Goal: Information Seeking & Learning: Check status

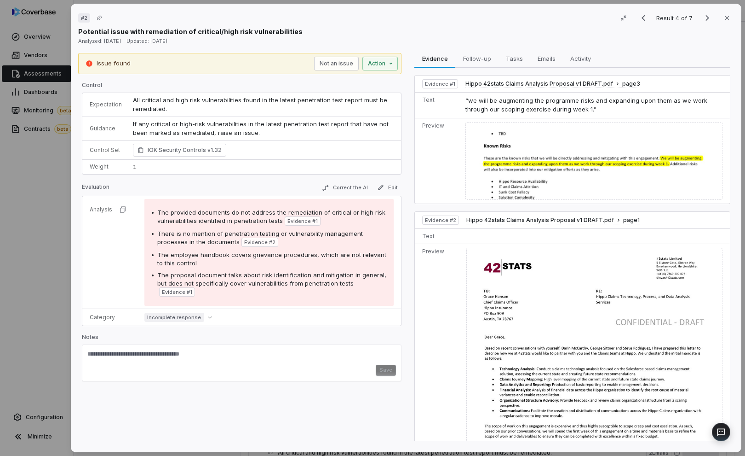
click at [62, 174] on div "# 2 Result 4 of 7 Close Potential issue with remediation of critical/high risk …" at bounding box center [372, 228] width 745 height 456
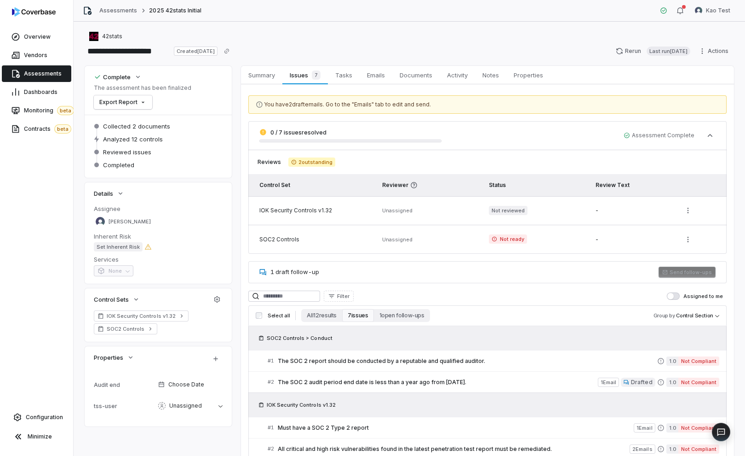
click at [62, 174] on div "Overview Vendors Assessments Dashboards Monitoring beta Contracts beta Configur…" at bounding box center [36, 228] width 73 height 456
click at [47, 32] on link "Overview" at bounding box center [36, 37] width 69 height 17
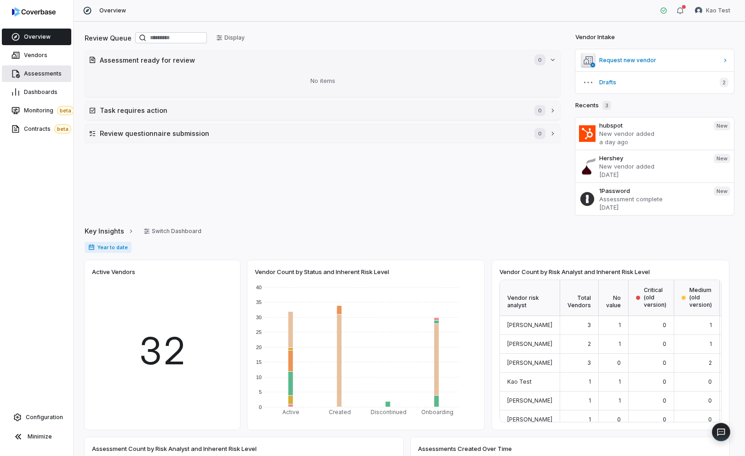
click at [46, 77] on span "Assessments" at bounding box center [43, 73] width 38 height 7
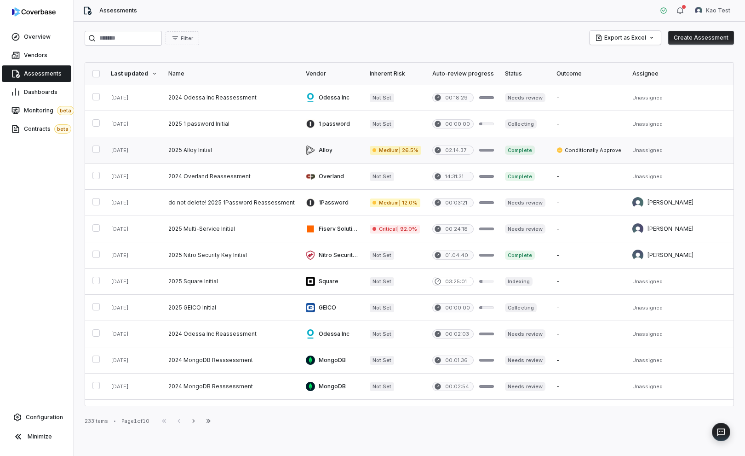
click at [253, 151] on link at bounding box center [232, 150] width 138 height 26
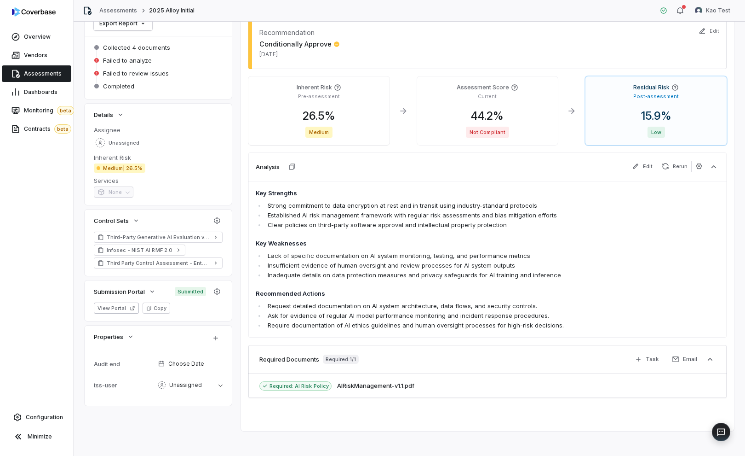
scroll to position [83, 0]
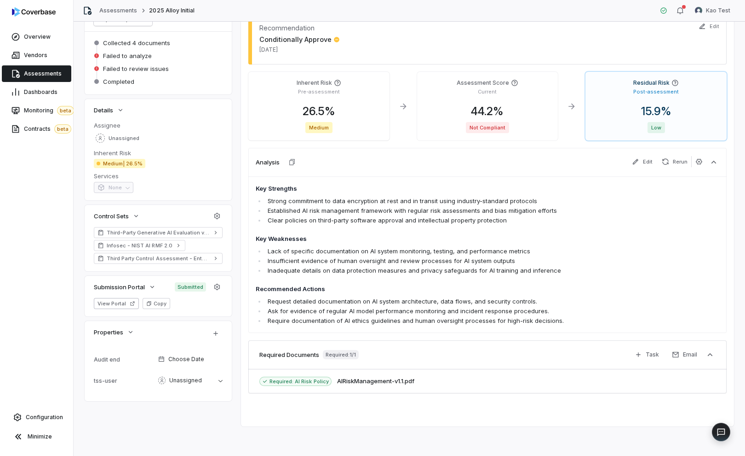
click at [53, 75] on span "Assessments" at bounding box center [43, 73] width 38 height 7
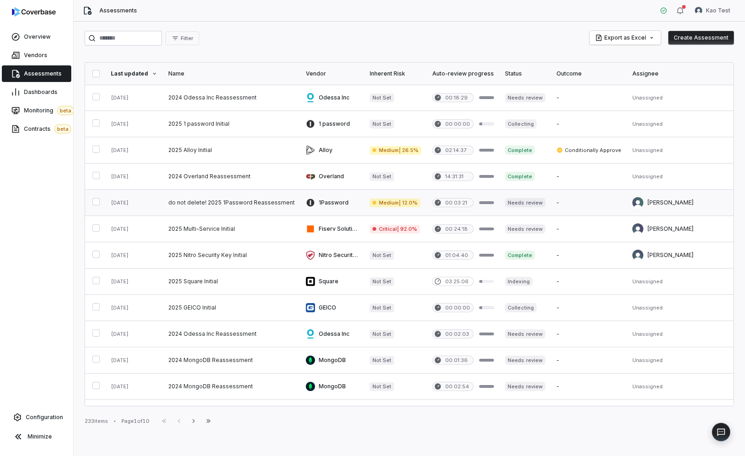
click at [235, 210] on link at bounding box center [232, 203] width 138 height 26
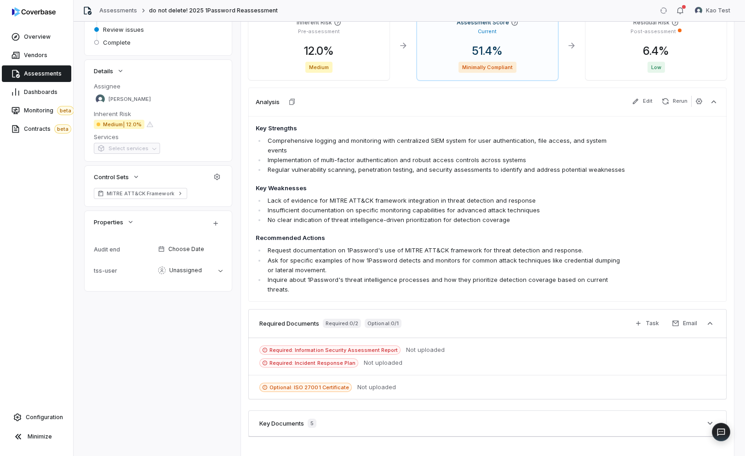
scroll to position [146, 0]
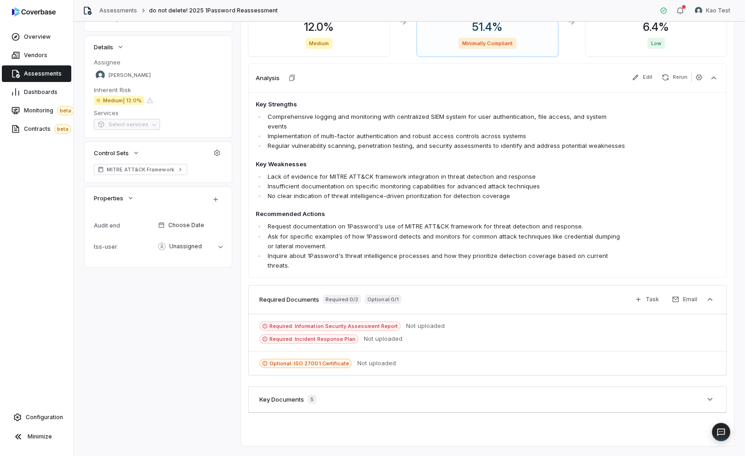
click at [46, 72] on span "Assessments" at bounding box center [43, 73] width 38 height 7
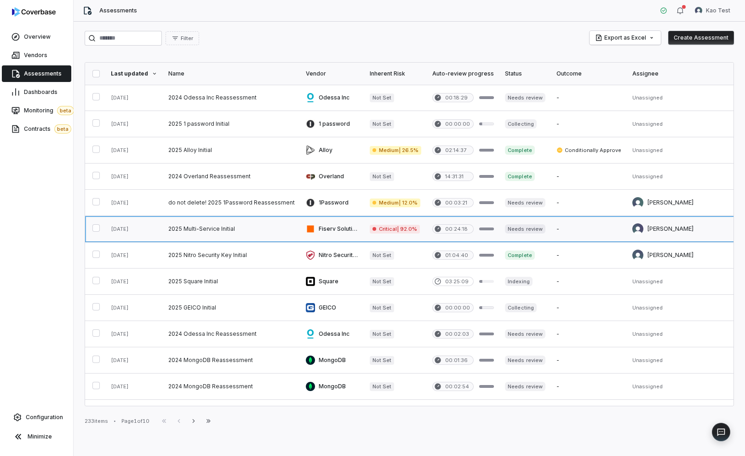
click at [253, 236] on link at bounding box center [232, 229] width 138 height 26
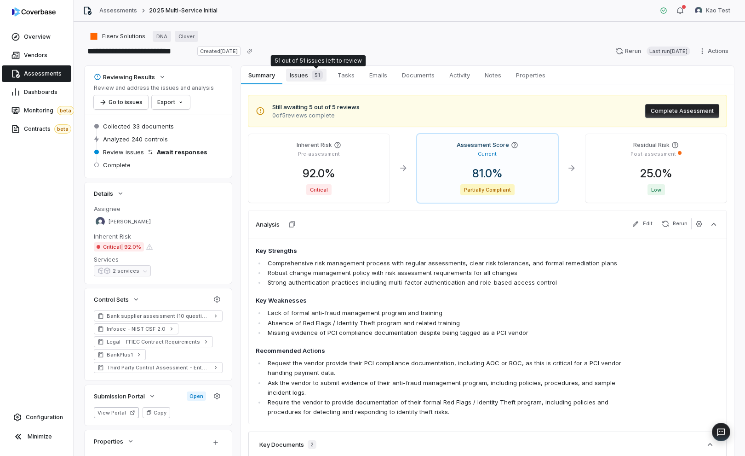
click at [310, 75] on div "51" at bounding box center [315, 74] width 15 height 9
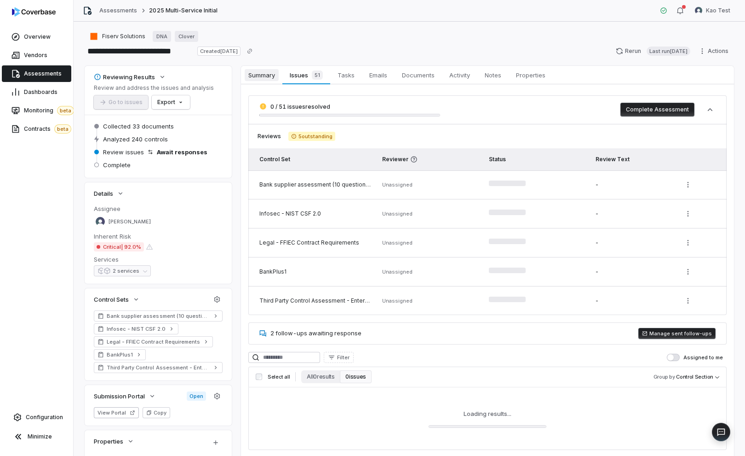
click at [268, 77] on span "Summary" at bounding box center [262, 75] width 34 height 12
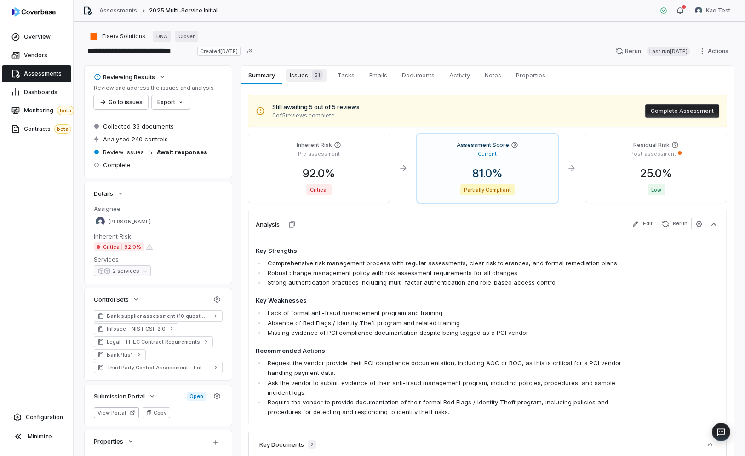
click at [306, 80] on span "Issues 51" at bounding box center [306, 75] width 40 height 13
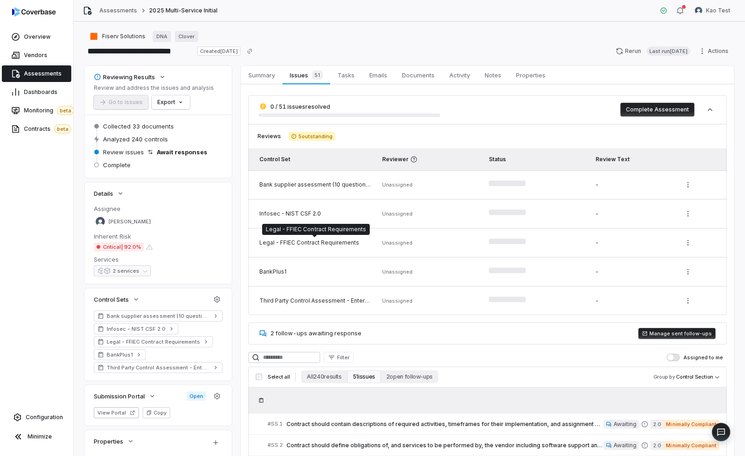
scroll to position [24, 0]
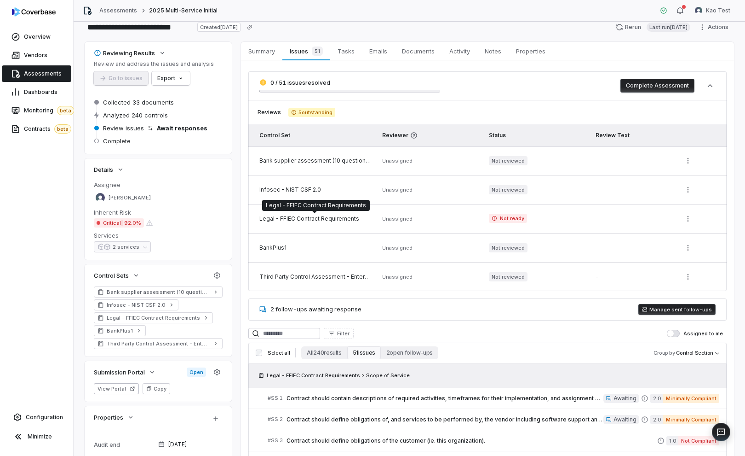
click at [320, 221] on div "Legal - FFIEC Contract Requirements" at bounding box center [316, 218] width 112 height 7
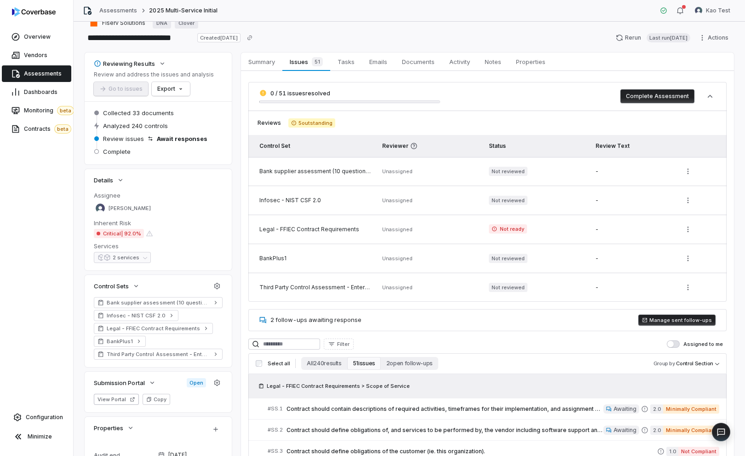
scroll to position [0, 0]
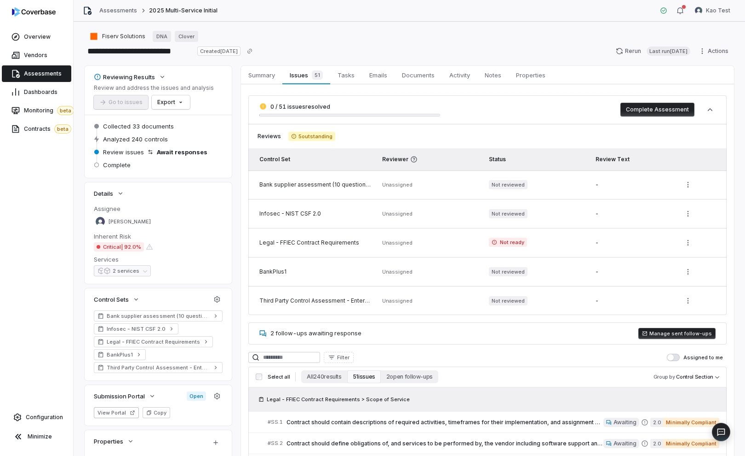
click at [323, 185] on div "Bank supplier assessment (10 questions, [DATE])" at bounding box center [316, 184] width 112 height 7
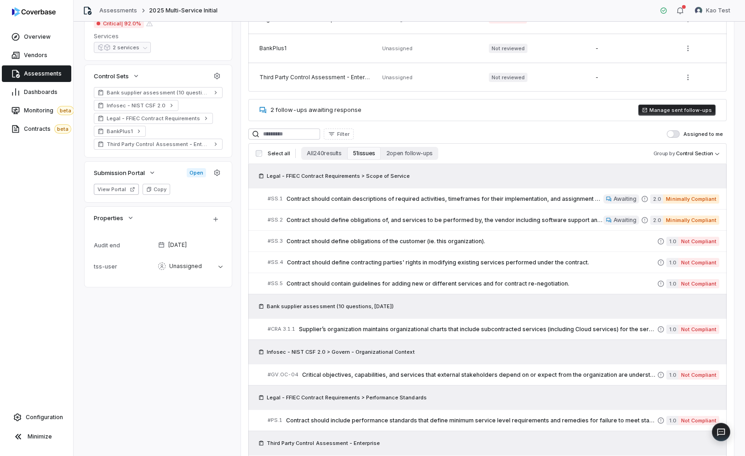
scroll to position [213, 0]
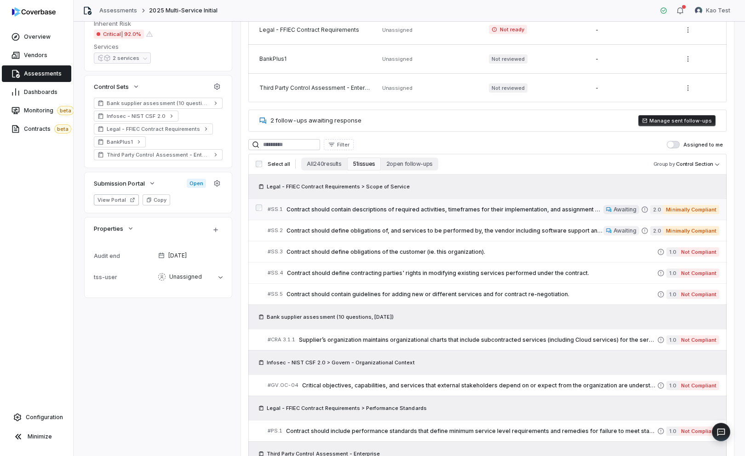
click at [319, 208] on span "Contract should contain descriptions of required activities, timeframes for the…" at bounding box center [445, 209] width 317 height 7
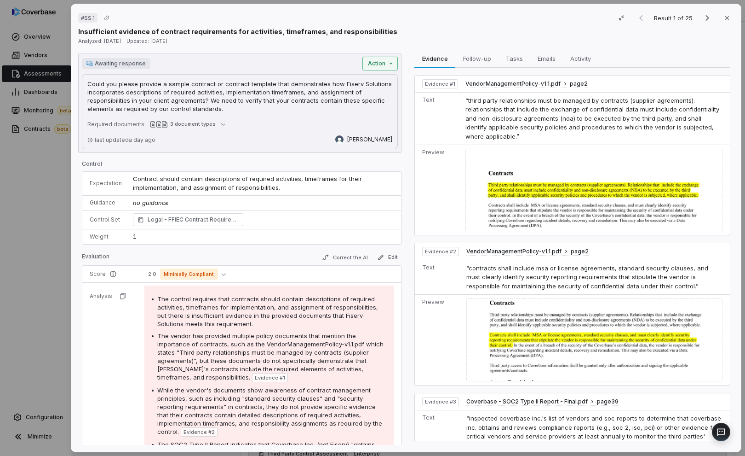
click at [376, 69] on div "Awaiting response Action Could you please provide a sample contract or contract…" at bounding box center [239, 103] width 323 height 100
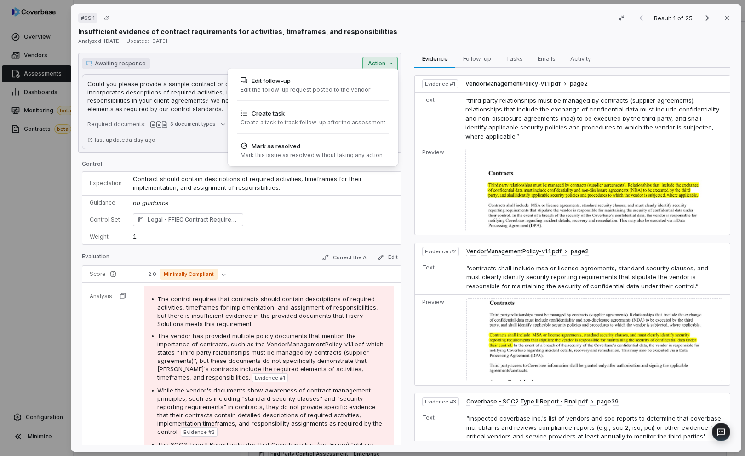
click at [205, 62] on div "# SS.1 Result 1 of 25 Close Insufficient evidence of contract requirements for …" at bounding box center [372, 228] width 745 height 456
click at [390, 68] on div "# SS.1 Result 1 of 25 Close Insufficient evidence of contract requirements for …" at bounding box center [372, 228] width 745 height 456
click at [370, 88] on div "Edit follow-up Edit the follow-up request posted to the vendor" at bounding box center [312, 84] width 163 height 25
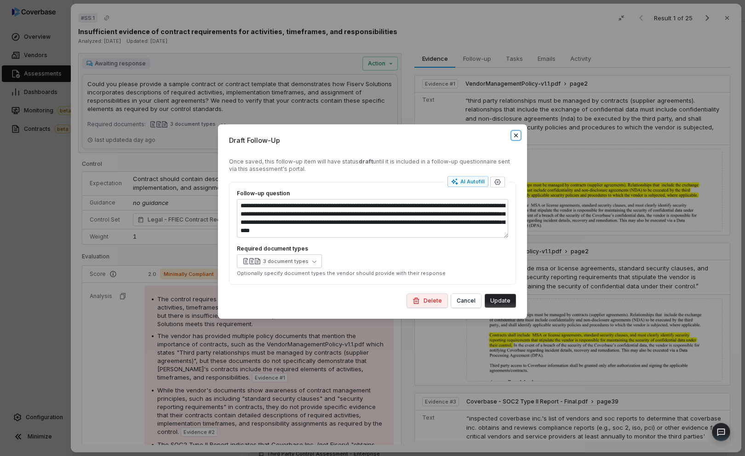
click at [517, 138] on icon "button" at bounding box center [516, 135] width 7 height 7
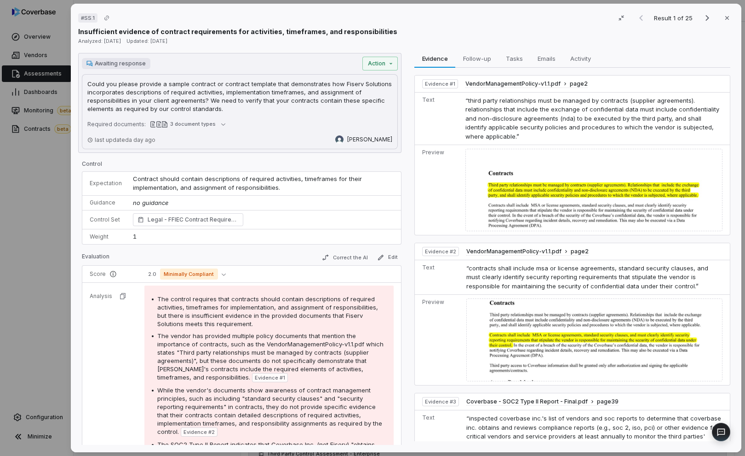
click at [200, 94] on p "Could you please provide a sample contract or contract template that demonstrat…" at bounding box center [239, 96] width 305 height 33
click at [153, 97] on p "Could you please provide a sample contract or contract template that demonstrat…" at bounding box center [239, 96] width 305 height 33
click at [216, 100] on p "Could you please provide a sample contract or contract template that demonstrat…" at bounding box center [239, 96] width 305 height 33
click at [387, 66] on div "# SS.1 Result 1 of 25 Close Insufficient evidence of contract requirements for …" at bounding box center [372, 228] width 745 height 456
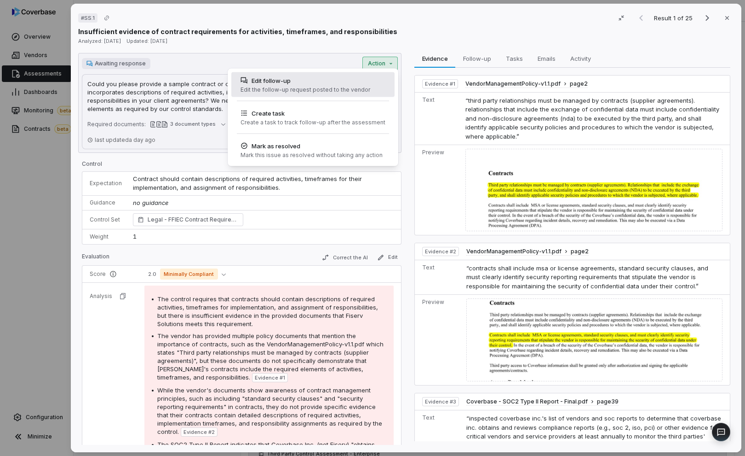
click at [377, 81] on div "Edit follow-up Edit the follow-up request posted to the vendor" at bounding box center [312, 84] width 163 height 25
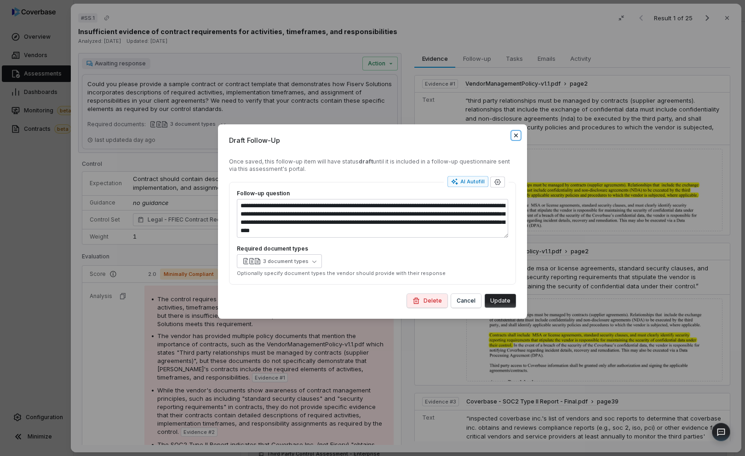
click at [516, 135] on icon "button" at bounding box center [516, 135] width 4 height 4
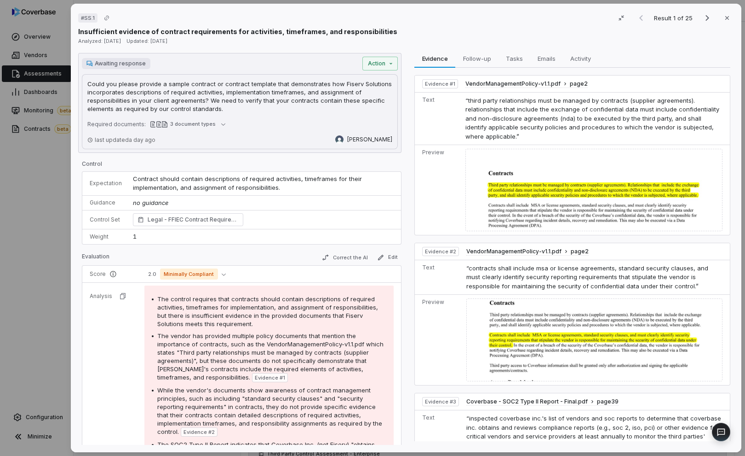
click at [255, 87] on p "Could you please provide a sample contract or contract template that demonstrat…" at bounding box center [239, 96] width 305 height 33
click at [387, 64] on div "# SS.1 Result 1 of 25 Close Insufficient evidence of contract requirements for …" at bounding box center [372, 228] width 745 height 456
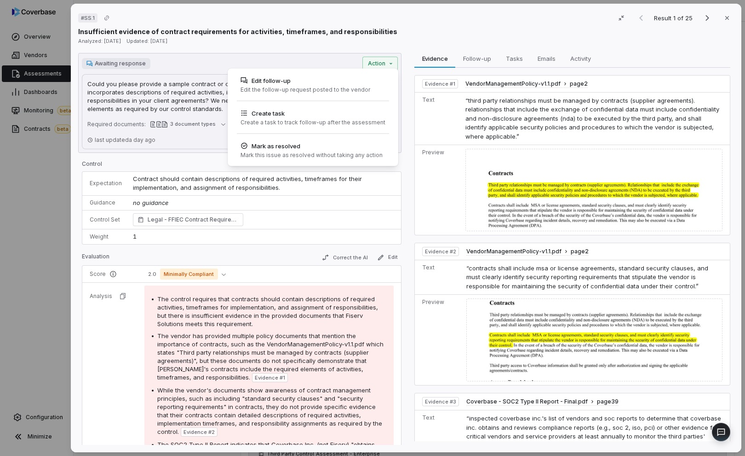
click at [456, 130] on div "# SS.1 Result 1 of 25 Close Insufficient evidence of contract requirements for …" at bounding box center [372, 228] width 745 height 456
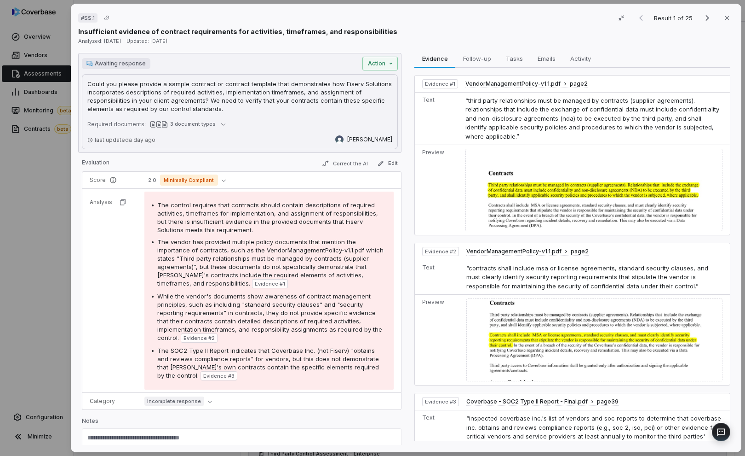
scroll to position [102, 0]
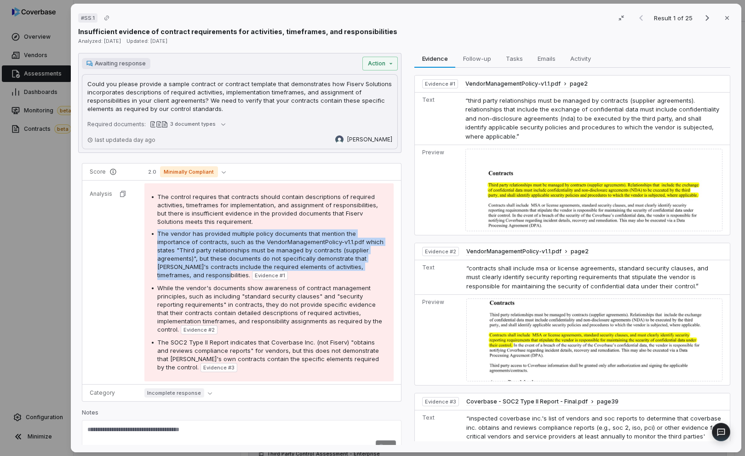
drag, startPoint x: 158, startPoint y: 234, endPoint x: 195, endPoint y: 274, distance: 54.4
click at [195, 274] on span "The vendor has provided multiple policy documents that mention the importance o…" at bounding box center [270, 254] width 226 height 49
click at [507, 184] on img at bounding box center [594, 190] width 257 height 82
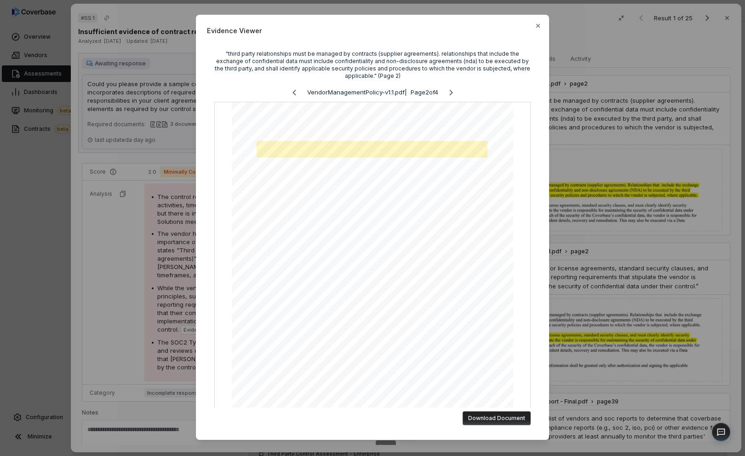
click at [599, 117] on div "Evidence Viewer "third party relationships must be managed by contracts (suppli…" at bounding box center [372, 228] width 745 height 456
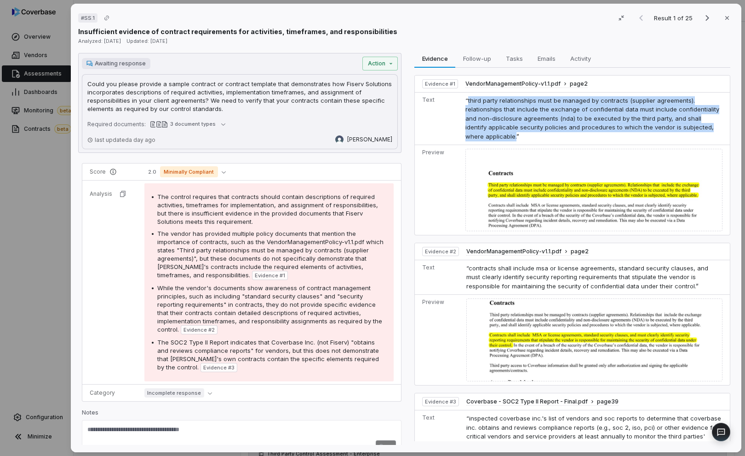
drag, startPoint x: 465, startPoint y: 99, endPoint x: 492, endPoint y: 133, distance: 43.5
click at [492, 133] on span "“third party relationships must be managed by contracts (supplier agreements). …" at bounding box center [593, 118] width 254 height 43
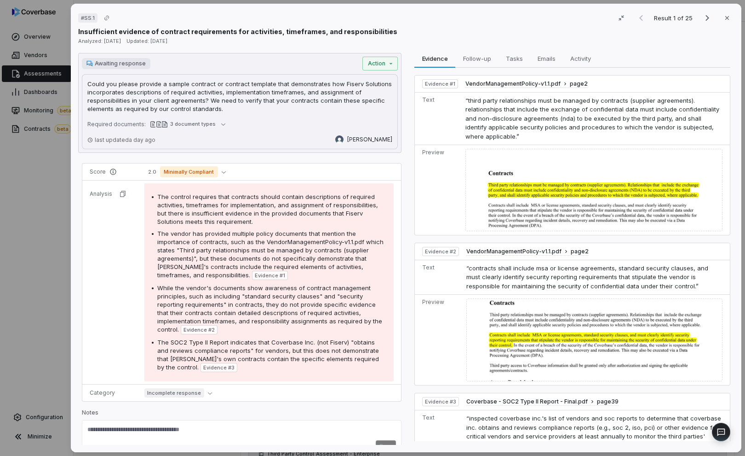
click at [492, 126] on span "“third party relationships must be managed by contracts (supplier agreements). …" at bounding box center [593, 118] width 254 height 43
click at [499, 128] on span "“third party relationships must be managed by contracts (supplier agreements). …" at bounding box center [593, 118] width 254 height 43
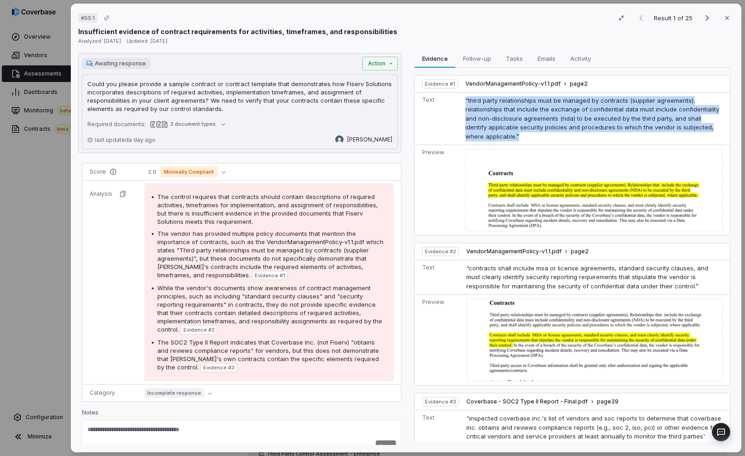
drag, startPoint x: 501, startPoint y: 136, endPoint x: 462, endPoint y: 102, distance: 51.8
click at [462, 102] on td "“third party relationships must be managed by contracts (supplier agreements). …" at bounding box center [596, 118] width 268 height 53
click at [484, 121] on span "“third party relationships must be managed by contracts (supplier agreements). …" at bounding box center [593, 118] width 254 height 43
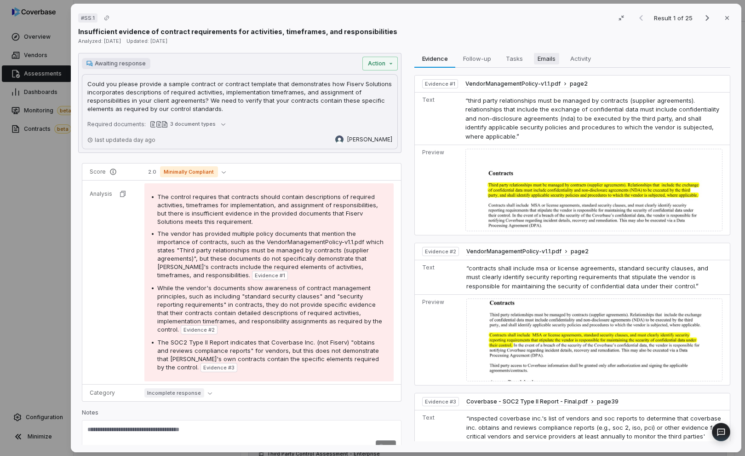
click at [540, 59] on span "Emails" at bounding box center [546, 58] width 25 height 12
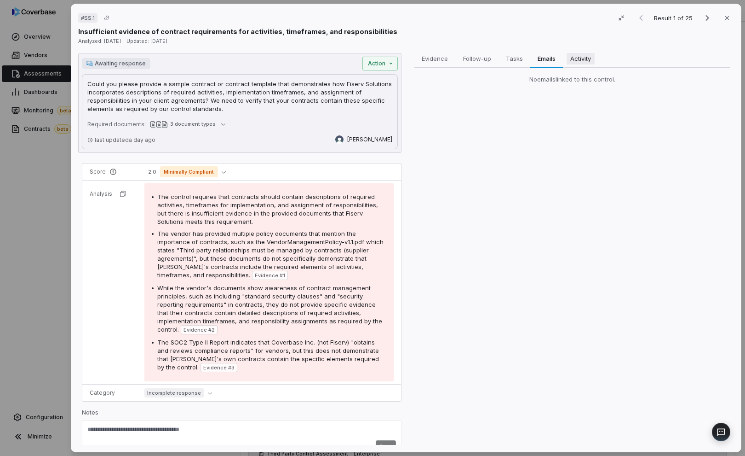
click at [568, 59] on span "Activity" at bounding box center [581, 58] width 28 height 12
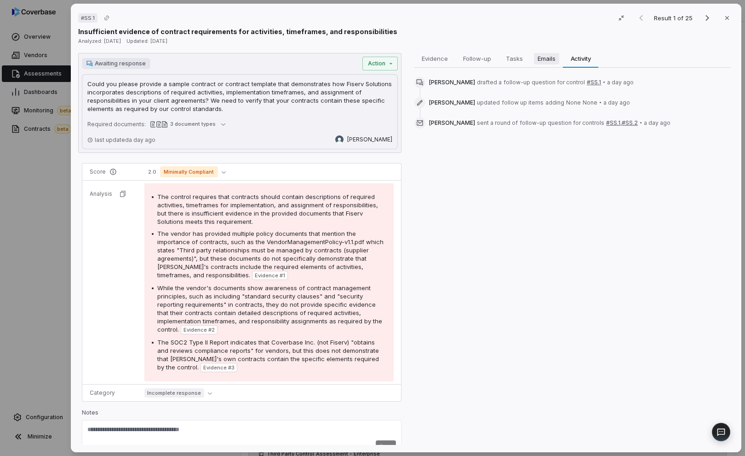
click at [537, 63] on span "Emails" at bounding box center [546, 58] width 25 height 12
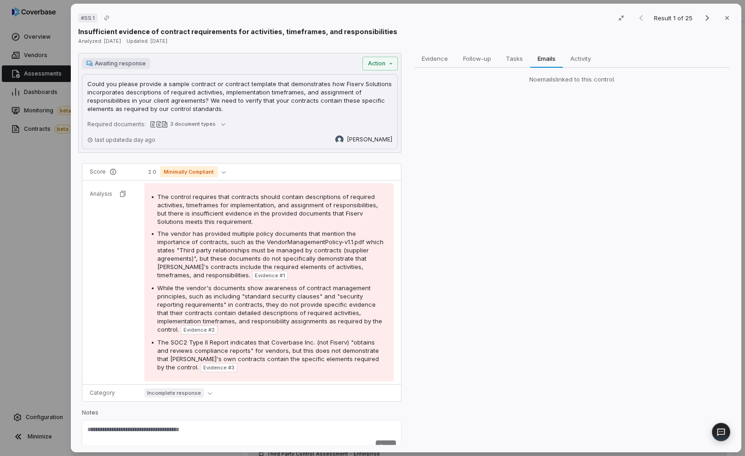
click at [35, 205] on div "# SS.1 Result 1 of 25 Close Insufficient evidence of contract requirements for …" at bounding box center [372, 228] width 745 height 456
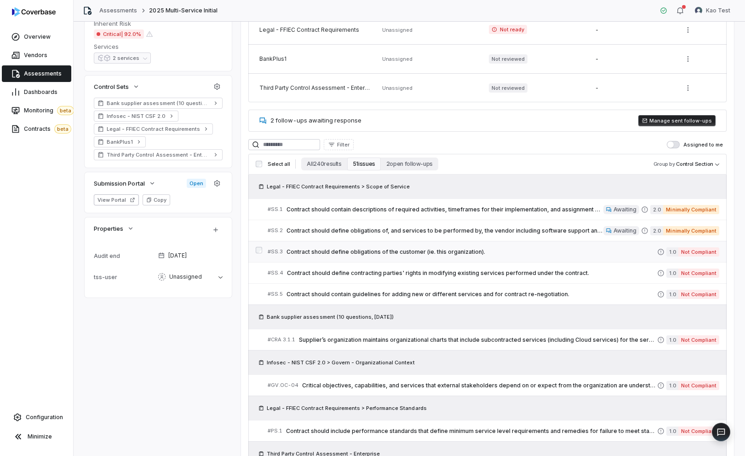
click at [321, 248] on span "Contract should define obligations of the customer (ie. this organization)." at bounding box center [472, 251] width 371 height 7
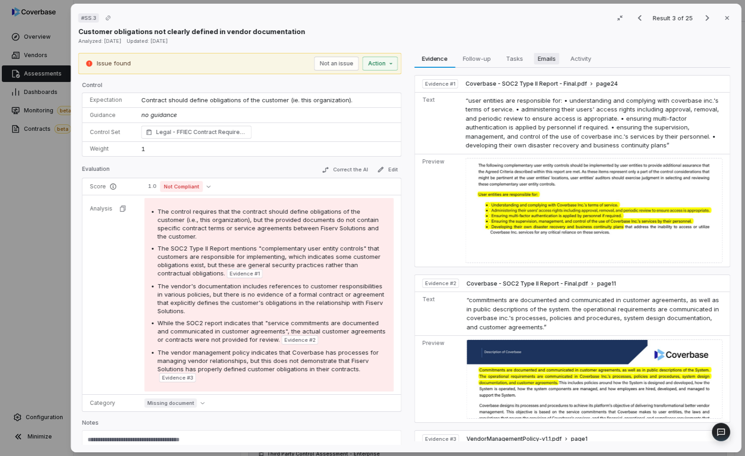
click at [544, 61] on span "Emails" at bounding box center [546, 58] width 25 height 12
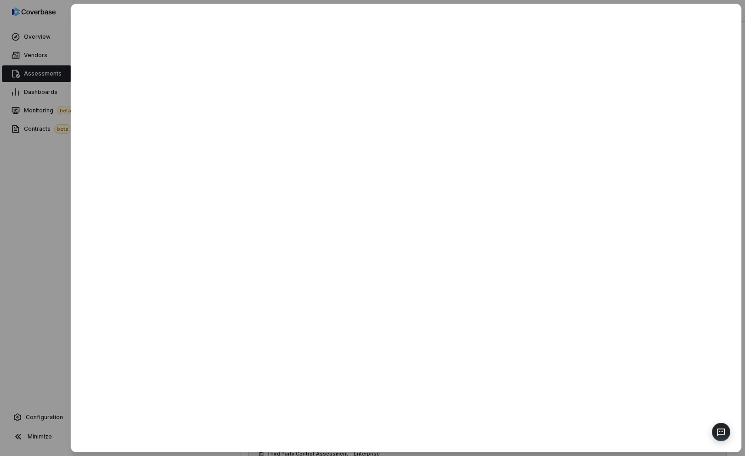
click at [18, 253] on div at bounding box center [372, 228] width 745 height 456
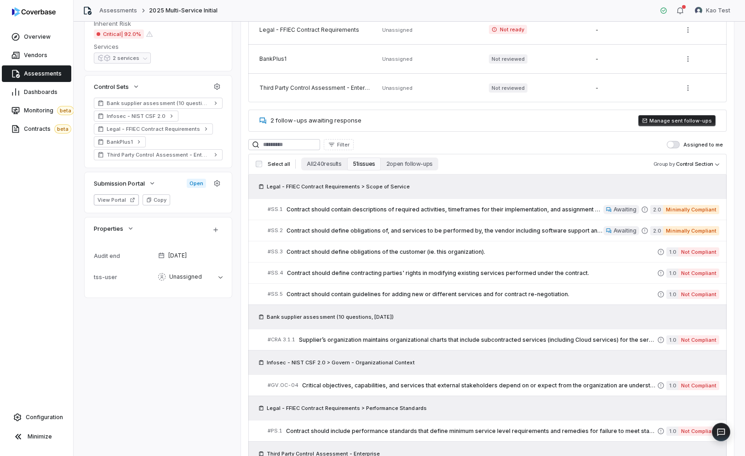
click at [70, 208] on div "Overview Vendors Assessments Dashboards Monitoring beta Contracts beta Configur…" at bounding box center [36, 228] width 73 height 456
click at [40, 78] on link "Assessments" at bounding box center [36, 73] width 69 height 17
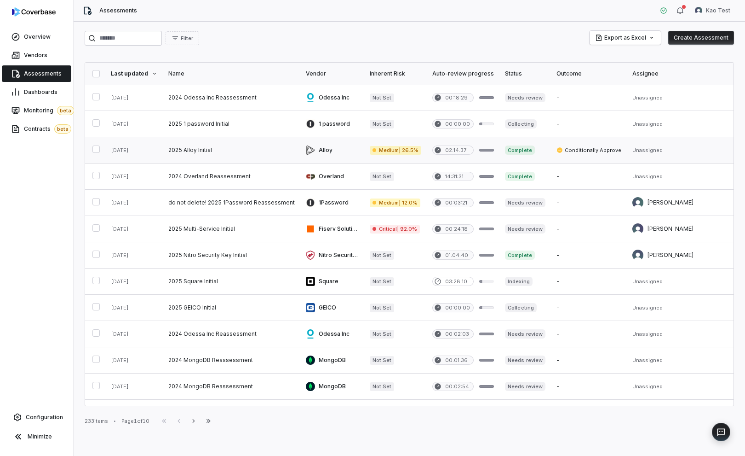
click at [231, 159] on link at bounding box center [232, 150] width 138 height 26
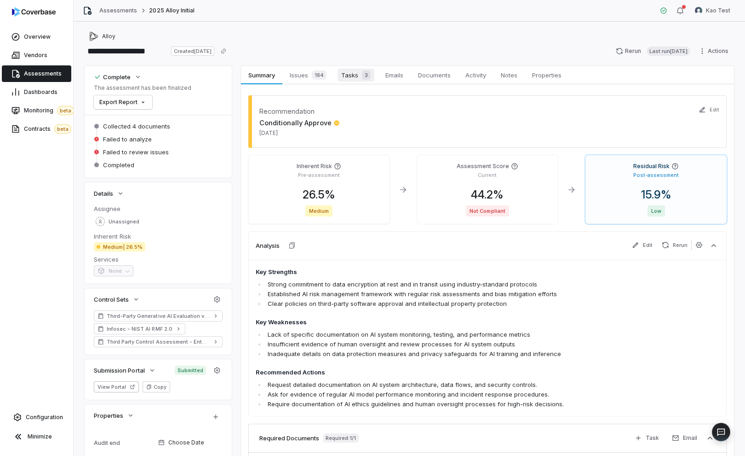
click at [361, 75] on div "3" at bounding box center [364, 74] width 12 height 9
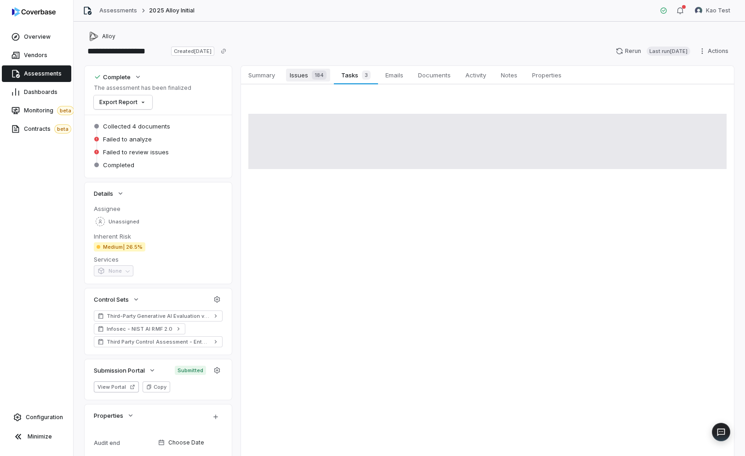
click at [312, 79] on div "184" at bounding box center [317, 74] width 18 height 9
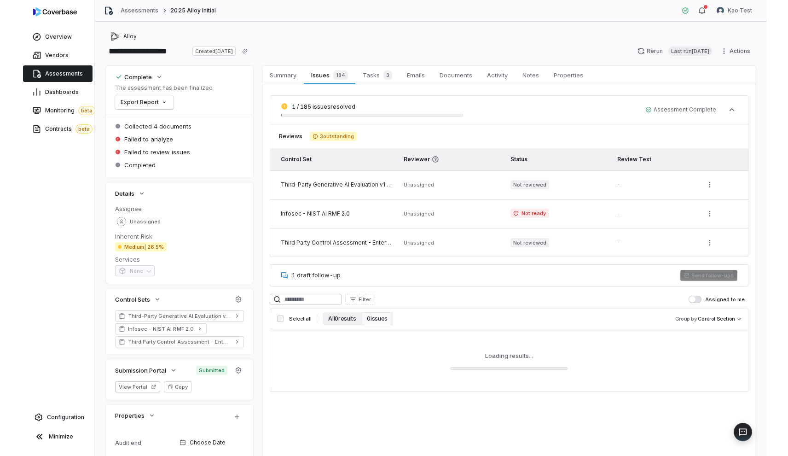
scroll to position [40, 0]
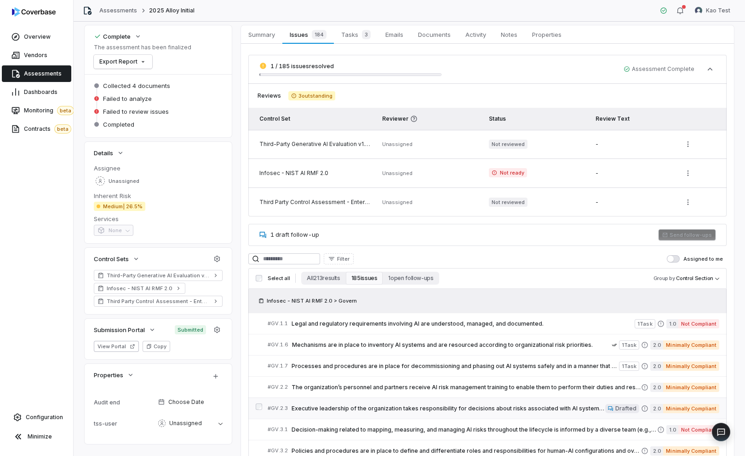
click at [346, 400] on link "# GV.2.3 Executive leadership of the organization takes responsibility for deci…" at bounding box center [494, 408] width 452 height 21
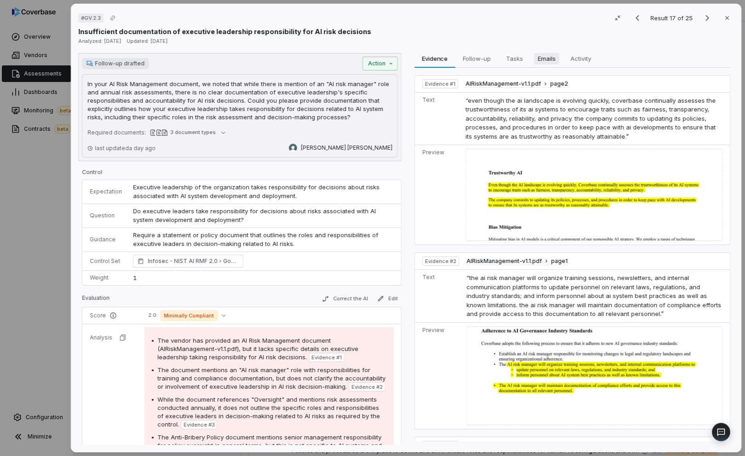
click at [538, 61] on span "Emails" at bounding box center [546, 58] width 25 height 12
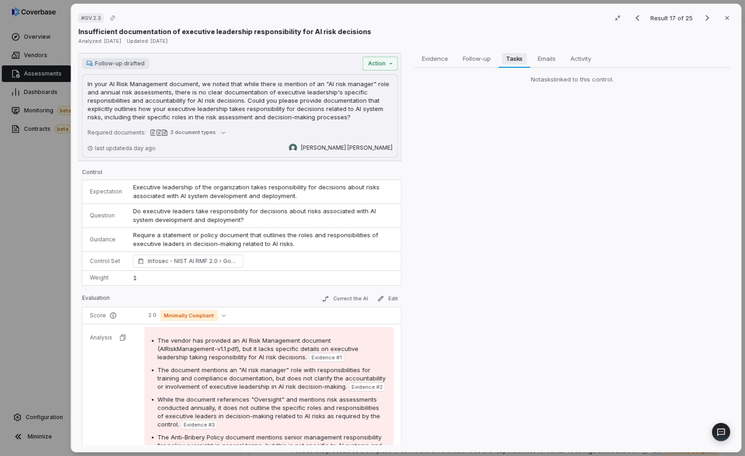
click at [519, 61] on span "Tasks" at bounding box center [514, 58] width 24 height 12
click at [545, 62] on span "Emails" at bounding box center [546, 58] width 25 height 12
click at [36, 205] on div "# GV.2.3 Result 17 of 25 Close Insufficient documentation of executive leadersh…" at bounding box center [372, 228] width 745 height 456
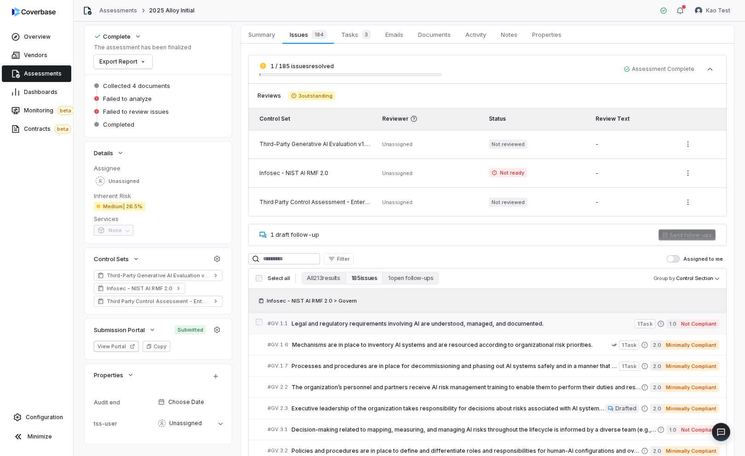
click at [333, 322] on span "Legal and regulatory requirements involving AI are understood, managed, and doc…" at bounding box center [463, 323] width 343 height 7
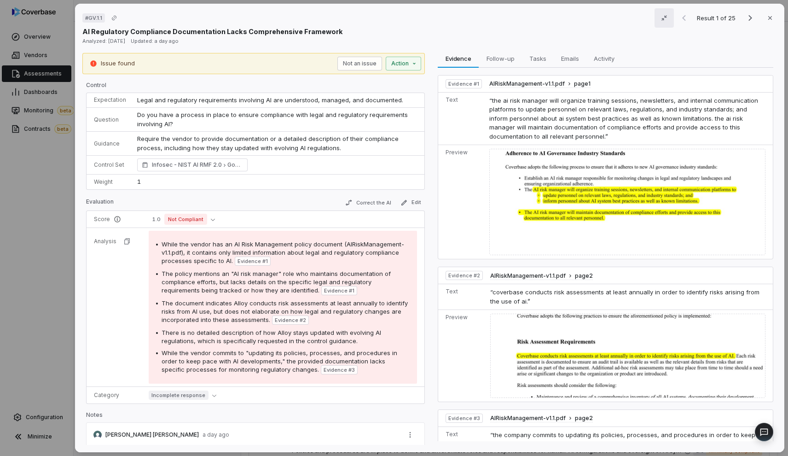
click at [660, 24] on button "button" at bounding box center [663, 17] width 19 height 19
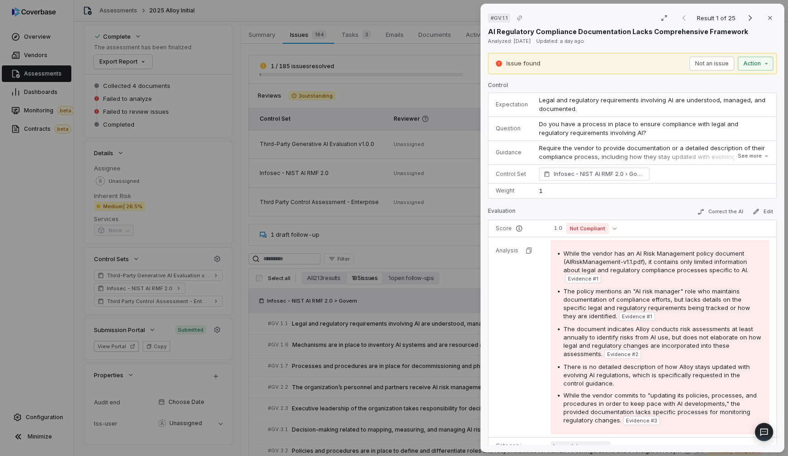
click at [452, 252] on div "# GV.1.1 Result 1 of 25 Close AI Regulatory Compliance Documentation Lacks Comp…" at bounding box center [394, 228] width 788 height 456
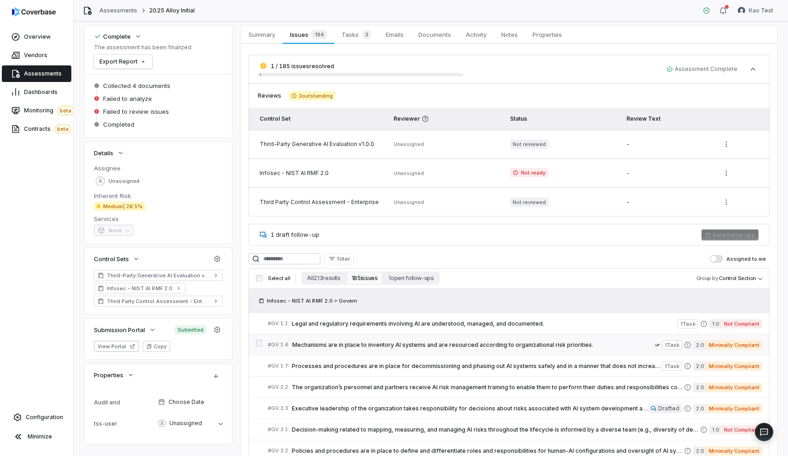
click at [499, 340] on div "# GV.1.6 Mechanisms are in place to inventory AI systems and are resourced acco…" at bounding box center [461, 345] width 386 height 10
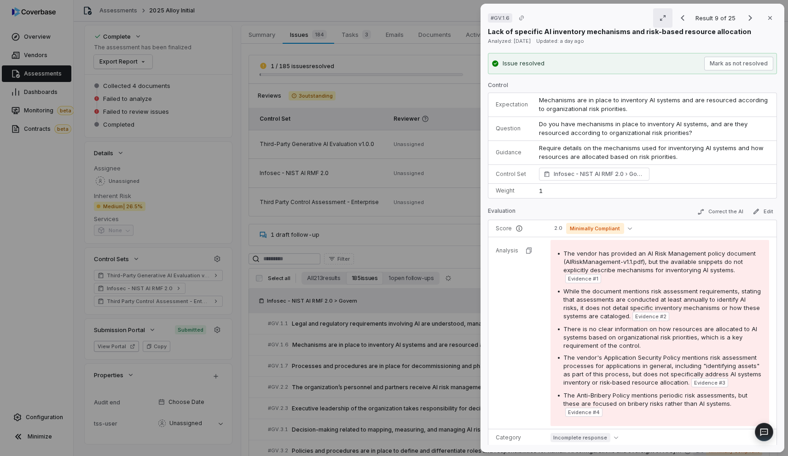
click at [665, 19] on button "button" at bounding box center [662, 17] width 19 height 19
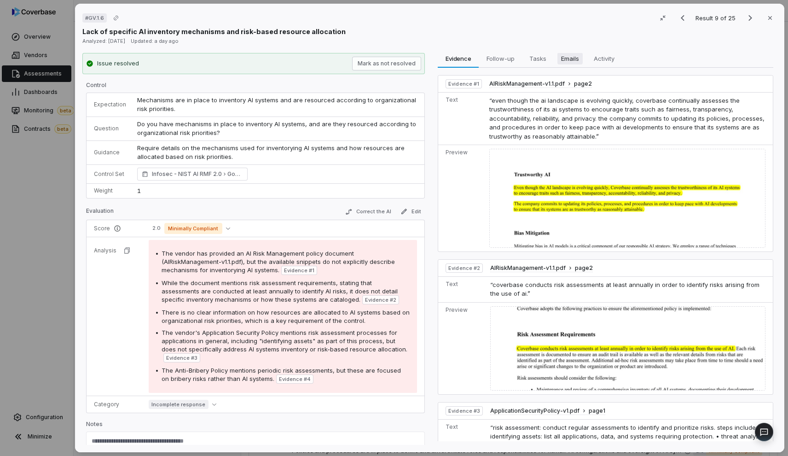
click at [568, 54] on span "Emails" at bounding box center [570, 58] width 25 height 12
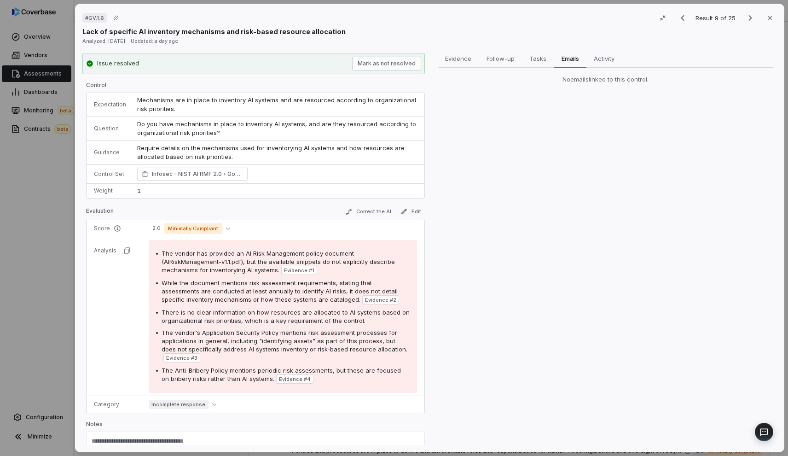
scroll to position [8, 0]
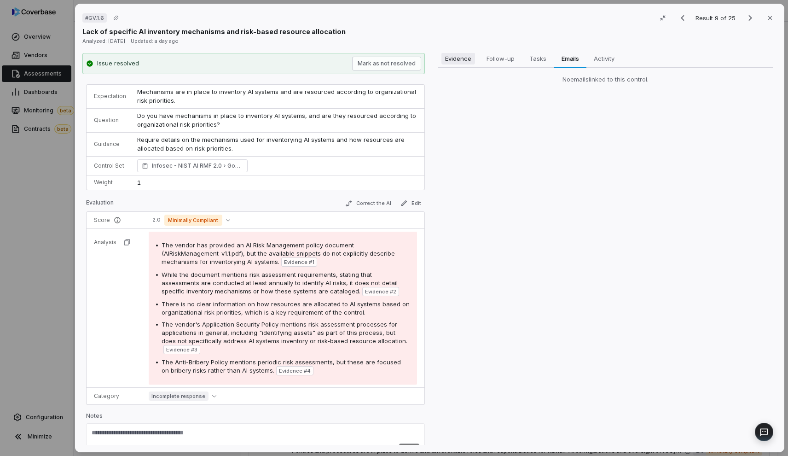
click at [471, 55] on span "Evidence" at bounding box center [459, 58] width 34 height 12
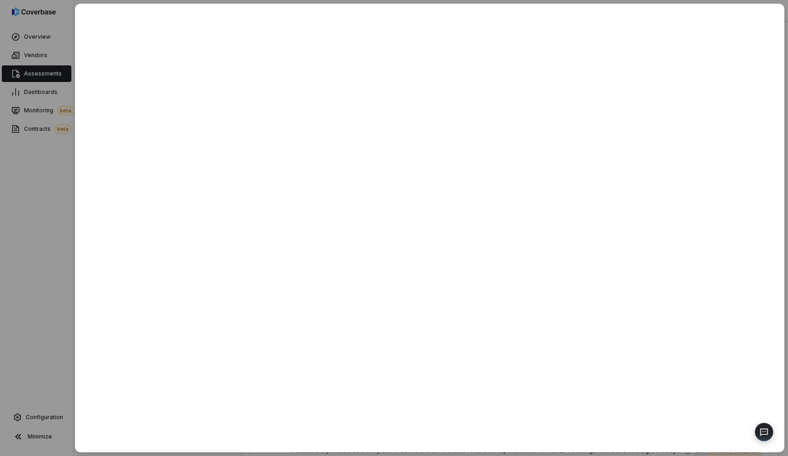
click at [63, 150] on div at bounding box center [394, 228] width 788 height 456
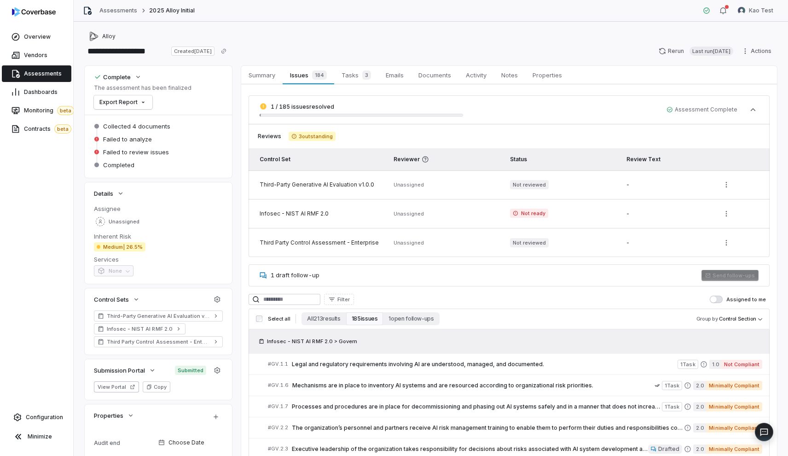
click at [45, 75] on span "Assessments" at bounding box center [43, 73] width 38 height 7
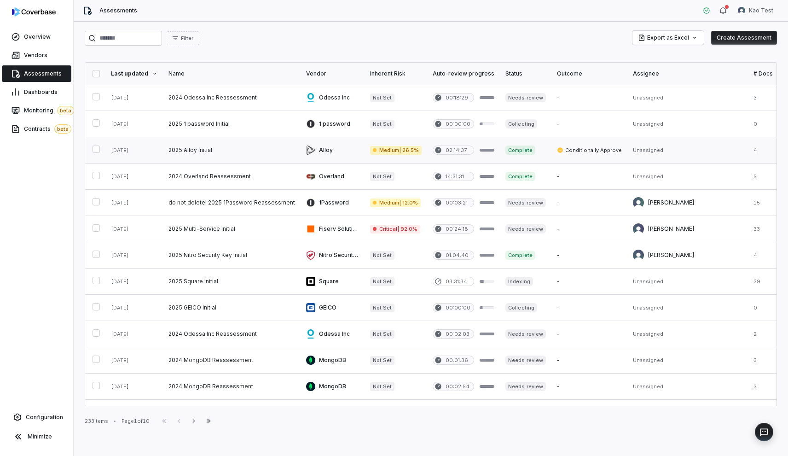
click at [238, 156] on link at bounding box center [232, 150] width 138 height 26
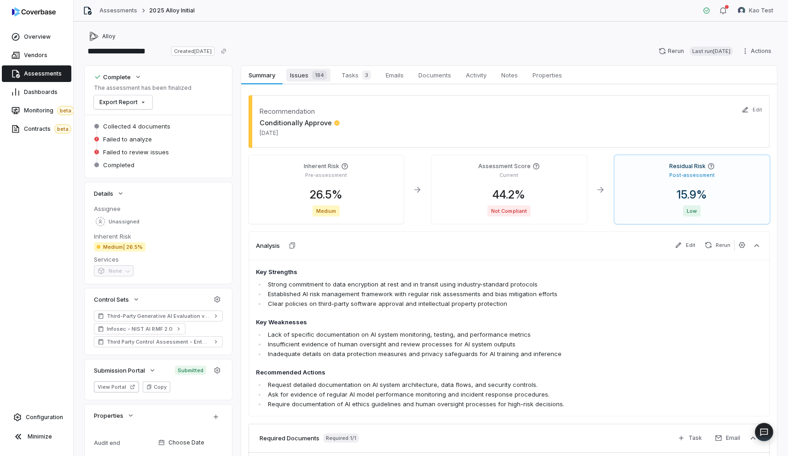
click at [309, 80] on span "Issues 184" at bounding box center [308, 75] width 44 height 13
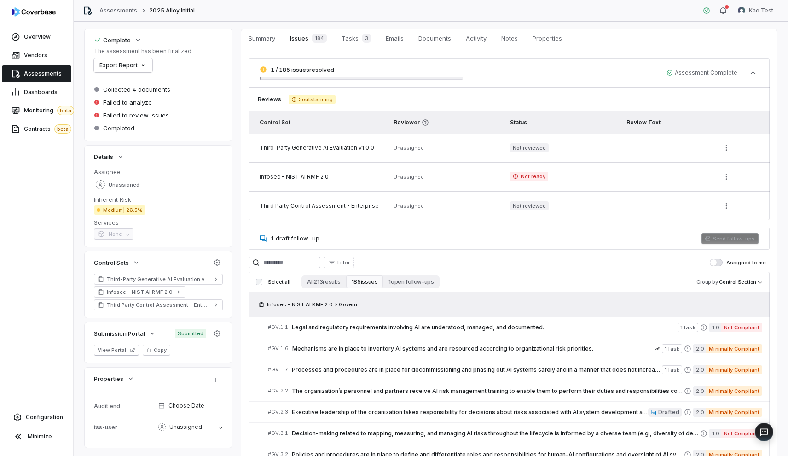
scroll to position [35, 0]
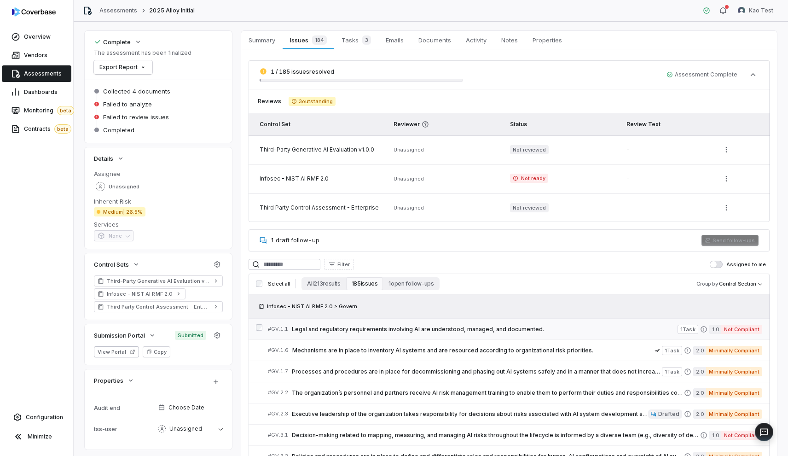
click at [369, 329] on span "Legal and regulatory requirements involving AI are understood, managed, and doc…" at bounding box center [485, 328] width 386 height 7
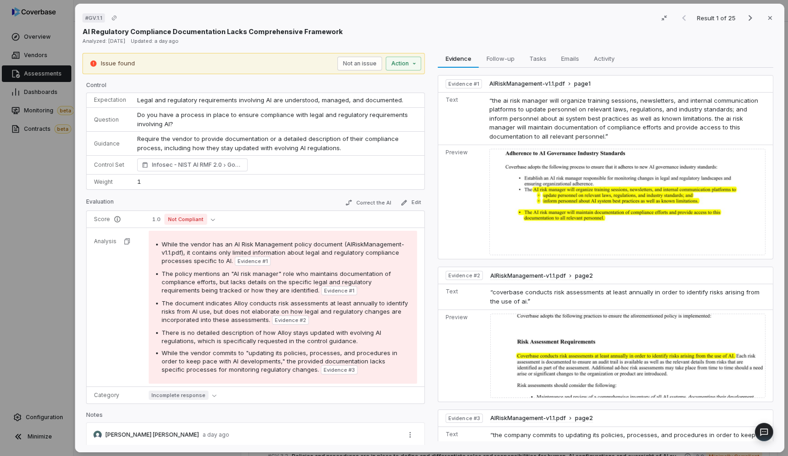
click at [65, 192] on div "# GV.1.1 Result 1 of 25 Close AI Regulatory Compliance Documentation Lacks Comp…" at bounding box center [394, 228] width 788 height 456
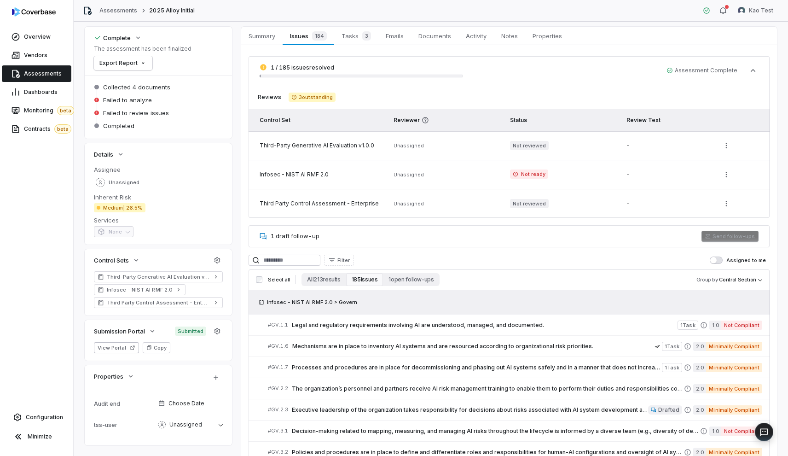
scroll to position [38, 0]
click at [394, 351] on div "# GV.1.6 Mechanisms are in place to inventory AI systems and are resourced acco…" at bounding box center [461, 347] width 386 height 10
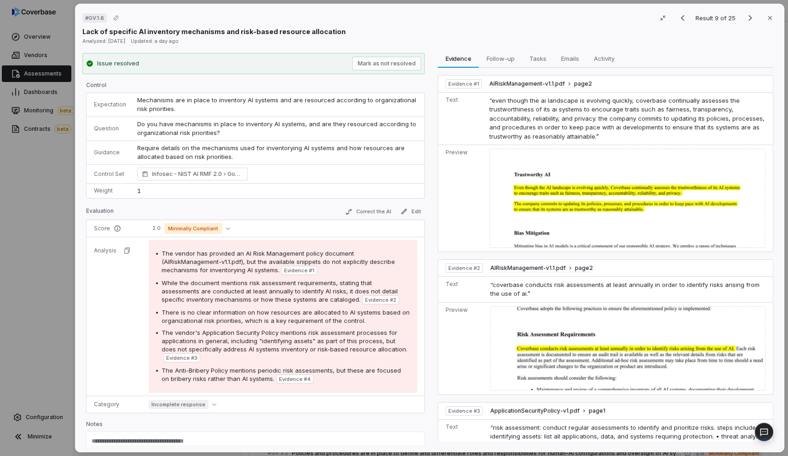
click at [52, 187] on div "# GV.1.6 Result 9 of 25 Close Lack of specific AI inventory mechanisms and risk…" at bounding box center [394, 228] width 788 height 456
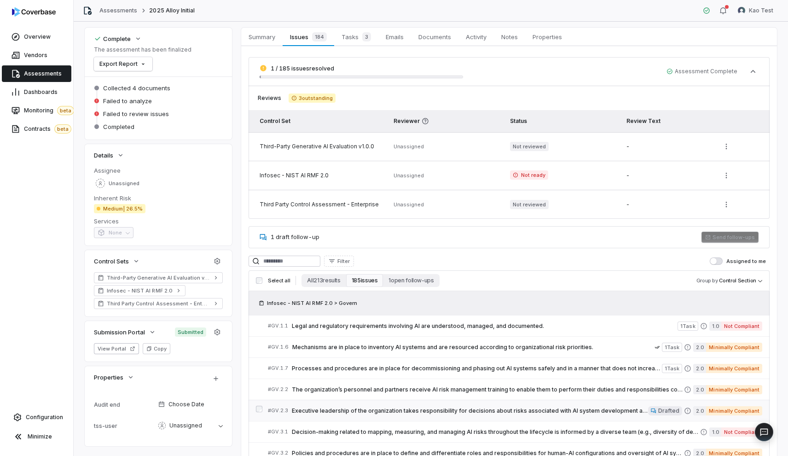
click at [375, 405] on link "# GV.2.3 Executive leadership of the organization takes responsibility for deci…" at bounding box center [515, 410] width 494 height 21
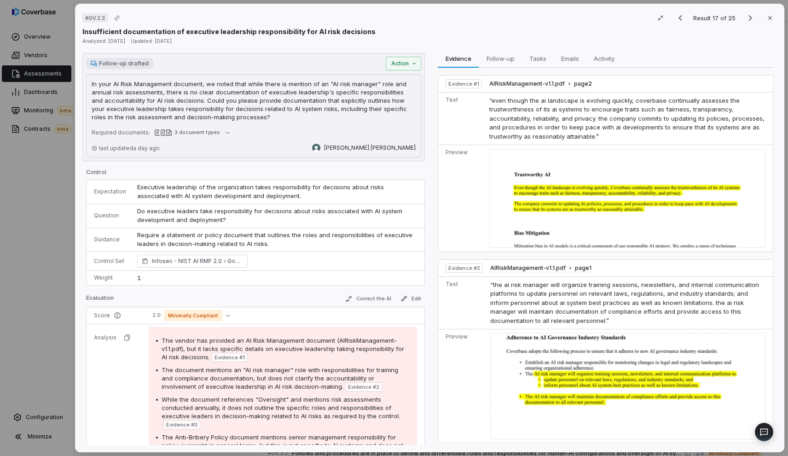
click at [378, 102] on p "In your AI Risk Management document, we noted that while there is mention of an…" at bounding box center [254, 100] width 324 height 41
click at [409, 57] on div "# GV.2.3 Result 17 of 25 Close Insufficient documentation of executive leadersh…" at bounding box center [394, 228] width 788 height 456
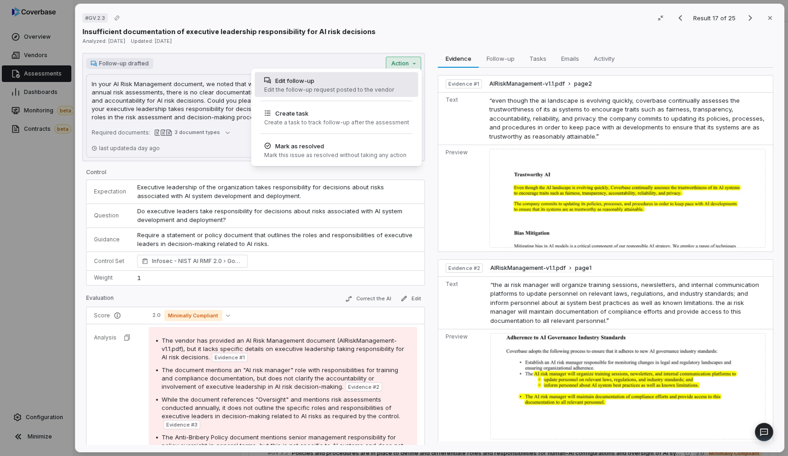
click at [388, 87] on div "Edit follow-up Edit the follow-up request posted to the vendor" at bounding box center [328, 84] width 137 height 25
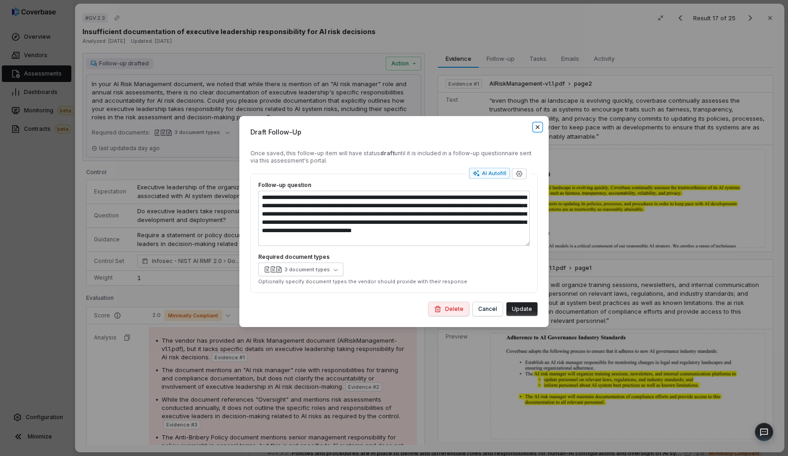
click at [534, 128] on icon "button" at bounding box center [537, 126] width 7 height 7
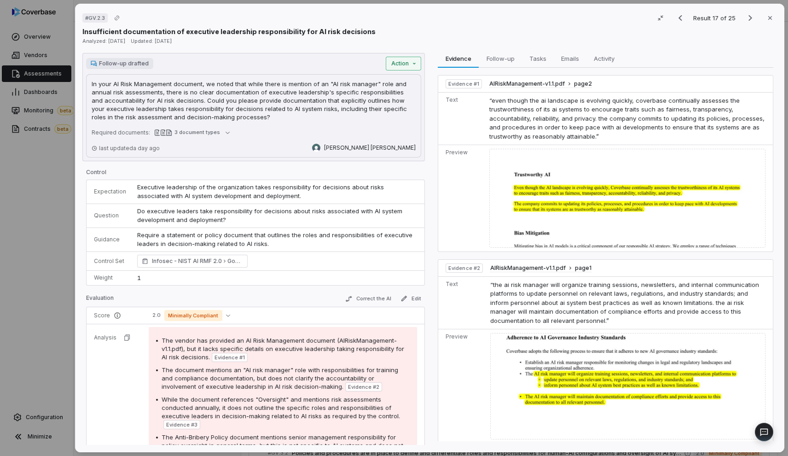
click at [392, 69] on div "Follow-up drafted Action In your AI Risk Management document, we noted that whi…" at bounding box center [253, 107] width 342 height 108
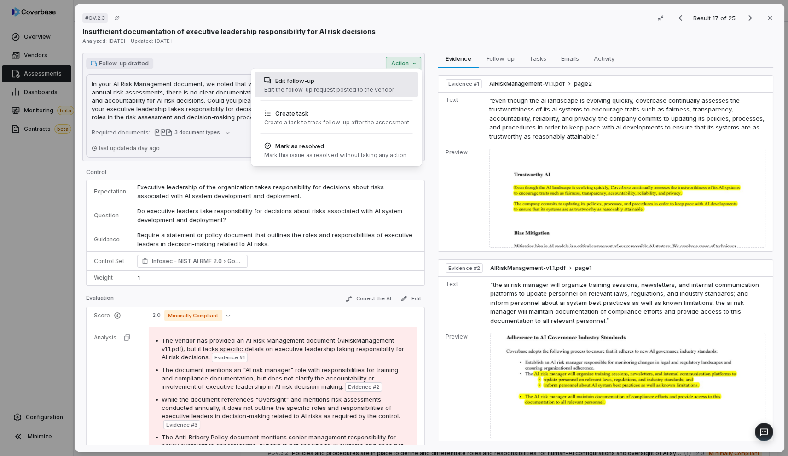
click at [391, 89] on div "Edit follow-up Edit the follow-up request posted to the vendor" at bounding box center [336, 84] width 163 height 25
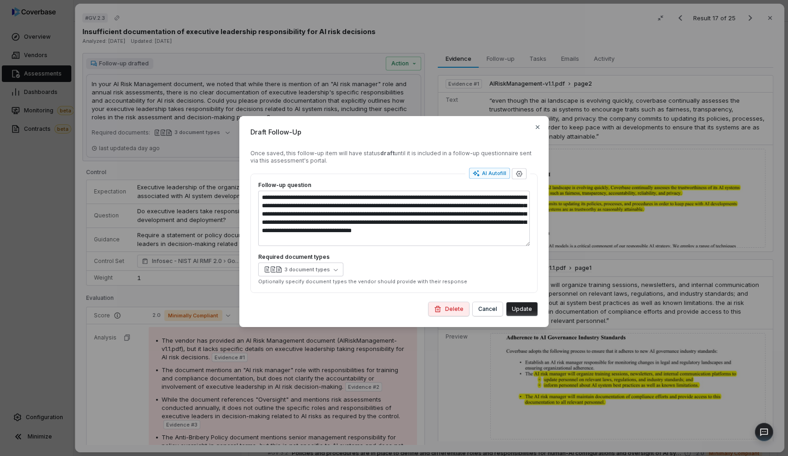
click at [243, 108] on div "**********" at bounding box center [394, 227] width 788 height 253
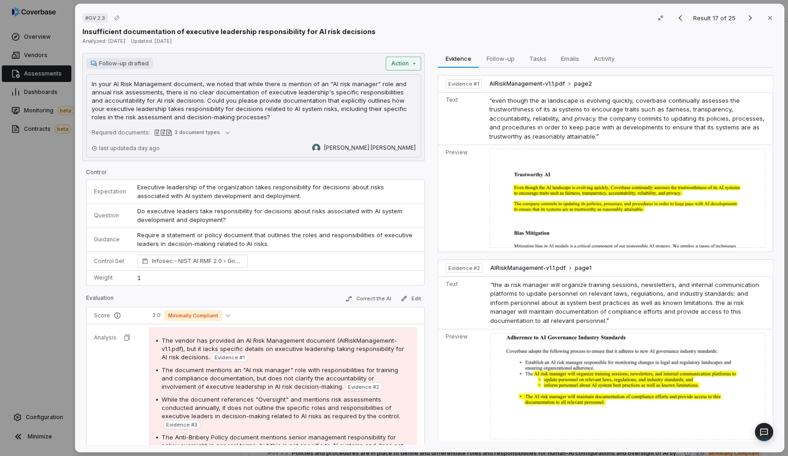
click at [411, 66] on div "# GV.2.3 Result 17 of 25 Close Insufficient documentation of executive leadersh…" at bounding box center [394, 228] width 788 height 456
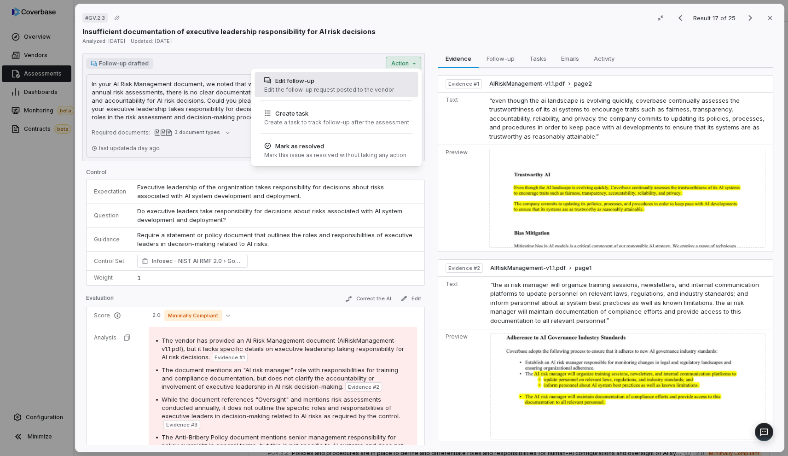
click at [380, 91] on div "Edit the follow-up request posted to the vendor" at bounding box center [329, 89] width 130 height 7
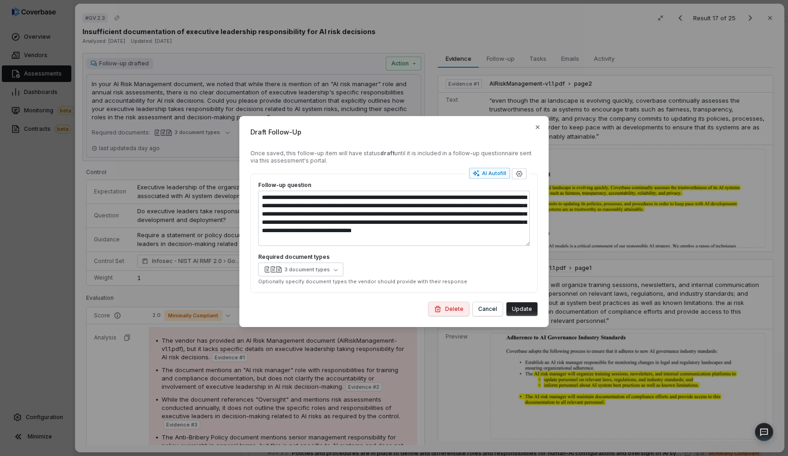
click at [542, 127] on div "**********" at bounding box center [393, 221] width 309 height 211
click at [537, 127] on icon "button" at bounding box center [538, 127] width 4 height 4
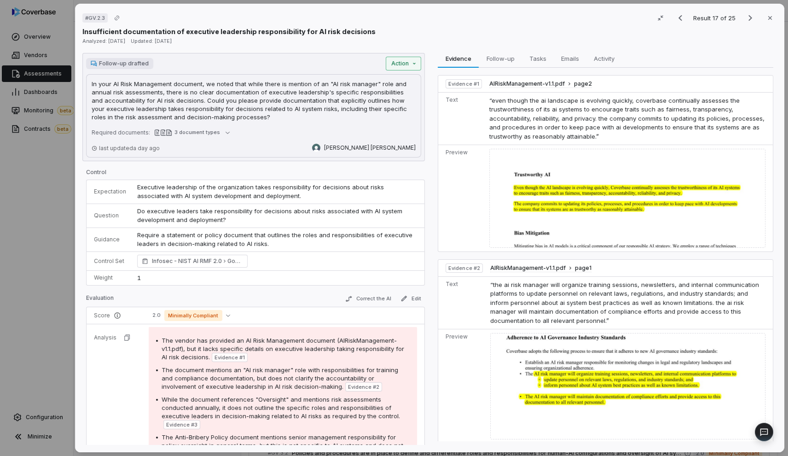
click at [406, 68] on div "Follow-up drafted Action In your AI Risk Management document, we noted that whi…" at bounding box center [253, 107] width 342 height 108
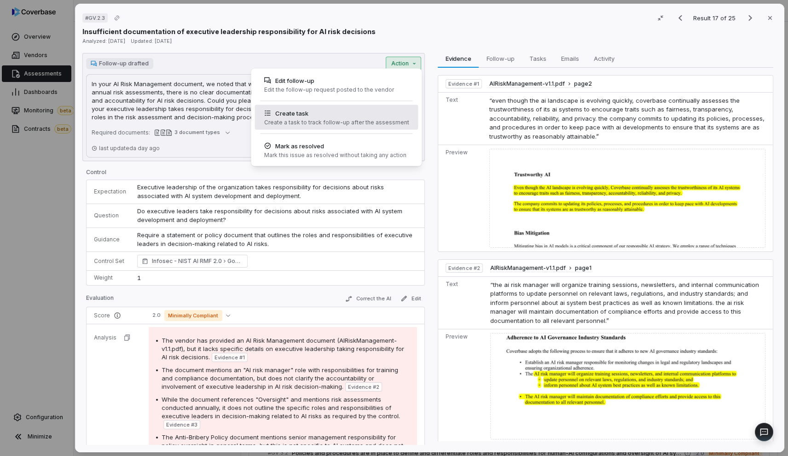
click at [335, 125] on div "Create a task to track follow-up after the assessment" at bounding box center [336, 122] width 145 height 7
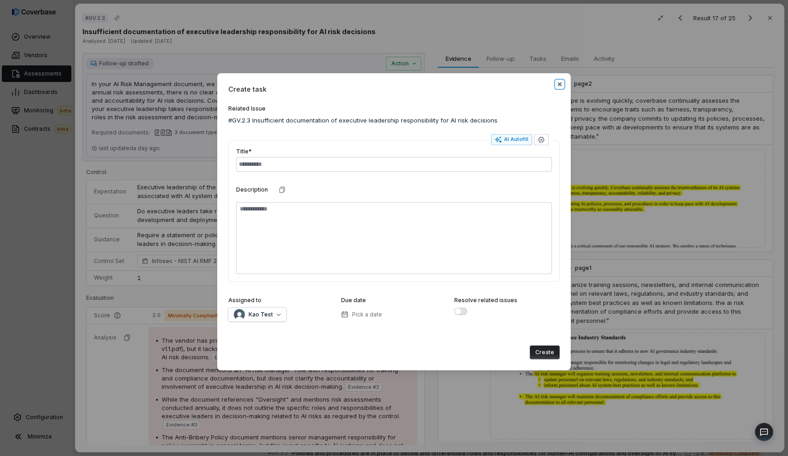
click at [560, 83] on icon "button" at bounding box center [560, 84] width 4 height 4
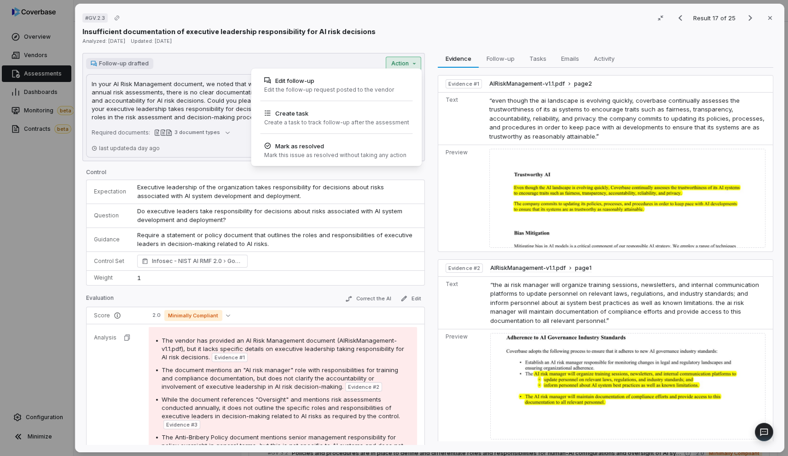
click at [409, 69] on div "Follow-up drafted Action In your AI Risk Management document, we noted that whi…" at bounding box center [253, 107] width 342 height 108
click at [255, 282] on div "# GV.2.3 Result 17 of 25 Close Insufficient documentation of executive leadersh…" at bounding box center [394, 228] width 788 height 456
click at [413, 68] on div "# GV.2.3 Result 17 of 25 Close Insufficient documentation of executive leadersh…" at bounding box center [394, 228] width 788 height 456
click at [314, 116] on div "Create task" at bounding box center [336, 113] width 145 height 9
type textarea "*"
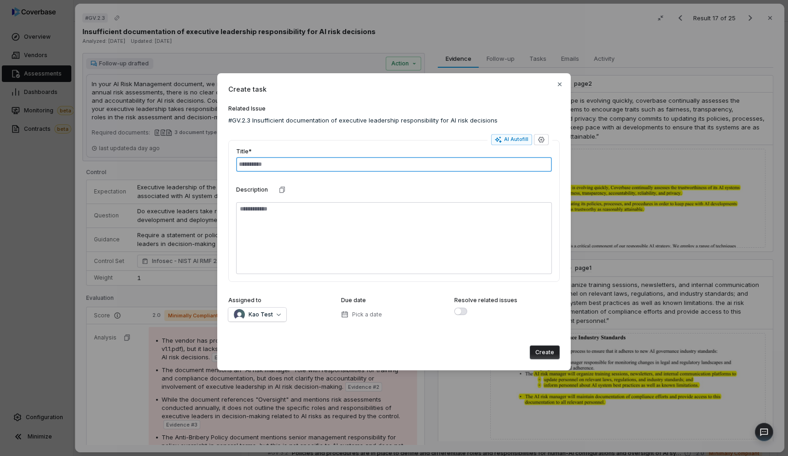
click at [428, 166] on input "text" at bounding box center [394, 164] width 316 height 15
type input "*********"
click at [543, 353] on button "Create" at bounding box center [545, 352] width 30 height 14
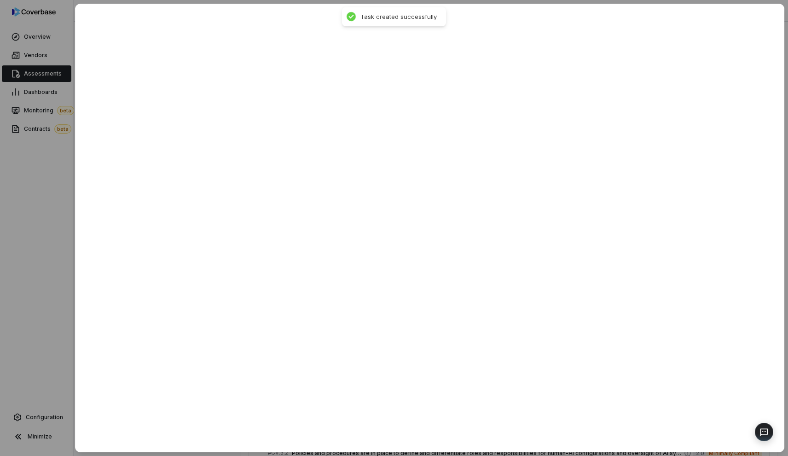
click at [35, 185] on div at bounding box center [394, 228] width 788 height 456
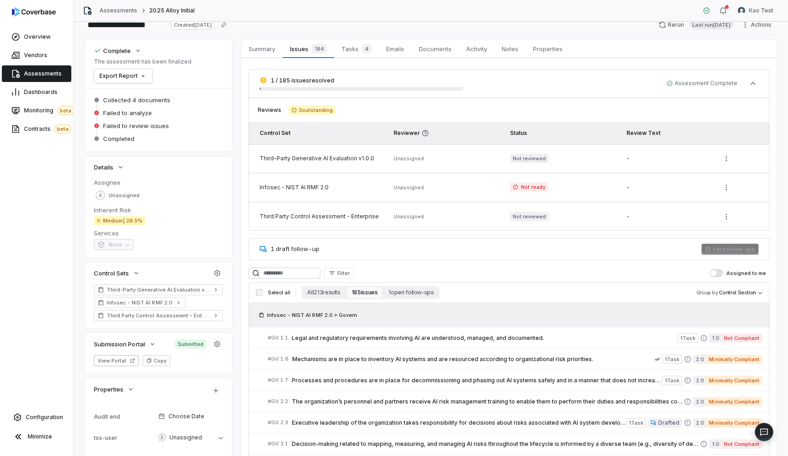
scroll to position [10, 0]
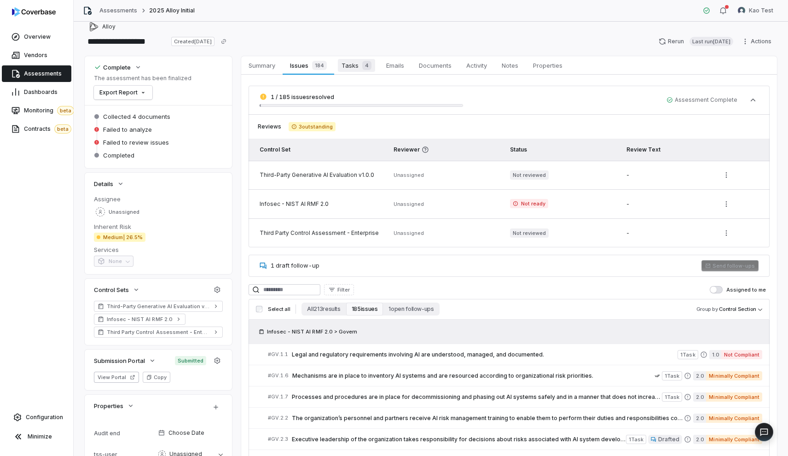
click at [353, 69] on span "Tasks 4" at bounding box center [356, 65] width 37 height 13
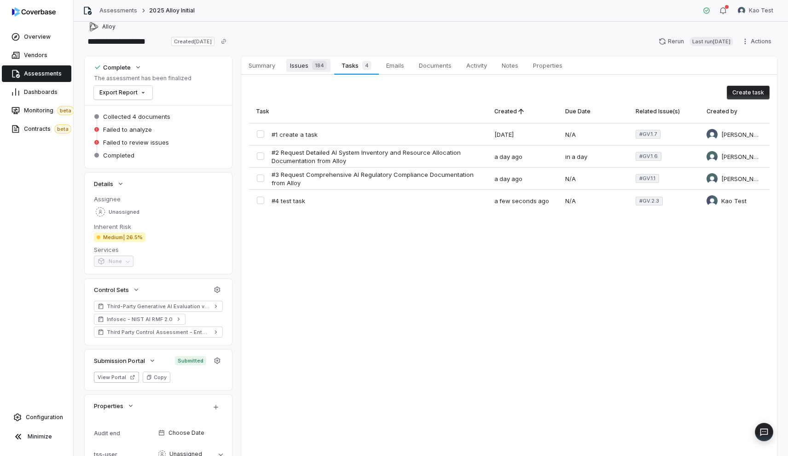
click at [307, 71] on span "Issues 184" at bounding box center [308, 65] width 44 height 13
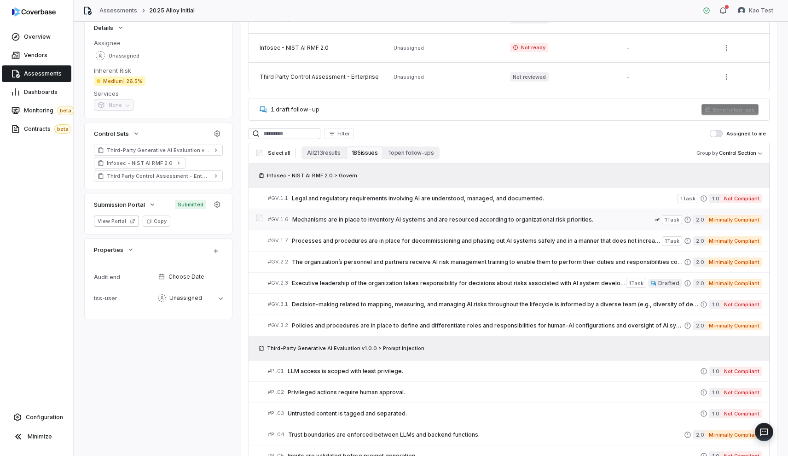
scroll to position [165, 0]
click at [383, 203] on div "# GV.1.1 Legal and regulatory requirements involving AI are understood, managed…" at bounding box center [472, 199] width 409 height 10
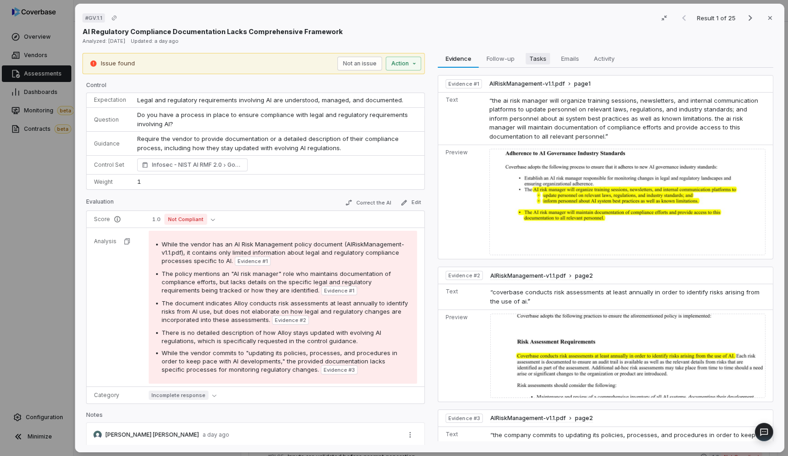
click at [539, 63] on span "Tasks" at bounding box center [538, 58] width 24 height 12
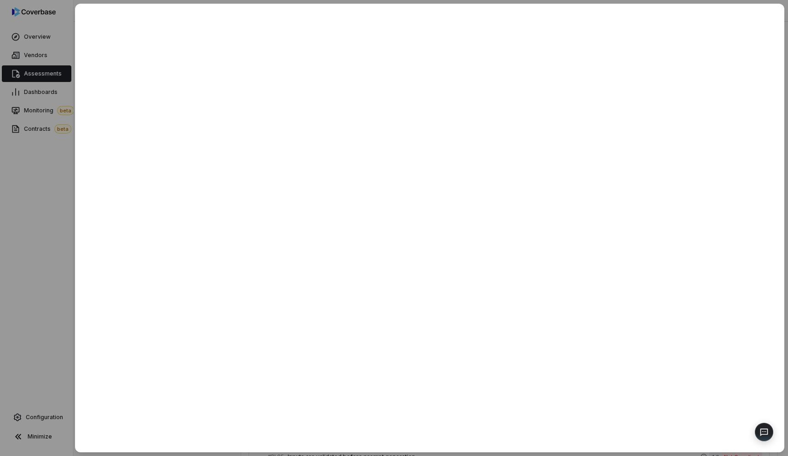
click at [41, 222] on div at bounding box center [394, 228] width 788 height 456
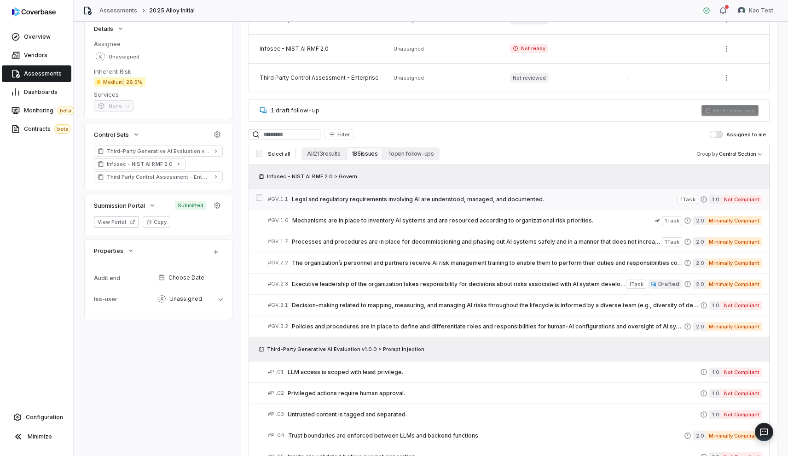
click at [495, 199] on span "Legal and regulatory requirements involving AI are understood, managed, and doc…" at bounding box center [485, 199] width 386 height 7
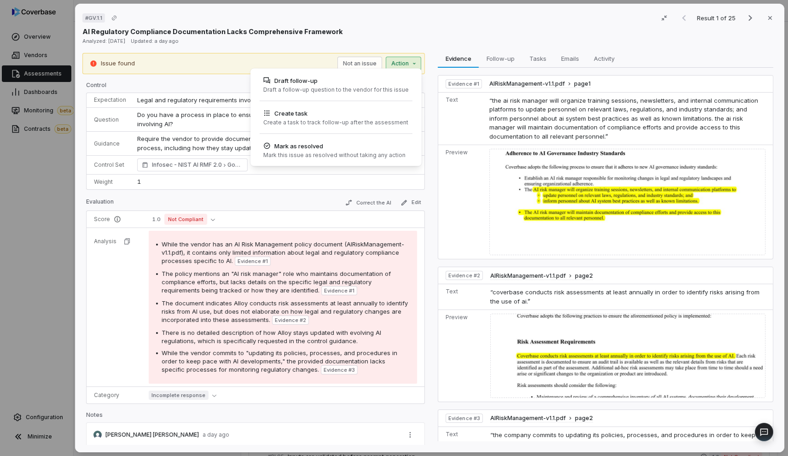
click at [412, 62] on div "# GV.1.1 Result 1 of 25 Close AI Regulatory Compliance Documentation Lacks Comp…" at bounding box center [394, 228] width 788 height 456
click at [284, 83] on div "Draft follow-up" at bounding box center [335, 80] width 145 height 9
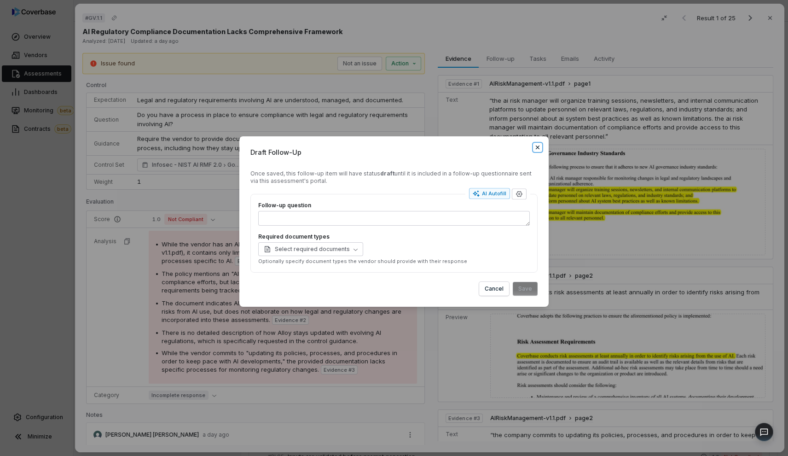
click at [541, 145] on icon "button" at bounding box center [537, 147] width 7 height 7
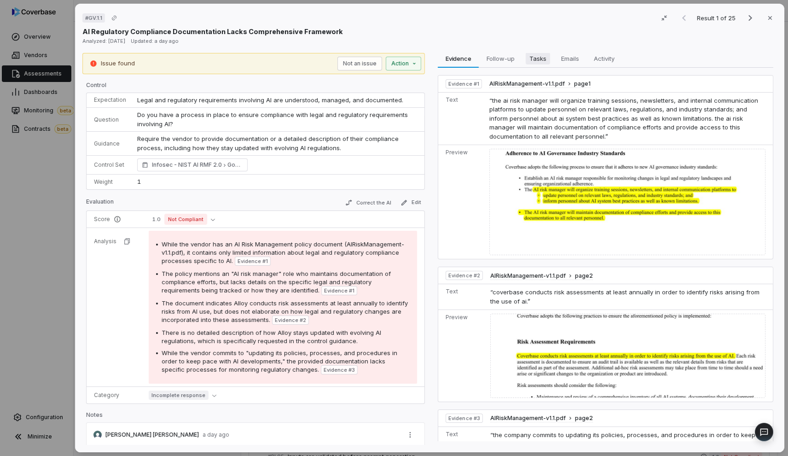
click at [535, 61] on span "Tasks" at bounding box center [538, 58] width 24 height 12
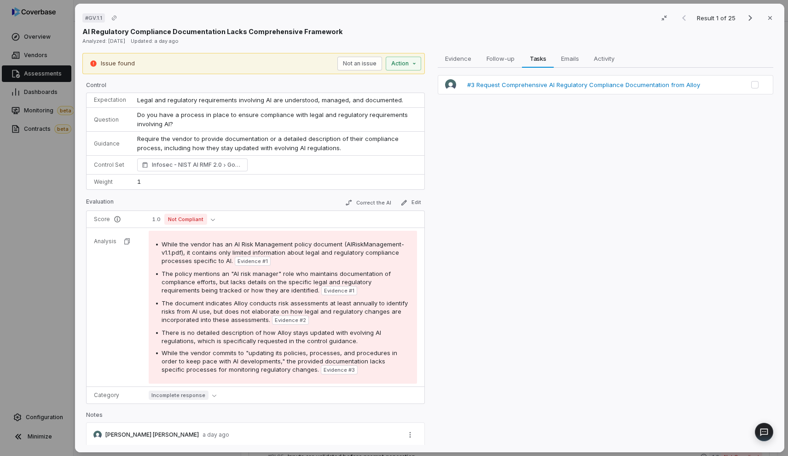
click at [532, 84] on span "#3 Request Comprehensive AI Regulatory Compliance Documentation from Alloy" at bounding box center [583, 85] width 233 height 8
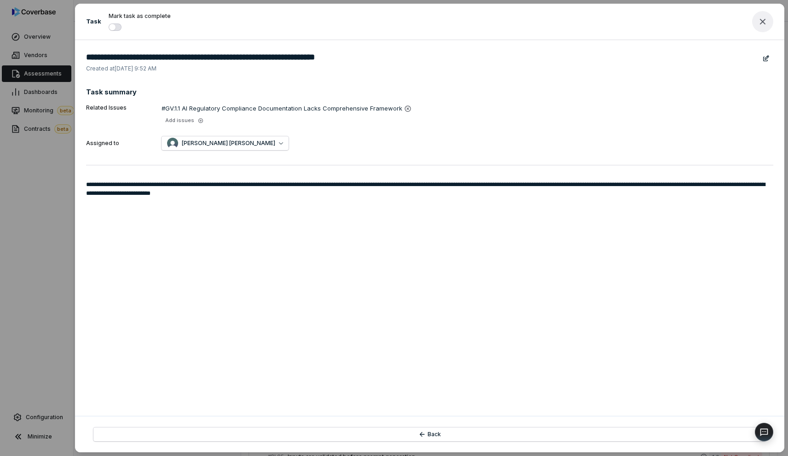
click at [745, 21] on button "button" at bounding box center [762, 21] width 21 height 21
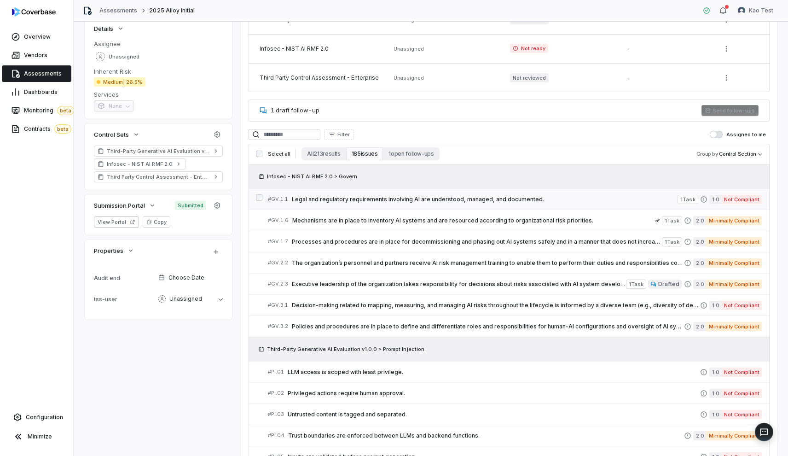
click at [426, 200] on span "Legal and regulatory requirements involving AI are understood, managed, and doc…" at bounding box center [485, 199] width 386 height 7
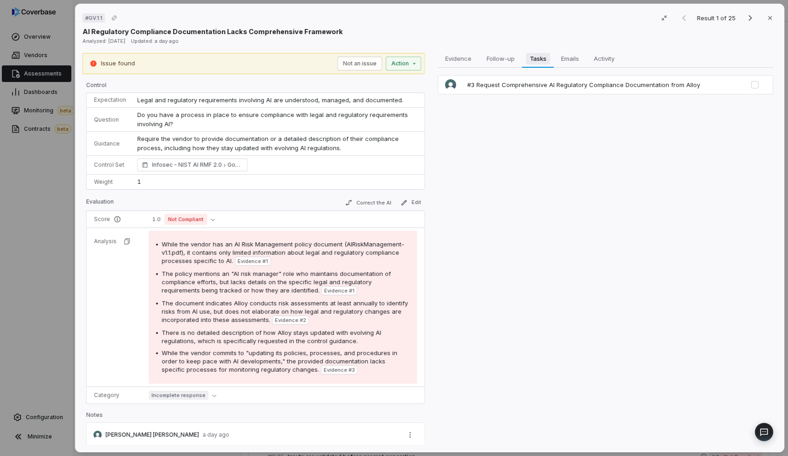
click at [539, 66] on button "Tasks Tasks" at bounding box center [538, 58] width 32 height 18
click at [558, 63] on span "Emails" at bounding box center [570, 58] width 25 height 12
click at [531, 67] on button "Tasks Tasks" at bounding box center [538, 58] width 32 height 18
click at [568, 58] on span "Emails" at bounding box center [570, 58] width 25 height 12
click at [527, 58] on span "Tasks" at bounding box center [538, 58] width 24 height 12
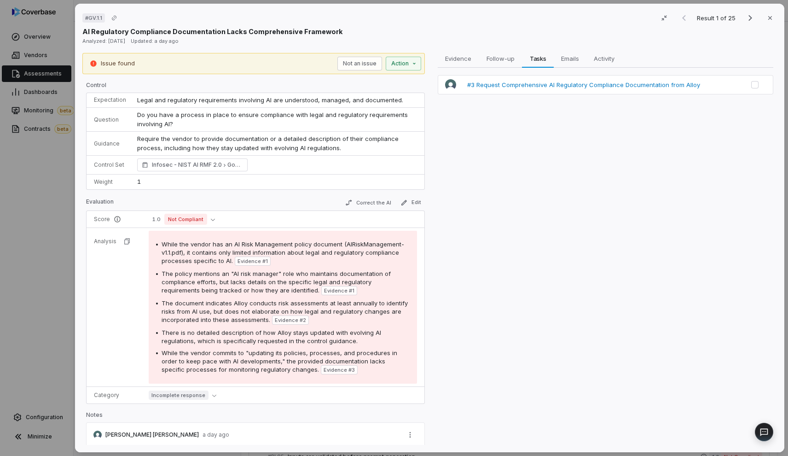
click at [521, 85] on span "#3 Request Comprehensive AI Regulatory Compliance Documentation from Alloy" at bounding box center [583, 85] width 233 height 8
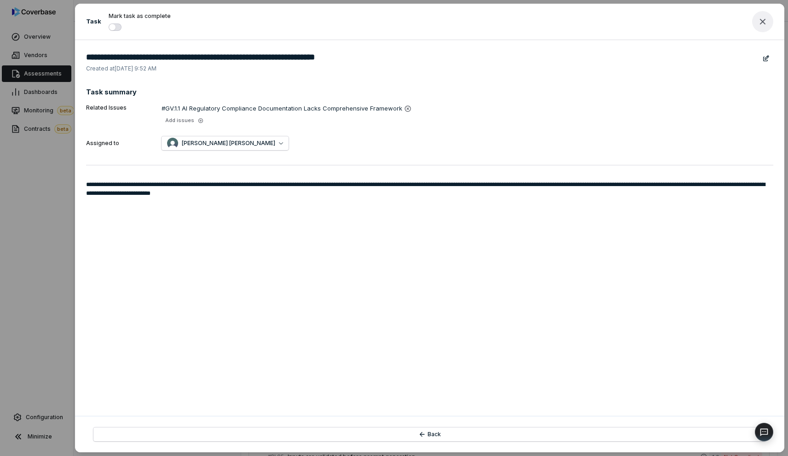
click at [745, 25] on icon "button" at bounding box center [762, 21] width 11 height 11
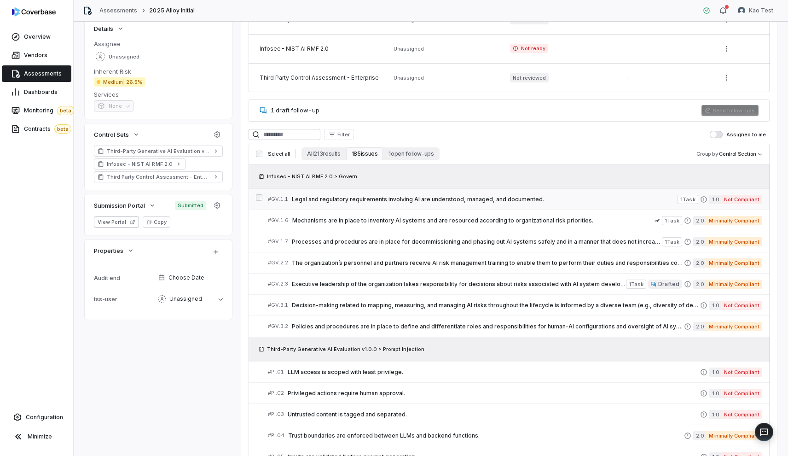
click at [394, 193] on link "# GV.1.1 Legal and regulatory requirements involving AI are understood, managed…" at bounding box center [515, 199] width 494 height 21
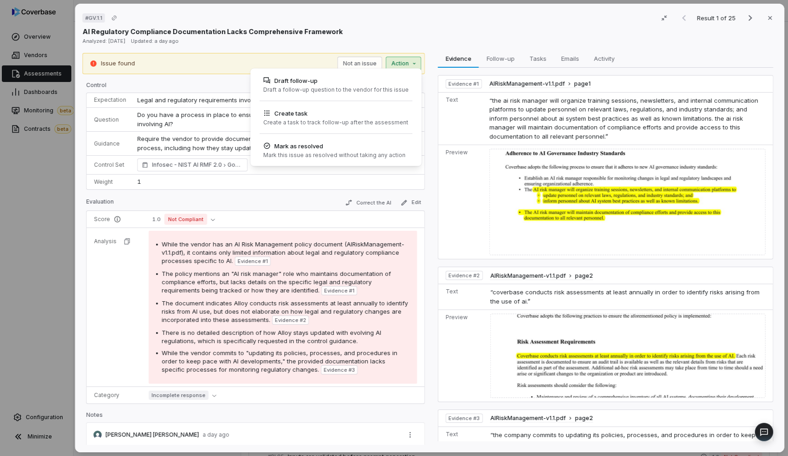
click at [410, 65] on div "# GV.1.1 Result 1 of 25 Close AI Regulatory Compliance Documentation Lacks Comp…" at bounding box center [394, 228] width 788 height 456
click at [410, 64] on div "# GV.1.1 Result 1 of 25 Close AI Regulatory Compliance Documentation Lacks Comp…" at bounding box center [394, 228] width 788 height 456
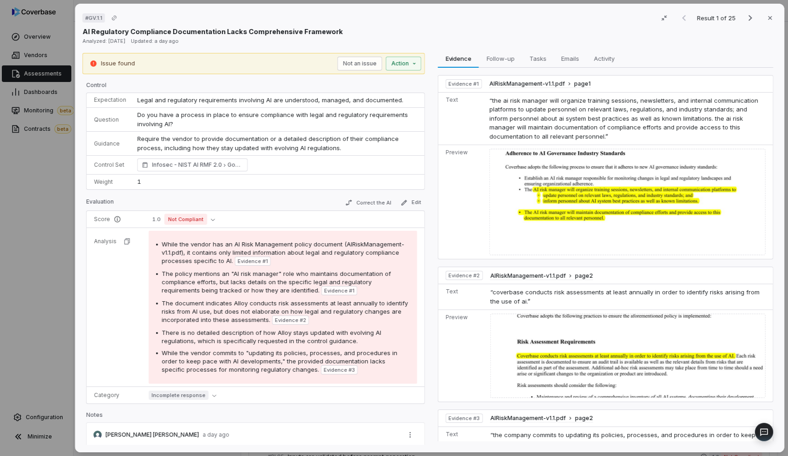
click at [410, 64] on div "# GV.1.1 Result 1 of 25 Close AI Regulatory Compliance Documentation Lacks Comp…" at bounding box center [394, 228] width 788 height 456
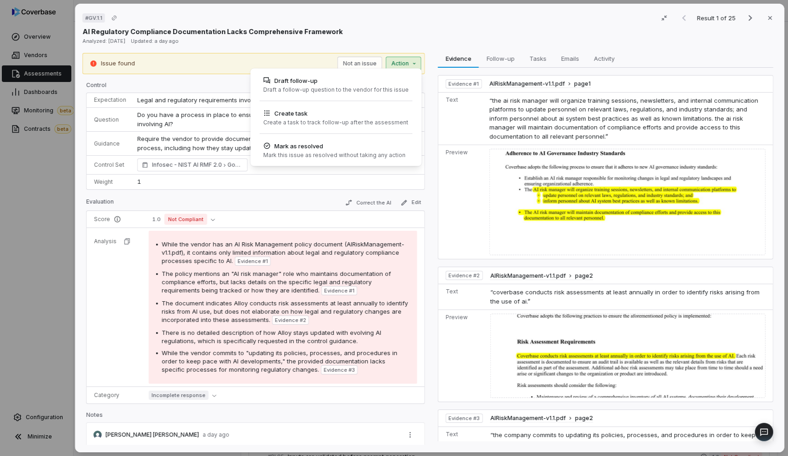
click at [428, 51] on div "# GV.1.1 Result 1 of 25 Close AI Regulatory Compliance Documentation Lacks Comp…" at bounding box center [394, 228] width 788 height 456
click at [415, 158] on div "# GV.1.1 Result 1 of 25 Close AI Regulatory Compliance Documentation Lacks Comp…" at bounding box center [394, 228] width 788 height 456
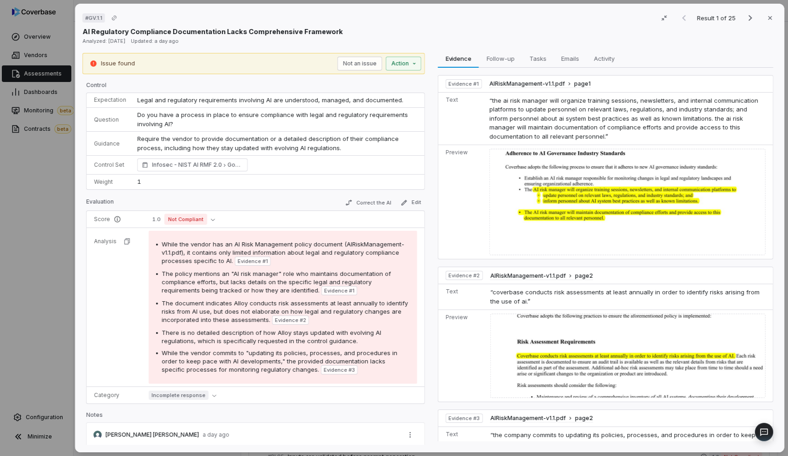
scroll to position [113, 0]
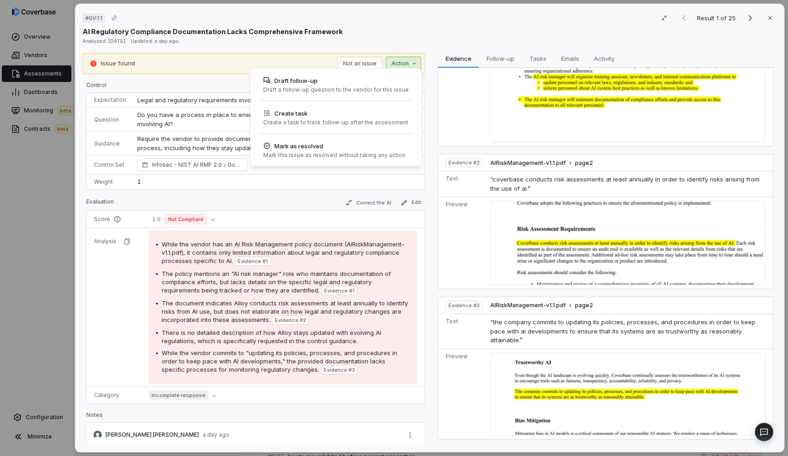
click at [404, 64] on div "# GV.1.1 Result 1 of 25 Close AI Regulatory Compliance Documentation Lacks Comp…" at bounding box center [394, 228] width 788 height 456
click at [392, 91] on div "Draft a follow-up question to the vendor for this issue" at bounding box center [335, 89] width 145 height 7
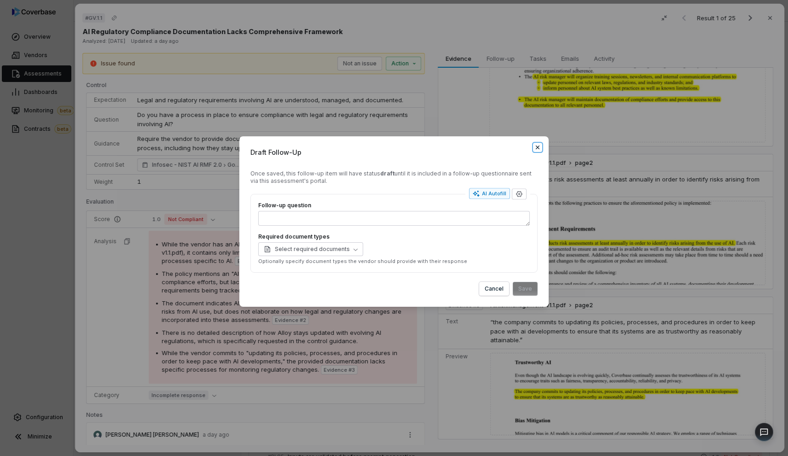
click at [537, 148] on icon "button" at bounding box center [537, 147] width 7 height 7
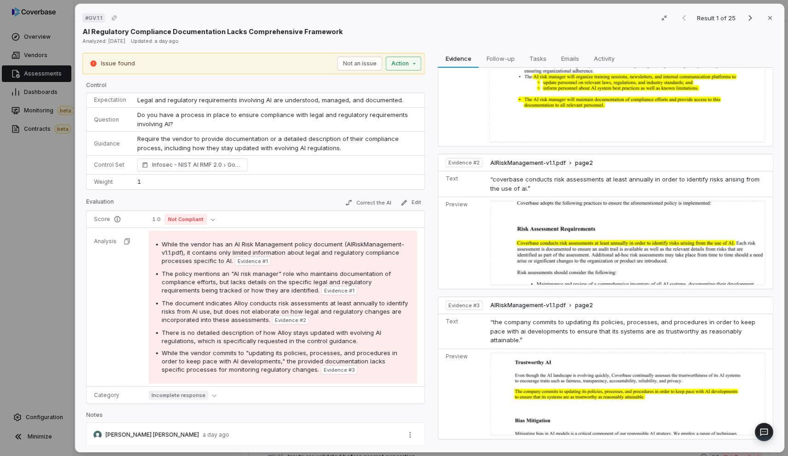
click at [402, 67] on div "# GV.1.1 Result 1 of 25 Close AI Regulatory Compliance Documentation Lacks Comp…" at bounding box center [394, 228] width 788 height 456
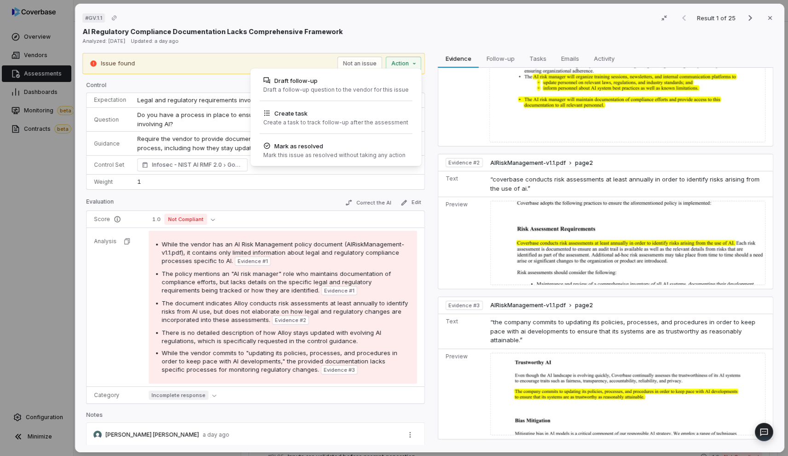
click at [54, 224] on div "# GV.1.1 Result 1 of 25 Close AI Regulatory Compliance Documentation Lacks Comp…" at bounding box center [394, 228] width 788 height 456
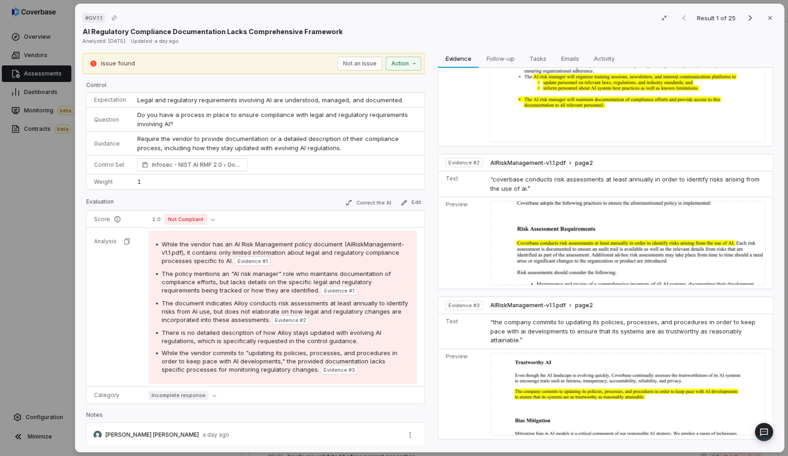
click at [53, 226] on div "# GV.1.1 Result 1 of 25 Close AI Regulatory Compliance Documentation Lacks Comp…" at bounding box center [394, 228] width 788 height 456
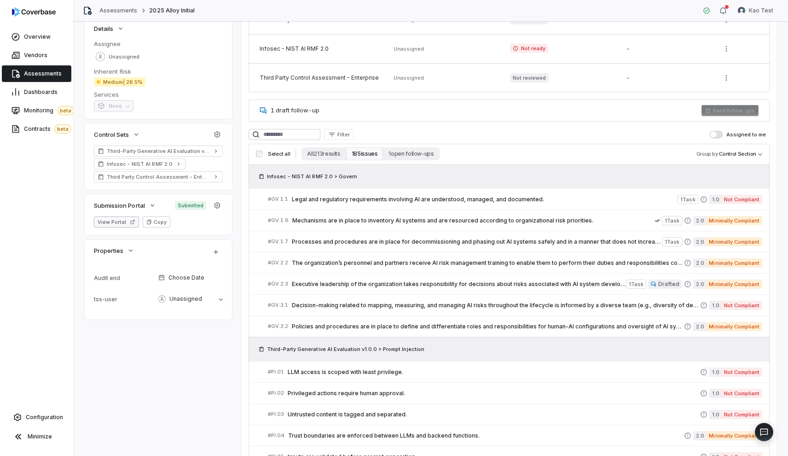
click at [113, 226] on button "View Portal" at bounding box center [116, 221] width 45 height 11
click at [356, 197] on span "Legal and regulatory requirements involving AI are understood, managed, and doc…" at bounding box center [485, 199] width 386 height 7
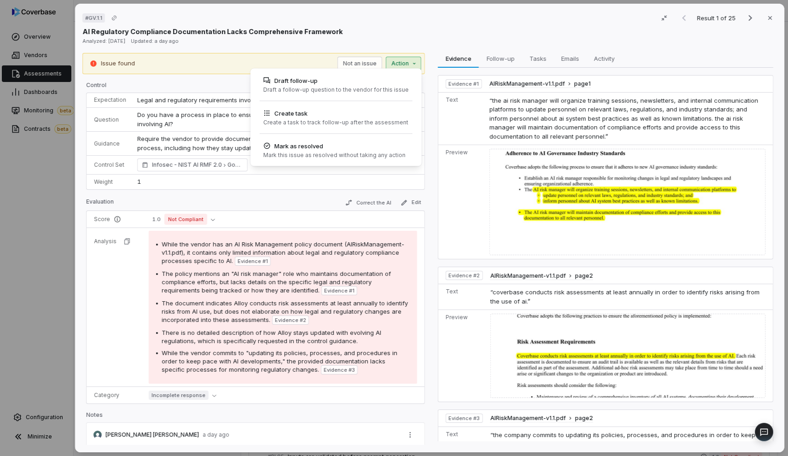
click at [408, 66] on div "# GV.1.1 Result 1 of 25 Close AI Regulatory Compliance Documentation Lacks Comp…" at bounding box center [394, 228] width 788 height 456
click at [397, 124] on div "Create a task to track follow-up after the assessment" at bounding box center [335, 122] width 145 height 7
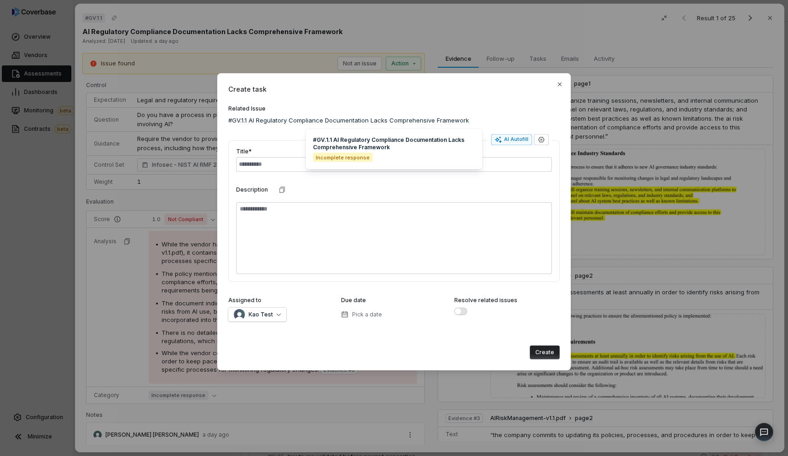
click at [382, 118] on span "#GV.1.1 AI Regulatory Compliance Documentation Lacks Comprehensive Framework" at bounding box center [348, 120] width 241 height 9
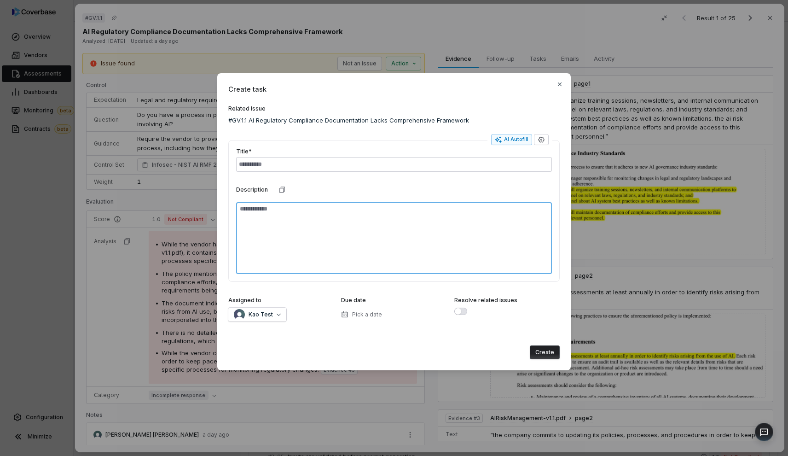
click at [339, 225] on textarea at bounding box center [394, 238] width 316 height 72
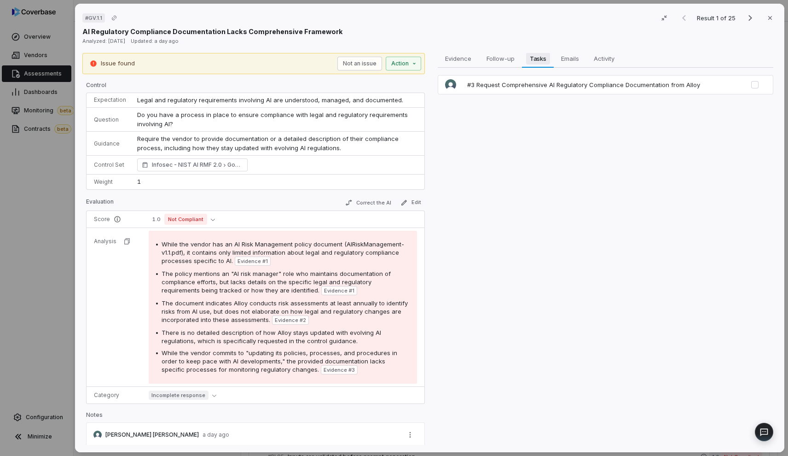
click at [535, 62] on span "Tasks" at bounding box center [538, 58] width 24 height 12
click at [461, 60] on span "Evidence" at bounding box center [459, 58] width 34 height 12
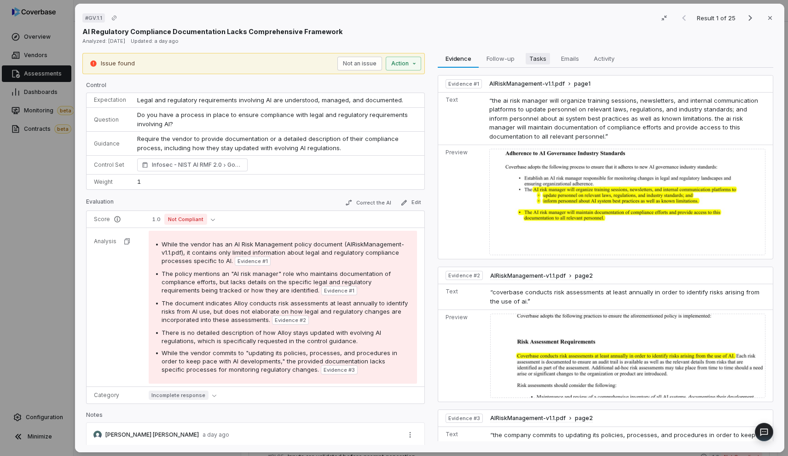
click at [539, 60] on span "Tasks" at bounding box center [538, 58] width 24 height 12
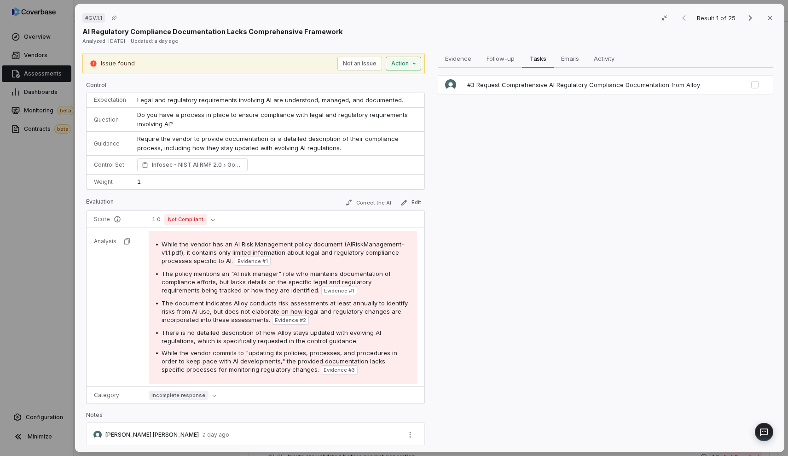
click at [410, 67] on div "# GV.1.1 Result 1 of 25 Close AI Regulatory Compliance Documentation Lacks Comp…" at bounding box center [394, 228] width 788 height 456
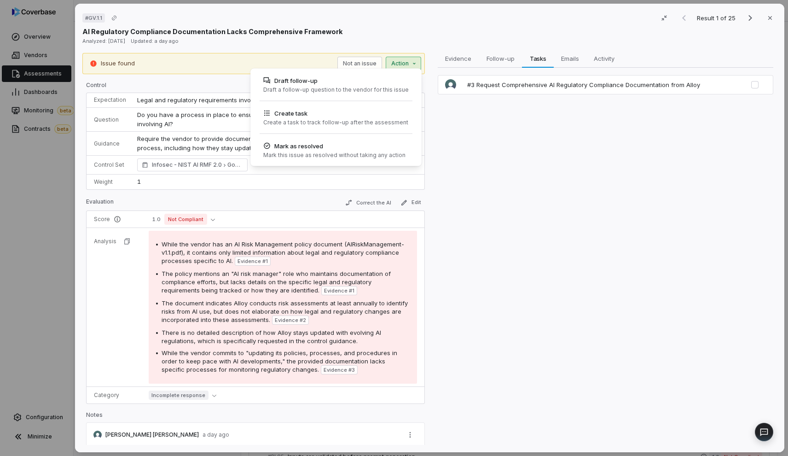
click at [236, 78] on div "# GV.1.1 Result 1 of 25 Close AI Regulatory Compliance Documentation Lacks Comp…" at bounding box center [394, 228] width 788 height 456
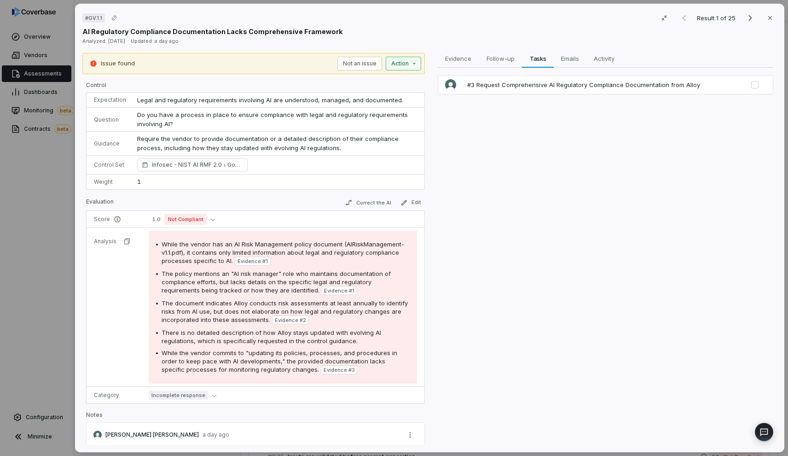
click at [402, 67] on div "# GV.1.1 Result 1 of 25 Close AI Regulatory Compliance Documentation Lacks Comp…" at bounding box center [394, 228] width 788 height 456
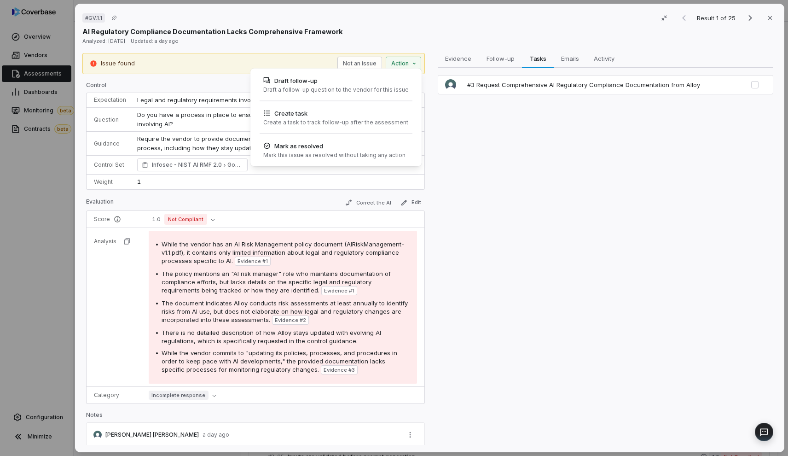
click at [231, 82] on div "# GV.1.1 Result 1 of 25 Close AI Regulatory Compliance Documentation Lacks Comp…" at bounding box center [394, 228] width 788 height 456
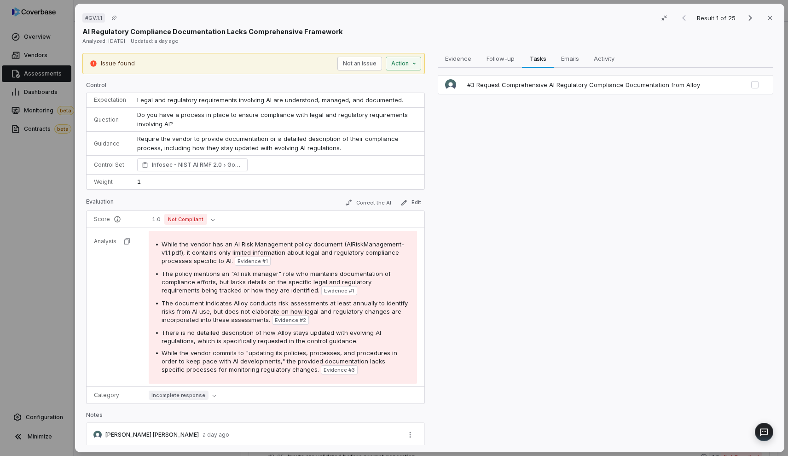
click at [30, 184] on div "# GV.1.1 Result 1 of 25 Close AI Regulatory Compliance Documentation Lacks Comp…" at bounding box center [394, 228] width 788 height 456
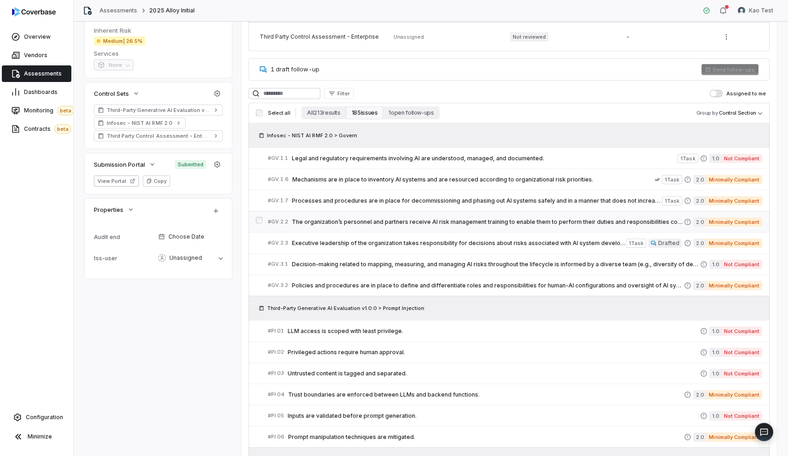
scroll to position [205, 0]
click at [570, 237] on link "# GV.2.3 Executive leadership of the organization takes responsibility for deci…" at bounding box center [515, 243] width 494 height 21
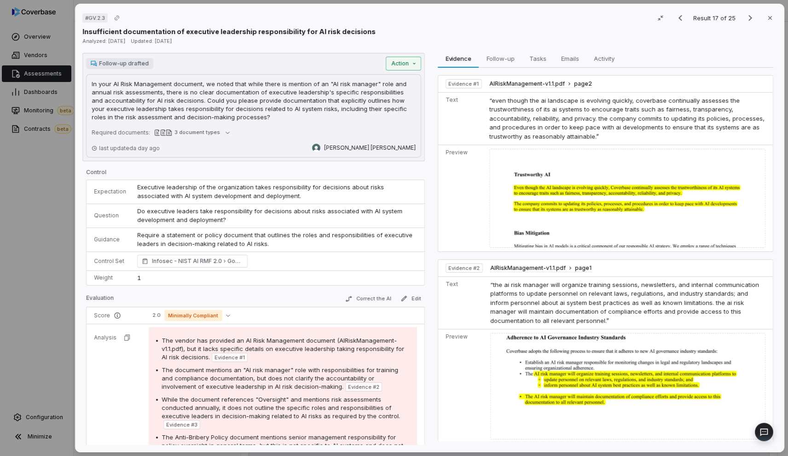
click at [405, 66] on div "# GV.2.3 Result 17 of 25 Close Insufficient documentation of executive leadersh…" at bounding box center [394, 228] width 788 height 456
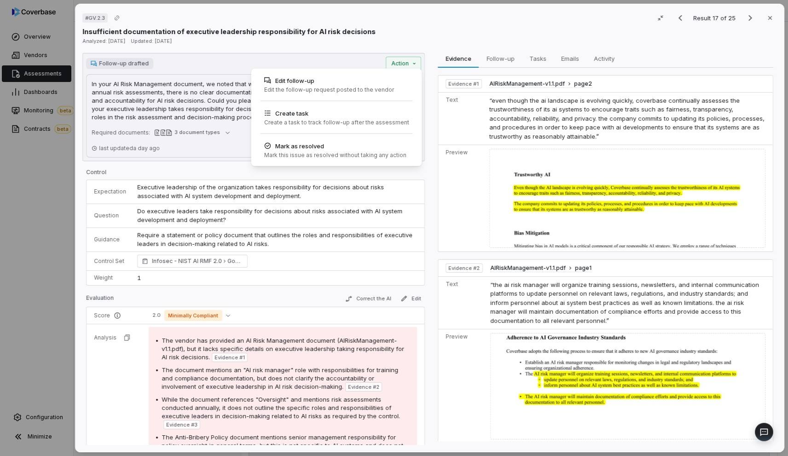
click at [411, 58] on div "# GV.2.3 Result 17 of 25 Close Insufficient documentation of executive leadersh…" at bounding box center [394, 228] width 788 height 456
click at [396, 66] on div "# GV.2.3 Result 17 of 25 Close Insufficient documentation of executive leadersh…" at bounding box center [394, 228] width 788 height 456
click at [39, 269] on div "# GV.2.3 Result 17 of 25 Close Insufficient documentation of executive leadersh…" at bounding box center [394, 228] width 788 height 456
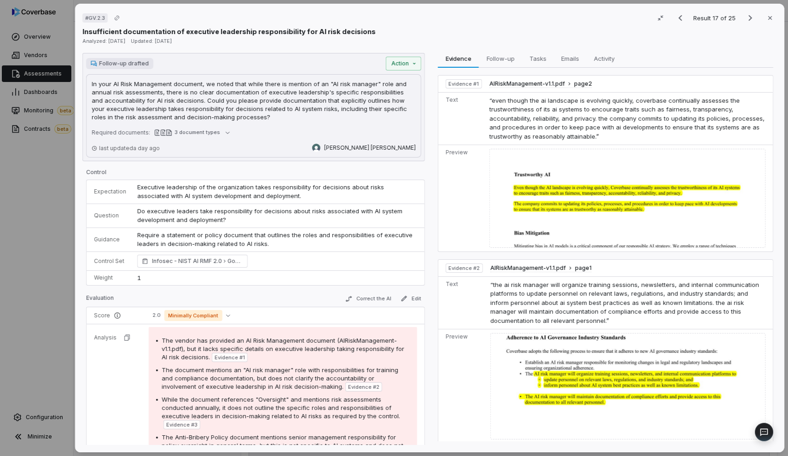
click at [56, 202] on div "# GV.2.3 Result 17 of 25 Close Insufficient documentation of executive leadersh…" at bounding box center [394, 228] width 788 height 456
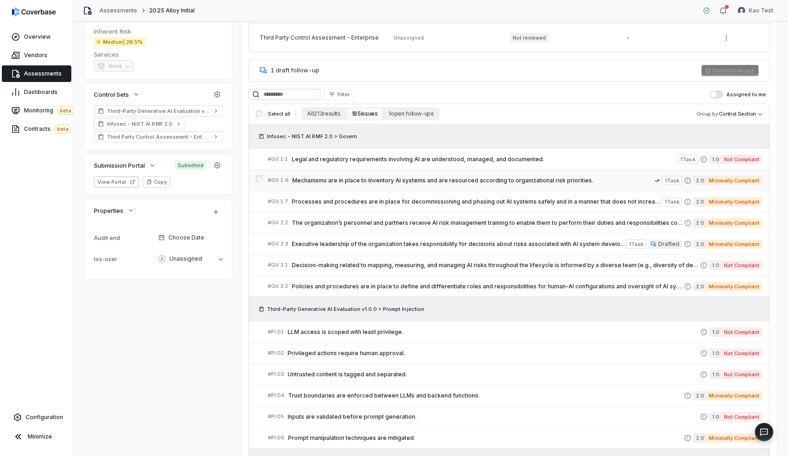
click at [527, 185] on link "# GV.1.6 Mechanisms are in place to inventory AI systems and are resourced acco…" at bounding box center [515, 180] width 494 height 21
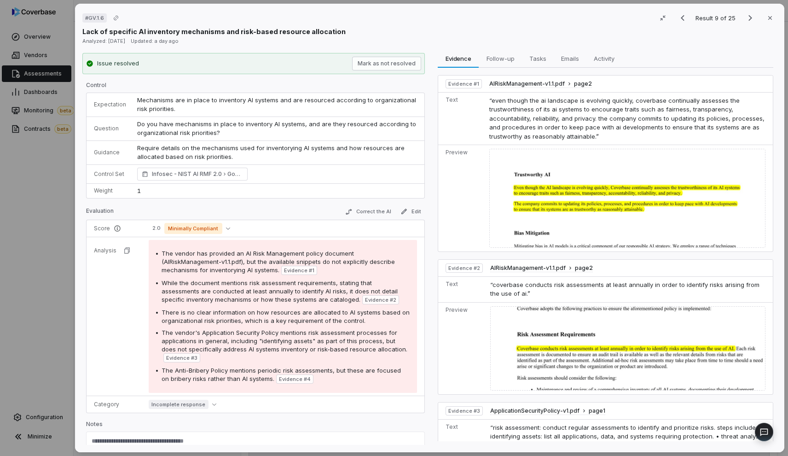
click at [47, 228] on div "# GV.1.6 Result 9 of 25 Close Lack of specific AI inventory mechanisms and risk…" at bounding box center [394, 228] width 788 height 456
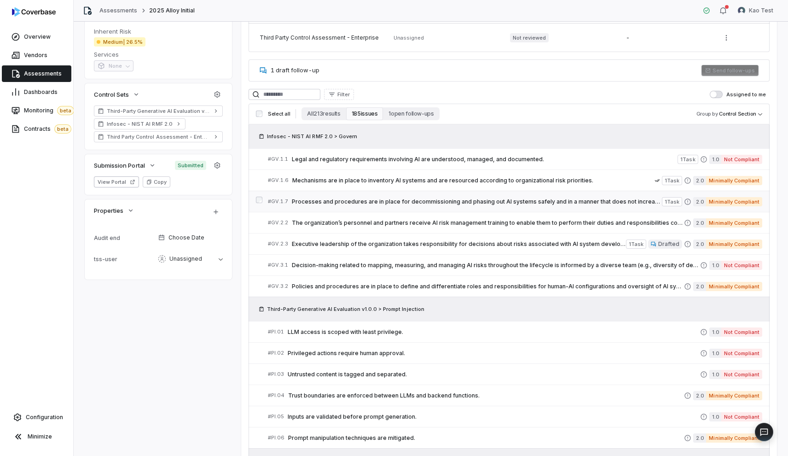
click at [466, 204] on span "Processes and procedures are in place for decommissioning and phasing out AI sy…" at bounding box center [477, 201] width 370 height 7
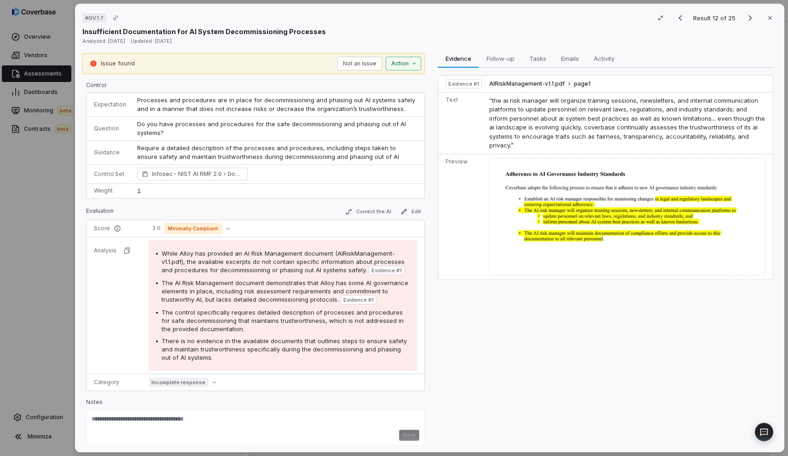
click at [402, 66] on div "# GV.1.7 Result 12 of 25 Close Insufficient Documentation for AI System Decommi…" at bounding box center [394, 228] width 788 height 456
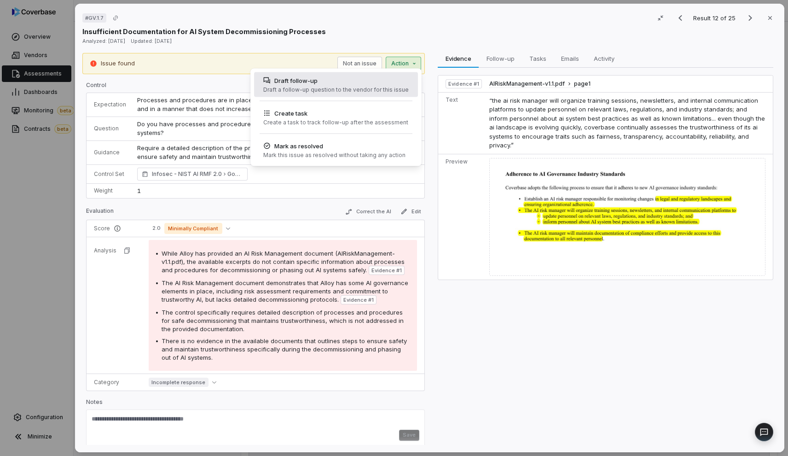
click at [376, 84] on div "Draft follow-up" at bounding box center [335, 80] width 145 height 9
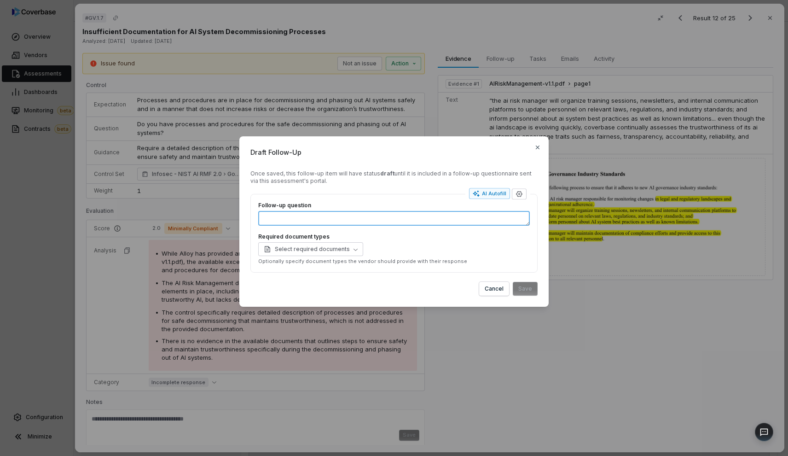
click at [373, 222] on textarea "Follow-up question" at bounding box center [393, 218] width 271 height 15
click at [490, 193] on div "AI Autofill" at bounding box center [490, 193] width 34 height 7
type textarea "*"
type textarea "****"
type textarea "*"
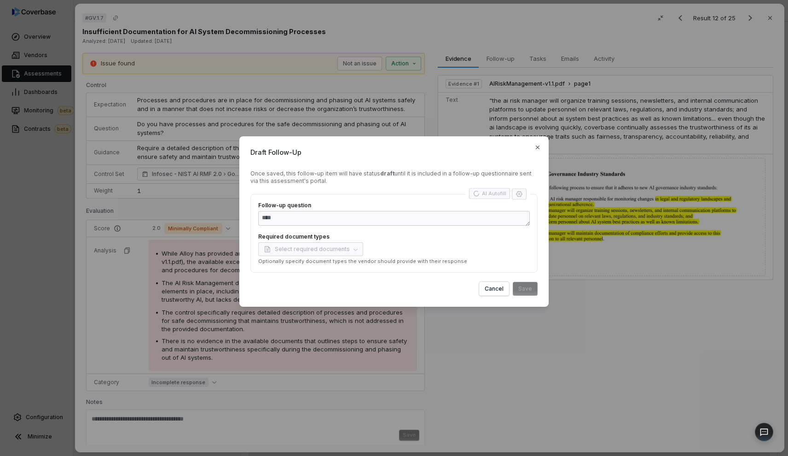
type textarea "**********"
type textarea "*"
type textarea "**********"
type textarea "*"
type textarea "**********"
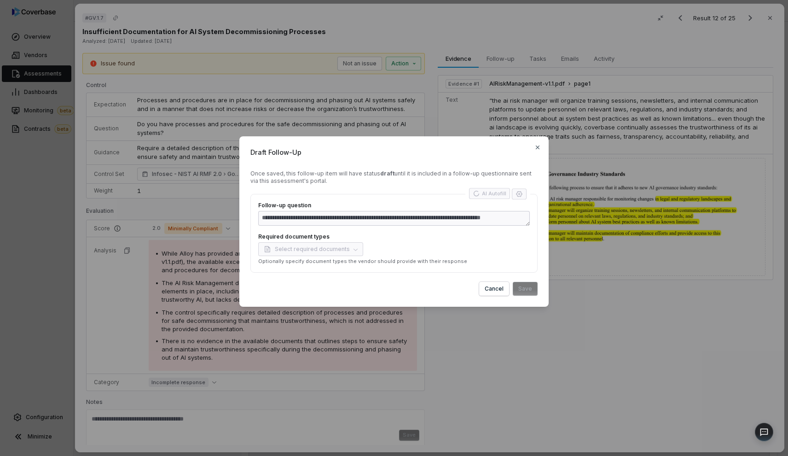
type textarea "*"
type textarea "**********"
type textarea "*"
type textarea "**********"
type textarea "*"
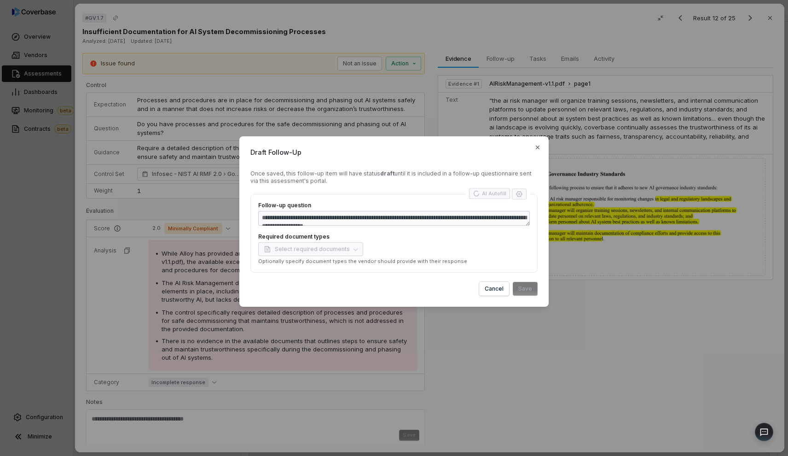
type textarea "**********"
type textarea "*"
type textarea "**********"
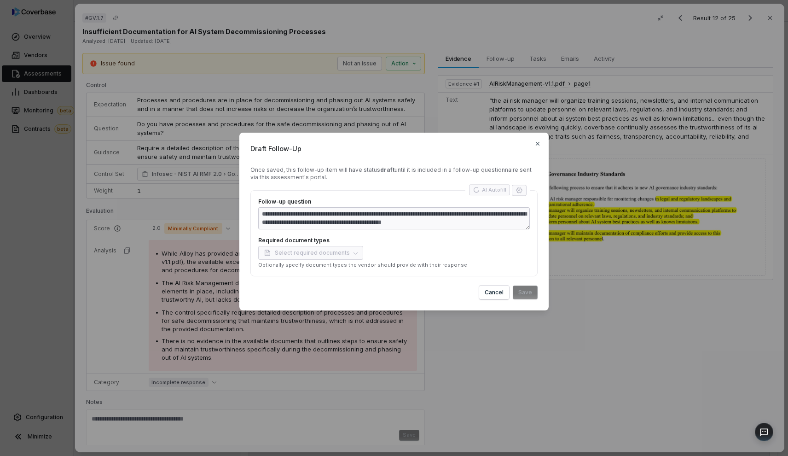
type textarea "*"
type textarea "**********"
type textarea "*"
type textarea "**********"
type textarea "*"
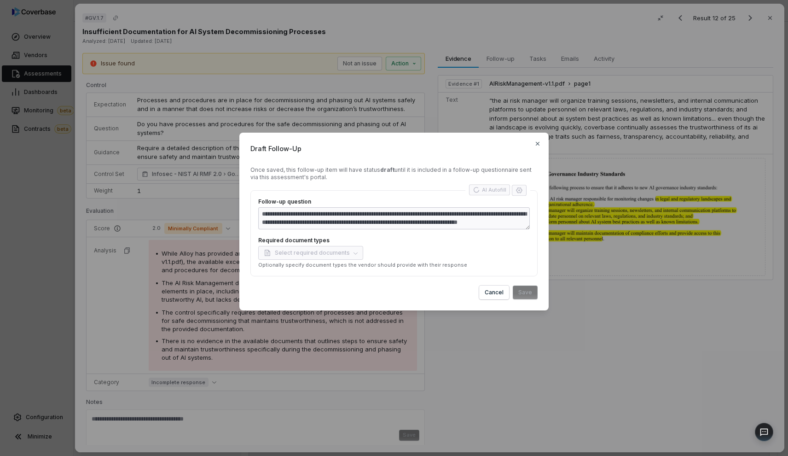
type textarea "**********"
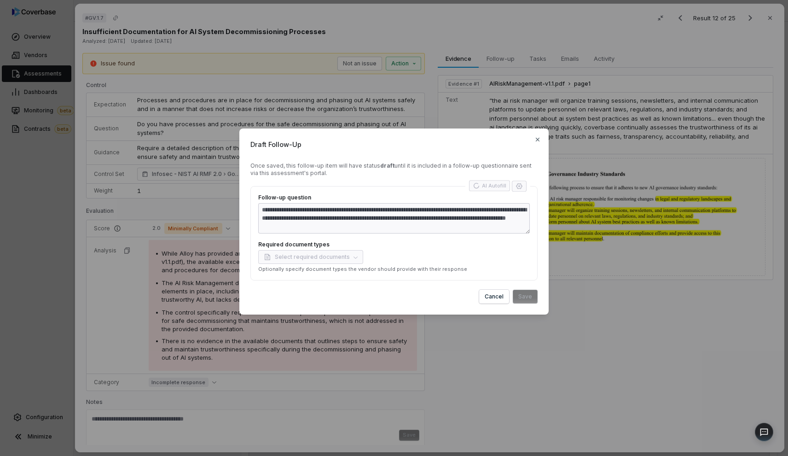
type textarea "*"
type textarea "**********"
type textarea "*"
type textarea "**********"
type textarea "*"
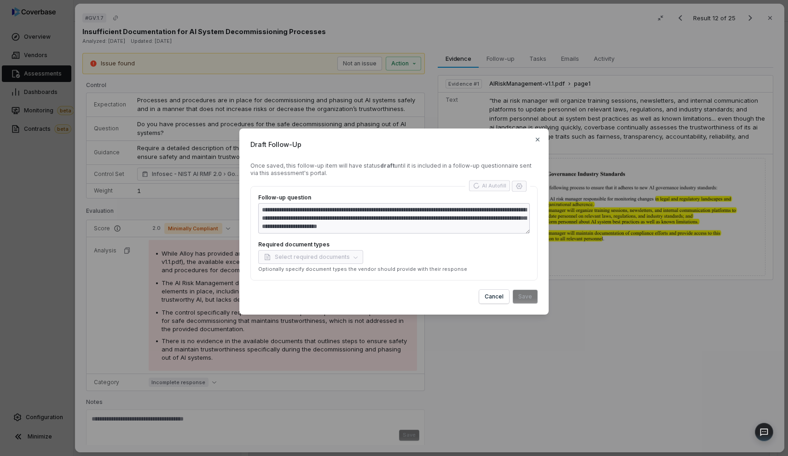
type textarea "**********"
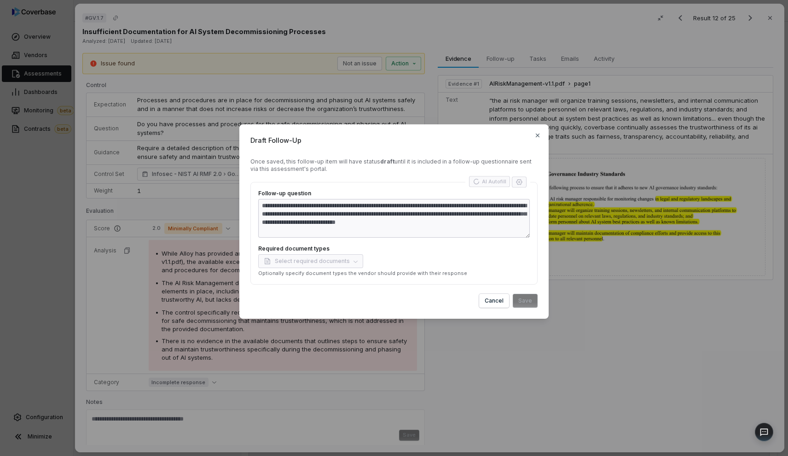
type textarea "*"
type textarea "**********"
type textarea "*"
type textarea "**********"
type textarea "*"
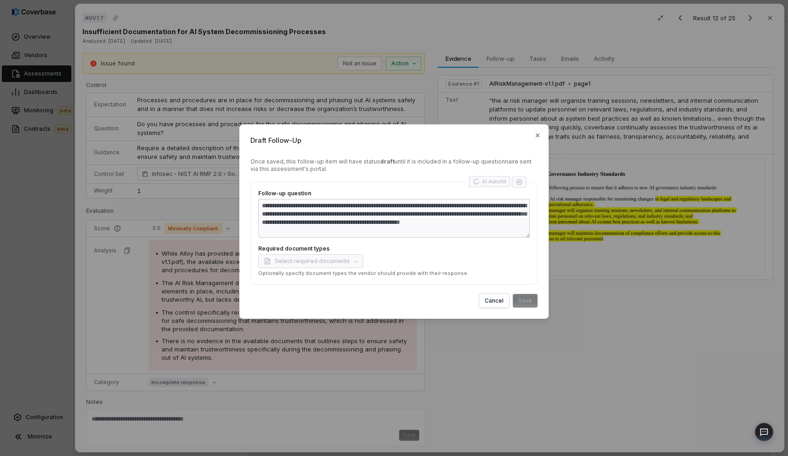
type textarea "**********"
type textarea "*"
type textarea "**********"
type textarea "*"
type textarea "**********"
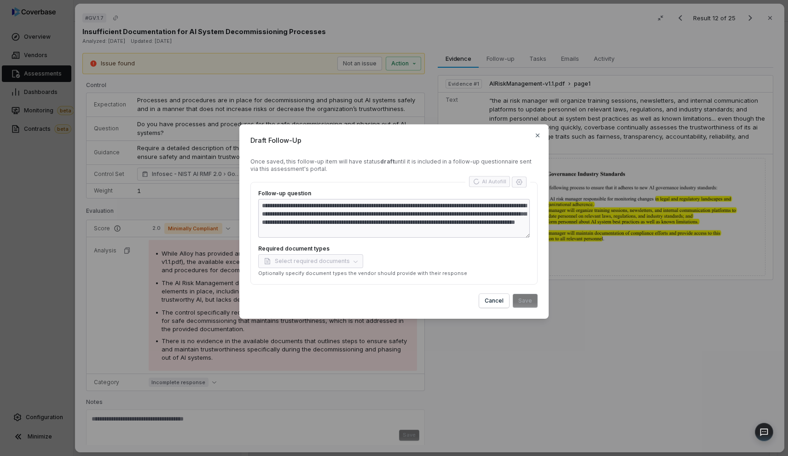
type textarea "*"
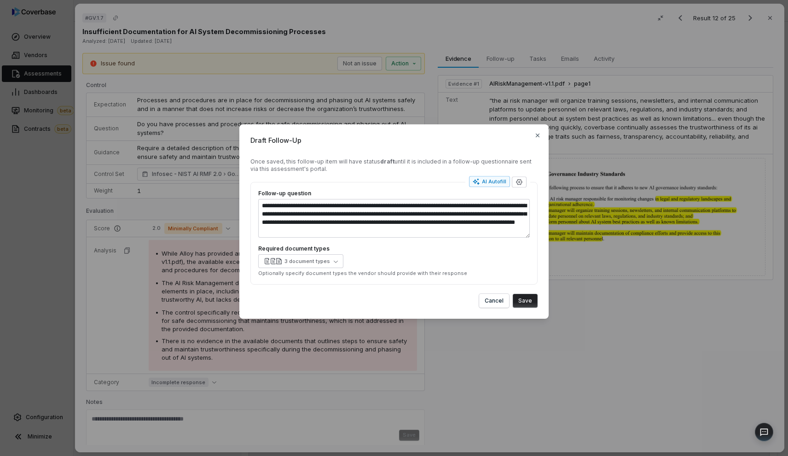
click at [531, 301] on button "Save" at bounding box center [525, 301] width 25 height 14
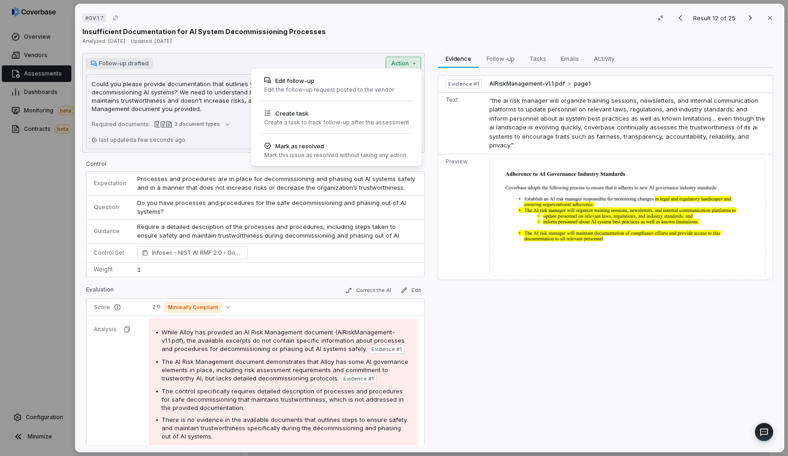
click at [408, 58] on div "# GV.1.7 Result 12 of 25 Close Insufficient Documentation for AI System Decommi…" at bounding box center [394, 228] width 788 height 456
click at [312, 81] on div "Edit follow-up" at bounding box center [329, 80] width 130 height 9
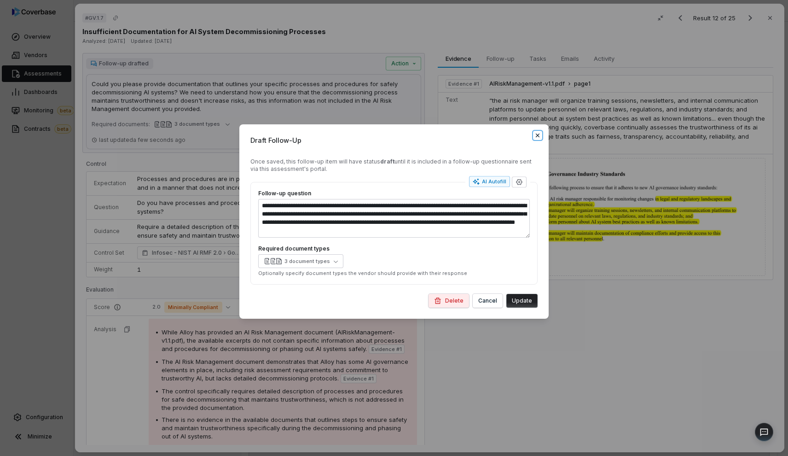
click at [537, 133] on icon "button" at bounding box center [537, 135] width 7 height 7
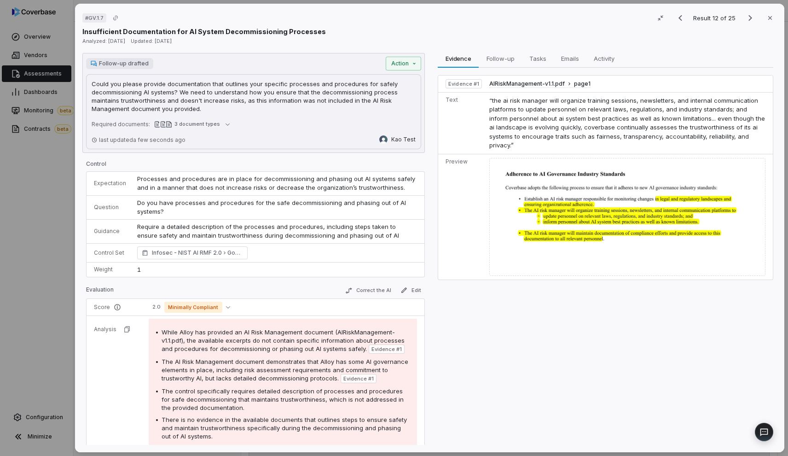
click at [274, 111] on p "Could you please provide documentation that outlines your specific processes an…" at bounding box center [254, 96] width 324 height 33
click at [134, 69] on div "Follow-up drafted Action" at bounding box center [253, 64] width 335 height 14
click at [183, 112] on p "Could you please provide documentation that outlines your specific processes an…" at bounding box center [254, 96] width 324 height 33
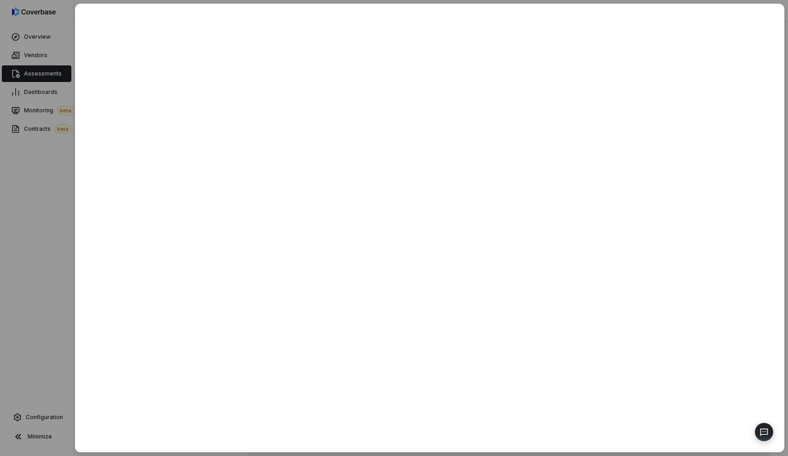
click at [48, 179] on div at bounding box center [394, 228] width 788 height 456
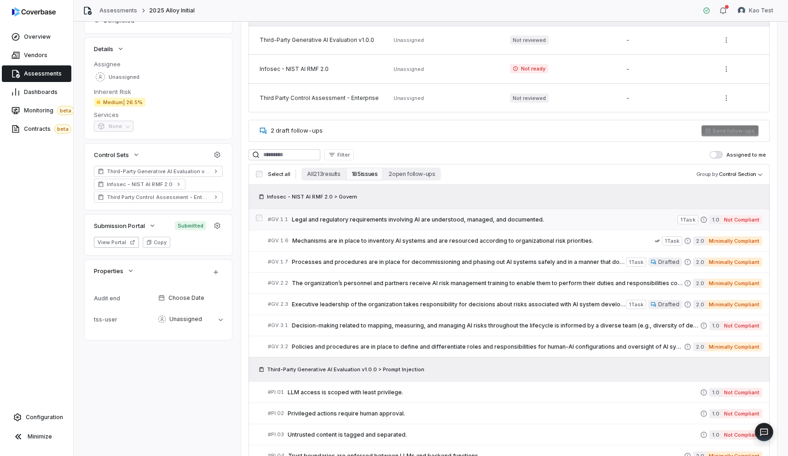
scroll to position [159, 0]
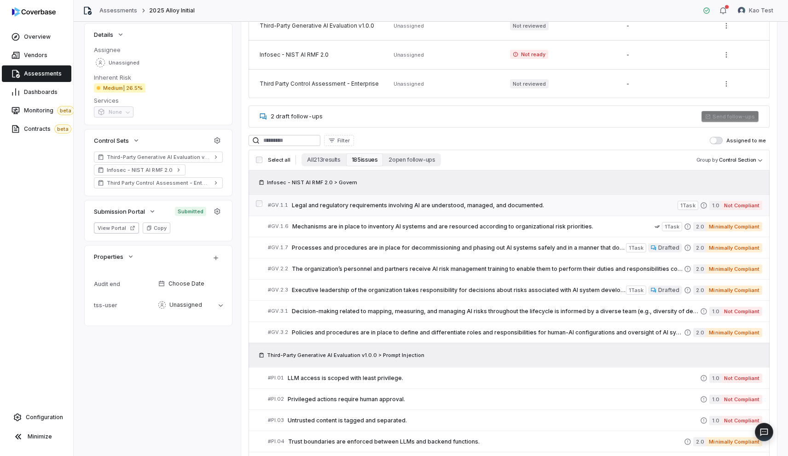
click at [350, 214] on link "# GV.1.1 Legal and regulatory requirements involving AI are understood, managed…" at bounding box center [515, 205] width 494 height 21
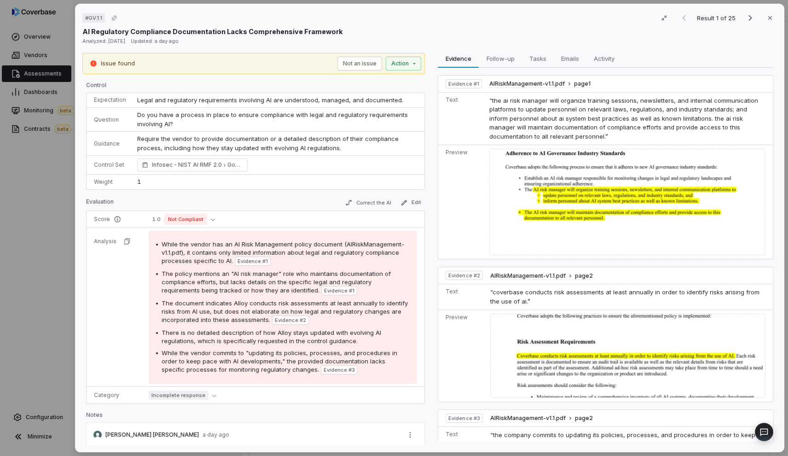
click at [58, 193] on div "# GV.1.1 Result 1 of 25 Close AI Regulatory Compliance Documentation Lacks Comp…" at bounding box center [394, 228] width 788 height 456
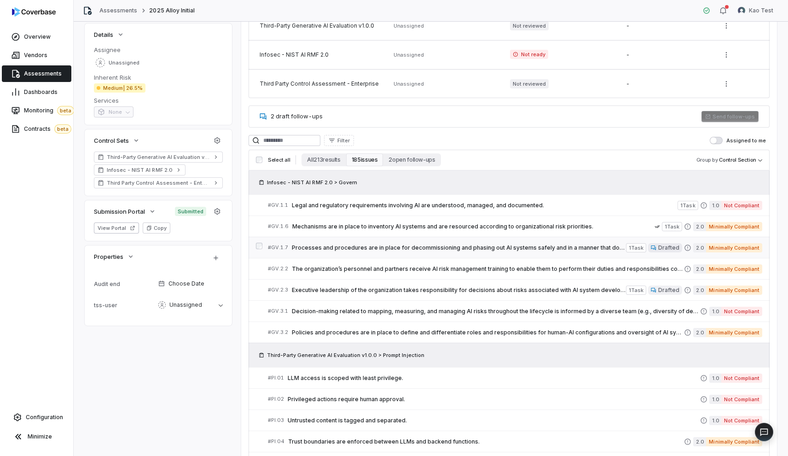
click at [436, 237] on link "# GV.1.7 Processes and procedures are in place for decommissioning and phasing …" at bounding box center [515, 247] width 494 height 21
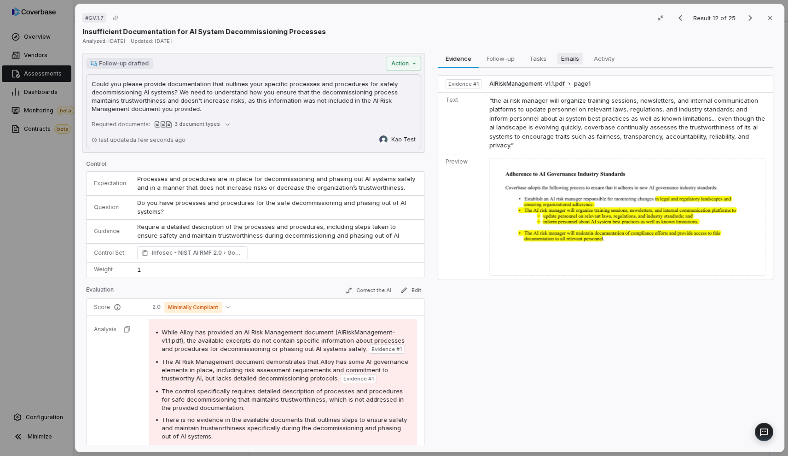
click at [565, 53] on span "Emails" at bounding box center [570, 58] width 25 height 12
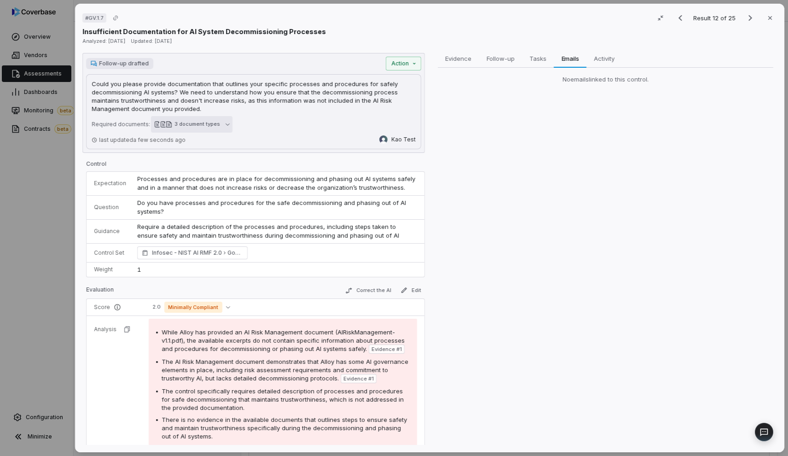
click at [222, 127] on button "3 document types" at bounding box center [191, 124] width 81 height 17
click at [278, 121] on div "Required documents: 3 document types" at bounding box center [254, 124] width 324 height 11
click at [408, 68] on div "# GV.1.7 Result 12 of 25 Close Insufficient Documentation for AI System Decommi…" at bounding box center [394, 228] width 788 height 456
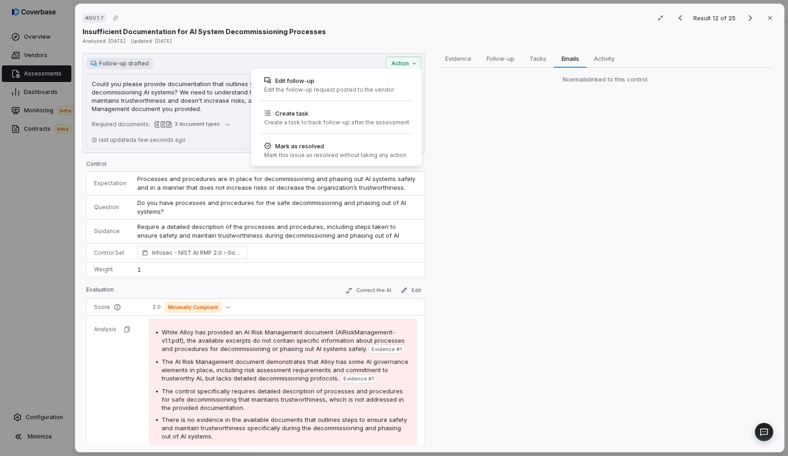
click at [409, 67] on div "# GV.1.7 Result 12 of 25 Close Insufficient Documentation for AI System Decommi…" at bounding box center [394, 228] width 788 height 456
click at [394, 87] on div "Edit follow-up Edit the follow-up request posted to the vendor" at bounding box center [336, 84] width 163 height 25
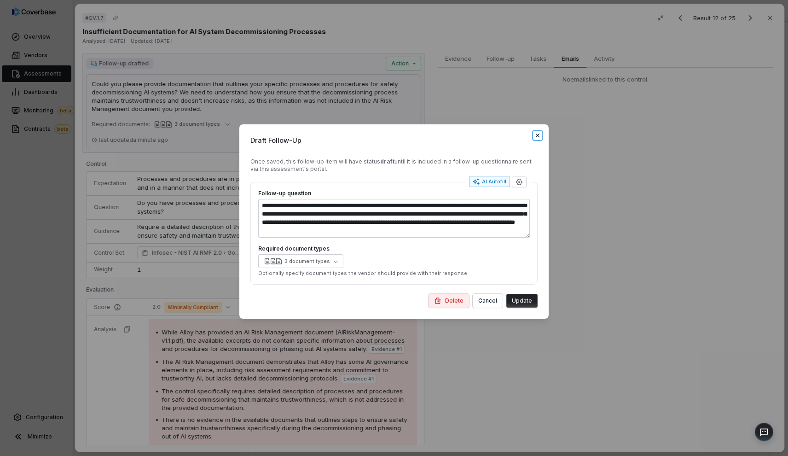
click at [538, 137] on icon "button" at bounding box center [537, 135] width 7 height 7
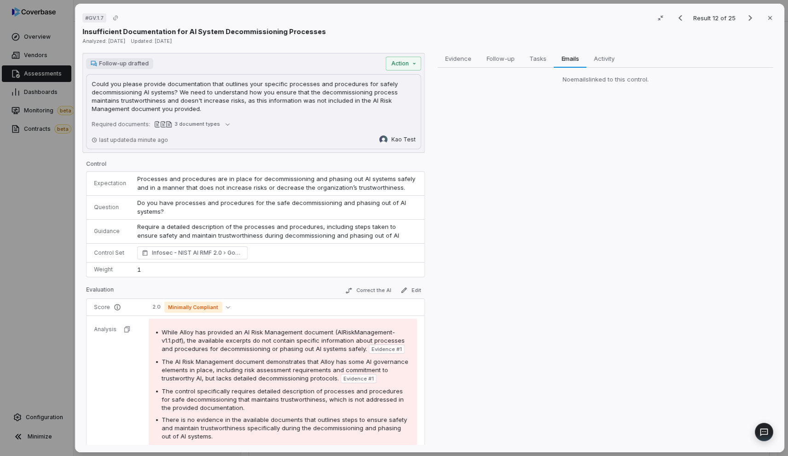
click at [50, 234] on div "# GV.1.7 Result 12 of 25 Close Insufficient Documentation for AI System Decommi…" at bounding box center [394, 228] width 788 height 456
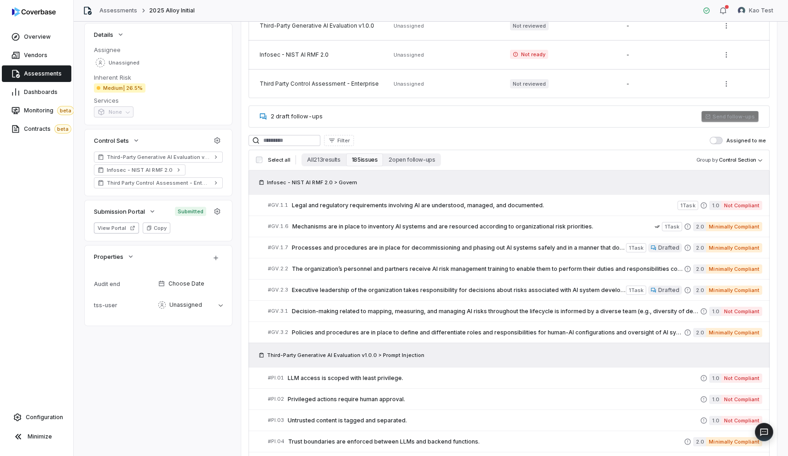
click at [196, 215] on span "Submitted" at bounding box center [190, 211] width 31 height 9
click at [155, 214] on icon "button" at bounding box center [152, 211] width 7 height 7
click at [117, 228] on button "View Portal" at bounding box center [116, 227] width 45 height 11
click at [220, 210] on icon "button" at bounding box center [217, 211] width 6 height 6
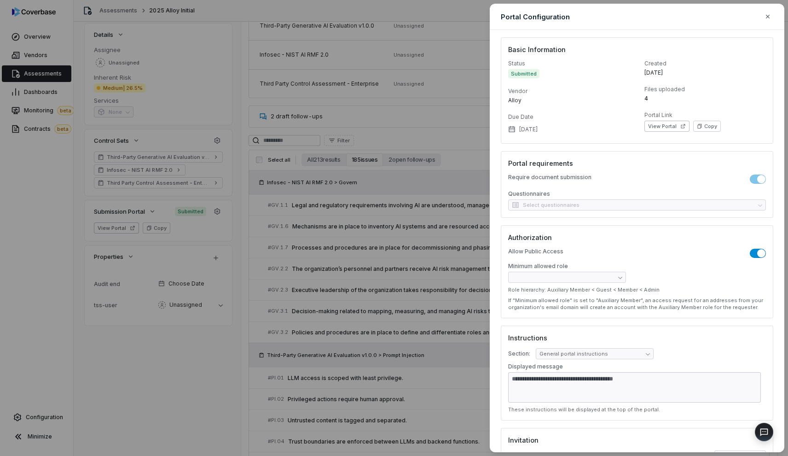
click at [651, 206] on div "Questionnaires Select questionnaires" at bounding box center [637, 200] width 258 height 20
click at [356, 182] on div "**********" at bounding box center [394, 228] width 788 height 456
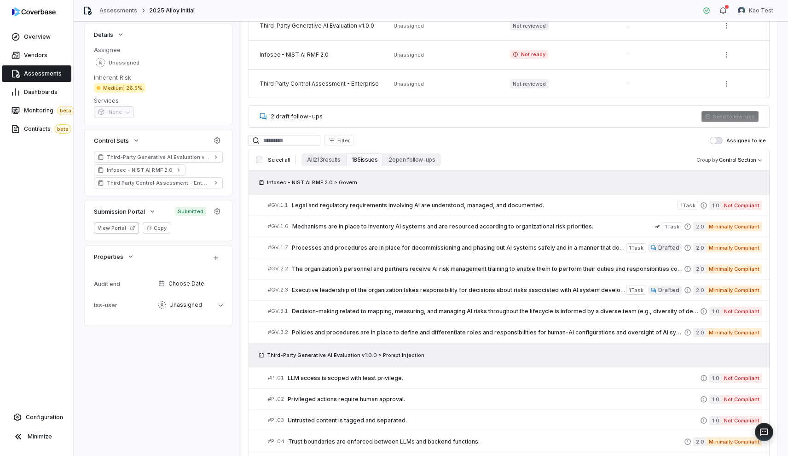
click at [520, 119] on div "2 draft follow-ups Send follow-ups" at bounding box center [508, 116] width 521 height 22
click at [353, 122] on div "2 draft follow-ups Send follow-ups" at bounding box center [508, 116] width 521 height 22
click at [740, 110] on div "2 draft follow-ups Send follow-ups" at bounding box center [508, 116] width 521 height 22
click at [730, 118] on div "Send follow-ups" at bounding box center [729, 116] width 57 height 11
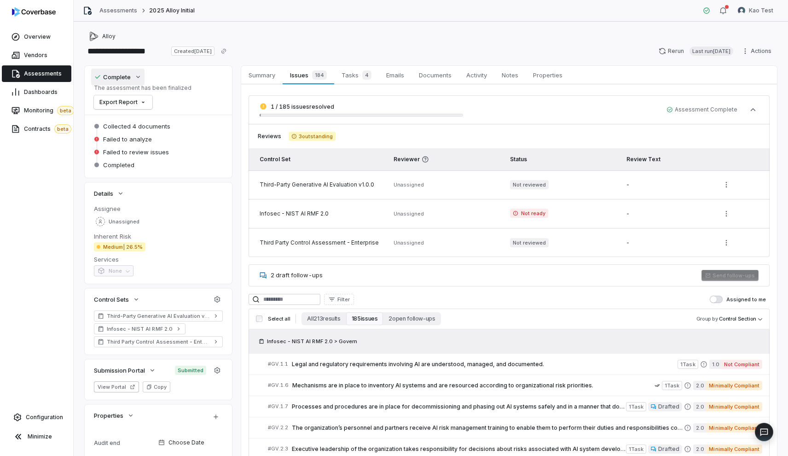
click at [110, 80] on div "Complete" at bounding box center [112, 77] width 37 height 8
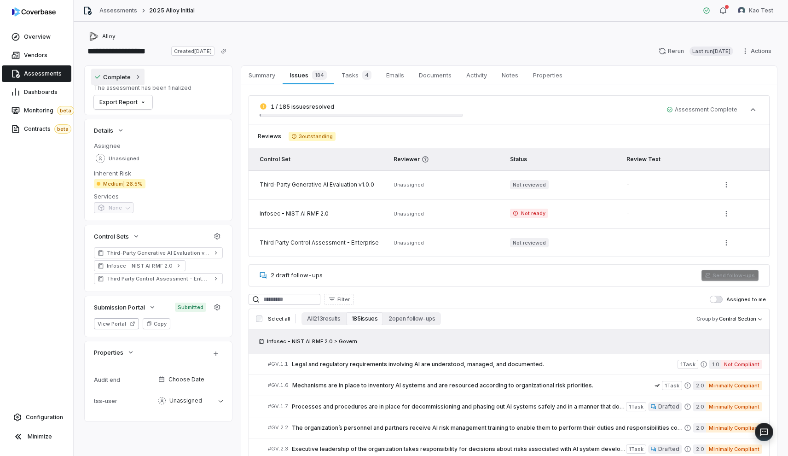
click at [110, 80] on div "Complete" at bounding box center [112, 77] width 37 height 8
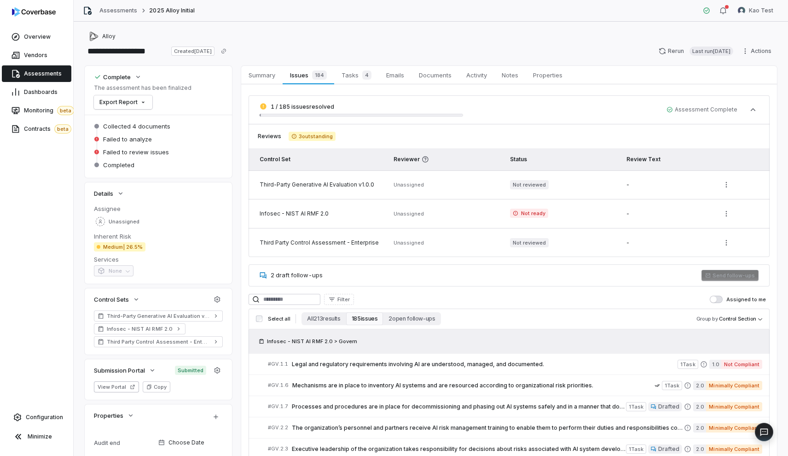
click at [58, 75] on span "Assessments" at bounding box center [43, 73] width 38 height 7
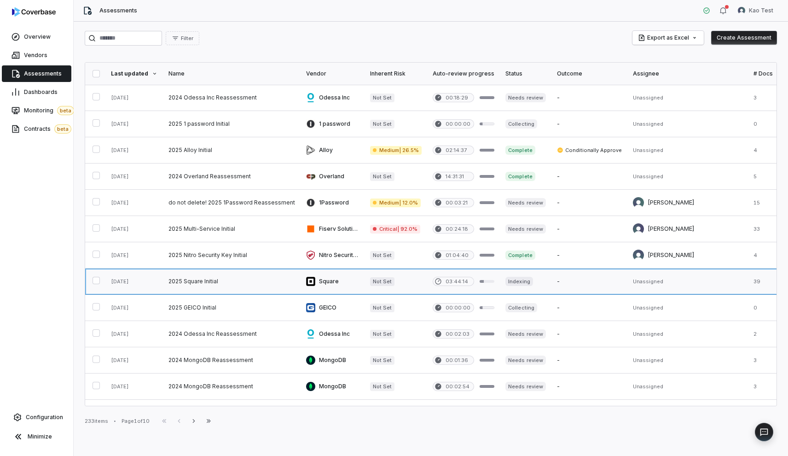
click at [245, 281] on link at bounding box center [232, 281] width 138 height 26
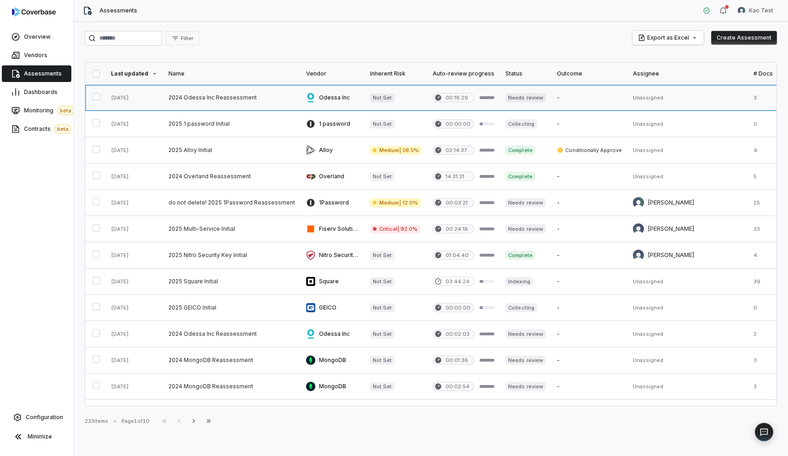
click at [256, 104] on link at bounding box center [232, 98] width 138 height 26
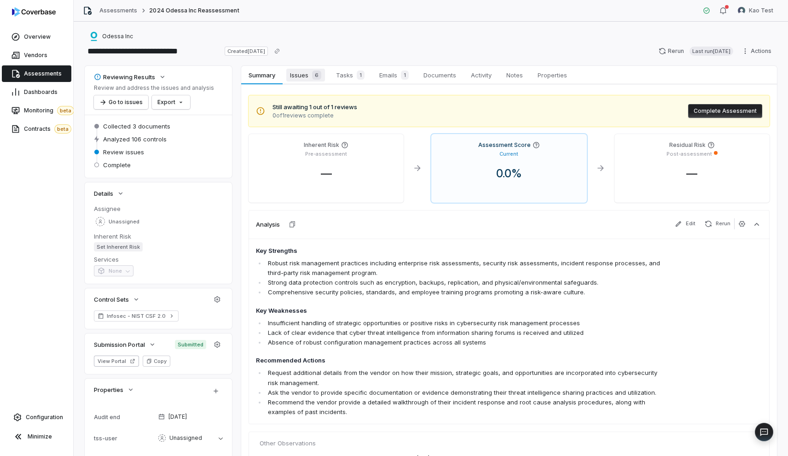
click at [308, 78] on span "Issues 6" at bounding box center [305, 75] width 39 height 13
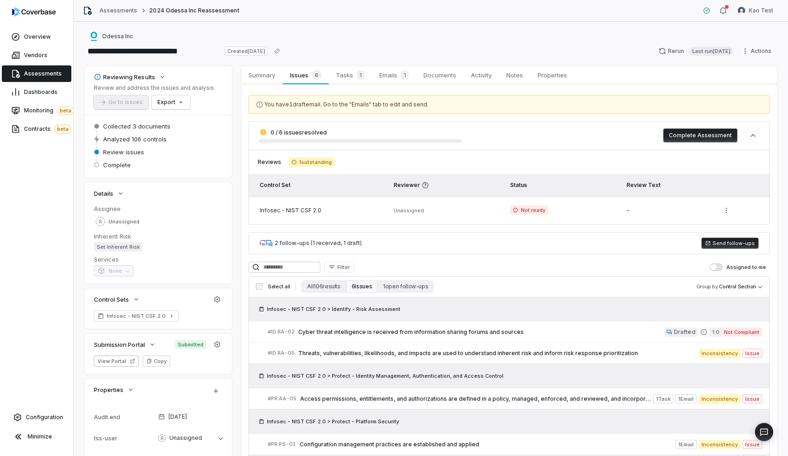
click at [724, 246] on button "Send follow-ups" at bounding box center [729, 242] width 57 height 11
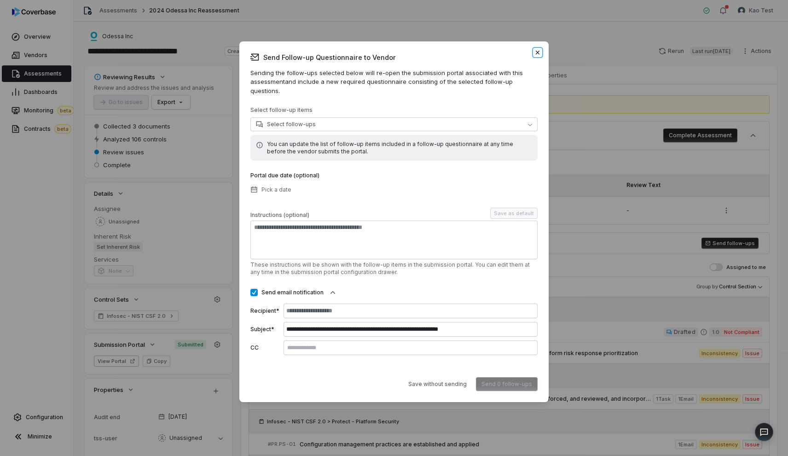
click at [536, 56] on icon "button" at bounding box center [537, 52] width 7 height 7
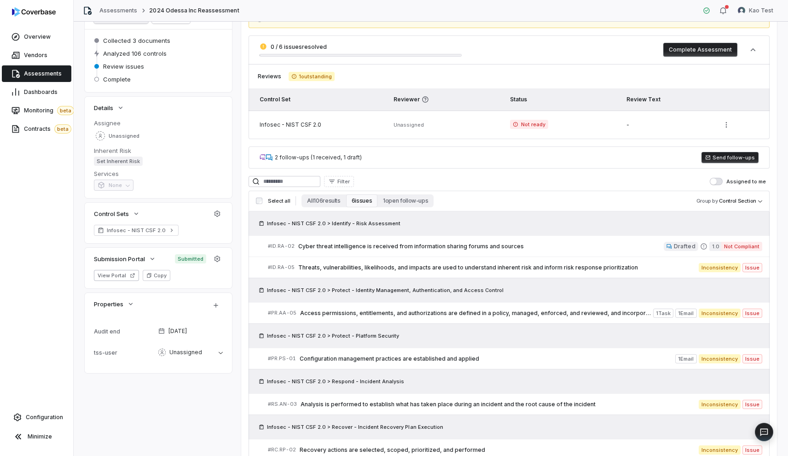
scroll to position [91, 0]
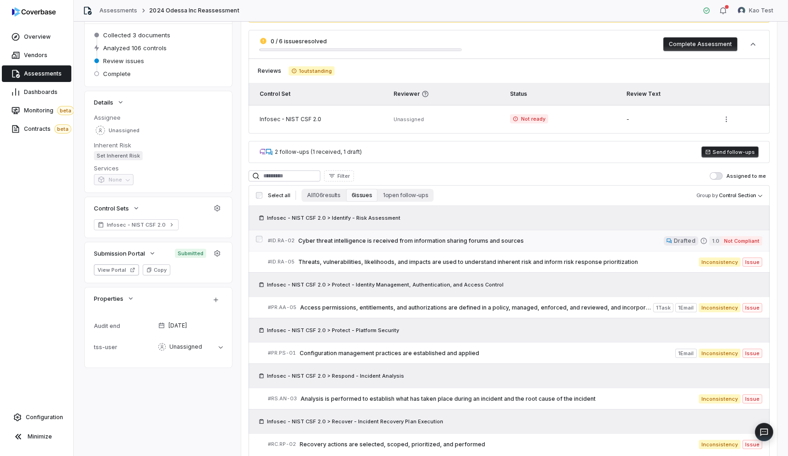
click at [435, 241] on span "Cyber threat intelligence is received from information sharing forums and sourc…" at bounding box center [480, 240] width 365 height 7
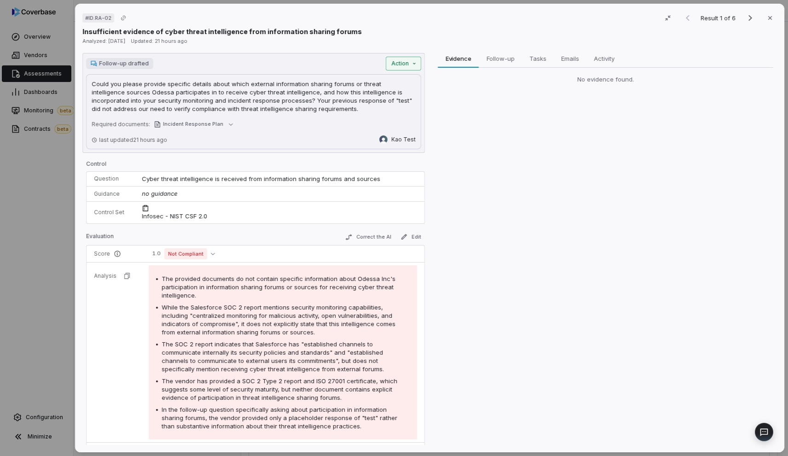
click at [406, 65] on div "# ID.RA-02 Result 1 of 6 Close Insufficient evidence of cyber threat intelligen…" at bounding box center [394, 228] width 788 height 456
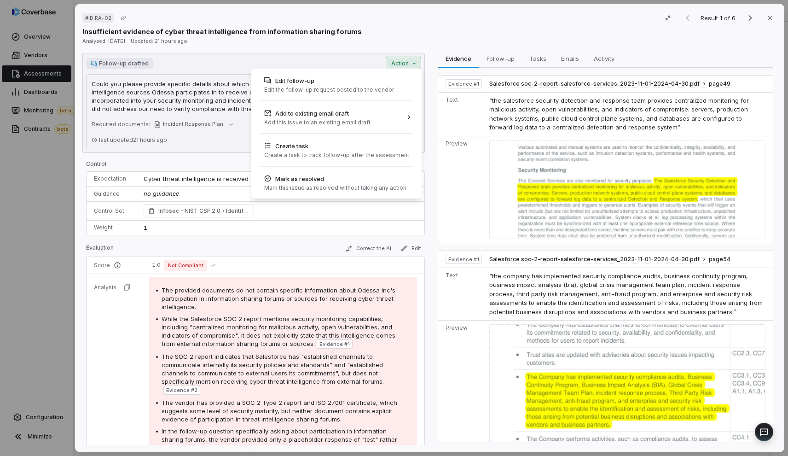
click at [430, 150] on div "# ID.RA-02 Result 1 of 6 Close Insufficient evidence of cyber threat intelligen…" at bounding box center [394, 228] width 788 height 456
click at [428, 156] on div "# ID.RA-02 Result 1 of 6 Close Insufficient evidence of cyber threat intelligen…" at bounding box center [394, 228] width 788 height 456
click at [16, 325] on div "# ID.RA-02 Result 1 of 6 Close Insufficient evidence of cyber threat intelligen…" at bounding box center [394, 228] width 788 height 456
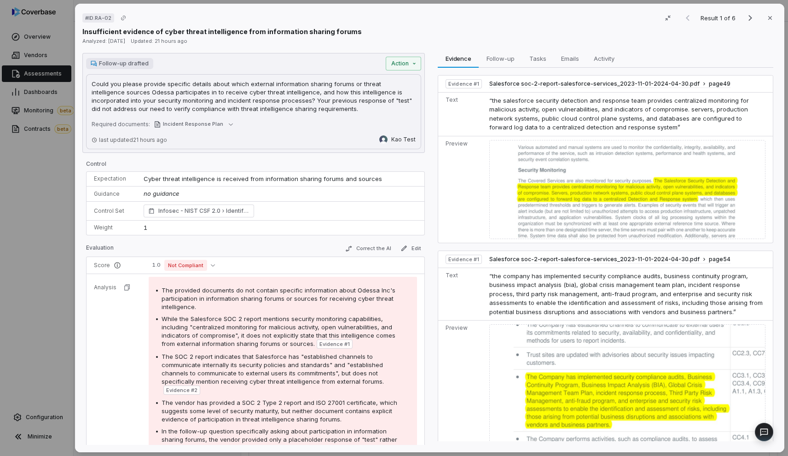
click at [42, 200] on div "# ID.RA-02 Result 1 of 6 Close Insufficient evidence of cyber threat intelligen…" at bounding box center [394, 228] width 788 height 456
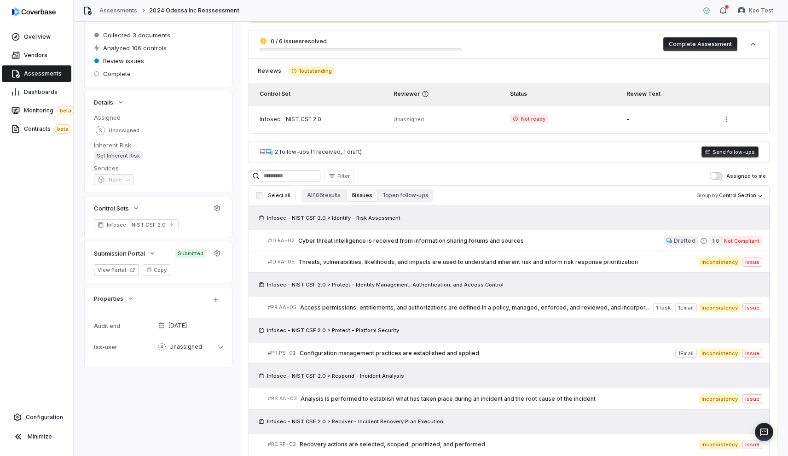
click at [286, 150] on div "2 follow-ups (1 received, 1 draft)" at bounding box center [318, 151] width 87 height 7
click at [258, 154] on div "2 follow-ups (1 received, 1 draft) Send follow-ups" at bounding box center [508, 152] width 521 height 22
click at [266, 153] on icon at bounding box center [263, 151] width 7 height 7
click at [306, 151] on div "2 follow-ups (1 received, 1 draft)" at bounding box center [318, 151] width 87 height 7
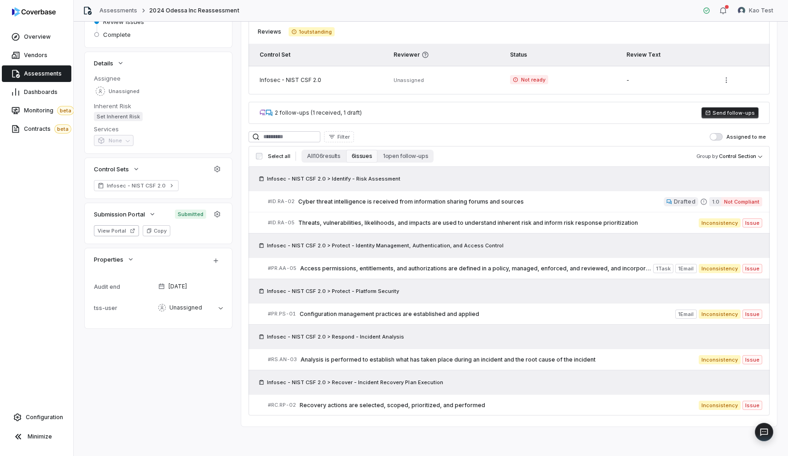
scroll to position [130, 0]
click at [589, 202] on span "Cyber threat intelligence is received from information sharing forums and sourc…" at bounding box center [480, 201] width 365 height 7
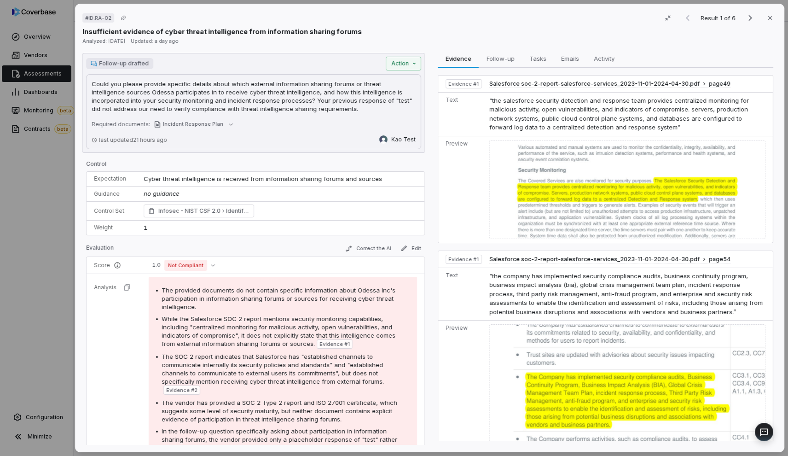
click at [21, 208] on div "# ID.RA-02 Result 1 of 6 Close Insufficient evidence of cyber threat intelligen…" at bounding box center [394, 228] width 788 height 456
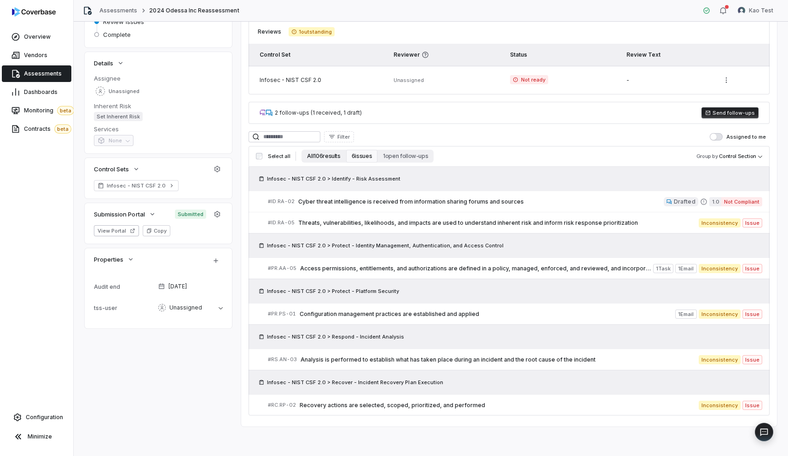
click at [329, 156] on button "All 106 results" at bounding box center [323, 156] width 44 height 13
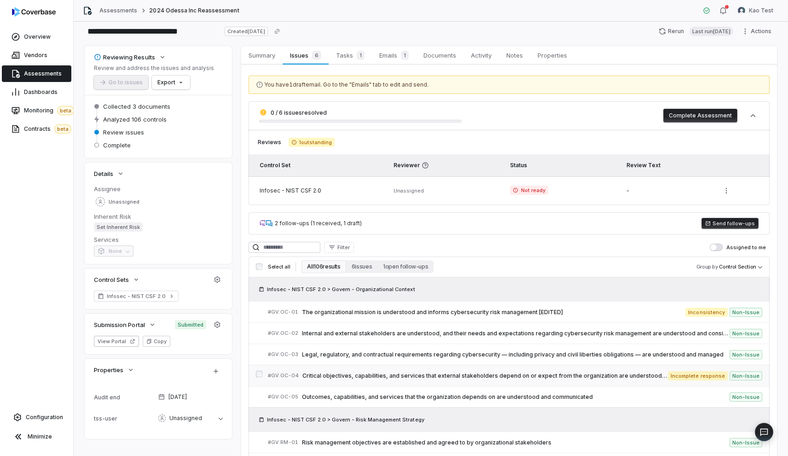
scroll to position [26, 0]
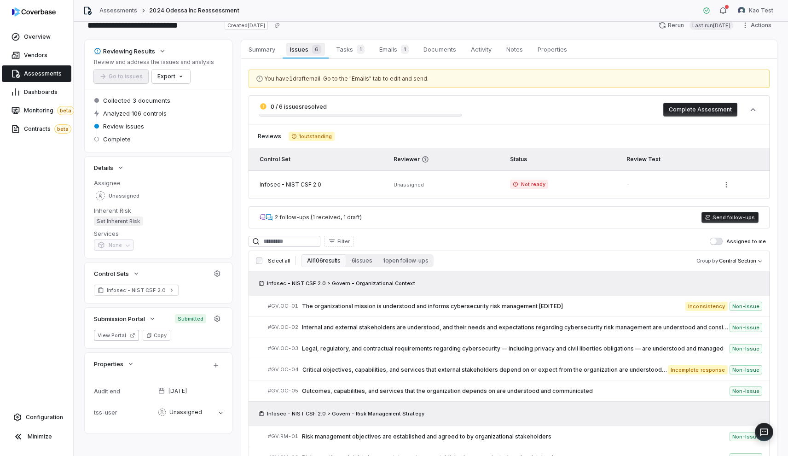
click at [304, 56] on link "Issues 6 Issues 6" at bounding box center [306, 49] width 46 height 18
click at [708, 219] on button "Send follow-ups" at bounding box center [729, 217] width 57 height 11
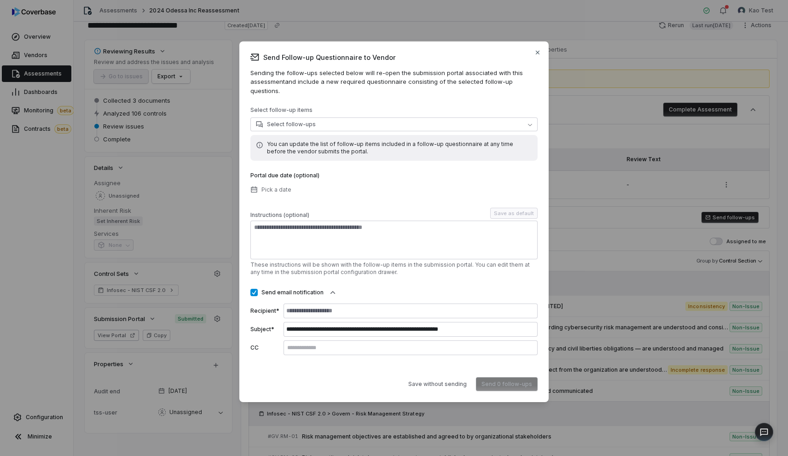
click at [536, 60] on span "Send Follow-up Questionnaire to Vendor" at bounding box center [393, 57] width 287 height 10
click at [537, 54] on icon "button" at bounding box center [538, 52] width 4 height 4
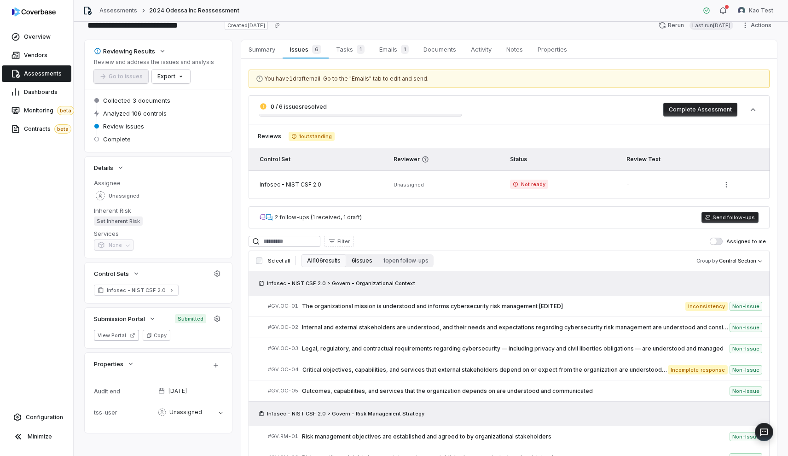
click at [361, 262] on button "6 issues" at bounding box center [361, 260] width 31 height 13
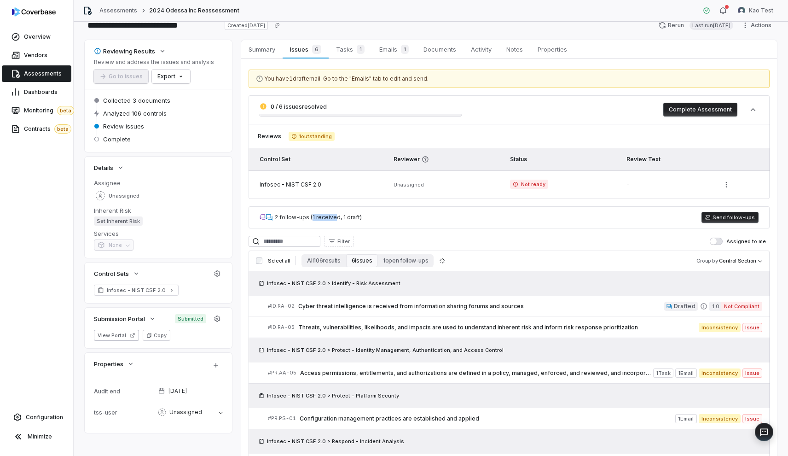
drag, startPoint x: 311, startPoint y: 219, endPoint x: 334, endPoint y: 219, distance: 23.0
click at [334, 219] on div "2 follow-ups (1 received, 1 draft)" at bounding box center [318, 216] width 87 height 7
click at [321, 261] on button "All 106 results" at bounding box center [323, 260] width 44 height 13
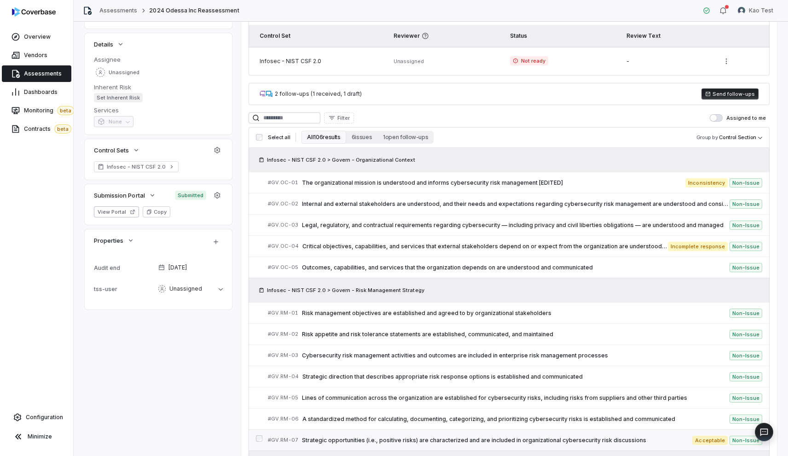
scroll to position [138, 0]
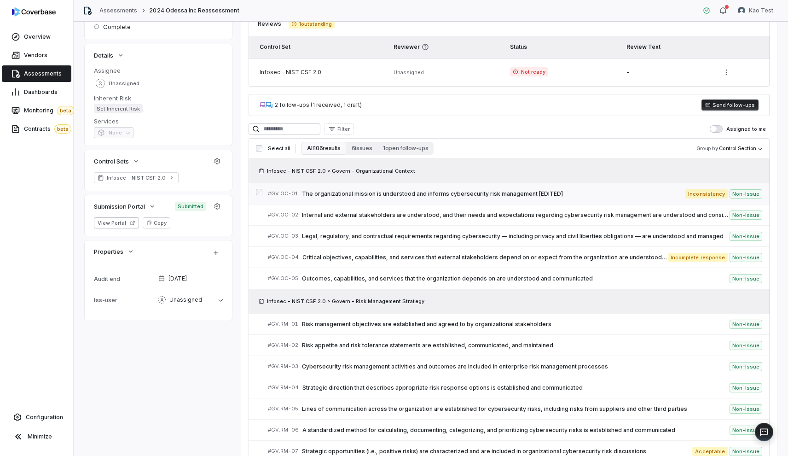
click at [426, 200] on link "# GV.OC-01 The organizational mission is understood and informs cybersecurity r…" at bounding box center [515, 193] width 494 height 21
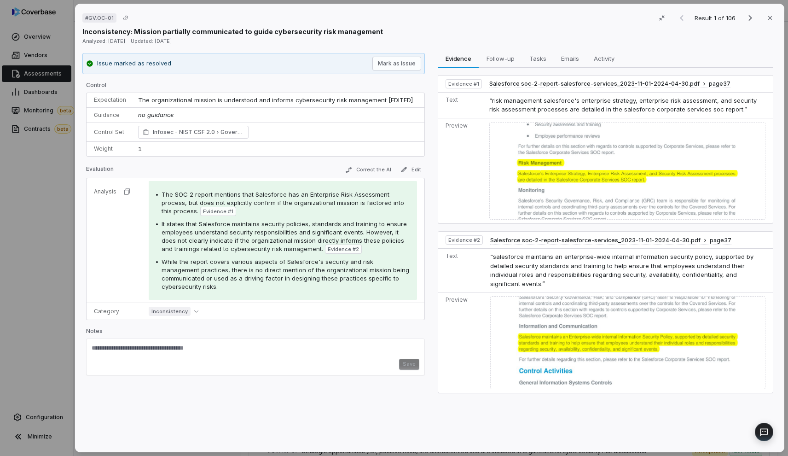
click at [52, 202] on div "# GV.OC-01 Result 1 of 106 Close Inconsistency: Mission partially communicated …" at bounding box center [394, 228] width 788 height 456
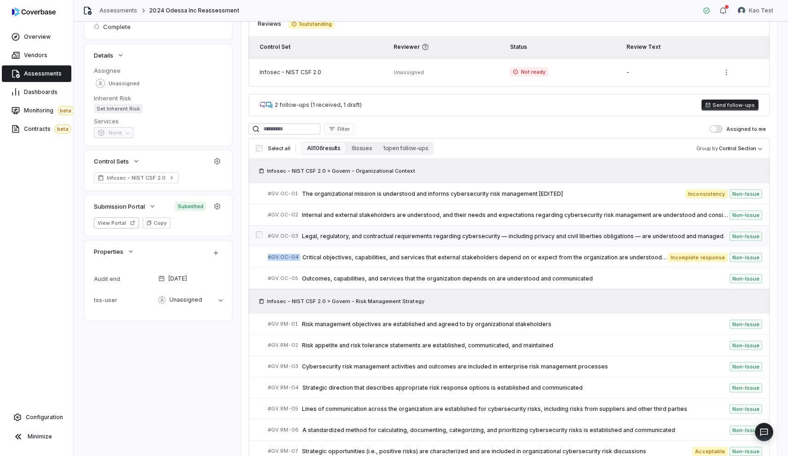
drag, startPoint x: 557, startPoint y: 246, endPoint x: 566, endPoint y: 244, distance: 9.4
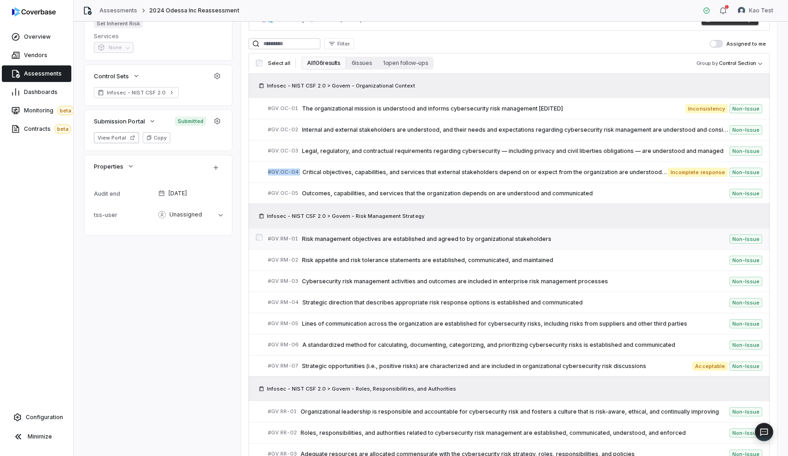
scroll to position [126, 0]
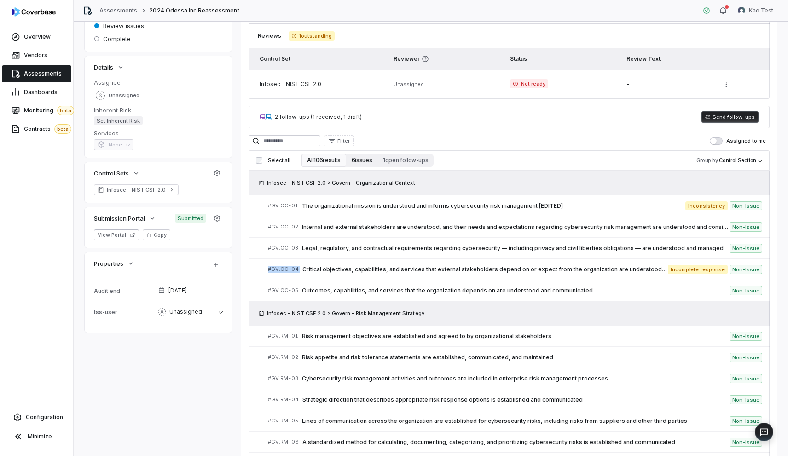
click at [356, 157] on button "6 issues" at bounding box center [361, 160] width 31 height 13
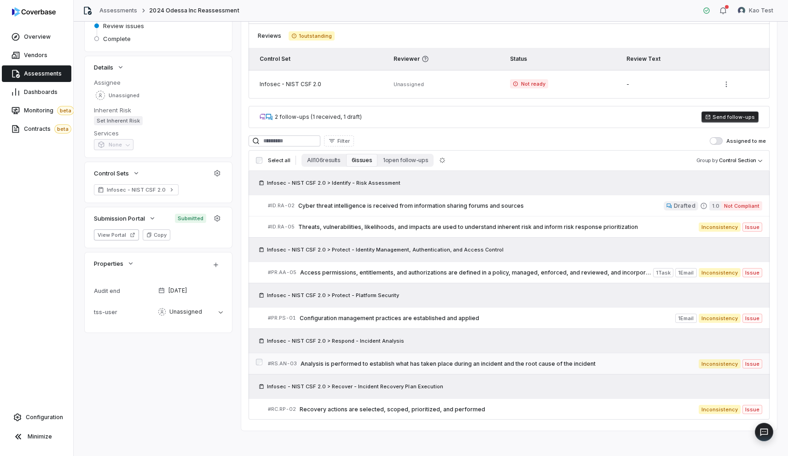
click at [548, 359] on div "# RS.AN-03 Analysis is performed to establish what has taken place during an in…" at bounding box center [483, 363] width 431 height 10
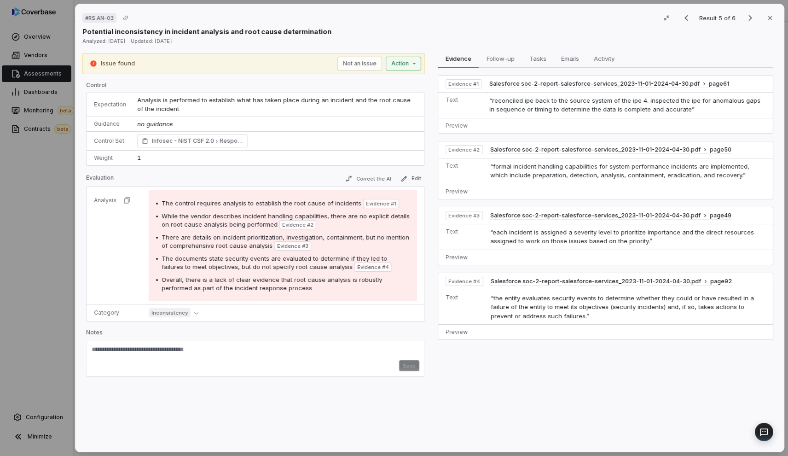
click at [404, 65] on div "# RS.AN-03 Result 5 of 6 Close Potential inconsistency in incident analysis and…" at bounding box center [394, 228] width 788 height 456
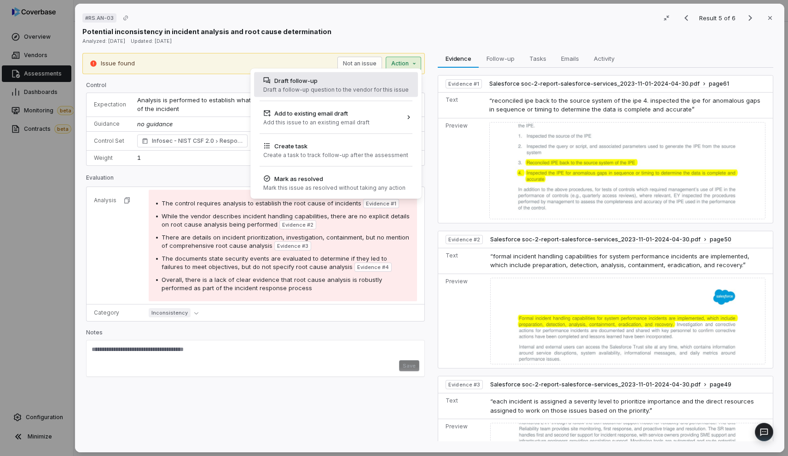
click at [389, 91] on div "Draft a follow-up question to the vendor for this issue" at bounding box center [335, 89] width 145 height 7
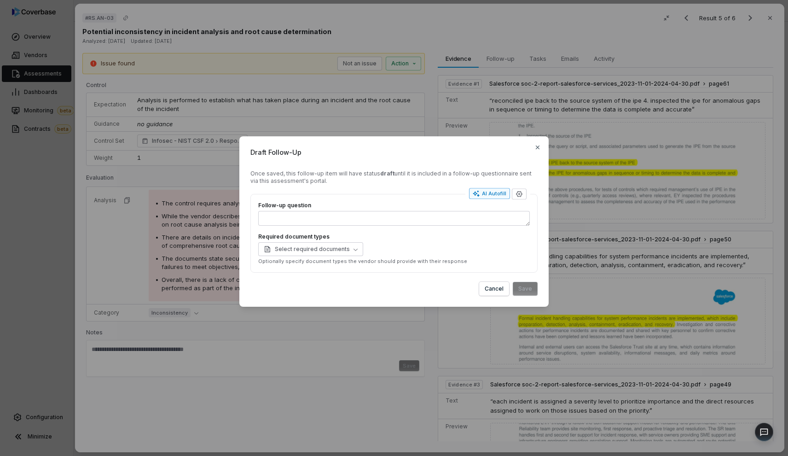
click at [490, 191] on div "AI Autofill" at bounding box center [490, 193] width 34 height 7
type textarea "*"
type textarea "****"
type textarea "*"
type textarea "**********"
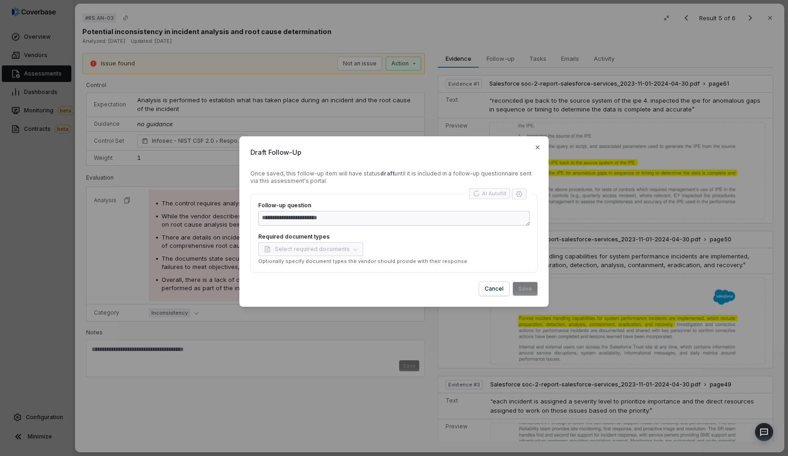
type textarea "*"
type textarea "**********"
type textarea "*"
type textarea "**********"
type textarea "*"
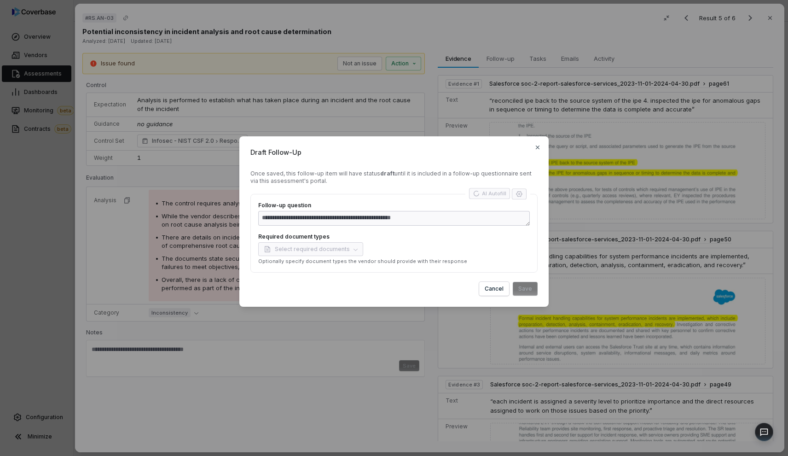
type textarea "**********"
type textarea "*"
type textarea "**********"
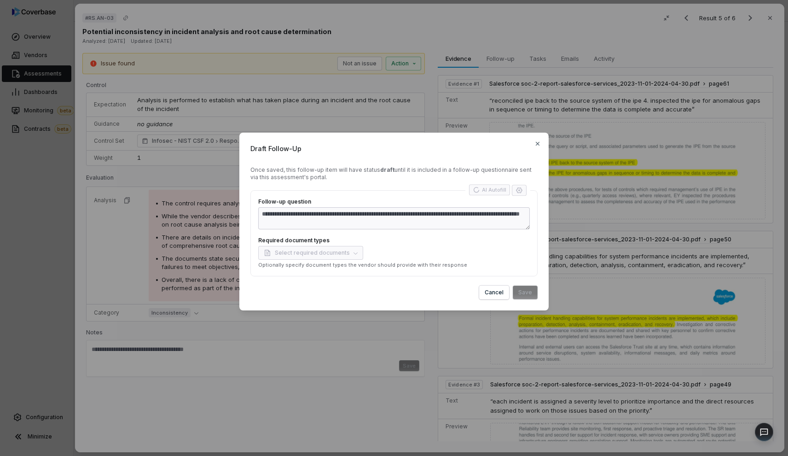
type textarea "*"
type textarea "**********"
type textarea "*"
type textarea "**********"
type textarea "*"
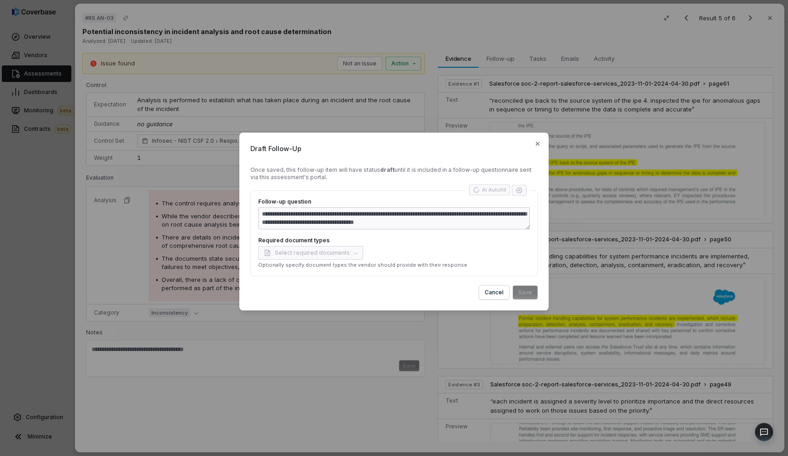
type textarea "**********"
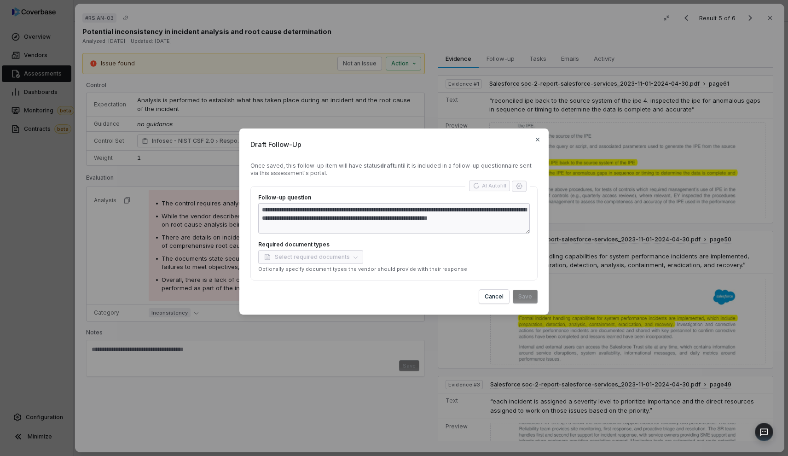
type textarea "*"
type textarea "**********"
type textarea "*"
type textarea "**********"
type textarea "*"
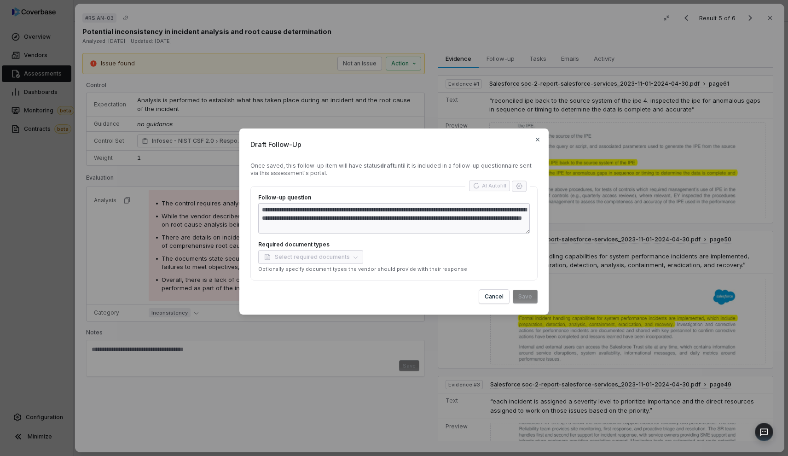
type textarea "**********"
type textarea "*"
type textarea "**********"
type textarea "*"
type textarea "**********"
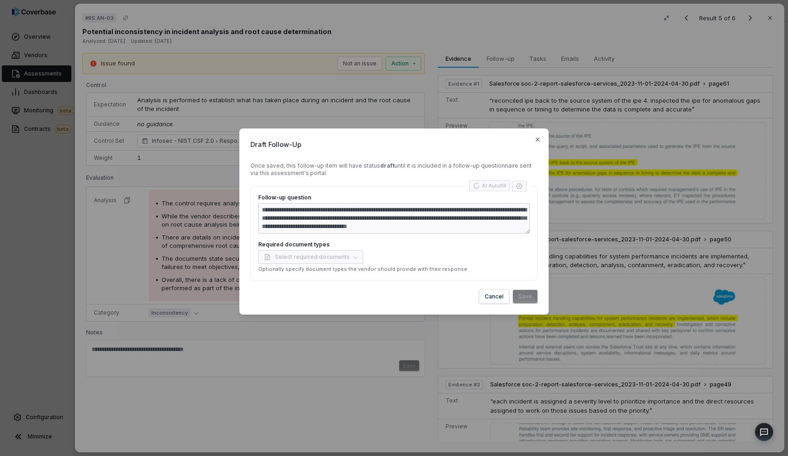
type textarea "*"
type textarea "**********"
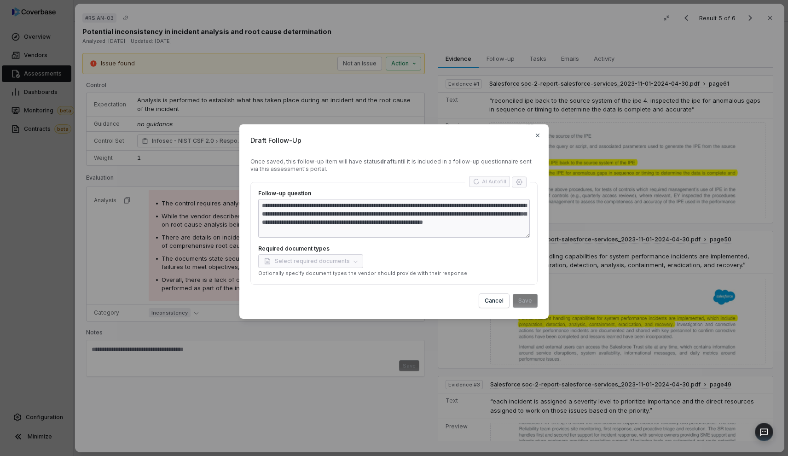
type textarea "*"
type textarea "**********"
type textarea "*"
type textarea "**********"
type textarea "*"
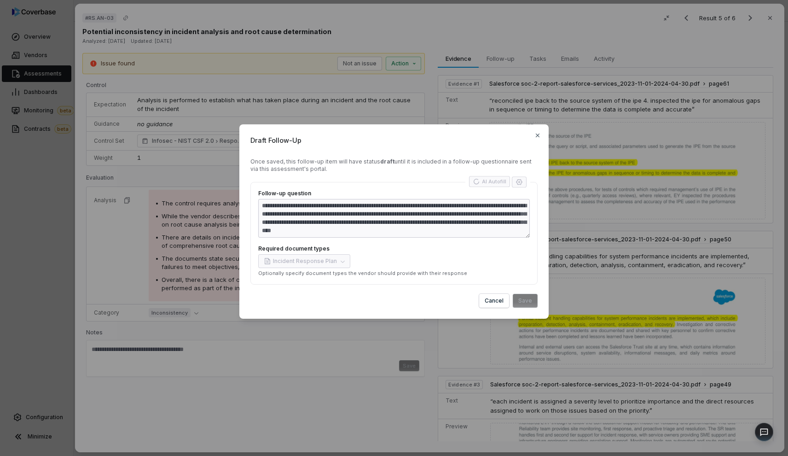
type textarea "**********"
type textarea "*"
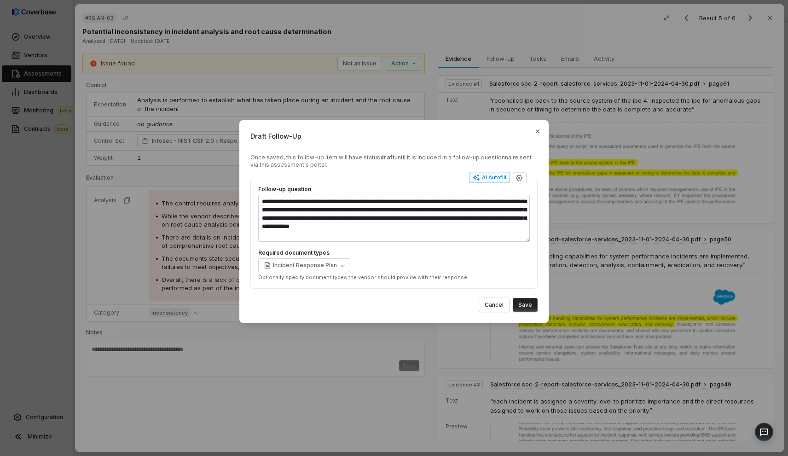
click at [531, 302] on button "Save" at bounding box center [525, 305] width 25 height 14
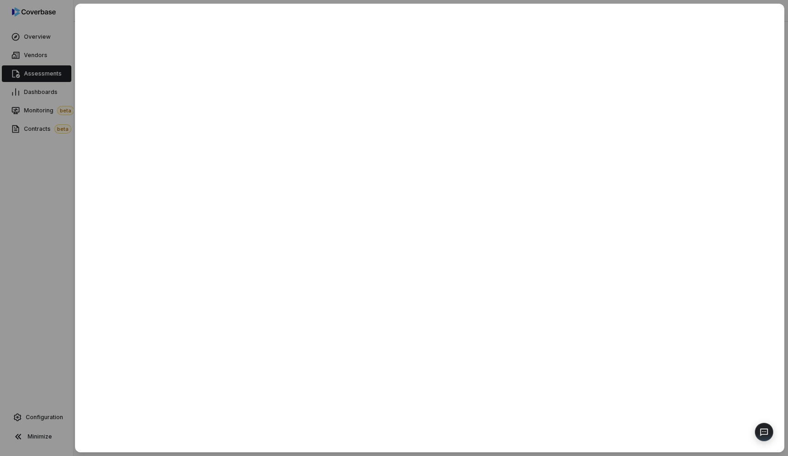
click at [58, 185] on div at bounding box center [394, 228] width 788 height 456
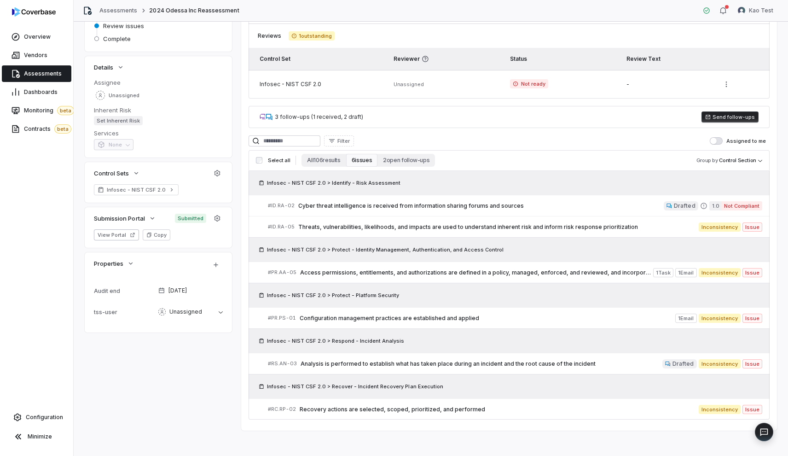
click at [301, 116] on div "3 follow-ups (1 received, 2 draft)" at bounding box center [319, 116] width 88 height 7
drag, startPoint x: 339, startPoint y: 116, endPoint x: 361, endPoint y: 116, distance: 22.1
click at [361, 116] on div "3 follow-ups (1 received, 2 draft) Send follow-ups" at bounding box center [508, 117] width 521 height 22
drag, startPoint x: 338, startPoint y: 115, endPoint x: 305, endPoint y: 115, distance: 33.1
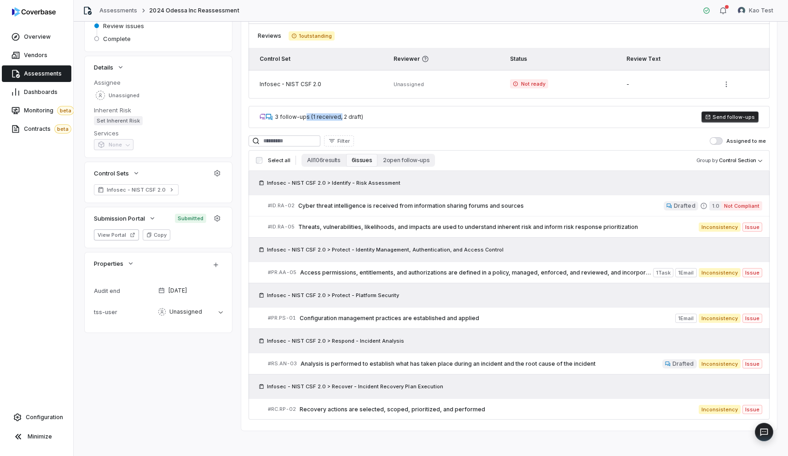
click at [305, 115] on div "3 follow-ups (1 received, 2 draft)" at bounding box center [319, 116] width 88 height 7
click at [318, 115] on div "3 follow-ups (1 received, 2 draft)" at bounding box center [319, 116] width 88 height 7
drag, startPoint x: 308, startPoint y: 116, endPoint x: 332, endPoint y: 116, distance: 23.9
click at [332, 116] on div "3 follow-ups (1 received, 2 draft)" at bounding box center [319, 116] width 88 height 7
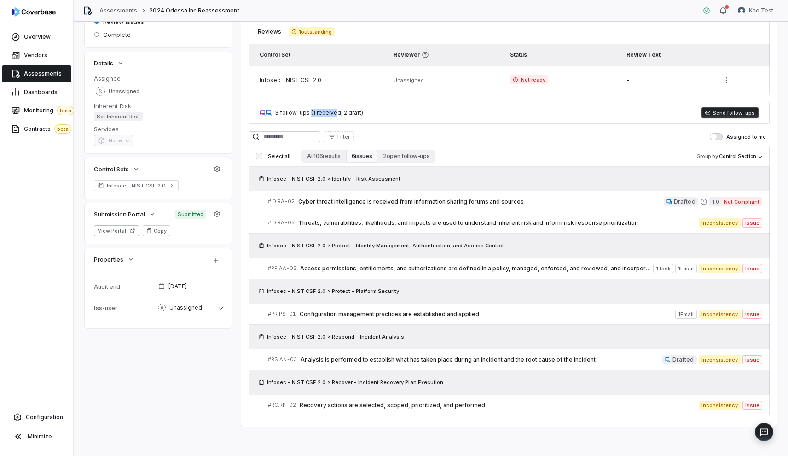
click at [715, 115] on button "Send follow-ups" at bounding box center [729, 112] width 57 height 11
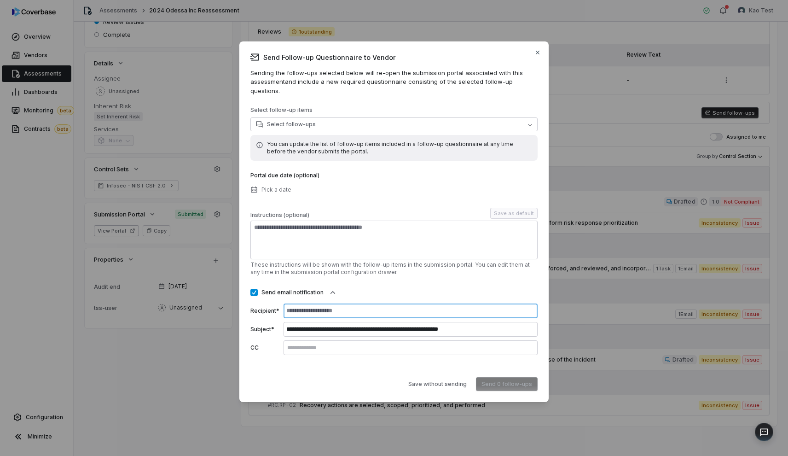
click at [369, 309] on input at bounding box center [410, 310] width 254 height 15
click at [536, 56] on icon "button" at bounding box center [537, 52] width 7 height 7
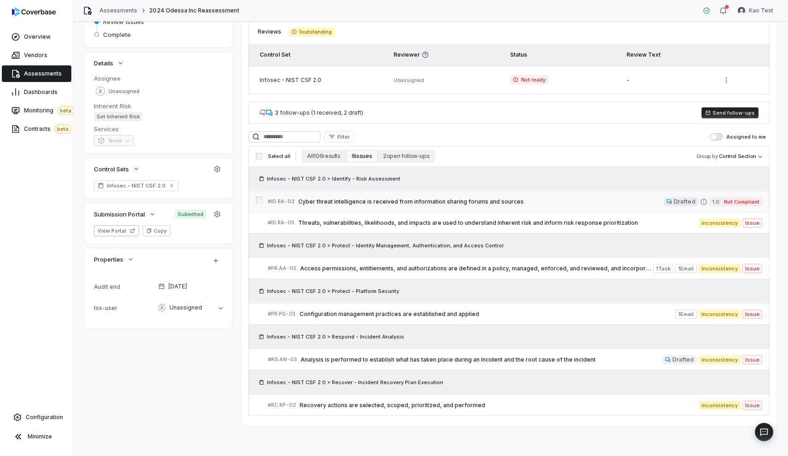
click at [397, 208] on link "# ID.RA-02 Cyber threat intelligence is received from information sharing forum…" at bounding box center [515, 201] width 494 height 21
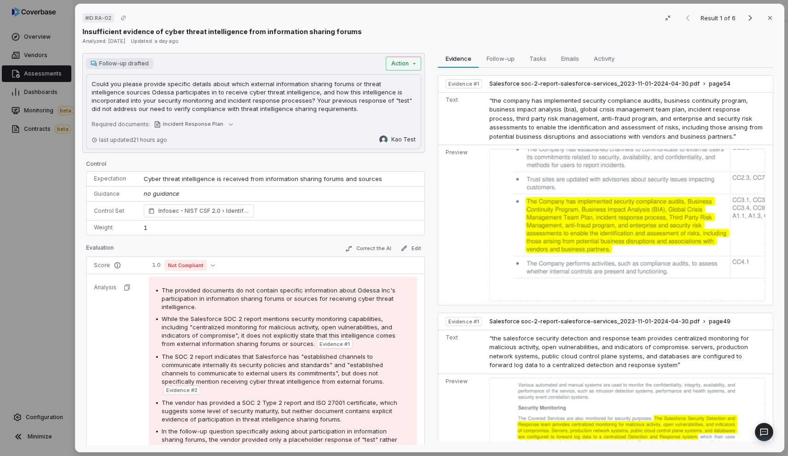
click at [410, 64] on div "# ID.RA-02 Result 1 of 6 Close Insufficient evidence of cyber threat intelligen…" at bounding box center [394, 228] width 788 height 456
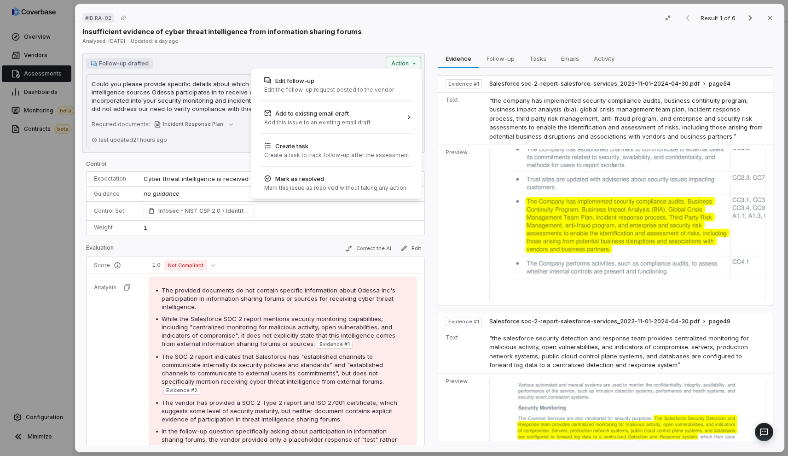
click at [410, 64] on div "# ID.RA-02 Result 1 of 6 Close Insufficient evidence of cyber threat intelligen…" at bounding box center [394, 228] width 788 height 456
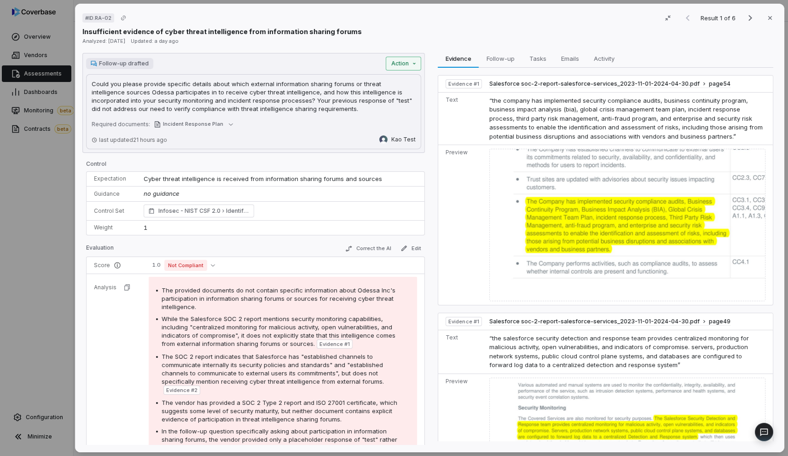
click at [410, 64] on div "# ID.RA-02 Result 1 of 6 Close Insufficient evidence of cyber threat intelligen…" at bounding box center [394, 228] width 788 height 456
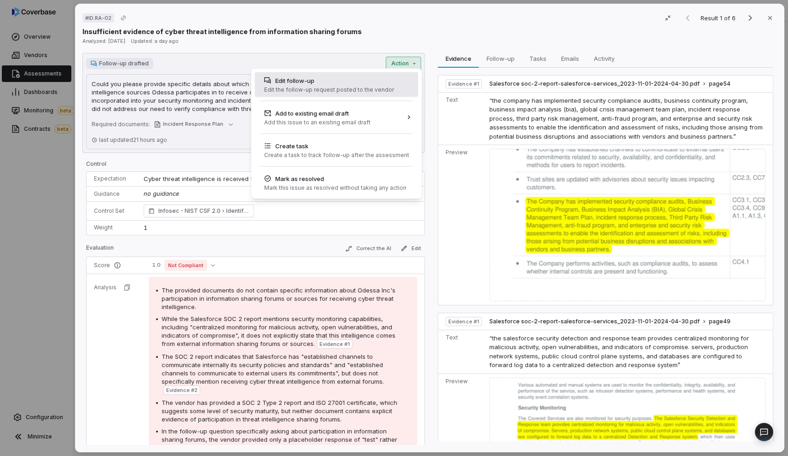
click at [400, 89] on div "Edit follow-up Edit the follow-up request posted to the vendor" at bounding box center [336, 84] width 163 height 25
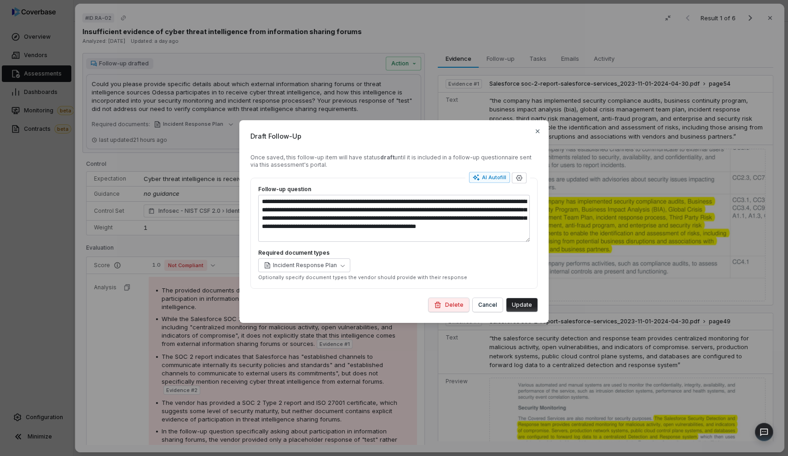
click at [539, 127] on div "**********" at bounding box center [393, 221] width 309 height 202
click at [537, 130] on icon "button" at bounding box center [537, 130] width 7 height 7
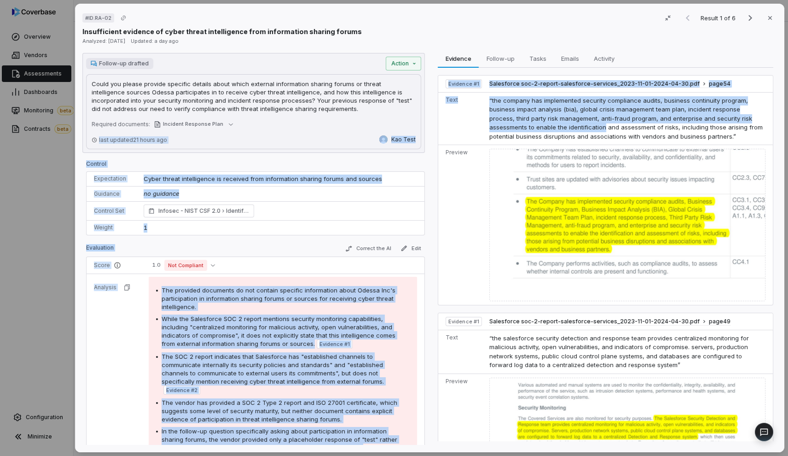
drag, startPoint x: 537, startPoint y: 130, endPoint x: 137, endPoint y: 130, distance: 400.3
click at [137, 130] on div "Follow-up drafted Action Could you please provide specific details about which …" at bounding box center [429, 249] width 694 height 392
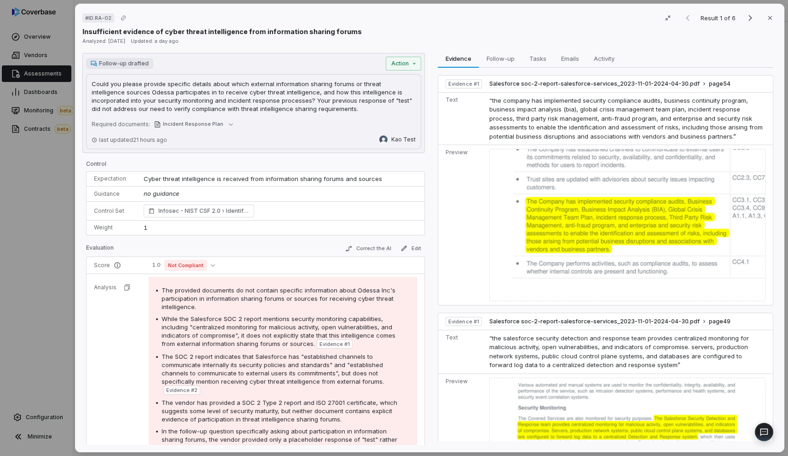
click at [135, 184] on td "Expectation" at bounding box center [113, 179] width 52 height 15
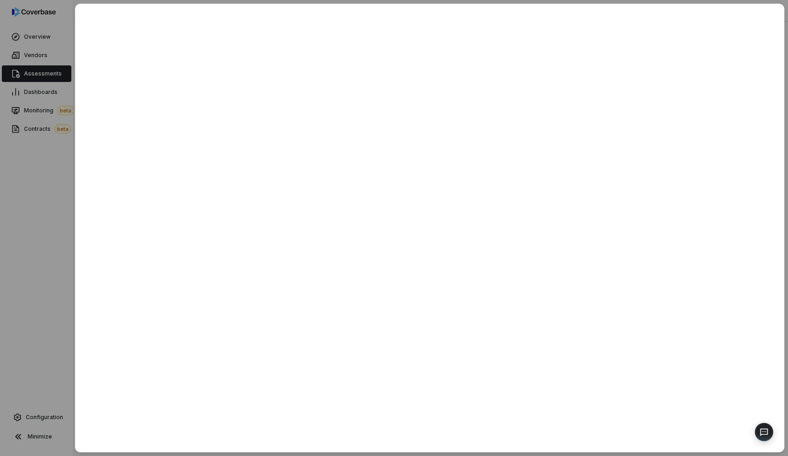
click at [65, 193] on div at bounding box center [394, 228] width 788 height 456
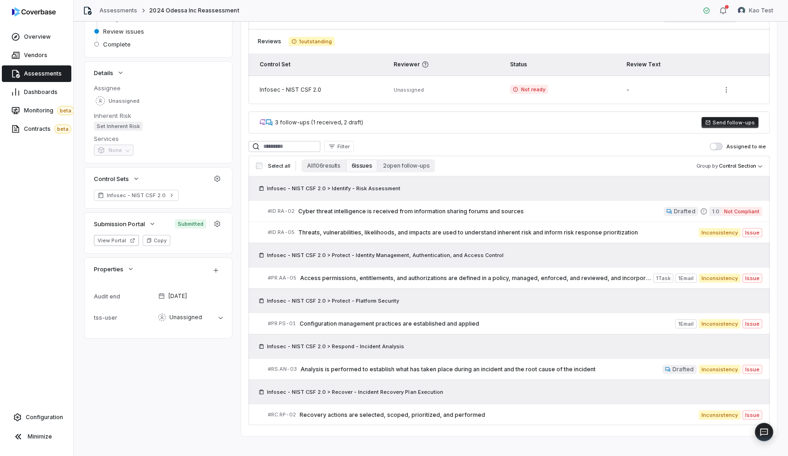
scroll to position [130, 0]
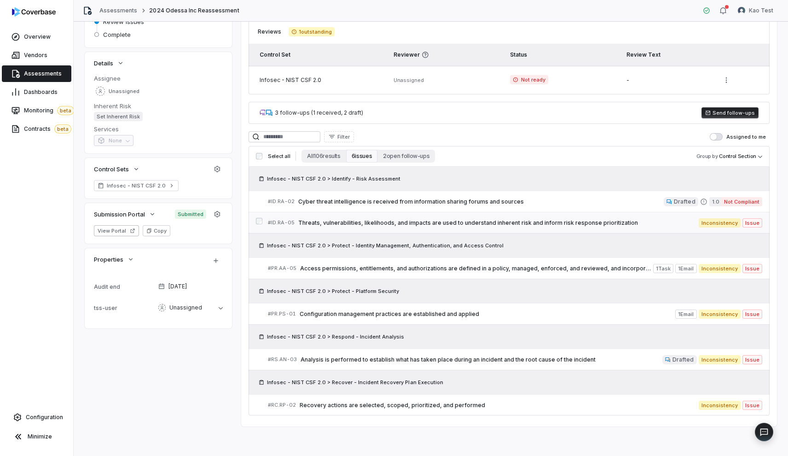
click at [431, 219] on span "Threats, vulnerabilities, likelihoods, and impacts are used to understand inher…" at bounding box center [498, 222] width 400 height 7
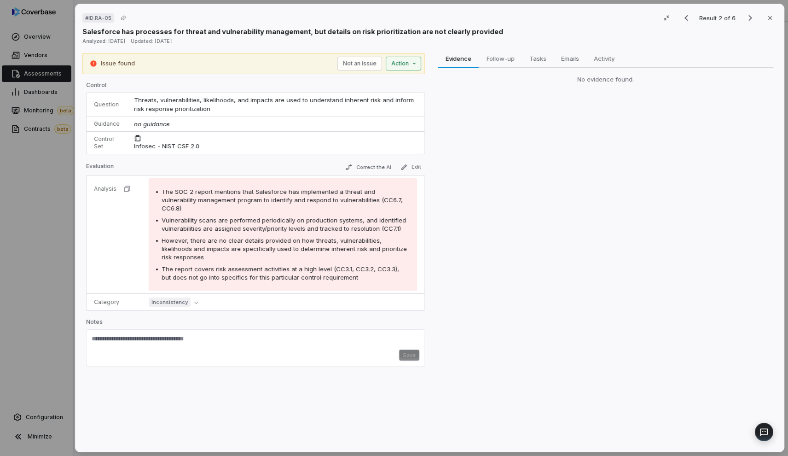
click at [416, 63] on div "# ID.RA-05 Result 2 of 6 Close Salesforce has processes for threat and vulnerab…" at bounding box center [394, 228] width 788 height 456
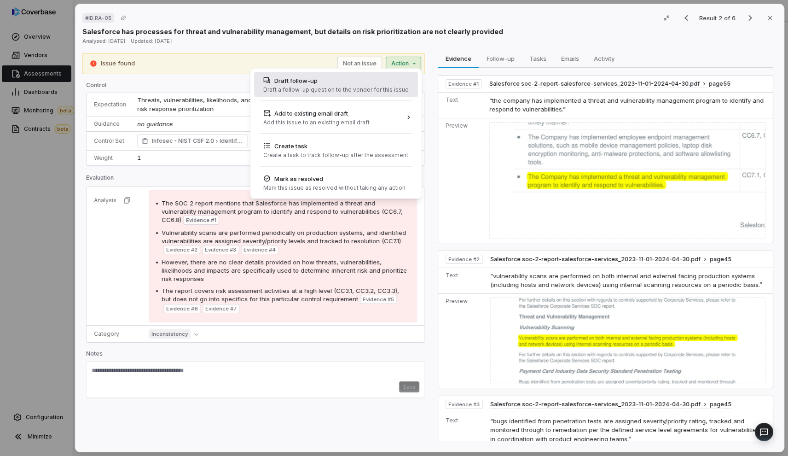
click at [291, 87] on div "Draft a follow-up question to the vendor for this issue" at bounding box center [335, 89] width 145 height 7
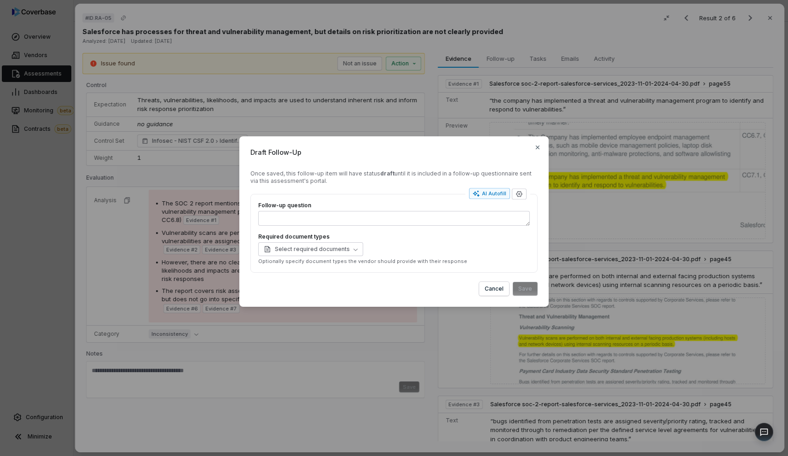
click at [163, 46] on div "Draft Follow-Up Once saved, this follow-up item will have status draft until it…" at bounding box center [394, 228] width 788 height 456
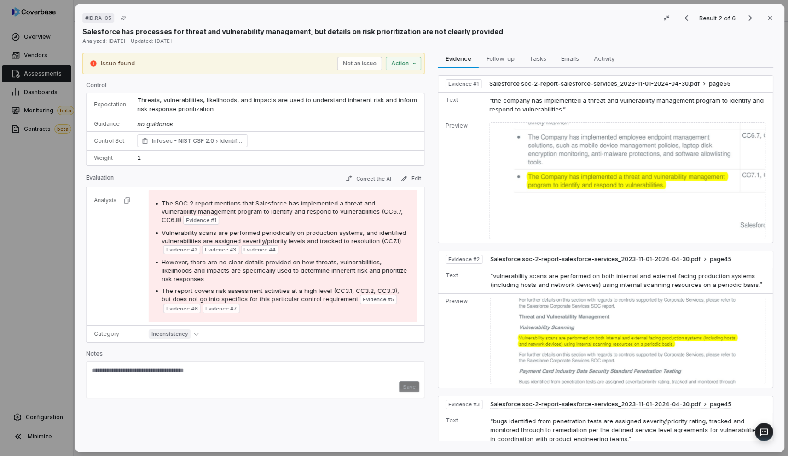
click at [255, 109] on td "Threats, vulnerabilities, likelihoods, and impacts are used to understand inher…" at bounding box center [278, 105] width 293 height 24
click at [244, 99] on span "Threats, vulnerabilities, likelihoods, and impacts are used to understand inher…" at bounding box center [278, 104] width 282 height 17
click at [532, 104] on td "“the company has implemented a threat and vulnerability management program to i…" at bounding box center [628, 105] width 287 height 26
click at [398, 61] on div "# ID.RA-05 Result 2 of 6 Close Salesforce has processes for threat and vulnerab…" at bounding box center [394, 228] width 788 height 456
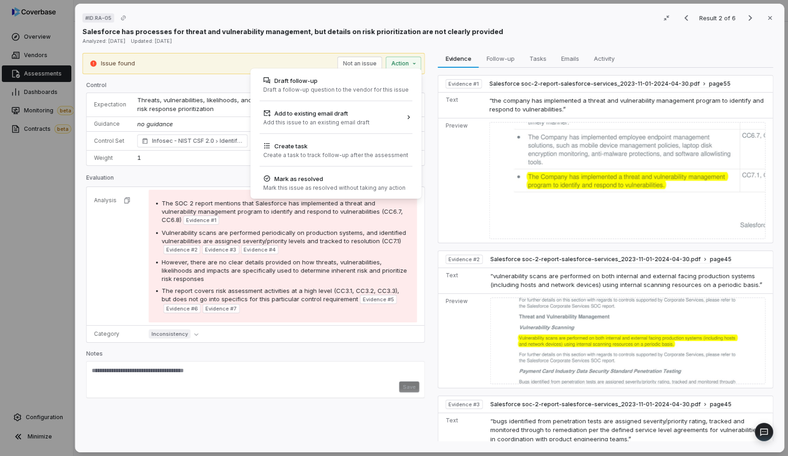
click at [30, 182] on div "# ID.RA-05 Result 2 of 6 Close Salesforce has processes for threat and vulnerab…" at bounding box center [394, 228] width 788 height 456
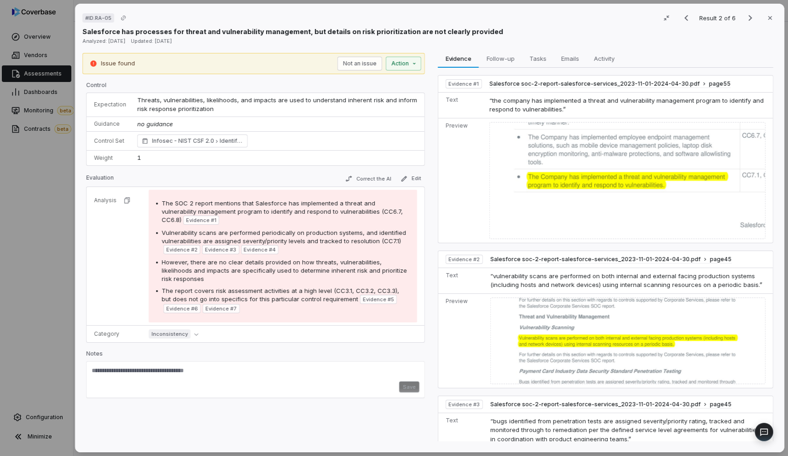
click at [54, 186] on div "# ID.RA-05 Result 2 of 6 Close Salesforce has processes for threat and vulnerab…" at bounding box center [394, 228] width 788 height 456
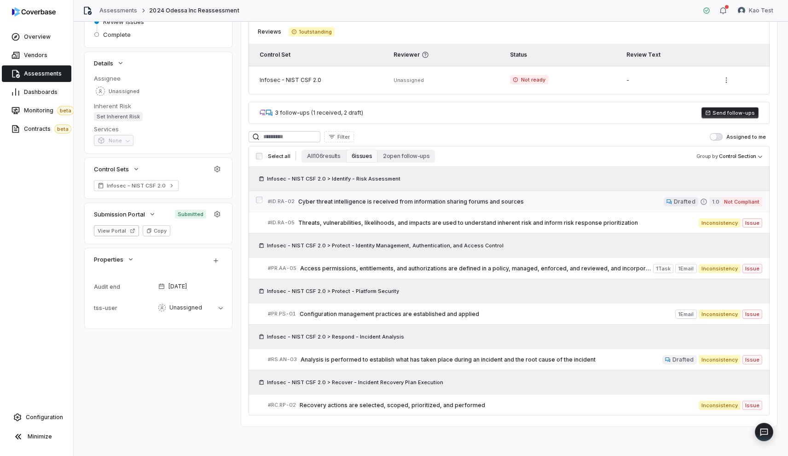
click at [375, 201] on span "Cyber threat intelligence is received from information sharing forums and sourc…" at bounding box center [480, 201] width 365 height 7
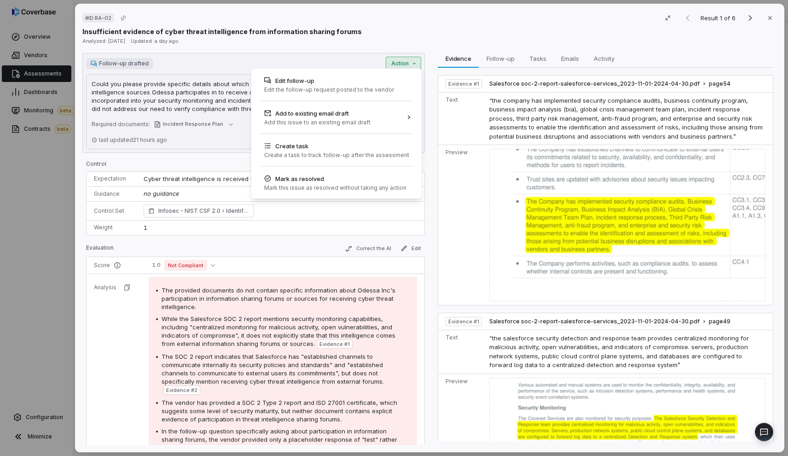
click at [407, 65] on div "# ID.RA-02 Result 1 of 6 Close Insufficient evidence of cyber threat intelligen…" at bounding box center [394, 228] width 788 height 456
click at [385, 148] on div "Create task" at bounding box center [336, 145] width 145 height 9
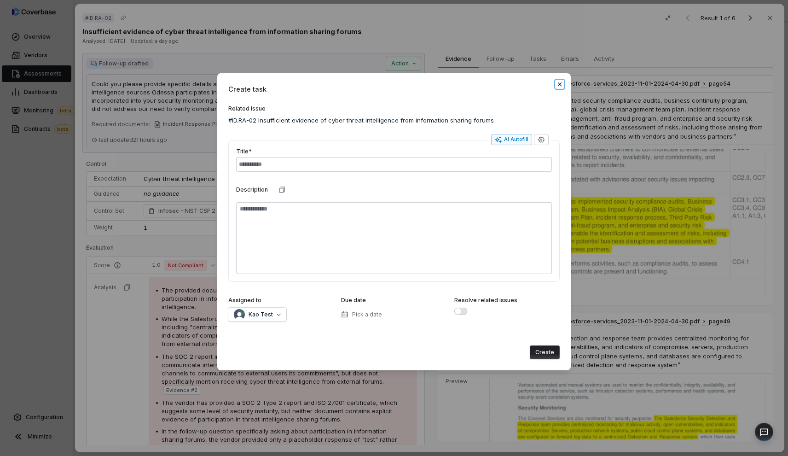
click at [558, 84] on icon "button" at bounding box center [559, 84] width 7 height 7
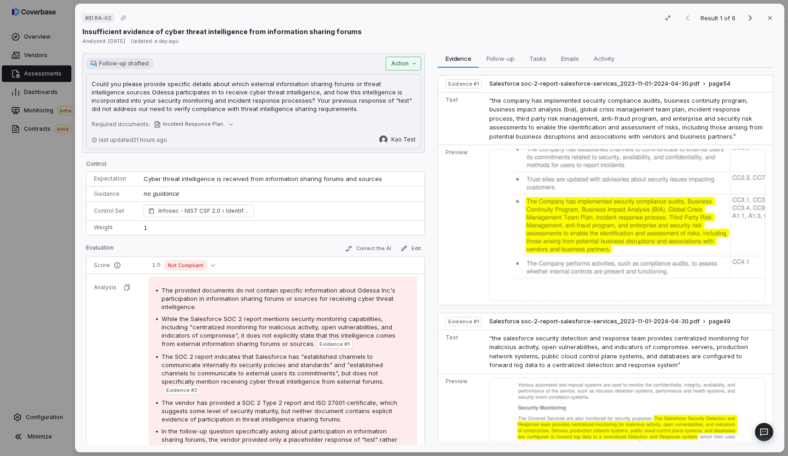
click at [411, 65] on div "# ID.RA-02 Result 1 of 6 Close Insufficient evidence of cyber threat intelligen…" at bounding box center [394, 228] width 788 height 456
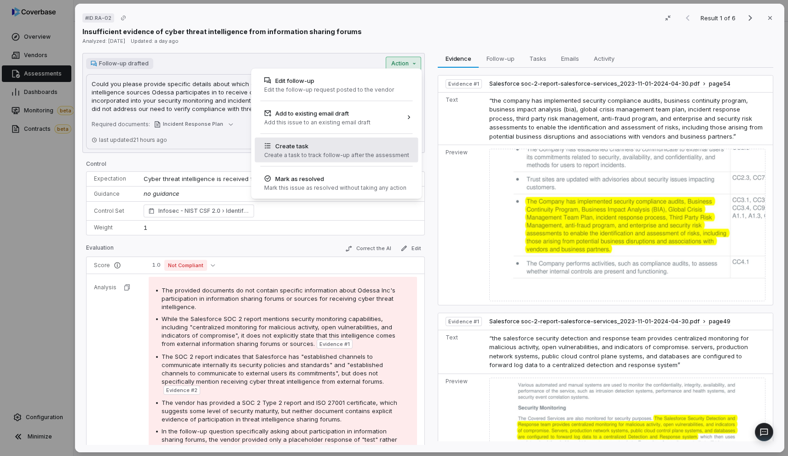
click at [306, 147] on div "Create task" at bounding box center [336, 145] width 145 height 9
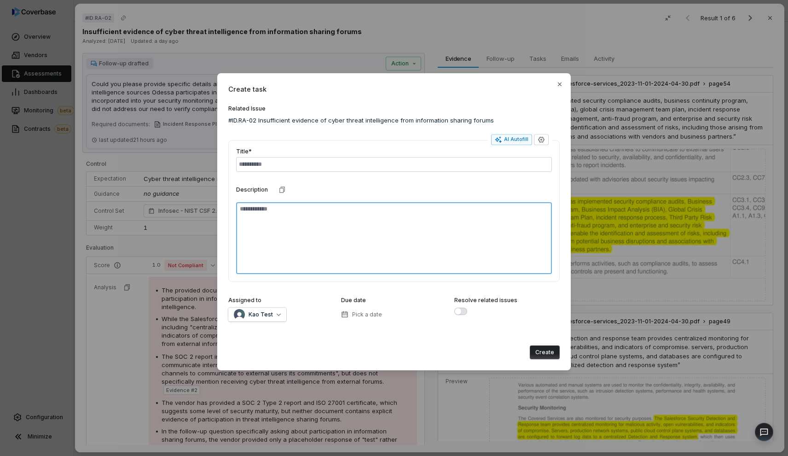
click at [332, 222] on textarea at bounding box center [394, 238] width 316 height 72
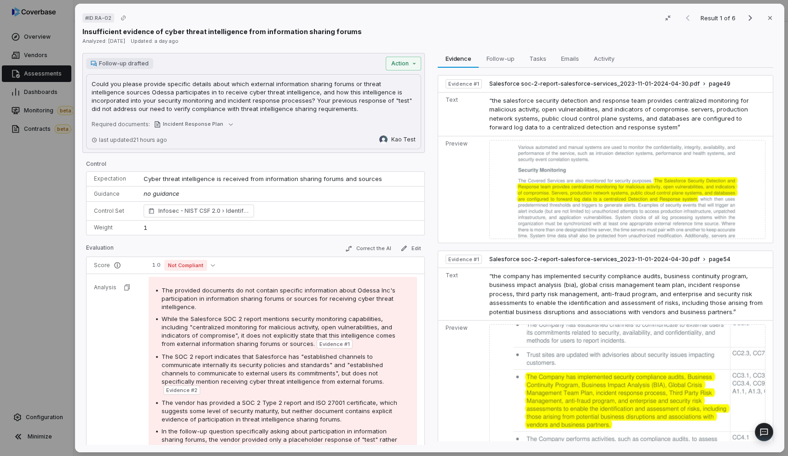
click at [52, 161] on div "# ID.RA-02 Result 1 of 6 Close Insufficient evidence of cyber threat intelligen…" at bounding box center [394, 228] width 788 height 456
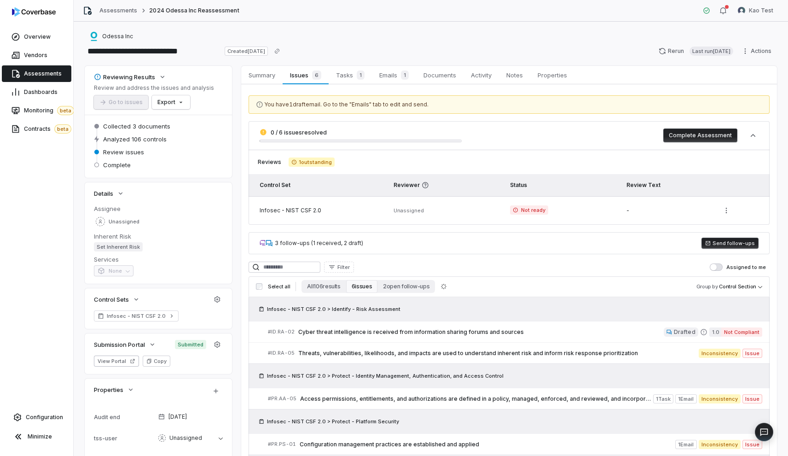
click at [48, 79] on link "Assessments" at bounding box center [36, 73] width 69 height 17
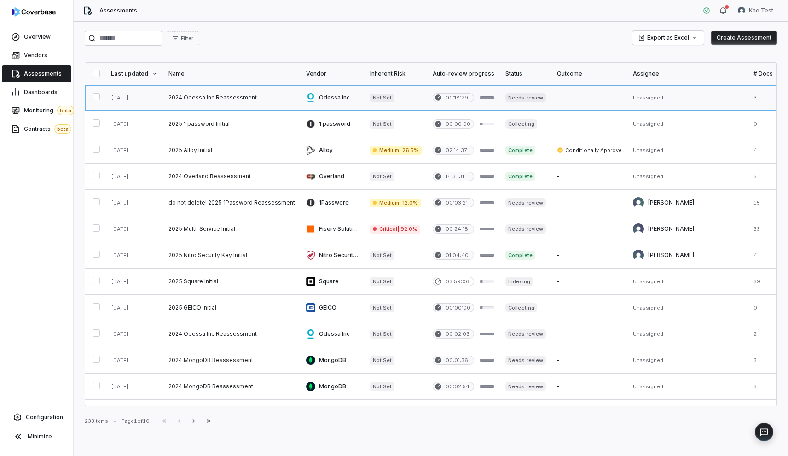
click at [250, 107] on link at bounding box center [232, 98] width 138 height 26
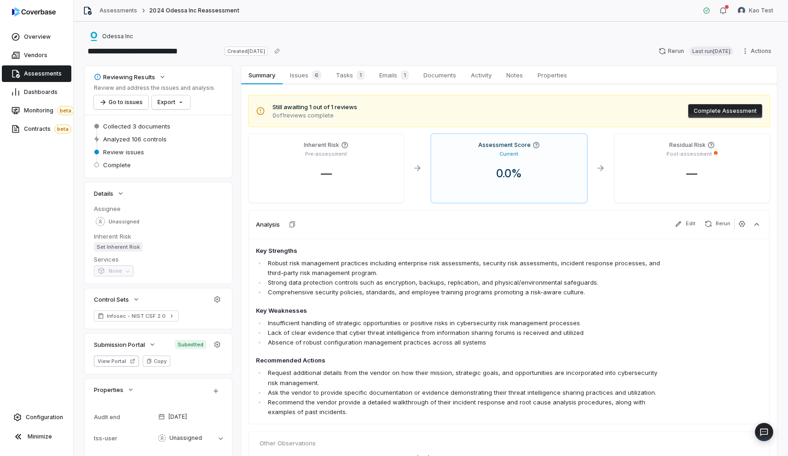
scroll to position [143, 0]
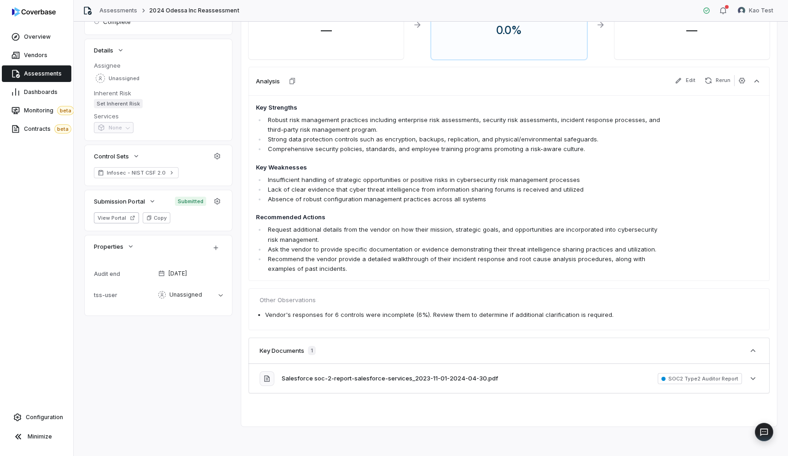
click at [44, 75] on span "Assessments" at bounding box center [43, 73] width 38 height 7
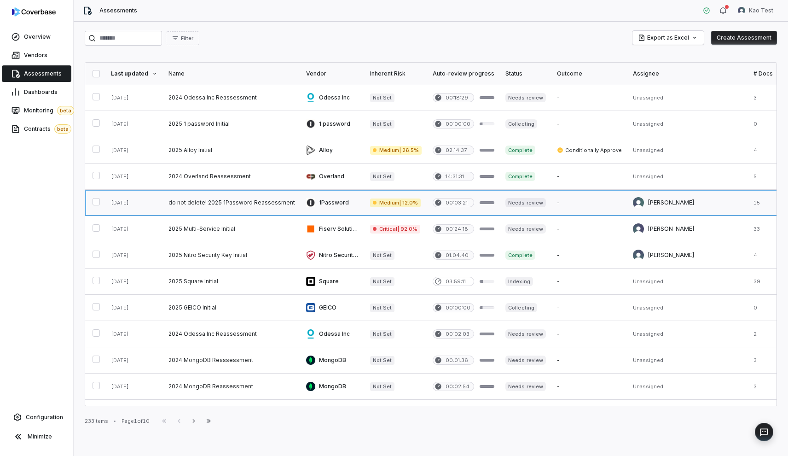
click at [256, 212] on link at bounding box center [232, 203] width 138 height 26
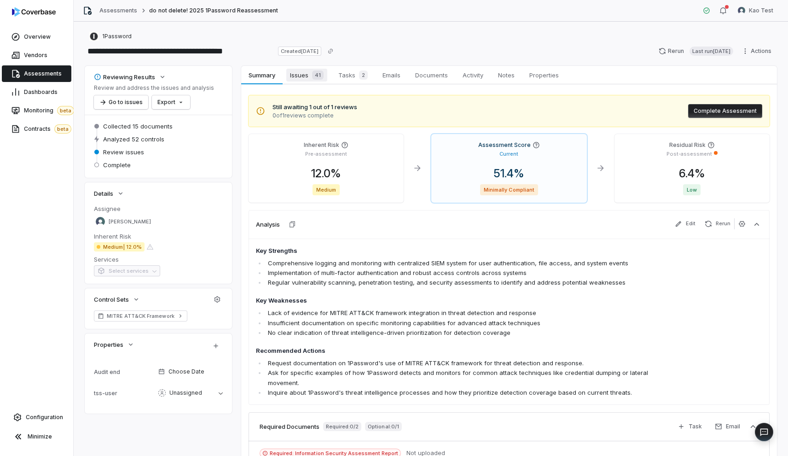
click at [297, 81] on link "Issues 41 Issues 41" at bounding box center [307, 75] width 48 height 18
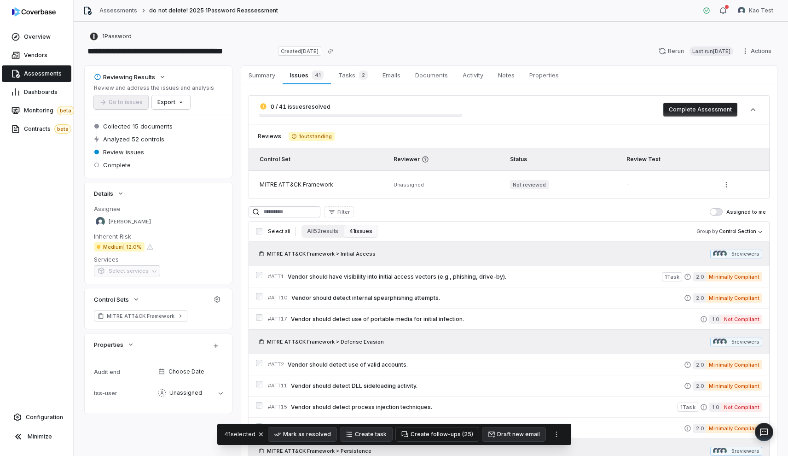
click at [444, 438] on button "Create follow-ups ( 25 )" at bounding box center [437, 434] width 83 height 14
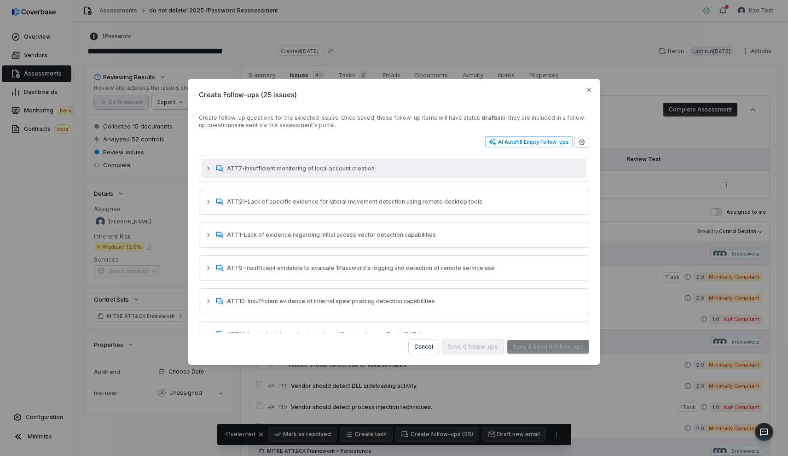
click at [401, 177] on button "ATT7 - Insufficient monitoring of local account creation" at bounding box center [394, 168] width 384 height 19
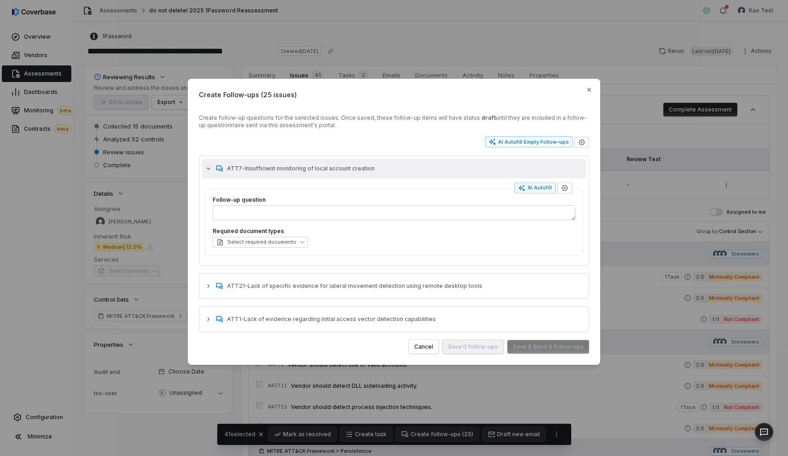
click at [415, 161] on button "ATT7 - Insufficient monitoring of local account creation" at bounding box center [394, 168] width 384 height 19
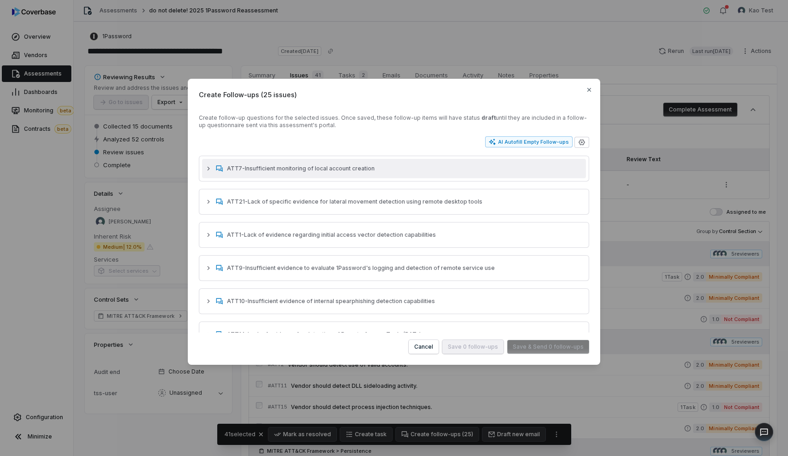
click at [471, 172] on button "ATT7 - Insufficient monitoring of local account creation" at bounding box center [394, 168] width 384 height 19
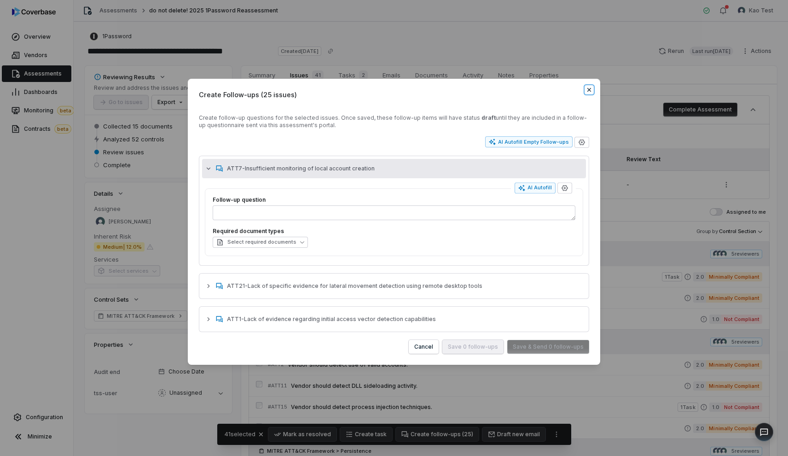
click at [589, 90] on icon "button" at bounding box center [589, 90] width 4 height 4
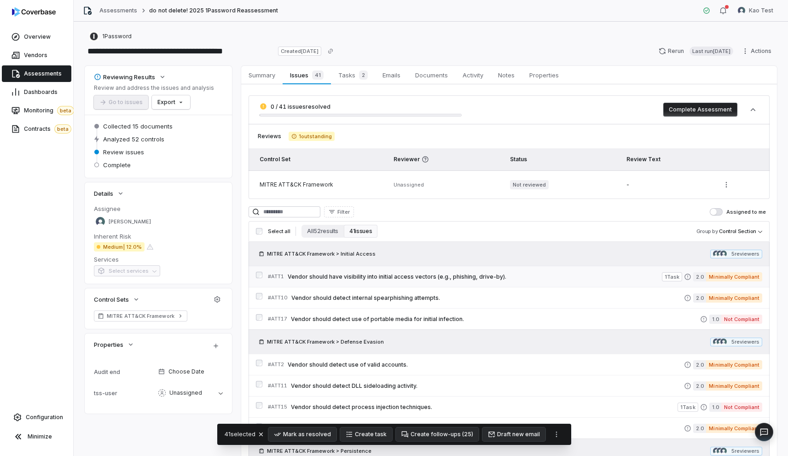
click at [386, 278] on span "Vendor should have visibility into initial access vectors (e.g., phishing, driv…" at bounding box center [475, 276] width 374 height 7
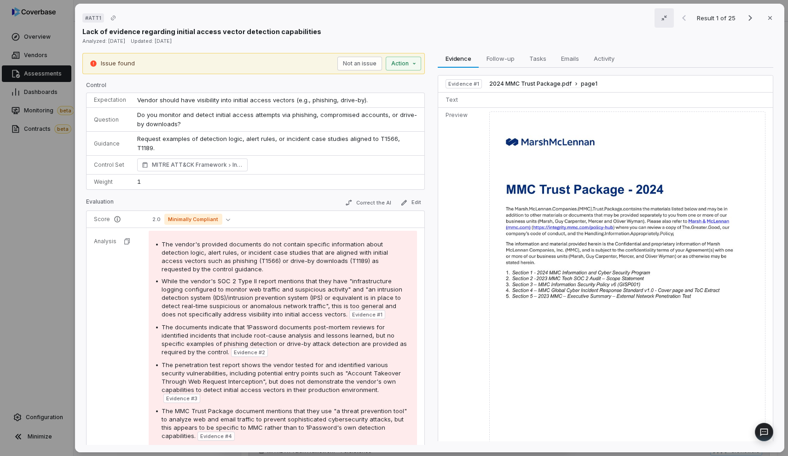
click at [663, 20] on icon "button" at bounding box center [663, 17] width 7 height 7
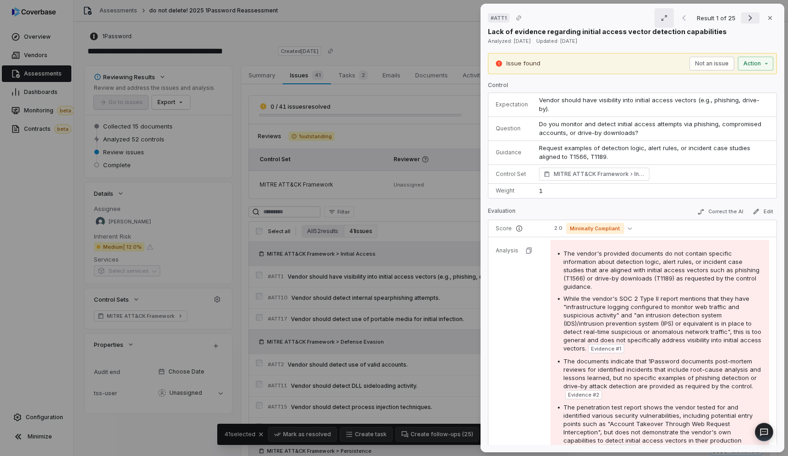
click at [745, 17] on icon "Next result" at bounding box center [750, 18] width 4 height 6
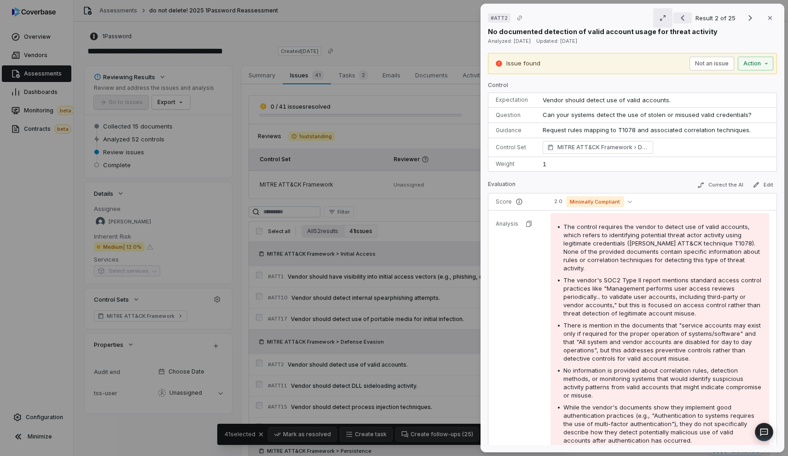
click at [677, 19] on icon "Previous result" at bounding box center [682, 17] width 11 height 11
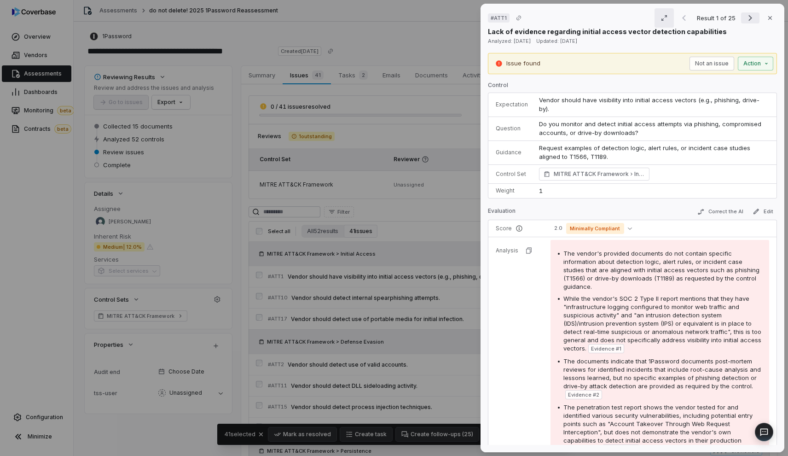
click at [744, 23] on icon "Next result" at bounding box center [749, 17] width 11 height 11
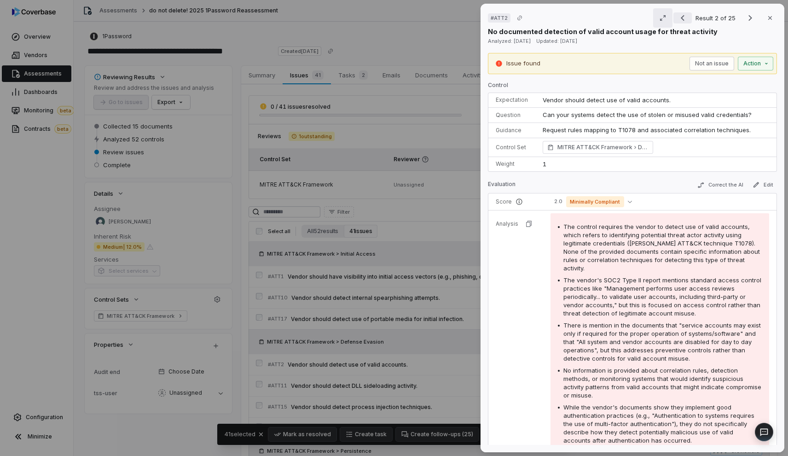
click at [680, 19] on icon "Previous result" at bounding box center [682, 18] width 4 height 6
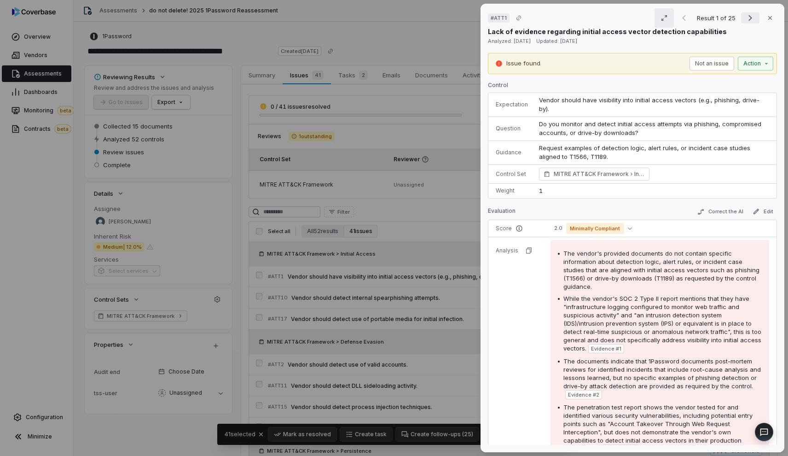
click at [741, 23] on button "Next result" at bounding box center [750, 17] width 18 height 11
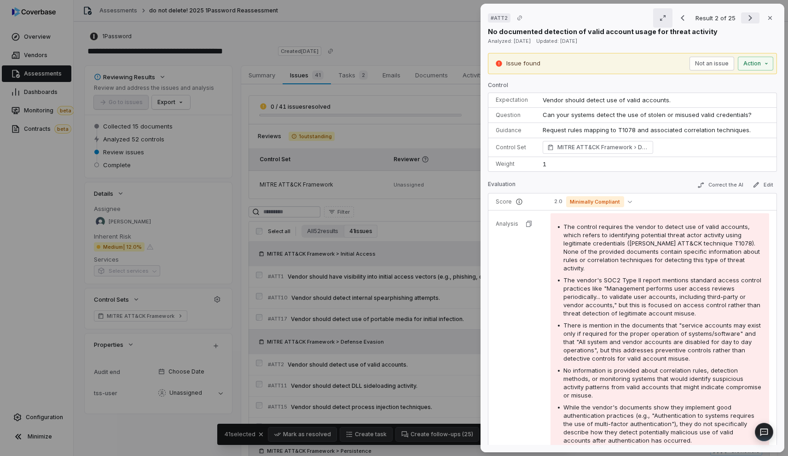
click at [741, 23] on button "Next result" at bounding box center [750, 17] width 18 height 11
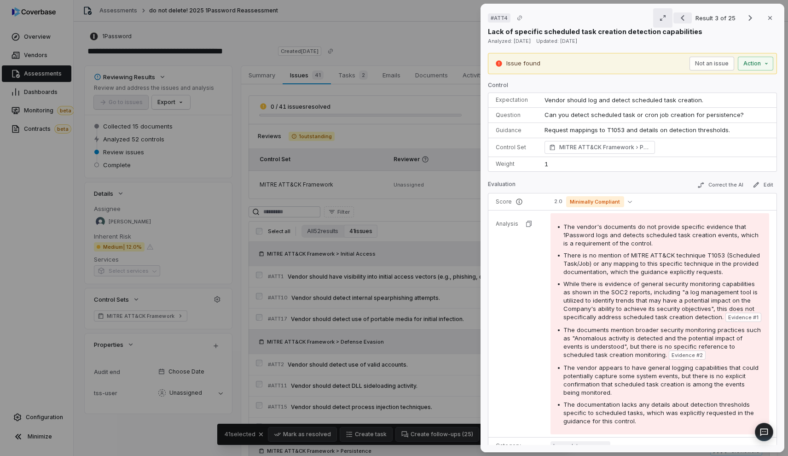
click at [680, 19] on icon "Previous result" at bounding box center [682, 17] width 11 height 11
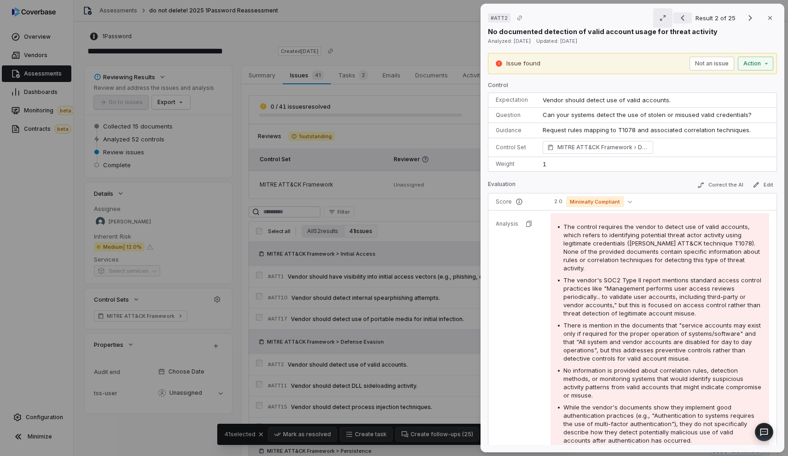
click at [680, 19] on icon "Previous result" at bounding box center [682, 17] width 11 height 11
click at [680, 19] on div "Result 2 of 25 Close" at bounding box center [725, 18] width 104 height 14
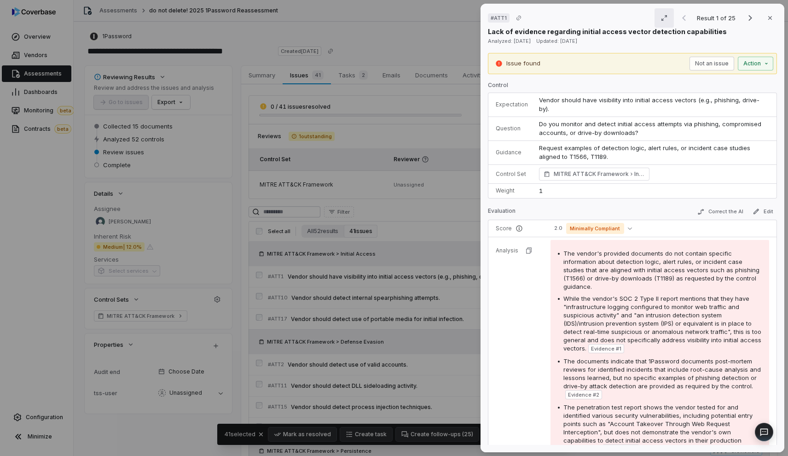
click at [673, 39] on div "Analyzed: [DATE] Updated: [DATE]" at bounding box center [632, 40] width 289 height 9
click at [470, 213] on div "# ATT1 Result 1 of 25 Close Lack of evidence regarding initial access vector de…" at bounding box center [394, 228] width 788 height 456
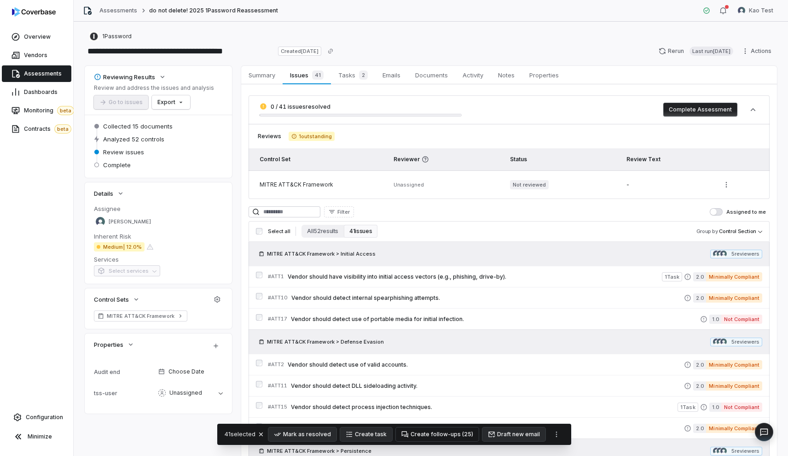
click at [444, 433] on button "Create follow-ups ( 25 )" at bounding box center [437, 434] width 83 height 14
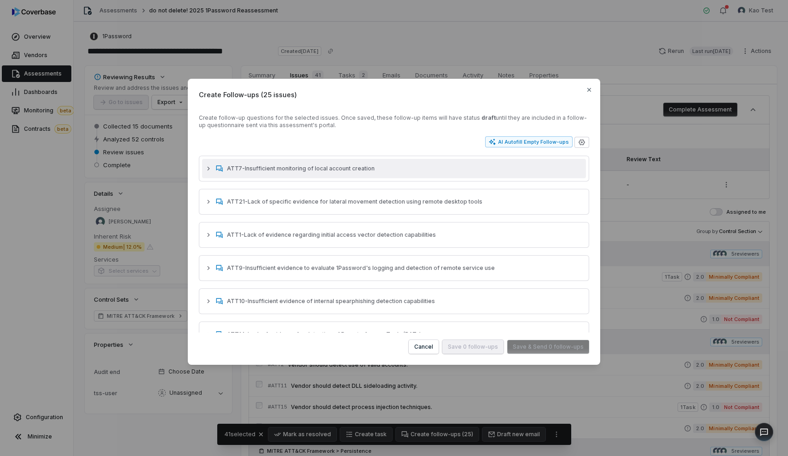
click at [213, 174] on button "ATT7 - Insufficient monitoring of local account creation" at bounding box center [394, 168] width 384 height 19
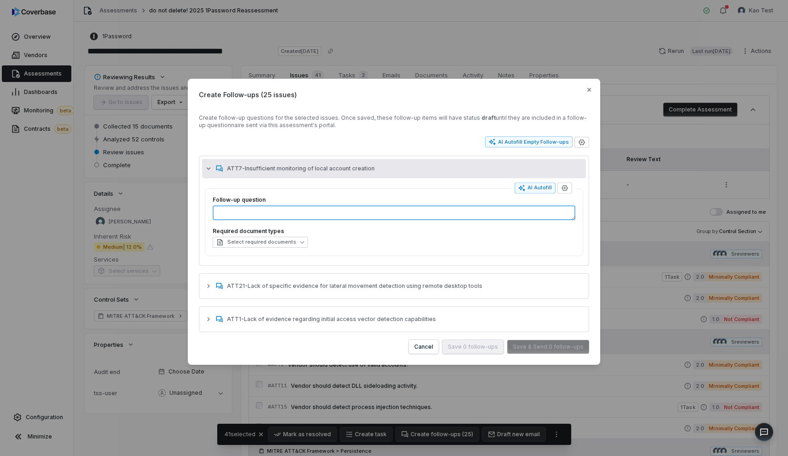
click at [224, 218] on textarea "Follow-up question" at bounding box center [394, 212] width 363 height 15
click at [205, 168] on icon "button" at bounding box center [208, 168] width 7 height 7
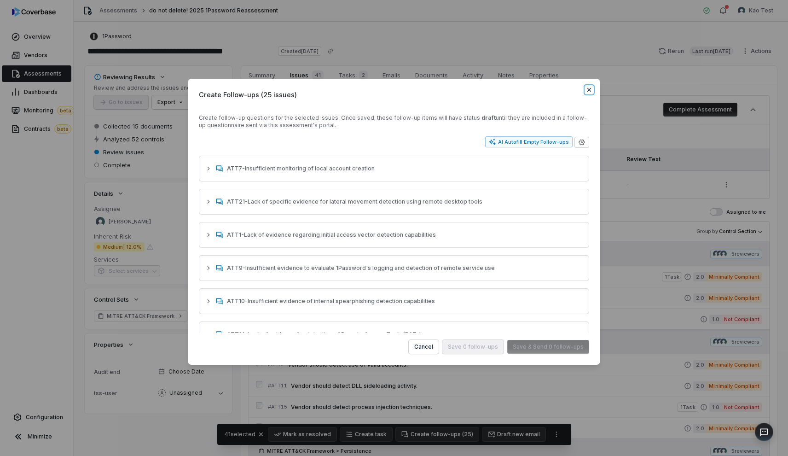
click at [587, 88] on icon "button" at bounding box center [588, 89] width 7 height 7
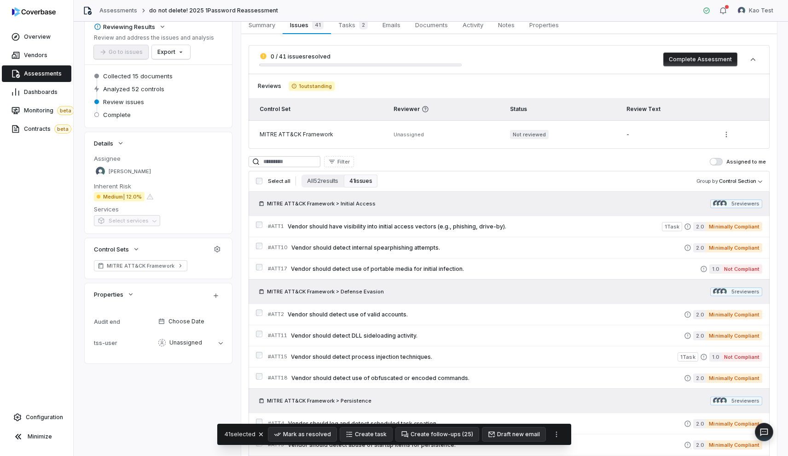
scroll to position [52, 0]
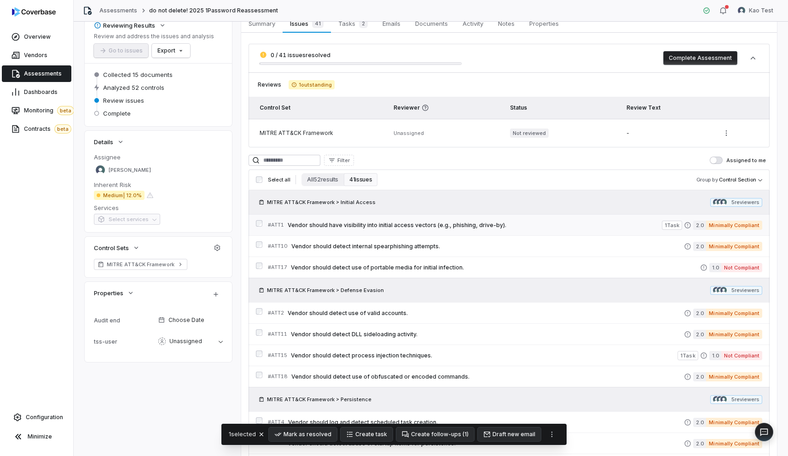
click at [301, 226] on span "Vendor should have visibility into initial access vectors (e.g., phishing, driv…" at bounding box center [475, 224] width 374 height 7
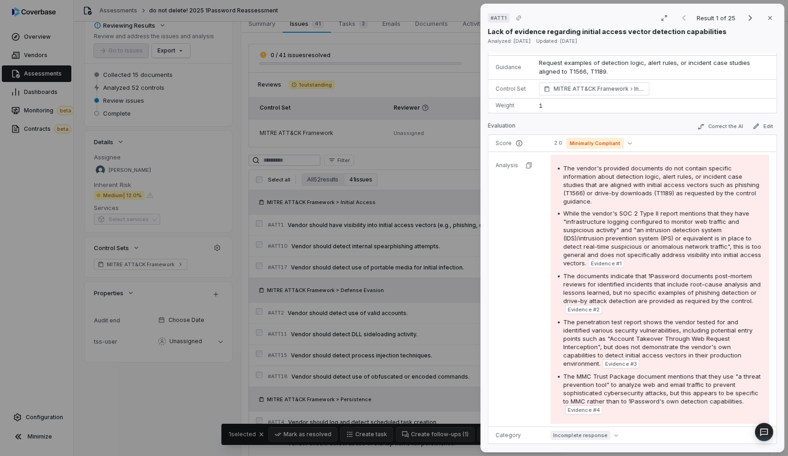
scroll to position [78, 0]
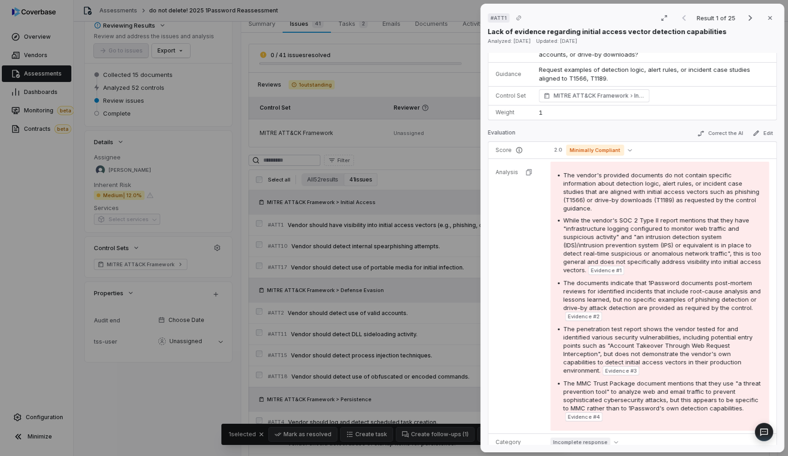
click at [398, 223] on div "# ATT1 Result 1 of 25 Close Lack of evidence regarding initial access vector de…" at bounding box center [394, 228] width 788 height 456
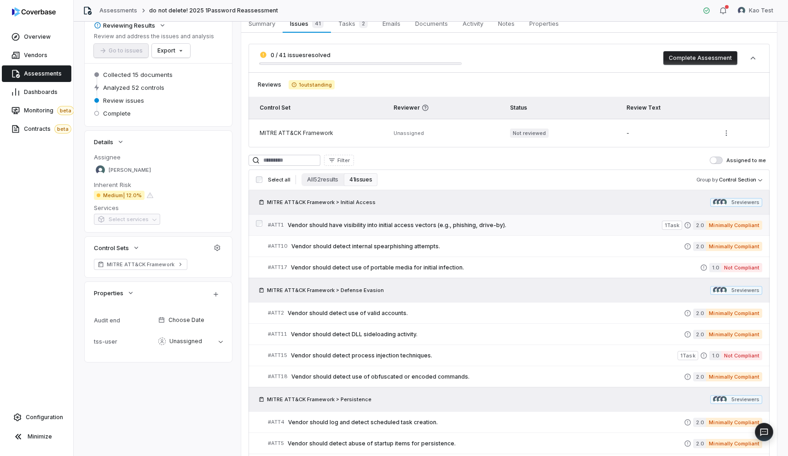
click at [263, 224] on div "# ATT1 Vendor should have visibility into initial access vectors (e.g., phishin…" at bounding box center [508, 224] width 521 height 21
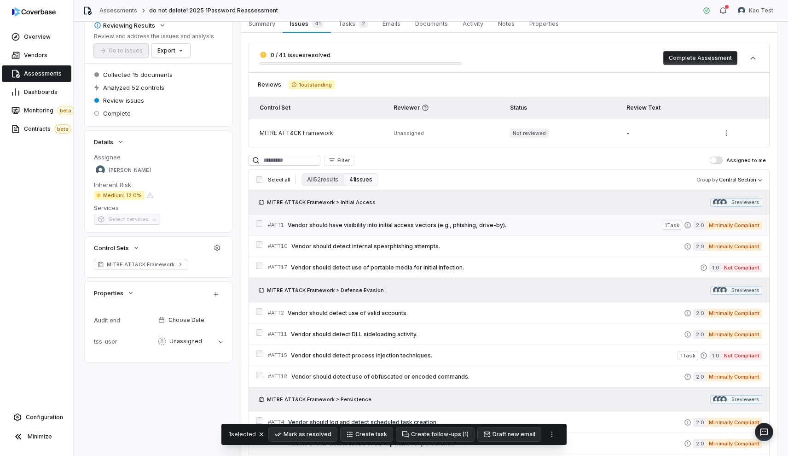
click at [262, 225] on div "# ATT1 Vendor should have visibility into initial access vectors (e.g., phishin…" at bounding box center [508, 224] width 521 height 21
click at [259, 227] on div at bounding box center [259, 225] width 6 height 10
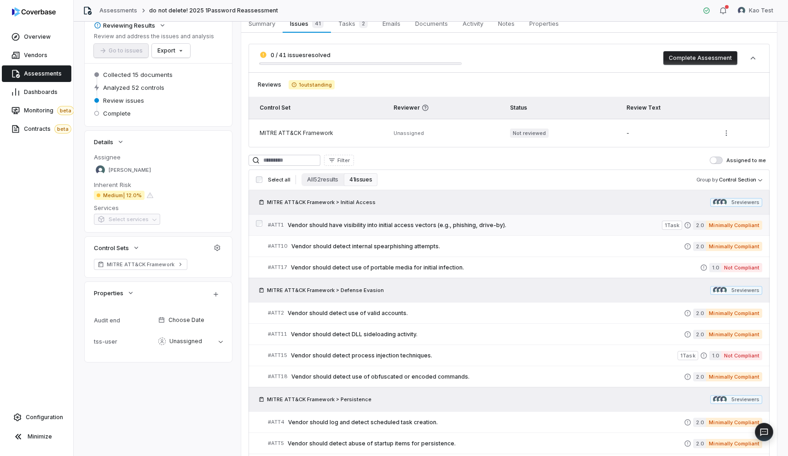
click at [316, 227] on span "Vendor should have visibility into initial access vectors (e.g., phishing, driv…" at bounding box center [475, 224] width 374 height 7
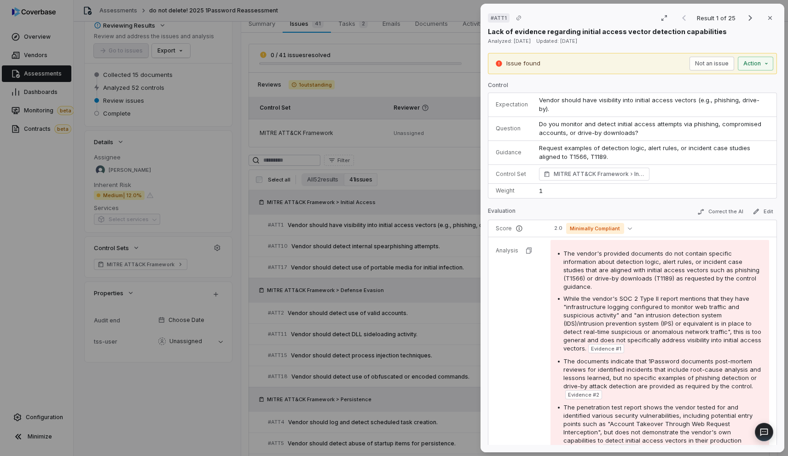
click at [464, 3] on div "# ATT1 Result 1 of 25 Close Lack of evidence regarding initial access vector de…" at bounding box center [394, 228] width 788 height 456
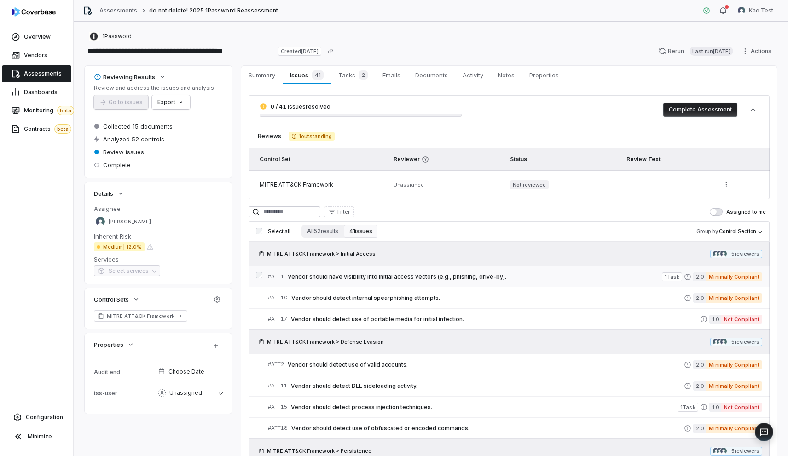
scroll to position [50, 0]
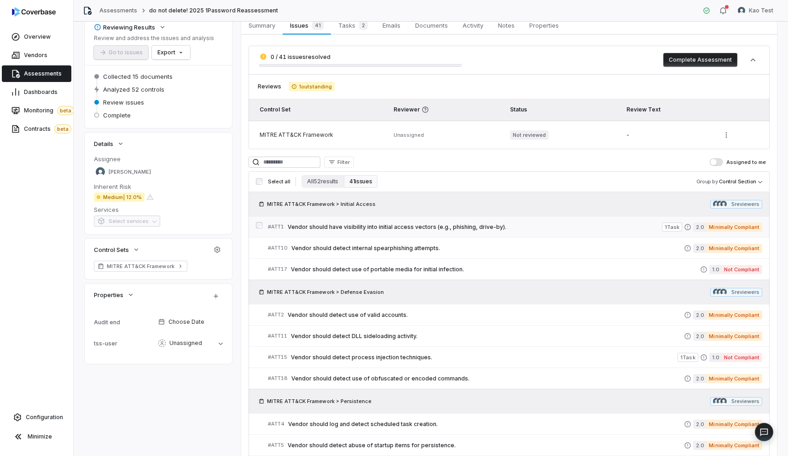
click at [457, 229] on span "Vendor should have visibility into initial access vectors (e.g., phishing, driv…" at bounding box center [475, 226] width 374 height 7
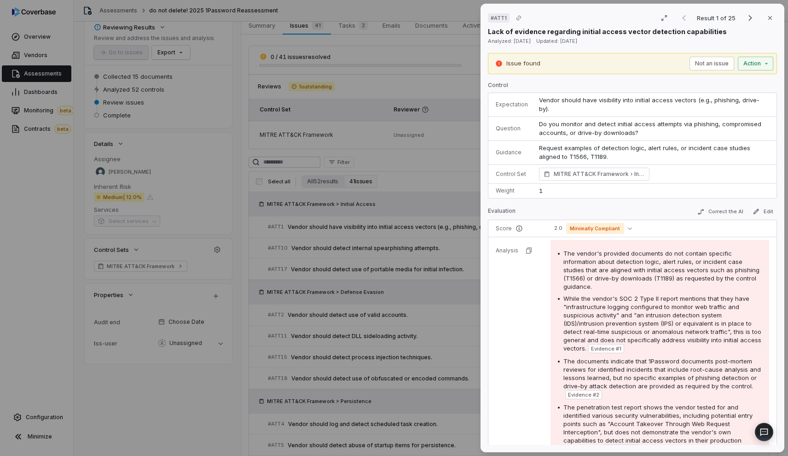
click at [365, 248] on div "# ATT1 Result 1 of 25 Close Lack of evidence regarding initial access vector de…" at bounding box center [394, 228] width 788 height 456
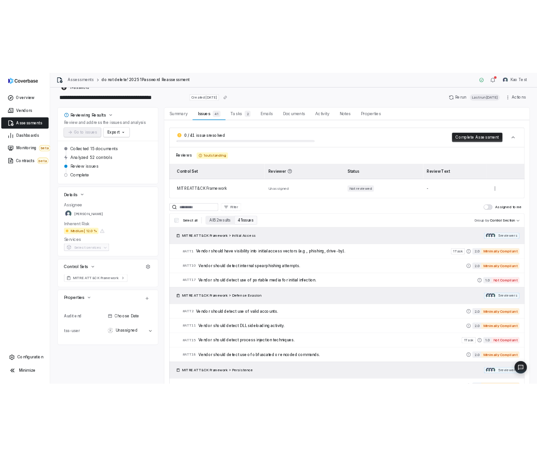
scroll to position [16, 0]
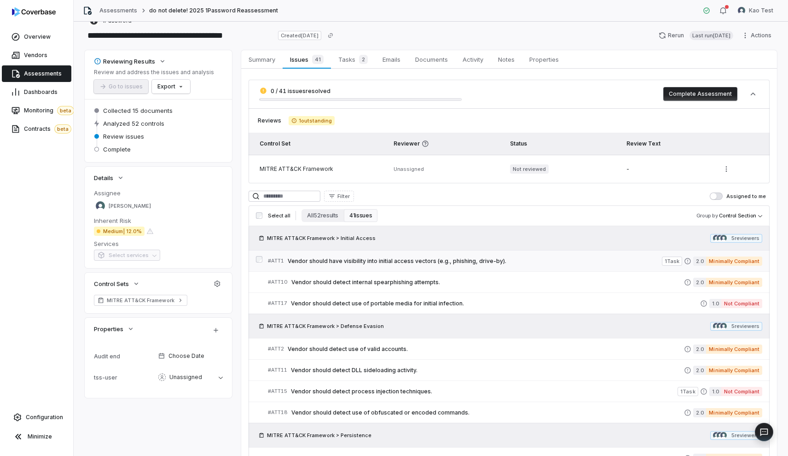
click at [348, 254] on link "# ATT1 Vendor should have visibility into initial access vectors (e.g., phishin…" at bounding box center [515, 260] width 494 height 21
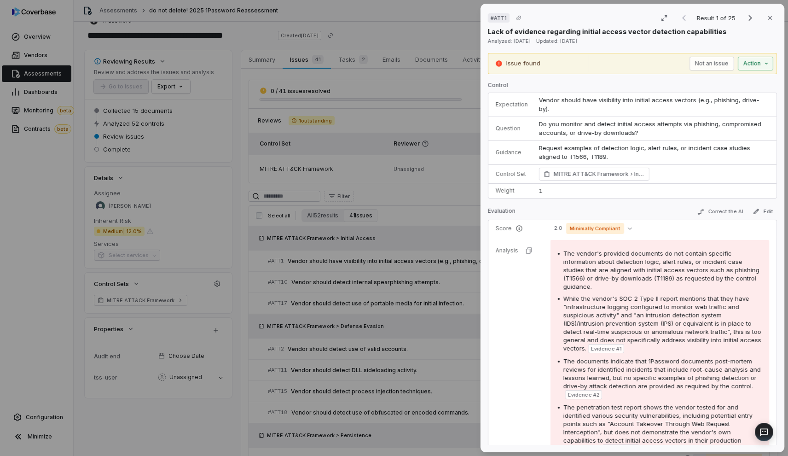
click at [456, 247] on div "# ATT1 Result 1 of 25 Close Lack of evidence regarding initial access vector de…" at bounding box center [394, 228] width 788 height 456
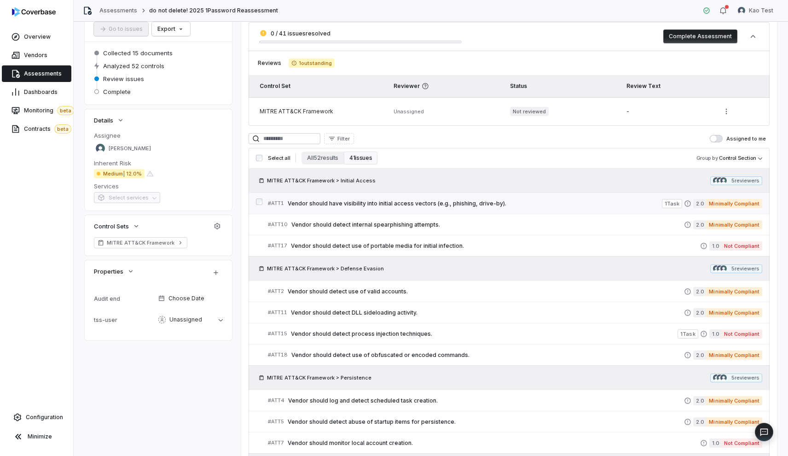
scroll to position [69, 0]
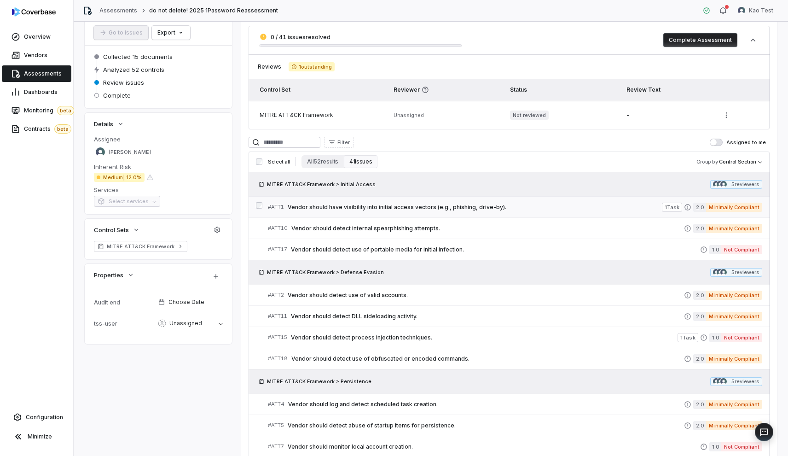
click at [417, 210] on span "Vendor should have visibility into initial access vectors (e.g., phishing, driv…" at bounding box center [475, 206] width 374 height 7
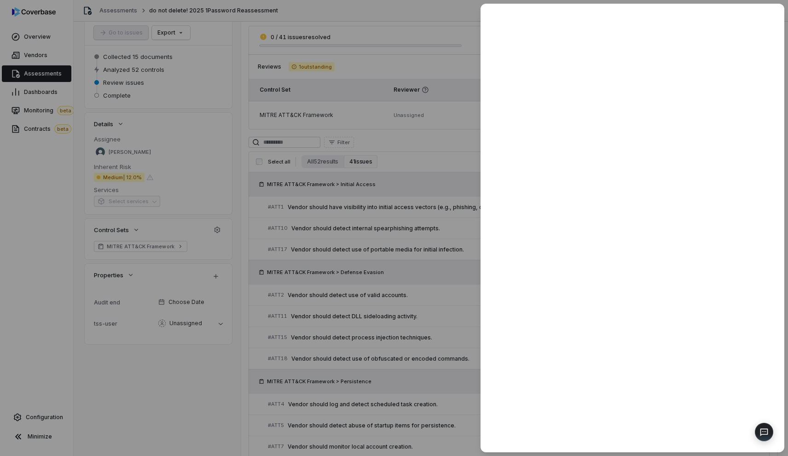
click at [456, 174] on div at bounding box center [394, 228] width 788 height 456
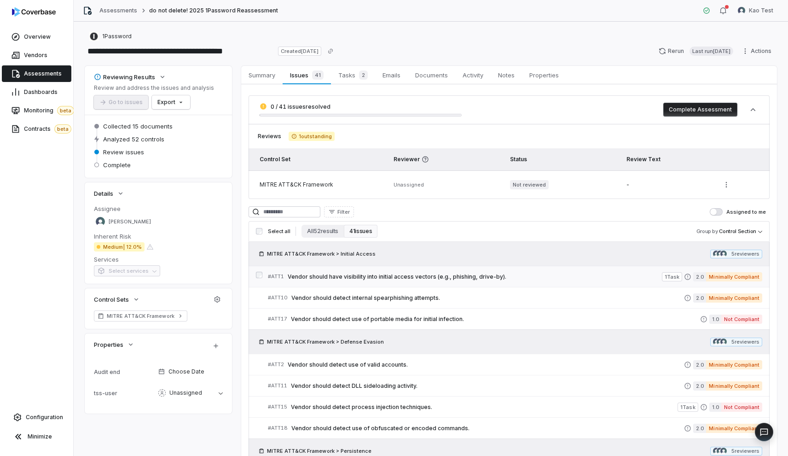
click at [393, 276] on span "Vendor should have visibility into initial access vectors (e.g., phishing, driv…" at bounding box center [475, 276] width 374 height 7
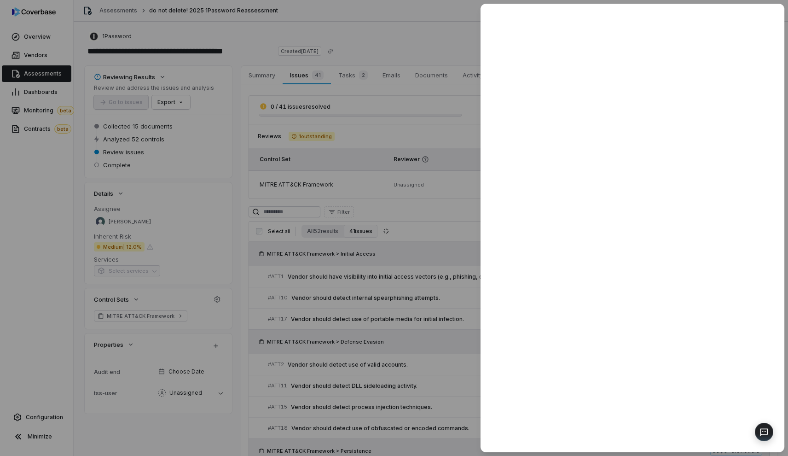
click at [370, 168] on div at bounding box center [394, 228] width 788 height 456
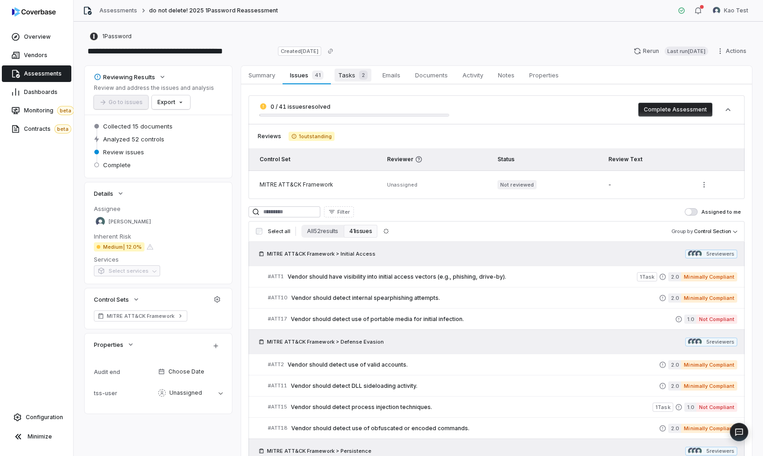
click at [346, 77] on span "Tasks 2" at bounding box center [352, 75] width 37 height 13
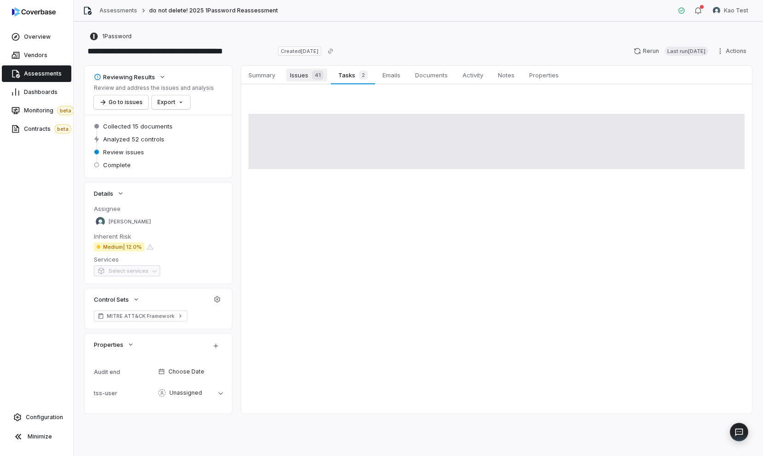
click at [304, 71] on span "Issues 41" at bounding box center [306, 75] width 41 height 13
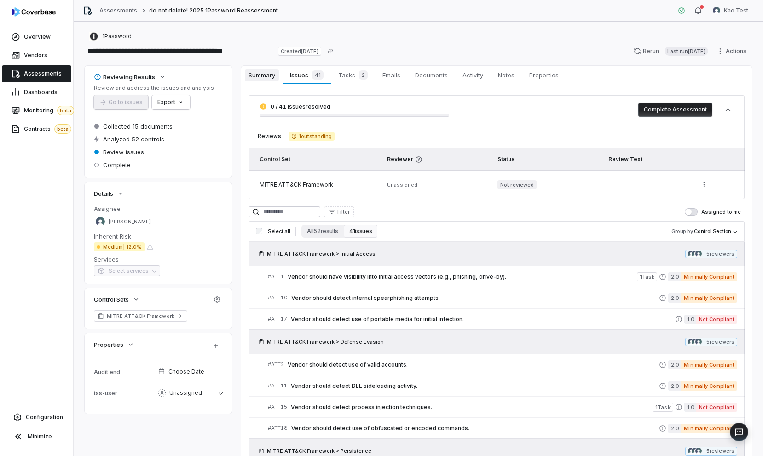
click at [269, 74] on span "Summary" at bounding box center [262, 75] width 34 height 12
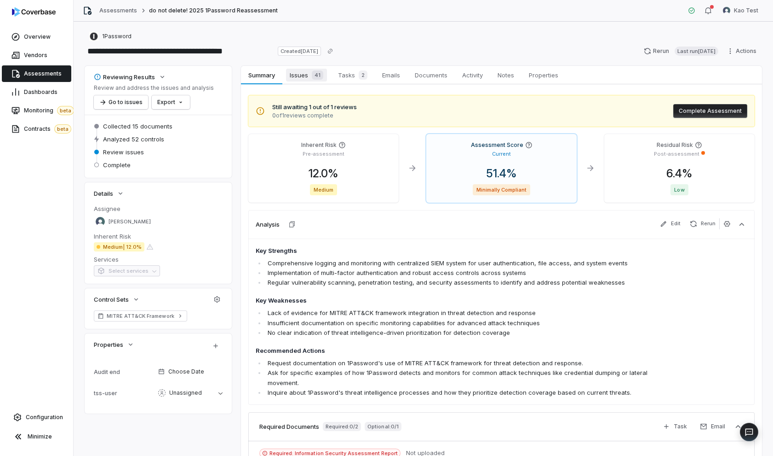
click at [305, 73] on span "Issues 41" at bounding box center [306, 75] width 41 height 13
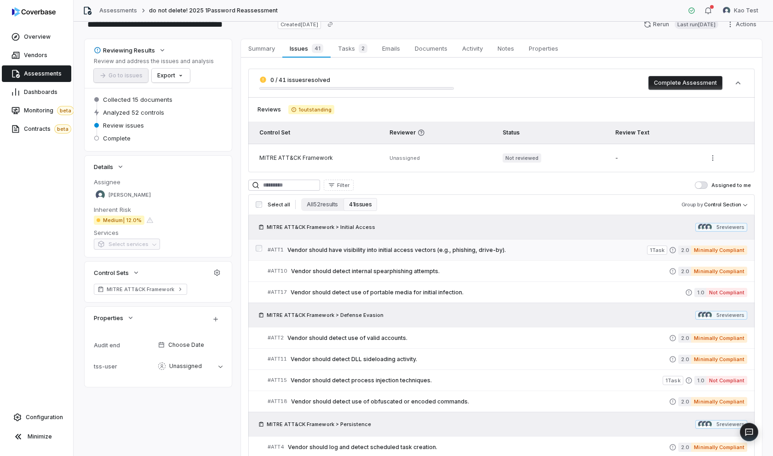
scroll to position [19, 0]
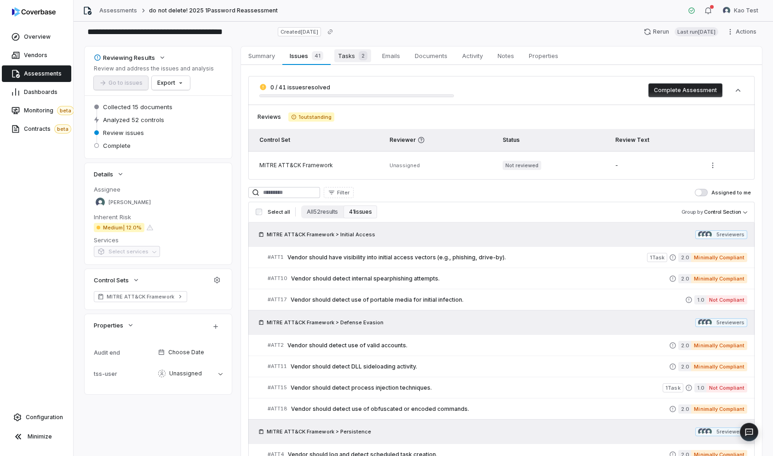
click at [346, 54] on span "Tasks 2" at bounding box center [352, 55] width 37 height 13
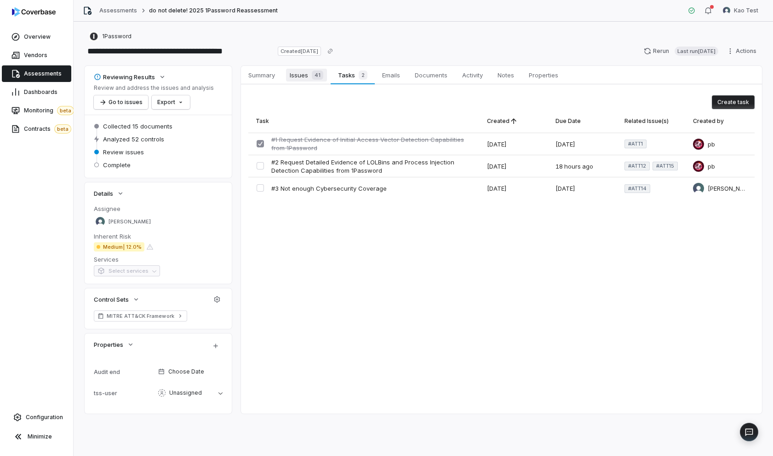
click at [306, 81] on span "Issues 41" at bounding box center [306, 75] width 41 height 13
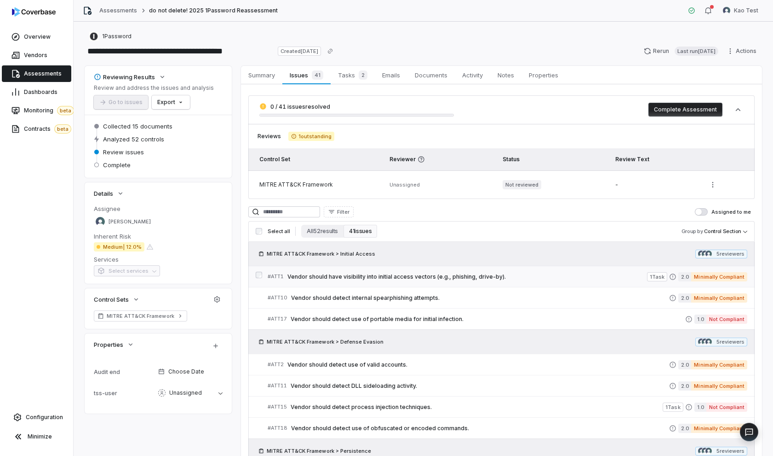
click at [429, 276] on span "Vendor should have visibility into initial access vectors (e.g., phishing, driv…" at bounding box center [468, 276] width 360 height 7
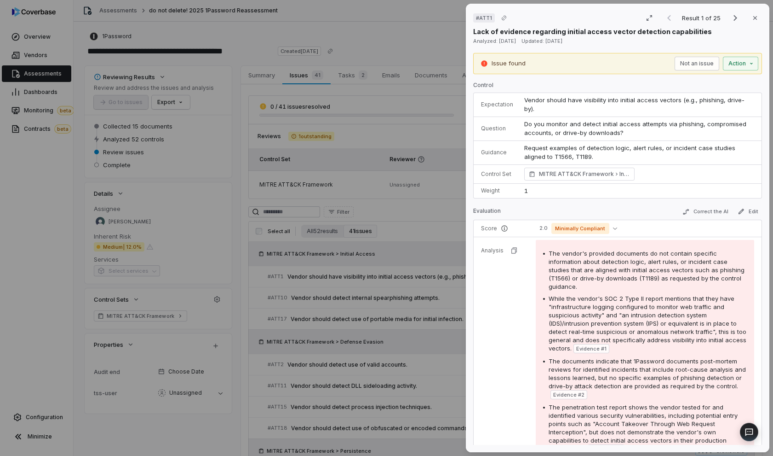
click at [430, 276] on div "# ATT1 Result 1 of 25 Close Lack of evidence regarding initial access vector de…" at bounding box center [386, 228] width 773 height 456
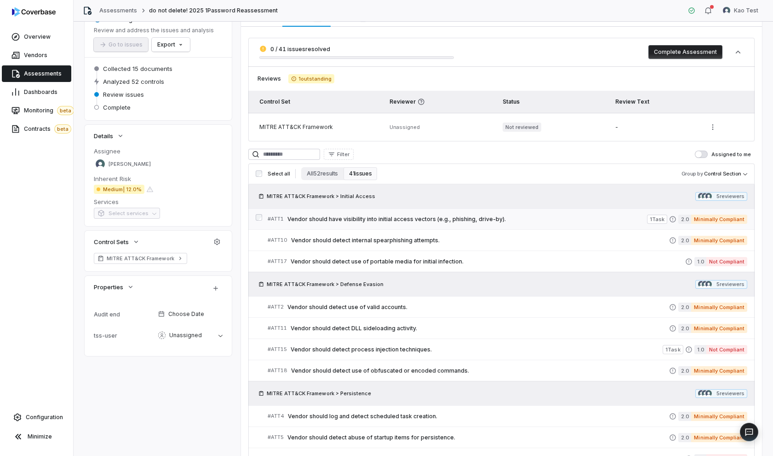
scroll to position [62, 0]
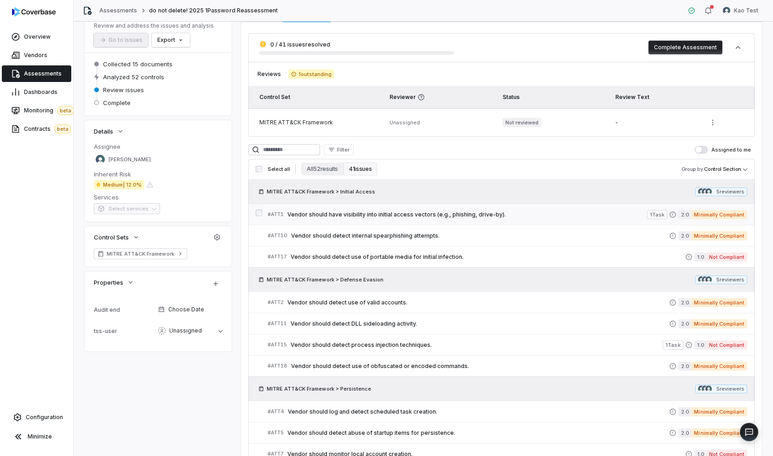
click at [487, 220] on link "# ATT1 Vendor should have visibility into initial access vectors (e.g., phishin…" at bounding box center [508, 214] width 480 height 21
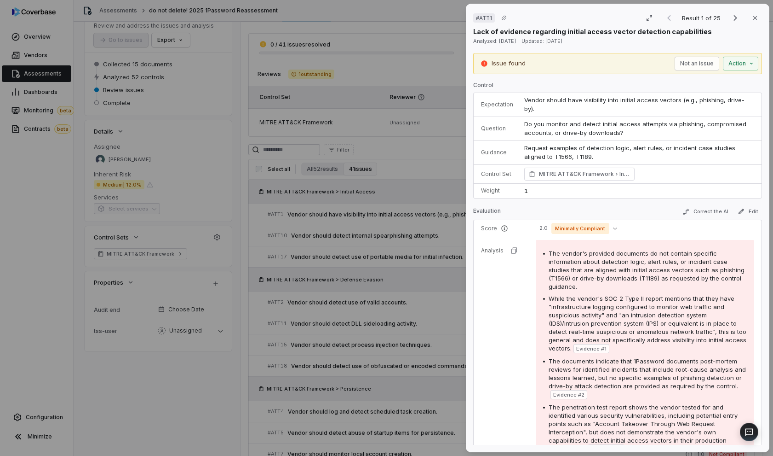
click at [311, 206] on div "# ATT1 Result 1 of 25 Close Lack of evidence regarding initial access vector de…" at bounding box center [386, 228] width 773 height 456
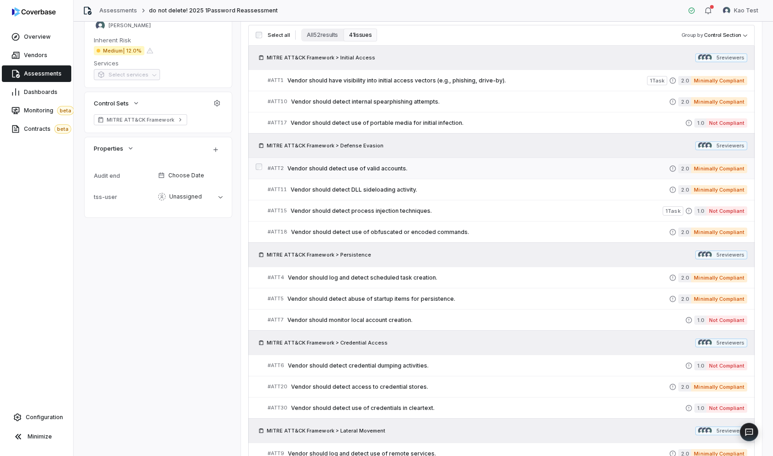
scroll to position [198, 0]
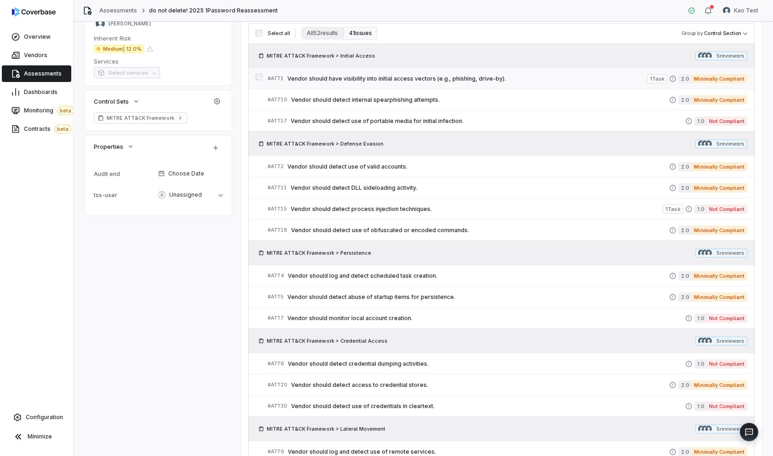
click at [396, 75] on span "Vendor should have visibility into initial access vectors (e.g., phishing, driv…" at bounding box center [468, 78] width 360 height 7
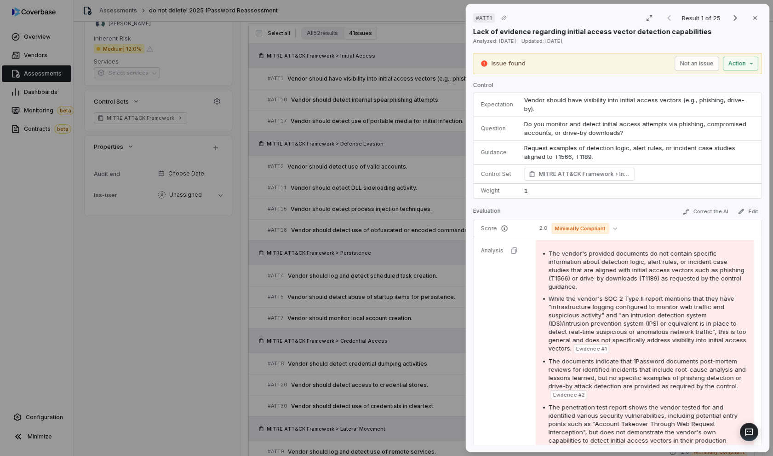
click at [453, 213] on div "# ATT1 Result 1 of 25 Close Lack of evidence regarding initial access vector de…" at bounding box center [386, 228] width 773 height 456
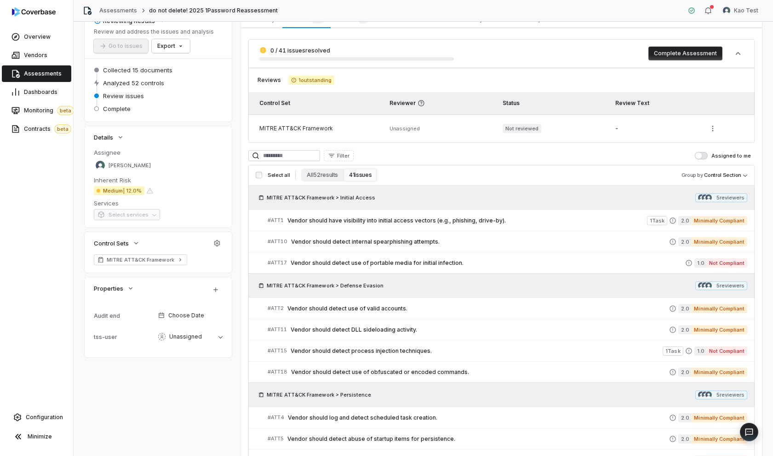
scroll to position [56, 0]
click at [480, 216] on div "# ATT1 Vendor should have visibility into initial access vectors (e.g., phishin…" at bounding box center [458, 221] width 380 height 10
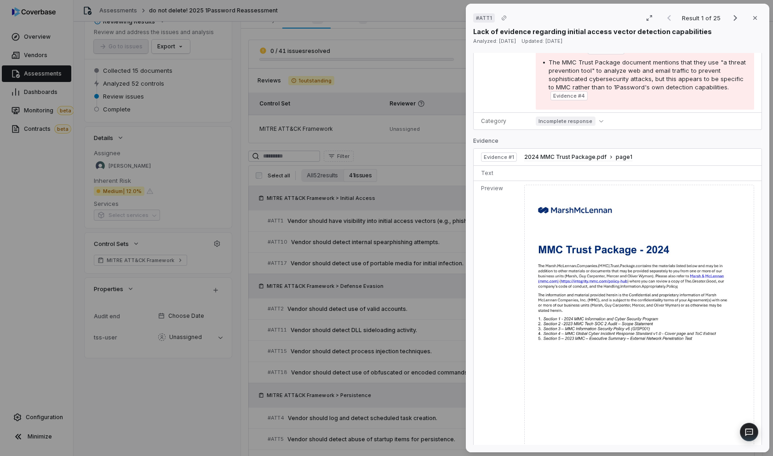
scroll to position [409, 0]
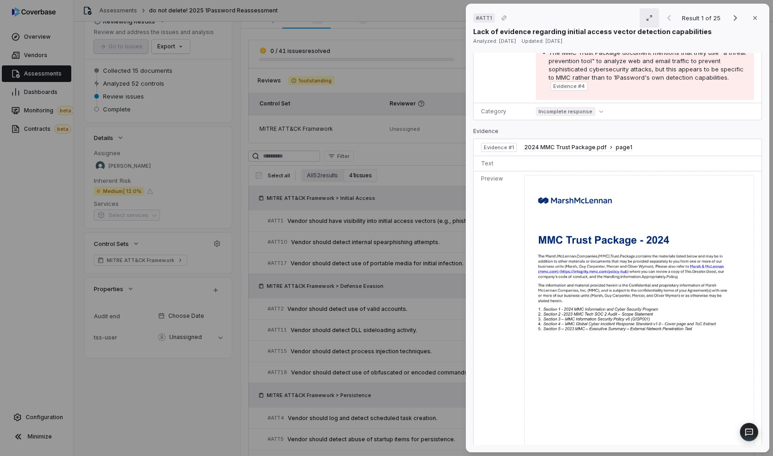
click at [646, 19] on icon "button" at bounding box center [649, 17] width 7 height 7
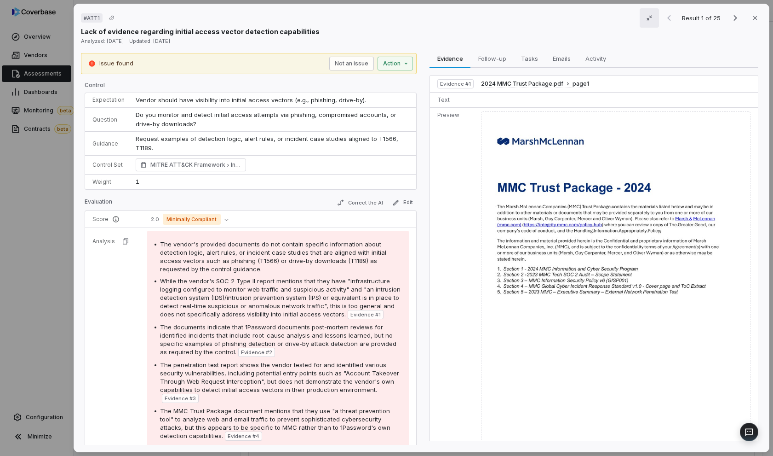
click at [46, 238] on div "# ATT1 Result 1 of 25 Close Lack of evidence regarding initial access vector de…" at bounding box center [386, 228] width 773 height 456
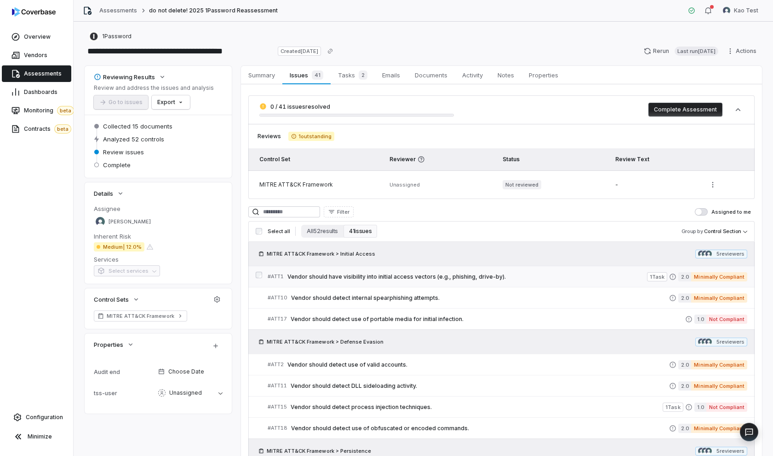
click at [334, 278] on span "Vendor should have visibility into initial access vectors (e.g., phishing, driv…" at bounding box center [468, 276] width 360 height 7
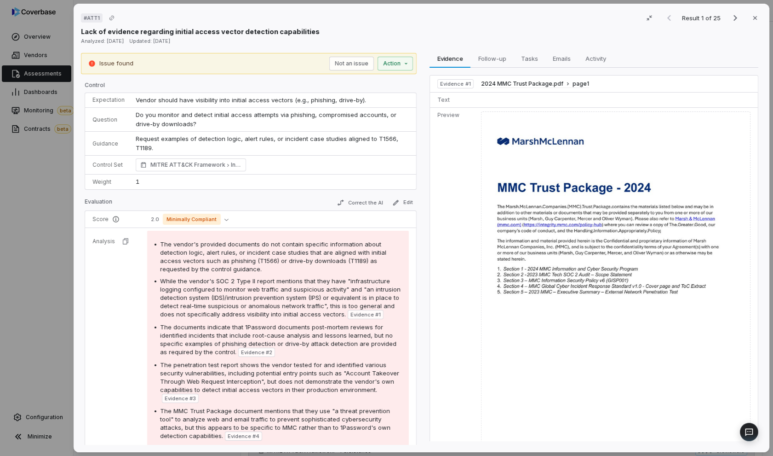
click at [57, 204] on div "# ATT1 Result 1 of 25 Close Lack of evidence regarding initial access vector de…" at bounding box center [386, 228] width 773 height 456
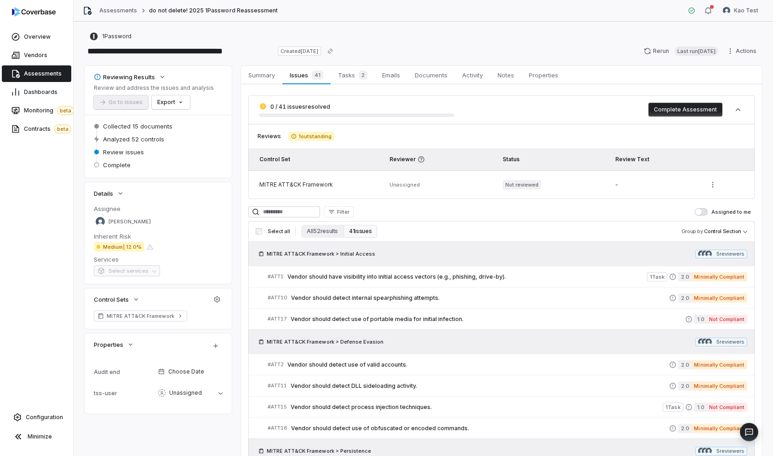
click at [49, 65] on link "Assessments" at bounding box center [36, 73] width 69 height 17
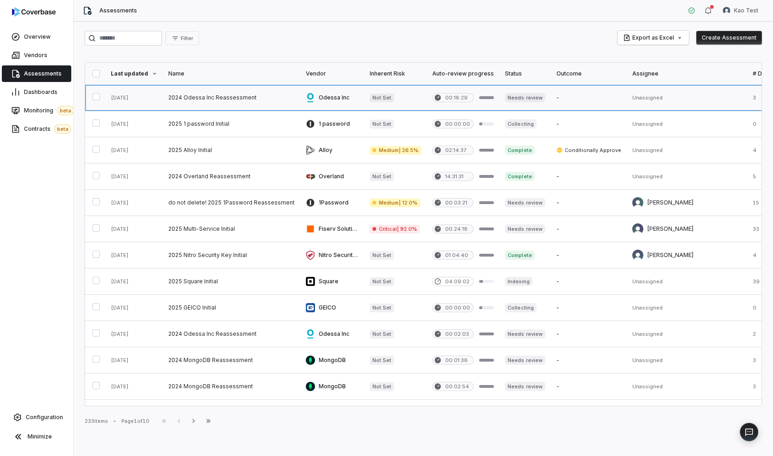
click at [232, 95] on link at bounding box center [232, 98] width 138 height 26
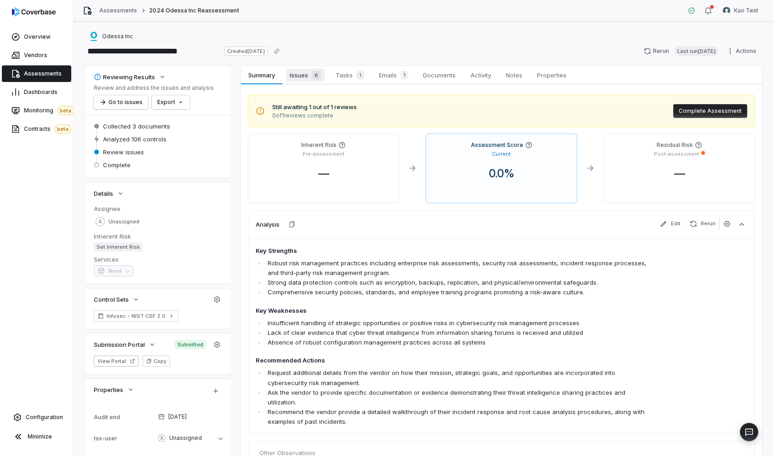
click at [308, 78] on span "Issues 6" at bounding box center [305, 75] width 39 height 13
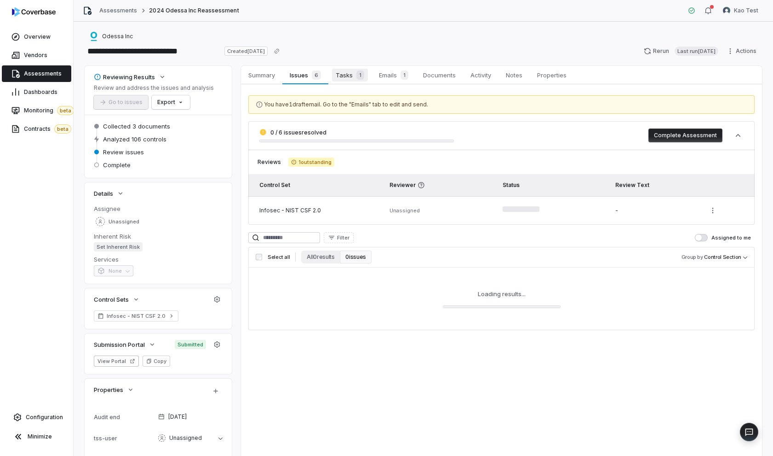
click at [337, 80] on span "Tasks 1" at bounding box center [350, 75] width 36 height 13
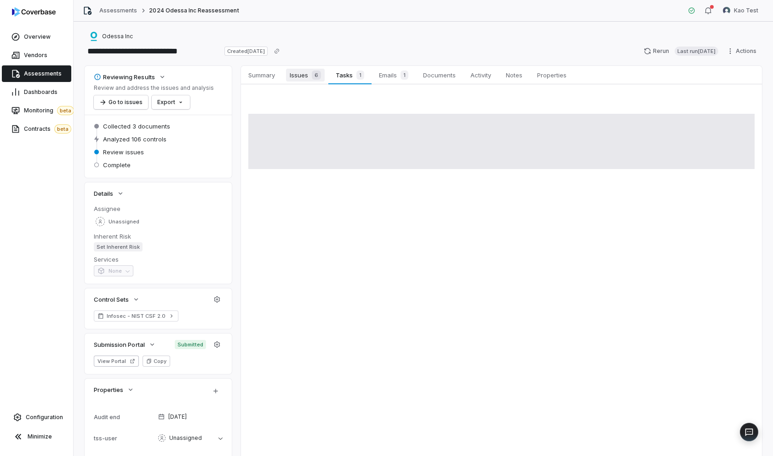
click at [311, 77] on div "6" at bounding box center [314, 74] width 13 height 9
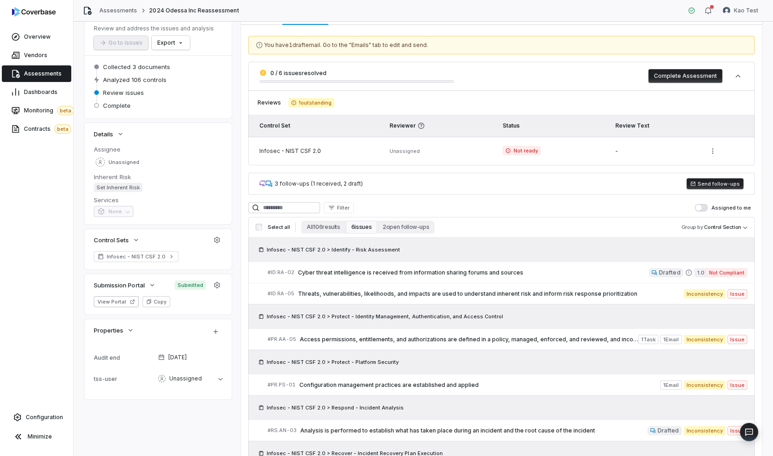
scroll to position [66, 0]
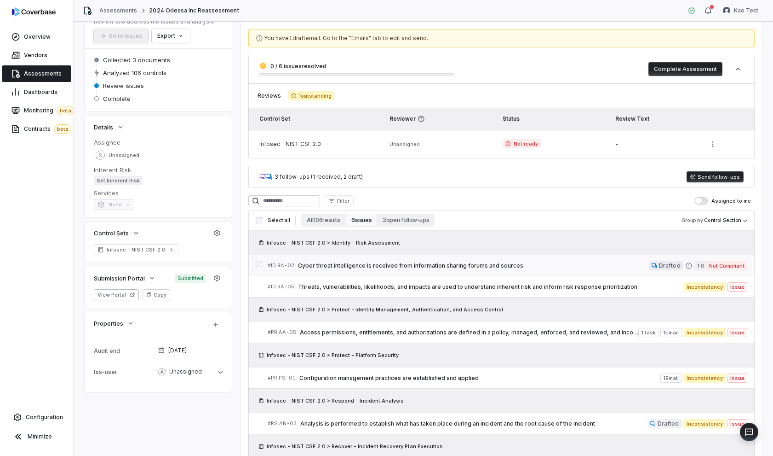
click at [462, 268] on span "Cyber threat intelligence is received from information sharing forums and sourc…" at bounding box center [473, 265] width 351 height 7
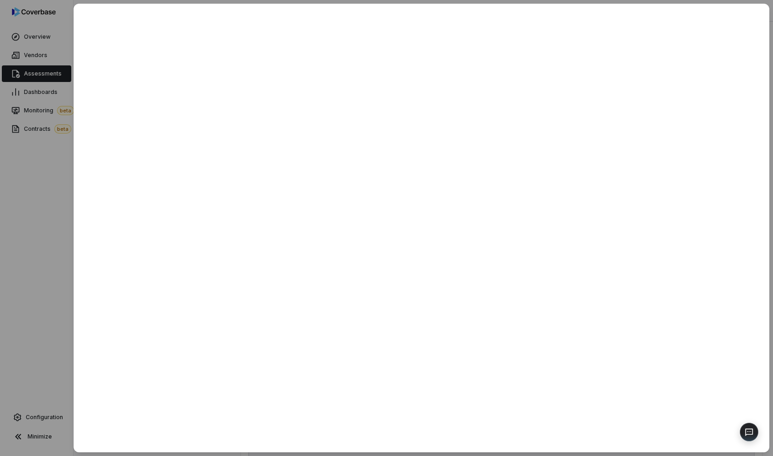
click at [51, 238] on div at bounding box center [386, 228] width 773 height 456
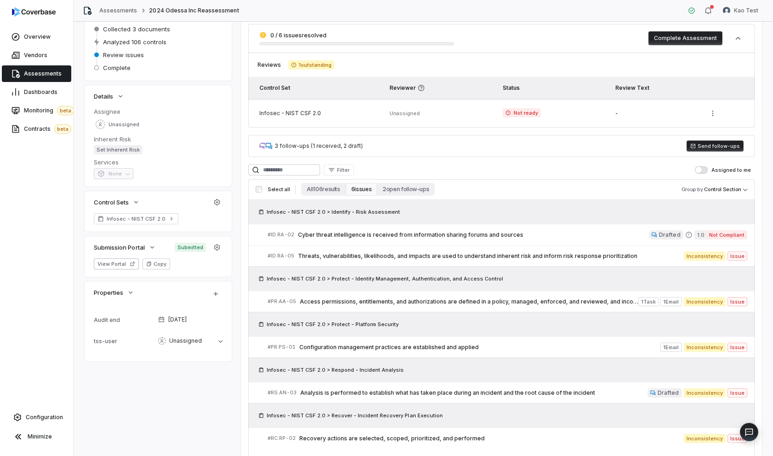
scroll to position [100, 0]
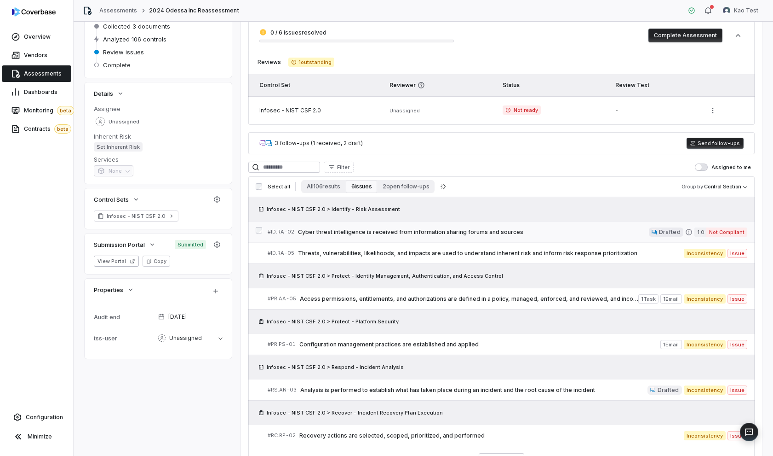
click at [404, 233] on span "Cyber threat intelligence is received from information sharing forums and sourc…" at bounding box center [473, 231] width 351 height 7
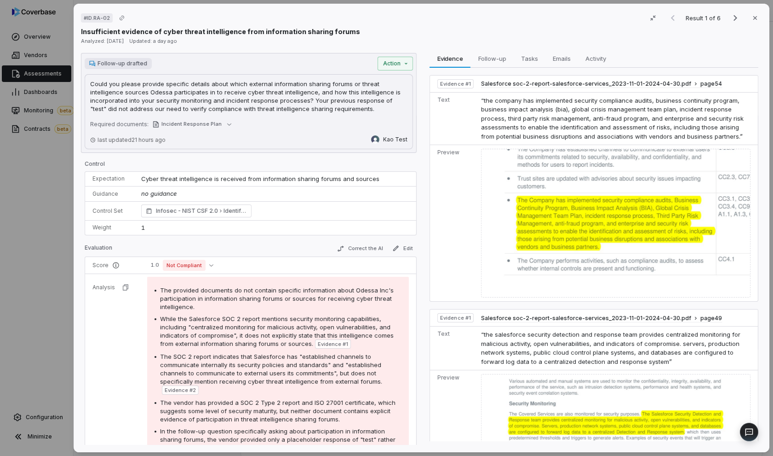
click at [57, 190] on div "# ID.RA-02 Result 1 of 6 Close Insufficient evidence of cyber threat intelligen…" at bounding box center [386, 228] width 773 height 456
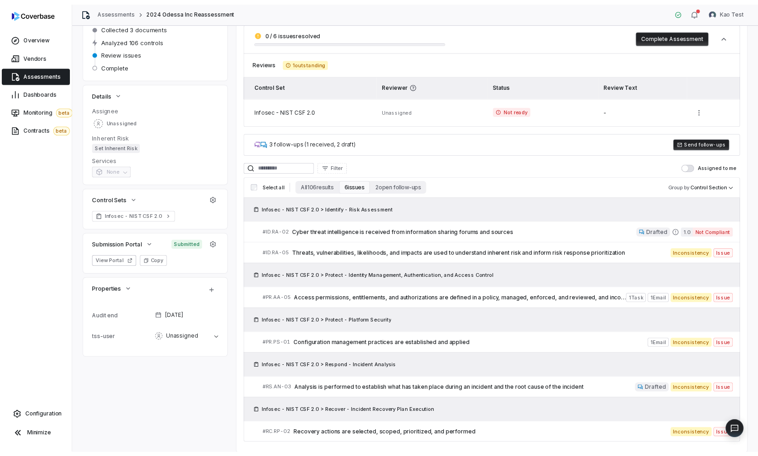
scroll to position [130, 0]
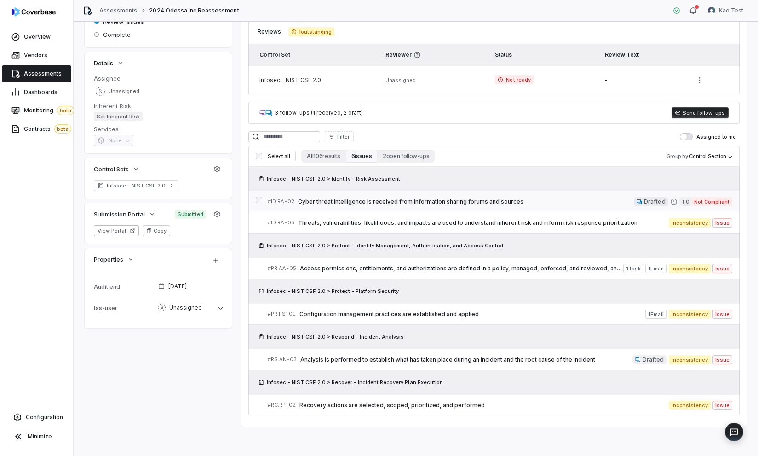
click at [521, 197] on div "# ID.RA-02 Cyber threat intelligence is received from information sharing forum…" at bounding box center [451, 201] width 366 height 10
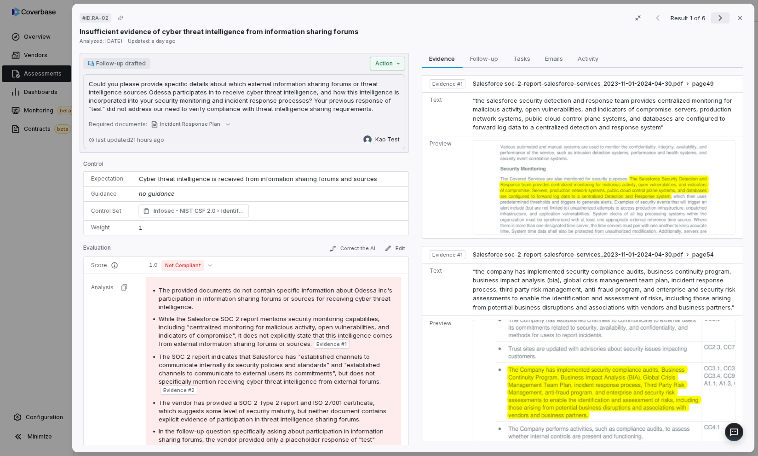
click at [715, 20] on icon "Next result" at bounding box center [720, 17] width 11 height 11
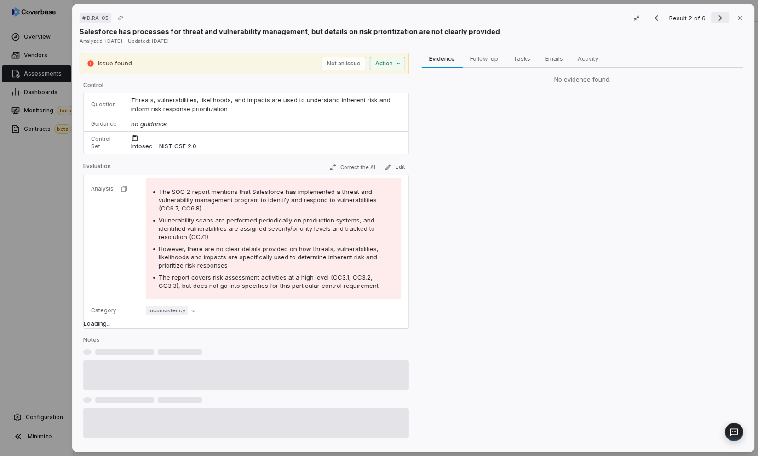
click at [715, 20] on icon "Next result" at bounding box center [720, 17] width 11 height 11
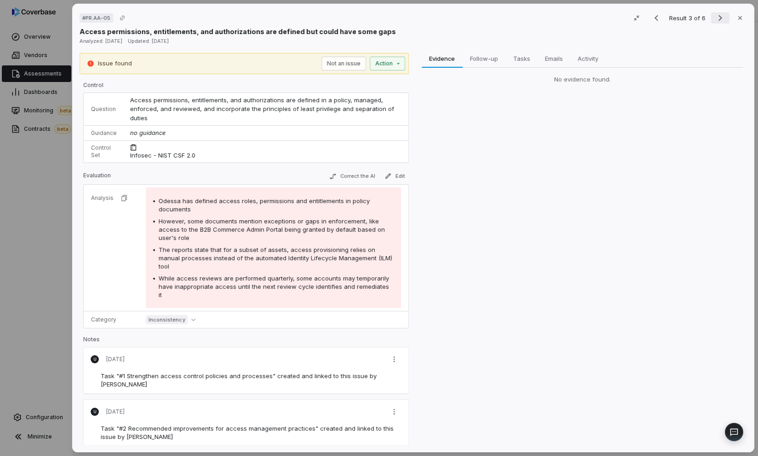
click at [715, 20] on icon "Next result" at bounding box center [720, 17] width 11 height 11
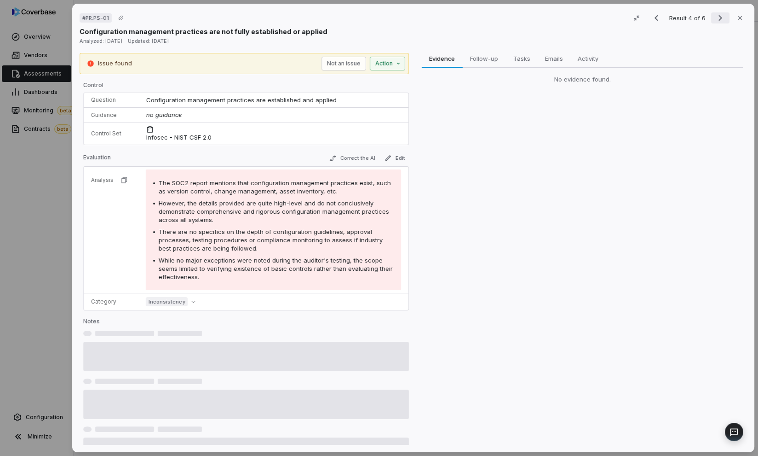
click at [715, 20] on icon "Next result" at bounding box center [720, 17] width 11 height 11
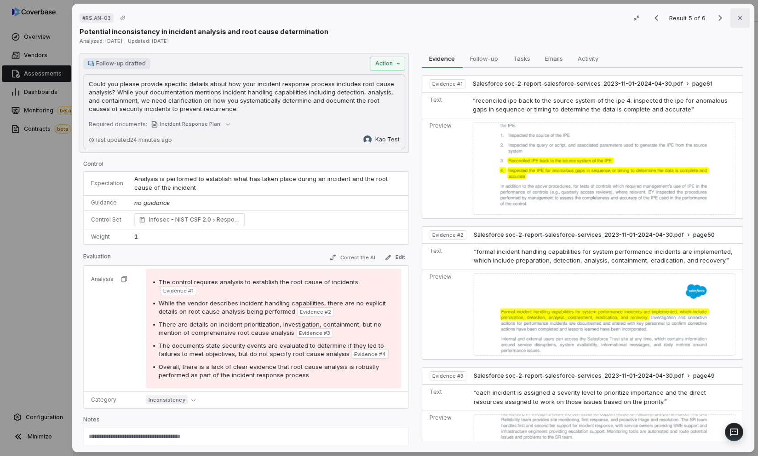
click at [732, 23] on button "Close" at bounding box center [740, 17] width 19 height 19
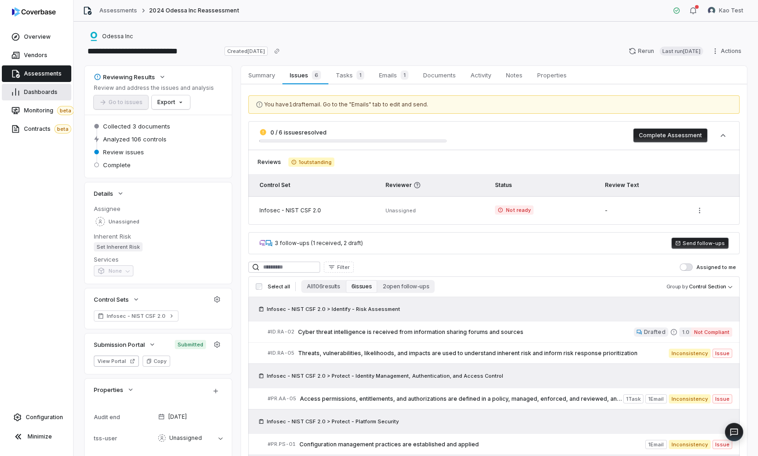
click at [38, 90] on span "Dashboards" at bounding box center [41, 91] width 34 height 7
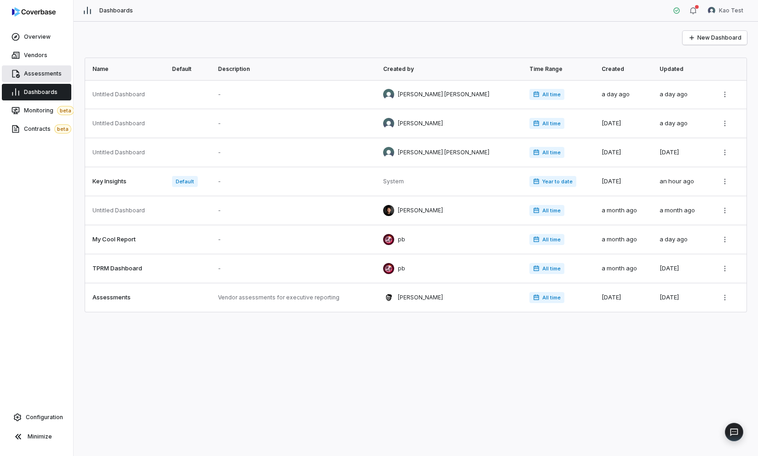
click at [43, 78] on link "Assessments" at bounding box center [36, 73] width 69 height 17
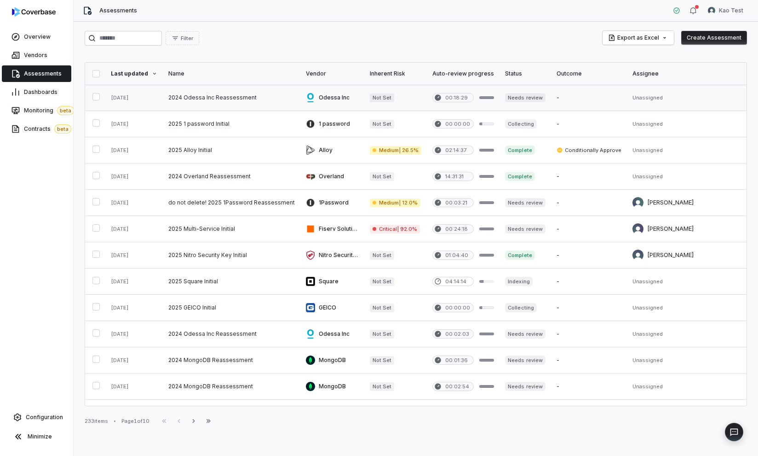
click at [248, 99] on link at bounding box center [232, 98] width 138 height 26
click at [219, 98] on link at bounding box center [232, 98] width 138 height 26
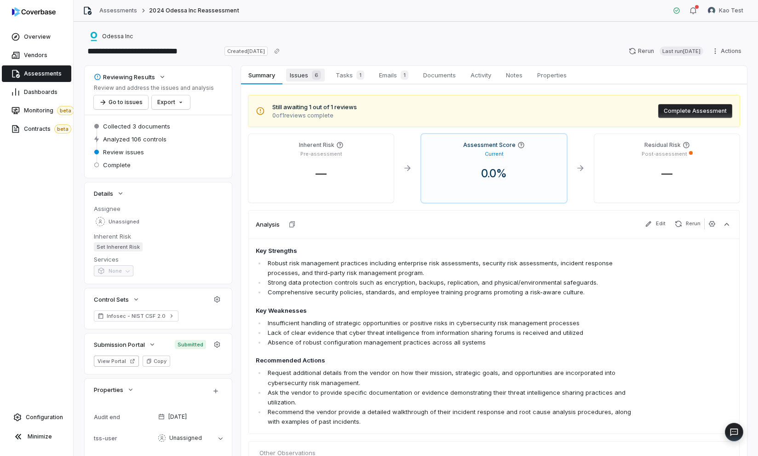
click at [311, 78] on div "6" at bounding box center [314, 74] width 13 height 9
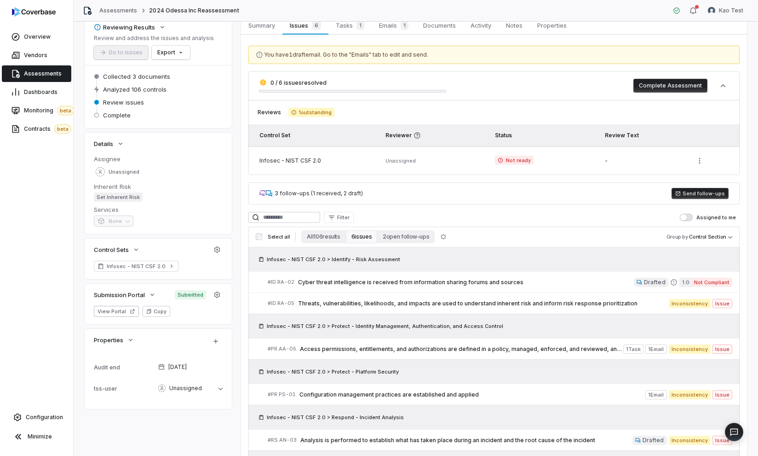
scroll to position [61, 0]
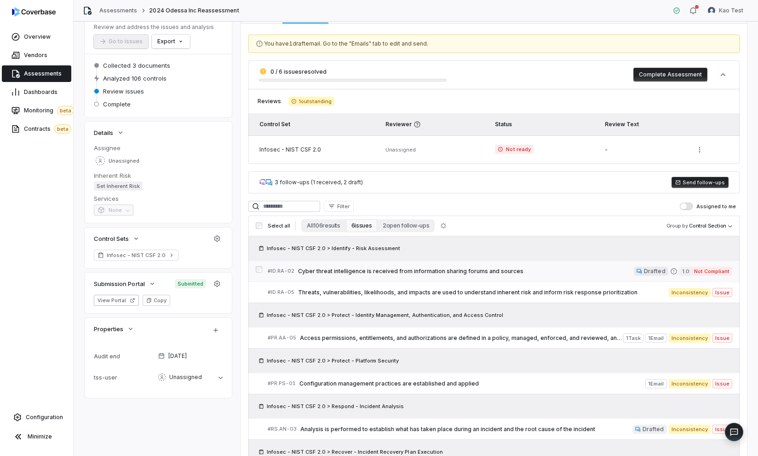
click at [363, 267] on span "Cyber threat intelligence is received from information sharing forums and sourc…" at bounding box center [466, 270] width 336 height 7
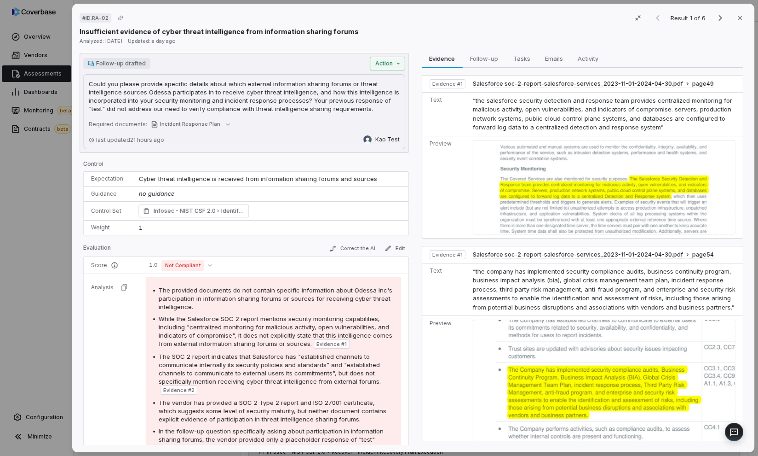
click at [389, 72] on div "Follow-up drafted Action Could you please provide specific details about which …" at bounding box center [244, 103] width 329 height 100
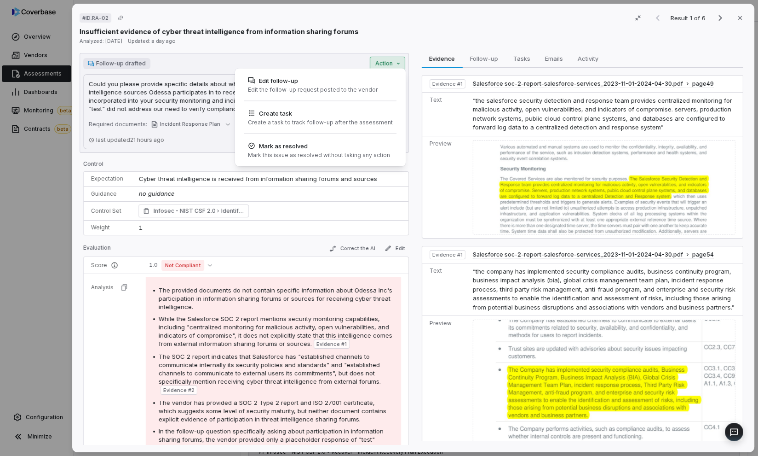
click at [389, 68] on div "# ID.RA-02 Result 1 of 6 Close Insufficient evidence of cyber threat intelligen…" at bounding box center [379, 228] width 758 height 456
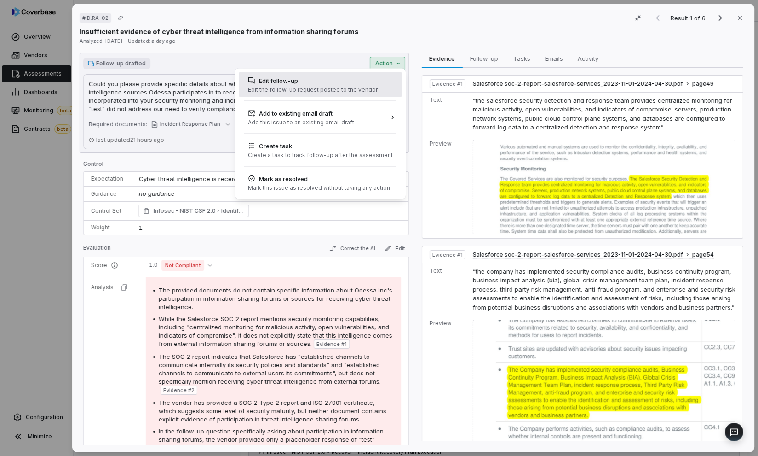
click at [340, 87] on div "Edit the follow-up request posted to the vendor" at bounding box center [313, 89] width 130 height 7
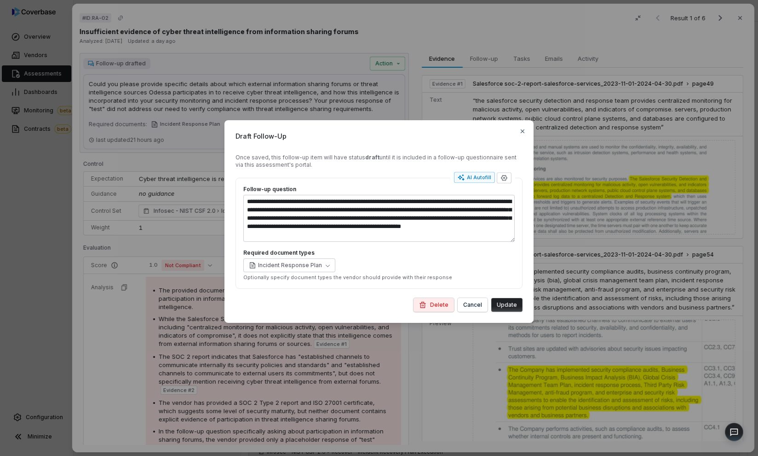
click at [227, 100] on div "**********" at bounding box center [379, 228] width 758 height 456
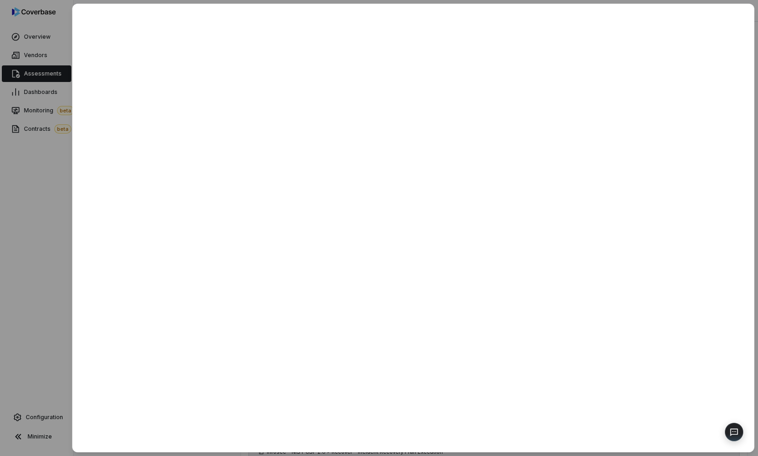
click at [25, 114] on div at bounding box center [379, 228] width 758 height 456
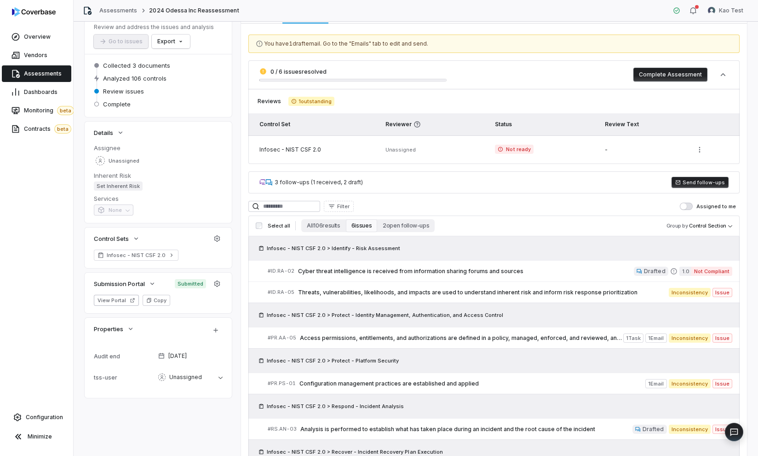
click at [41, 75] on span "Assessments" at bounding box center [43, 73] width 38 height 7
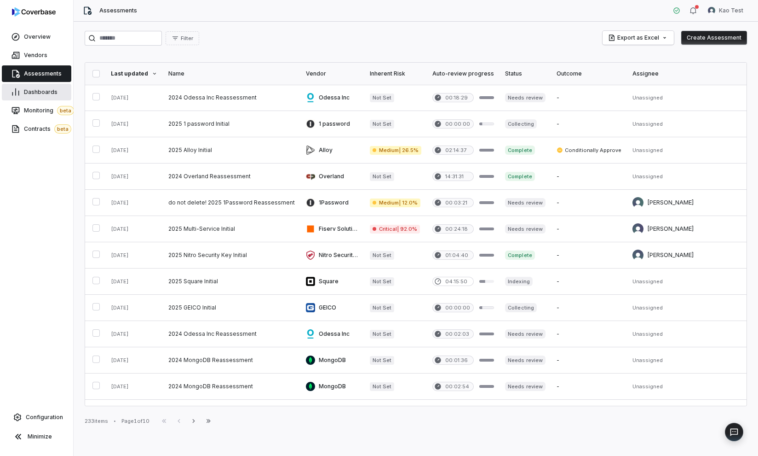
click at [36, 93] on span "Dashboards" at bounding box center [41, 91] width 34 height 7
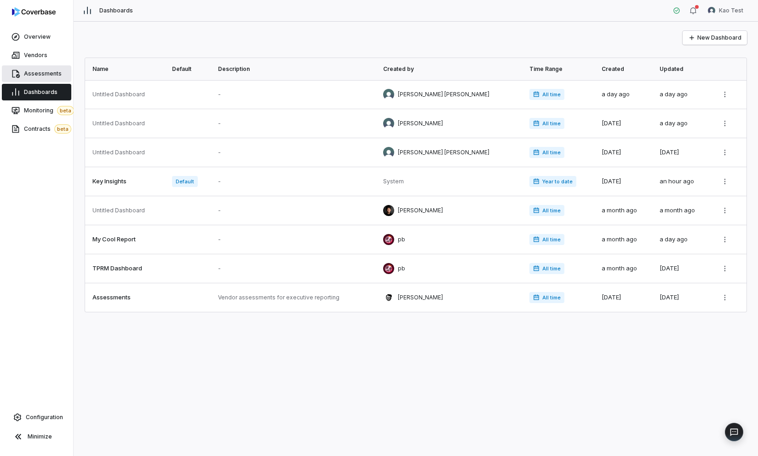
click at [51, 77] on span "Assessments" at bounding box center [43, 73] width 38 height 7
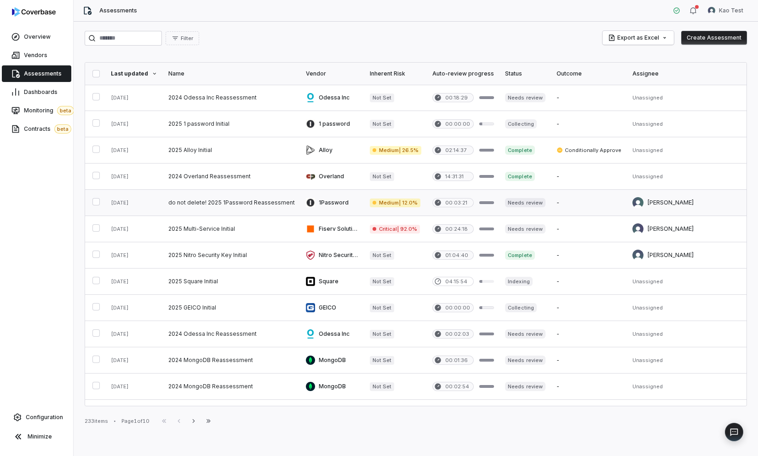
click at [554, 206] on link at bounding box center [589, 203] width 76 height 26
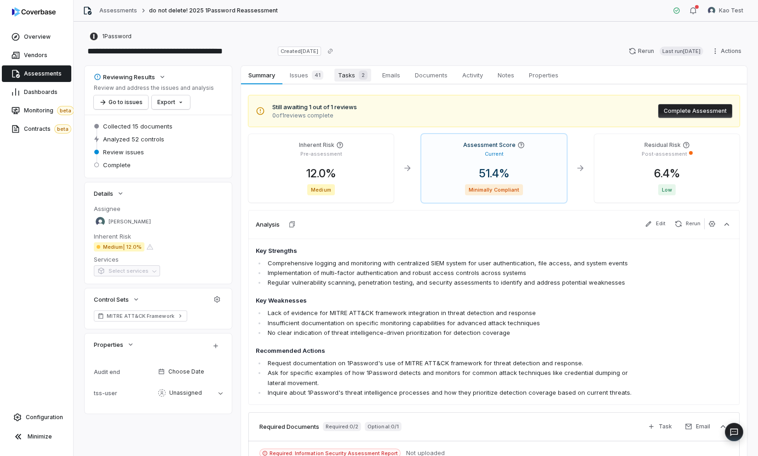
click at [340, 76] on span "Tasks 2" at bounding box center [352, 75] width 37 height 13
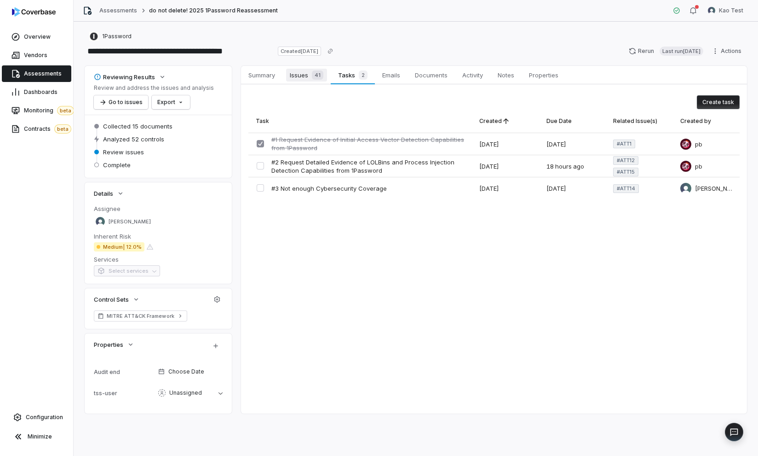
click at [318, 76] on span "41" at bounding box center [318, 74] width 12 height 9
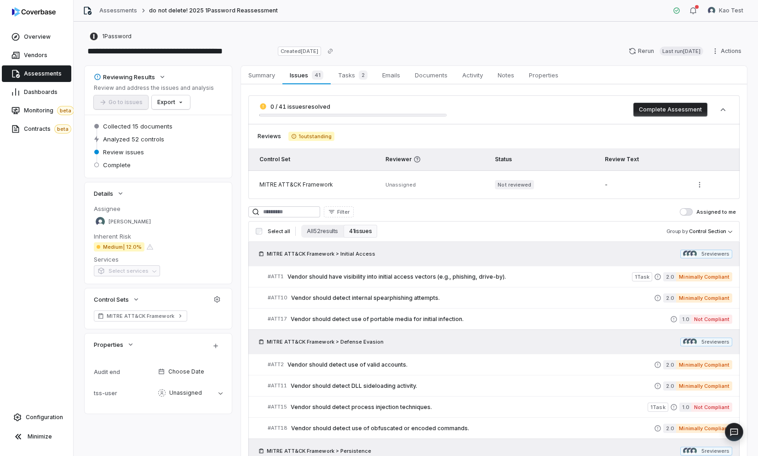
click at [56, 77] on span "Assessments" at bounding box center [43, 73] width 38 height 7
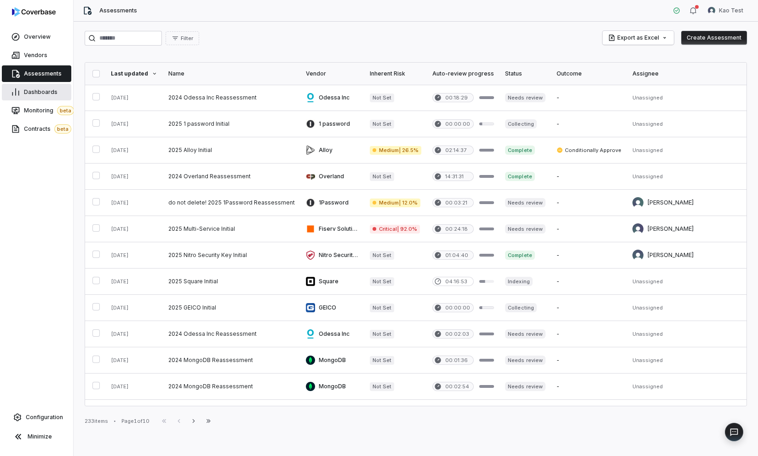
click at [29, 92] on span "Dashboards" at bounding box center [41, 91] width 34 height 7
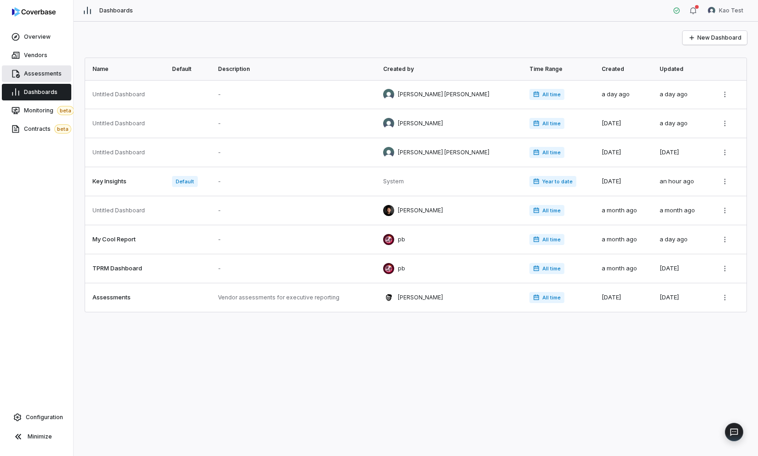
click at [29, 73] on span "Assessments" at bounding box center [43, 73] width 38 height 7
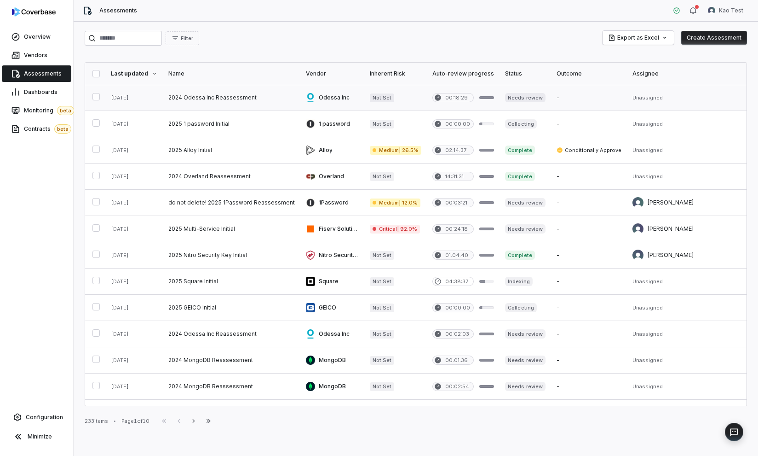
click at [239, 101] on link at bounding box center [232, 98] width 138 height 26
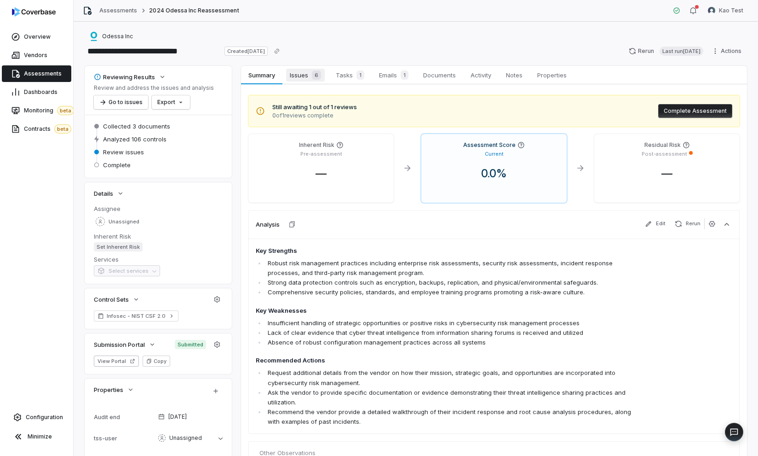
click at [308, 77] on span "Issues 6" at bounding box center [305, 75] width 39 height 13
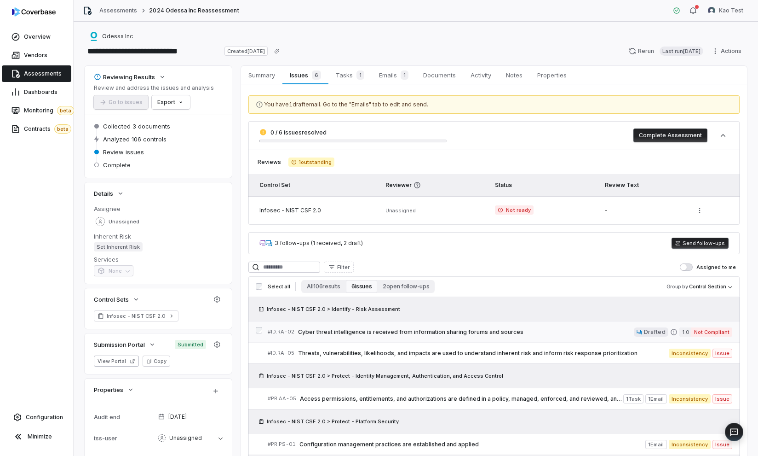
click at [433, 333] on span "Cyber threat intelligence is received from information sharing forums and sourc…" at bounding box center [466, 331] width 336 height 7
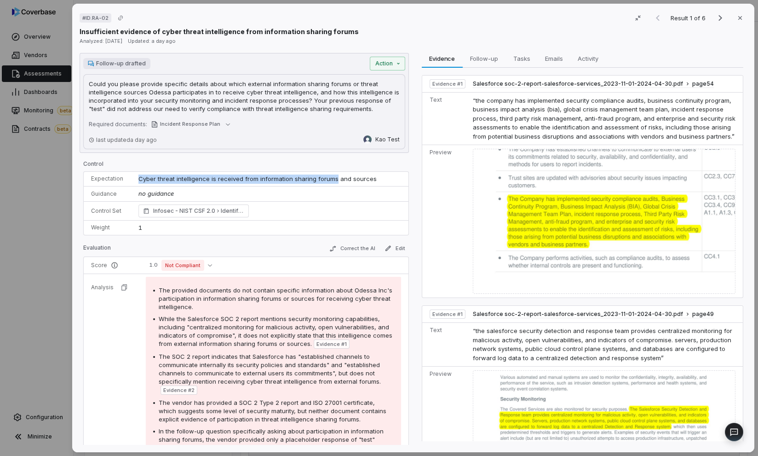
drag, startPoint x: 138, startPoint y: 178, endPoint x: 331, endPoint y: 178, distance: 192.3
click at [331, 178] on span "Cyber threat intelligence is received from information sharing forums and sourc…" at bounding box center [257, 178] width 238 height 7
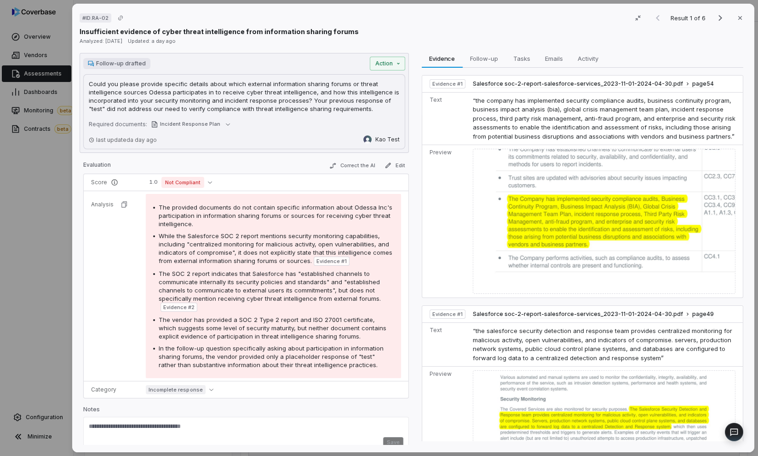
scroll to position [87, 0]
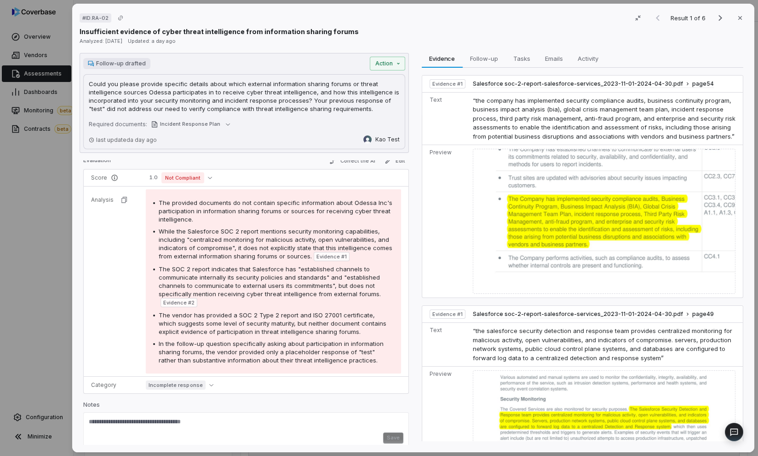
click at [232, 232] on span "While the Salesforce SOC 2 report mentions security monitoring capabilities, in…" at bounding box center [276, 243] width 234 height 32
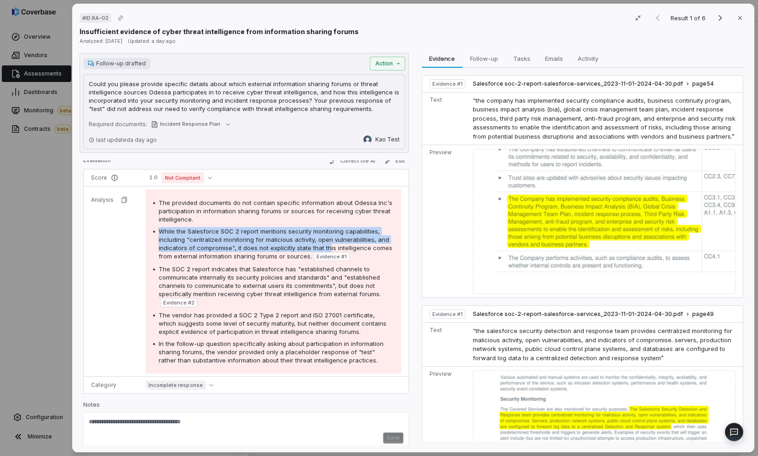
drag, startPoint x: 190, startPoint y: 226, endPoint x: 326, endPoint y: 243, distance: 136.8
click at [326, 243] on div "The provided documents do not contain specific information about Odessa Inc's p…" at bounding box center [273, 281] width 241 height 166
click at [499, 162] on img at bounding box center [604, 221] width 263 height 145
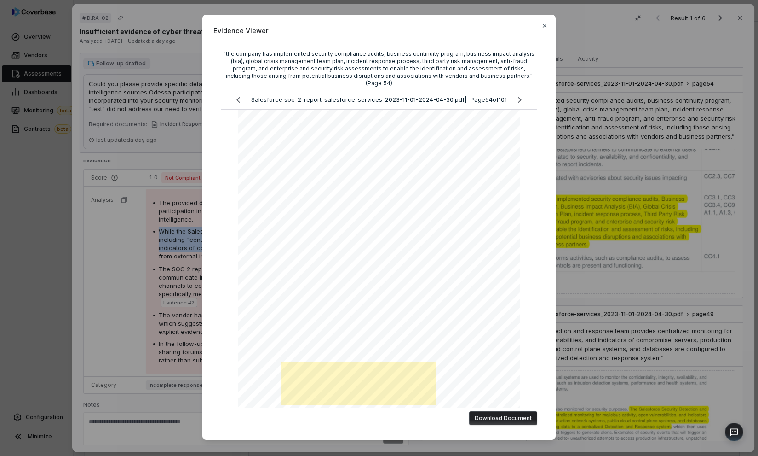
click at [539, 30] on span "Evidence Viewer" at bounding box center [378, 31] width 331 height 10
click at [546, 27] on div "Evidence Viewer "the company has implemented security compliance audits, busine…" at bounding box center [378, 227] width 353 height 425
click at [543, 26] on icon "button" at bounding box center [545, 26] width 4 height 4
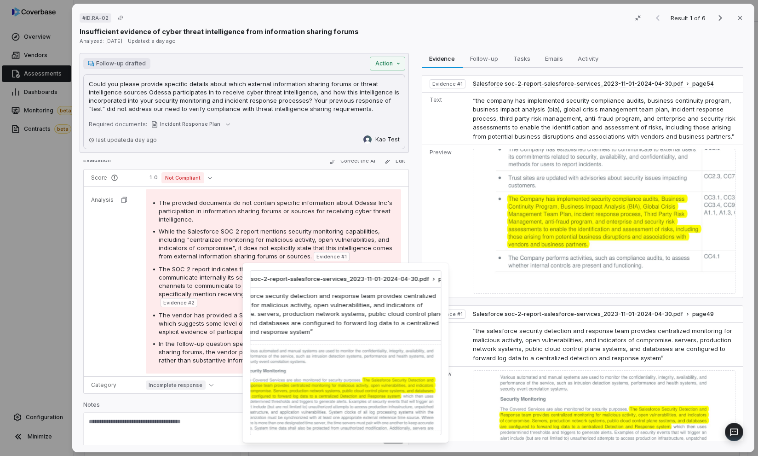
scroll to position [0, 85]
click at [349, 244] on span "While the Salesforce SOC 2 report mentions security monitoring capabilities, in…" at bounding box center [276, 243] width 234 height 32
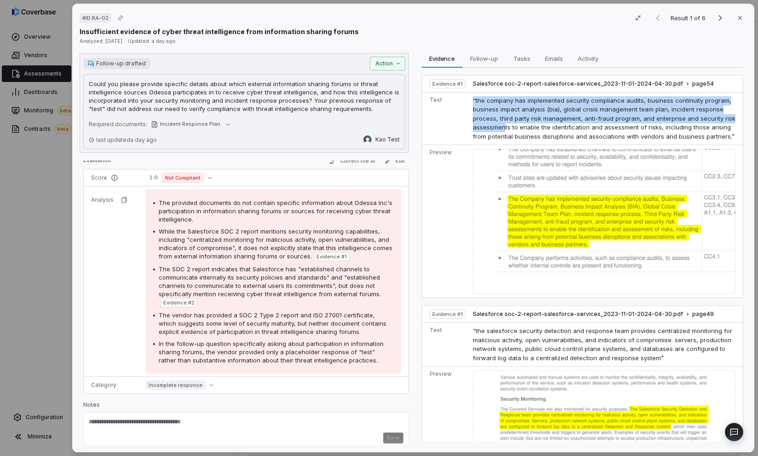
drag, startPoint x: 468, startPoint y: 100, endPoint x: 501, endPoint y: 129, distance: 43.7
click at [501, 129] on td "“the company has implemented security compliance audits, business continuity pr…" at bounding box center [606, 118] width 274 height 53
click at [501, 129] on span "“the company has implemented security compliance audits, business continuity pr…" at bounding box center [604, 118] width 263 height 43
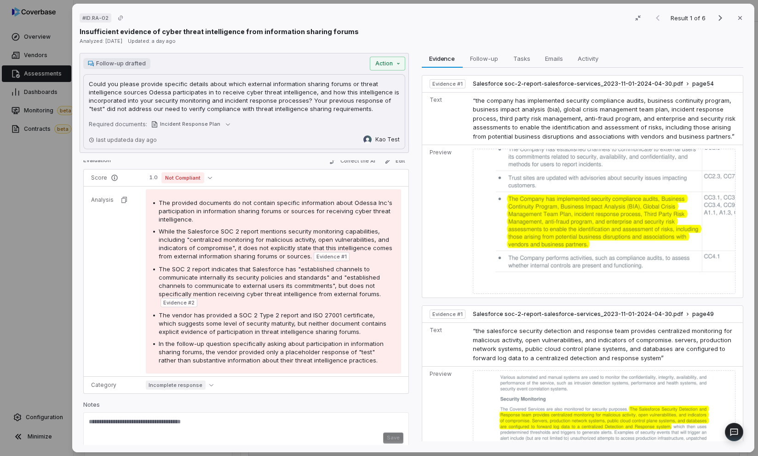
click at [203, 225] on div "The provided documents do not contain specific information about Odessa Inc's p…" at bounding box center [273, 281] width 241 height 166
click at [397, 62] on div "# ID.RA-02 Result 1 of 6 Close Insufficient evidence of cyber threat intelligen…" at bounding box center [379, 228] width 758 height 456
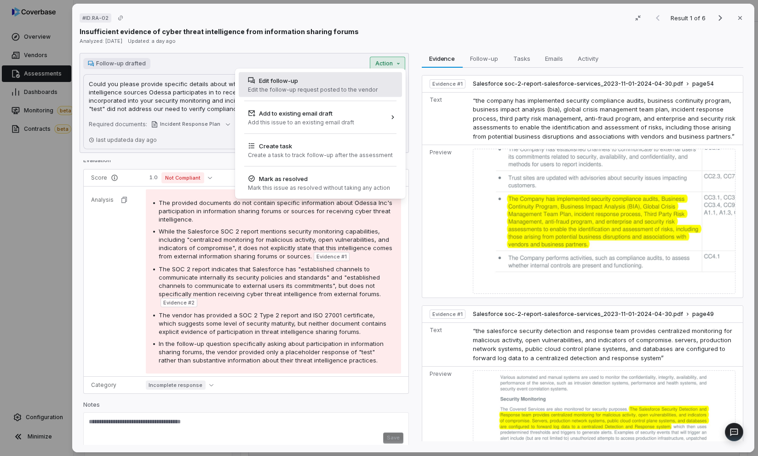
click at [299, 84] on div "Edit follow-up" at bounding box center [313, 80] width 130 height 9
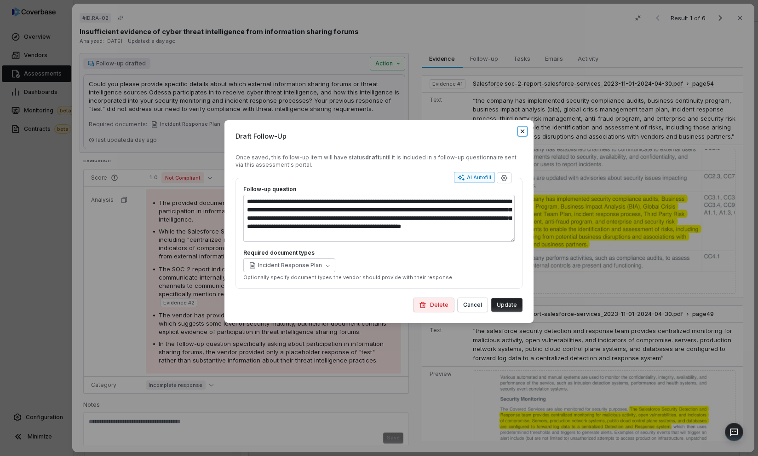
click at [521, 132] on icon "button" at bounding box center [522, 130] width 7 height 7
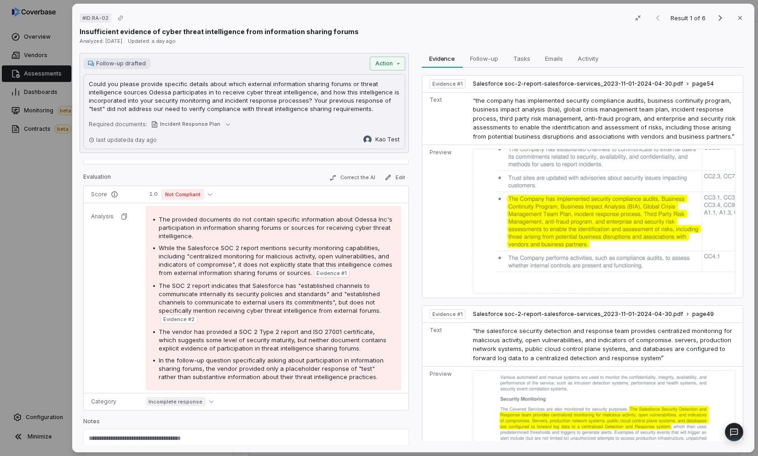
scroll to position [69, 0]
click at [392, 65] on div "# ID.RA-02 Result 1 of 6 Close Insufficient evidence of cyber threat intelligen…" at bounding box center [379, 228] width 758 height 456
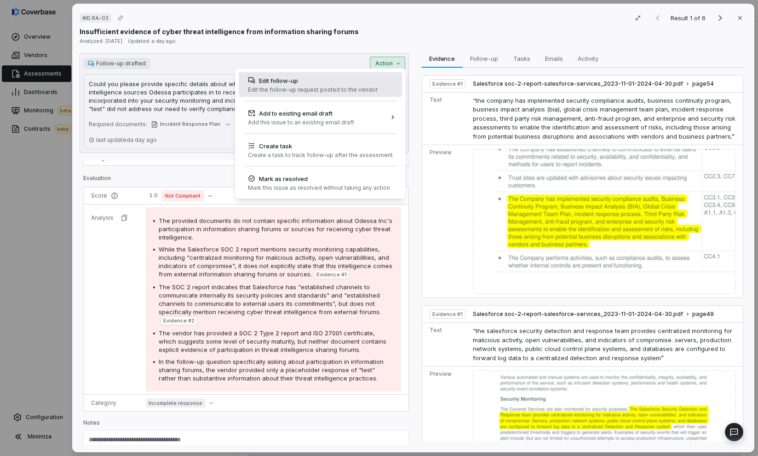
click at [384, 81] on div "Edit follow-up Edit the follow-up request posted to the vendor" at bounding box center [320, 84] width 163 height 25
type textarea "*"
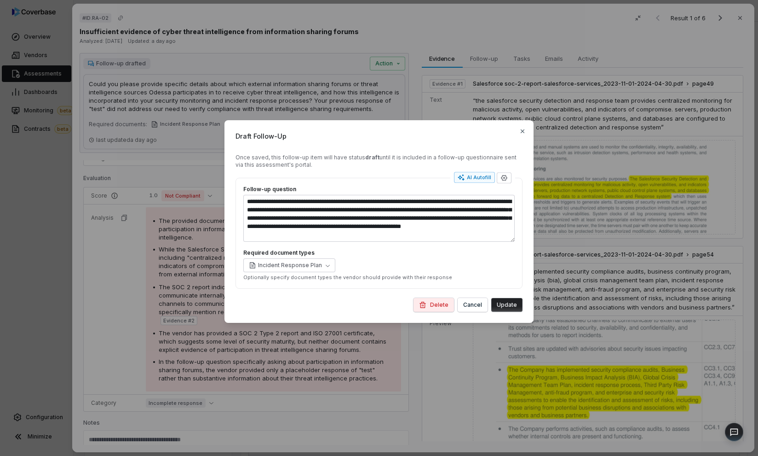
click at [481, 146] on div "**********" at bounding box center [379, 221] width 309 height 202
click at [471, 101] on div "**********" at bounding box center [379, 228] width 758 height 456
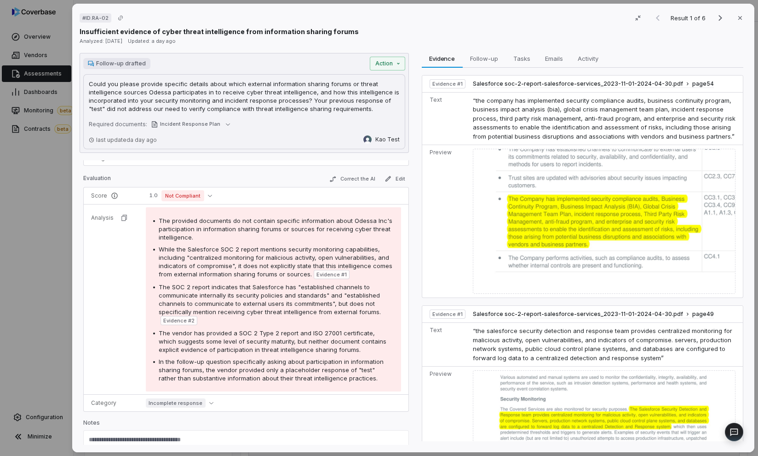
click at [479, 242] on img at bounding box center [604, 221] width 263 height 145
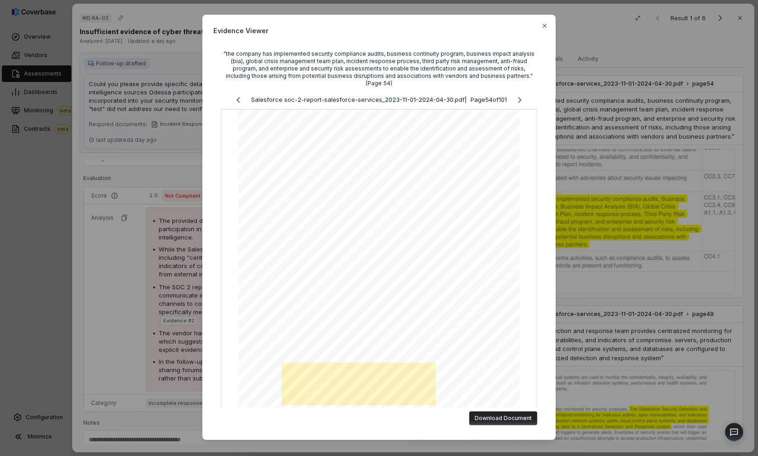
click at [581, 145] on div "Evidence Viewer "the company has implemented security compliance audits, busine…" at bounding box center [379, 228] width 758 height 456
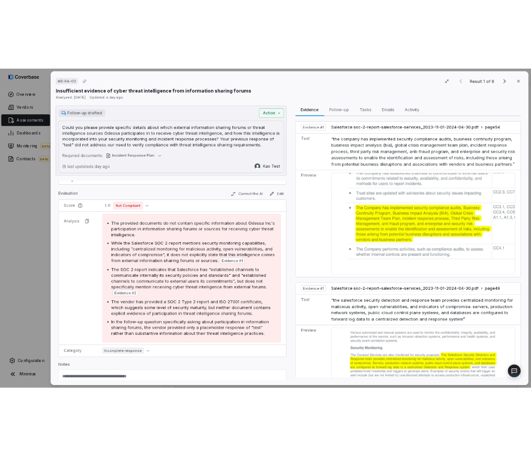
scroll to position [79, 0]
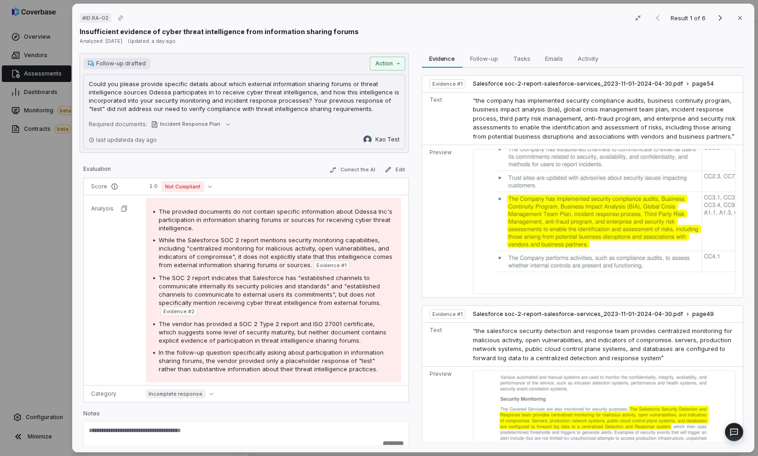
click at [290, 104] on p "Could you please provide specific details about which external information shar…" at bounding box center [244, 96] width 311 height 33
click at [396, 60] on div "# ID.RA-02 Result 1 of 6 Close Insufficient evidence of cyber threat intelligen…" at bounding box center [379, 228] width 758 height 456
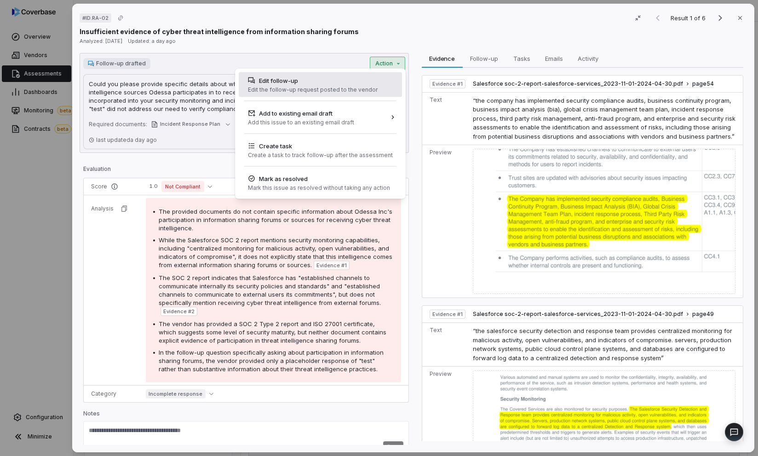
click at [382, 84] on div "Edit follow-up Edit the follow-up request posted to the vendor" at bounding box center [320, 84] width 163 height 25
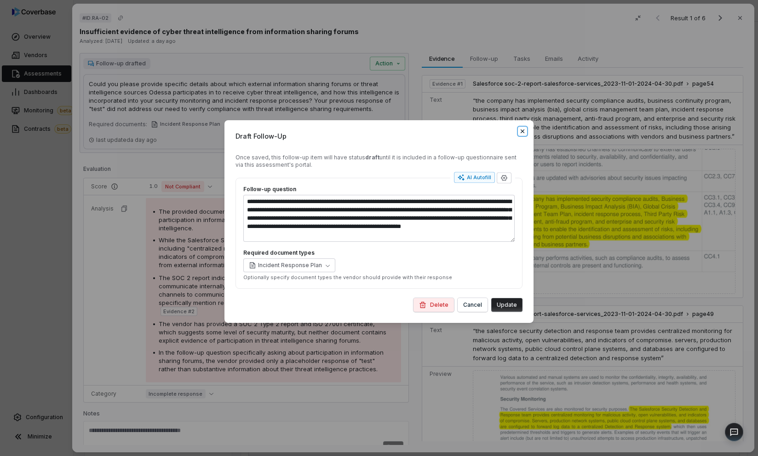
click at [523, 131] on icon "button" at bounding box center [523, 131] width 4 height 4
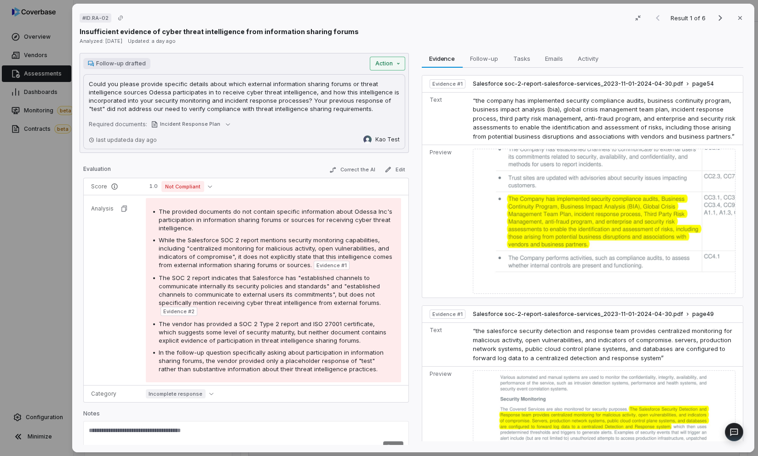
click at [380, 62] on div "# ID.RA-02 Result 1 of 6 Close Insufficient evidence of cyber threat intelligen…" at bounding box center [379, 228] width 758 height 456
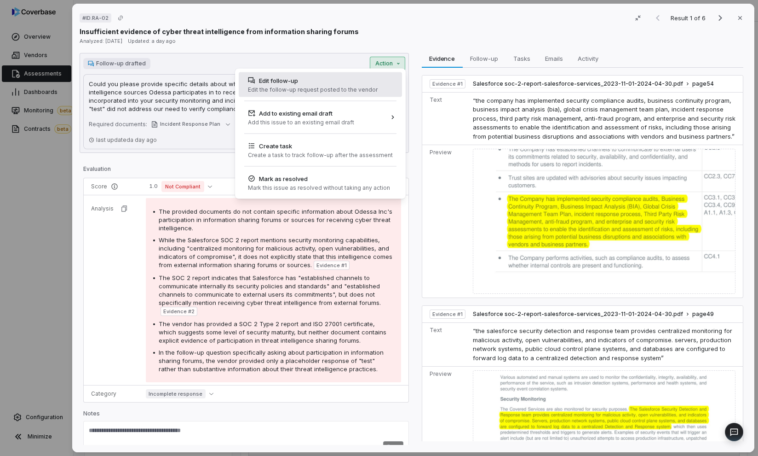
click at [280, 91] on div "Edit the follow-up request posted to the vendor" at bounding box center [313, 89] width 130 height 7
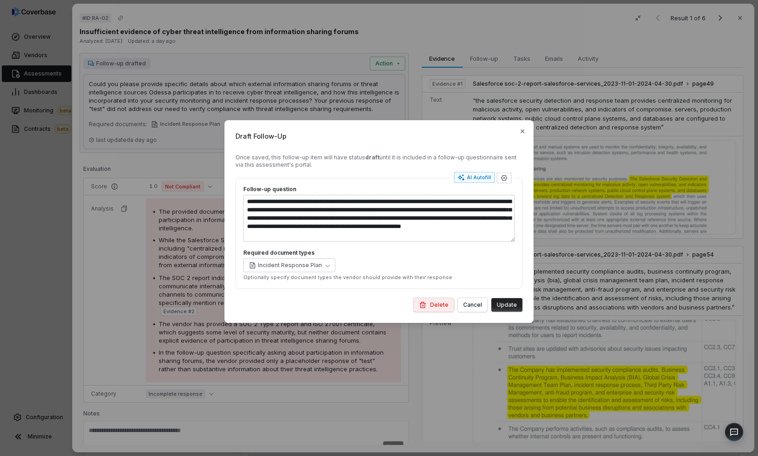
type textarea "*"
click at [282, 91] on div "**********" at bounding box center [379, 228] width 758 height 456
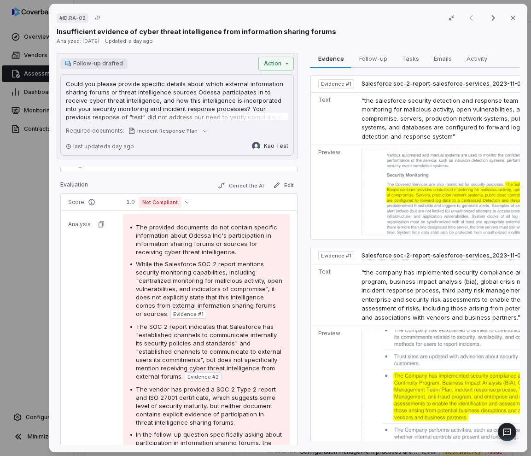
scroll to position [87, 0]
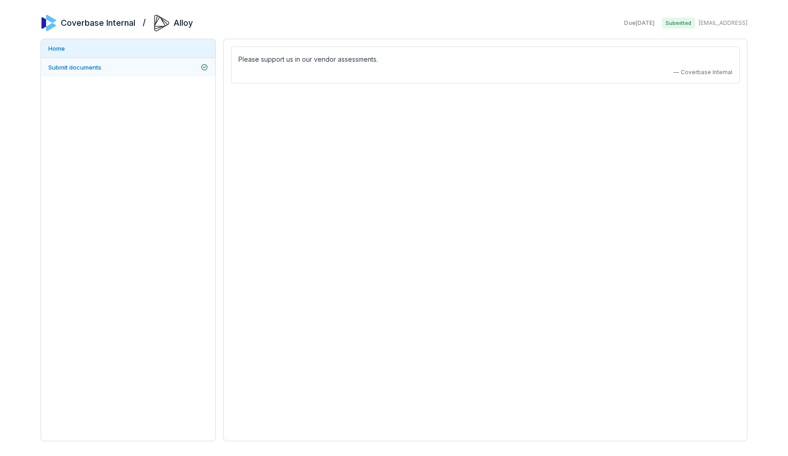
click at [173, 68] on link "Submit documents" at bounding box center [128, 67] width 174 height 18
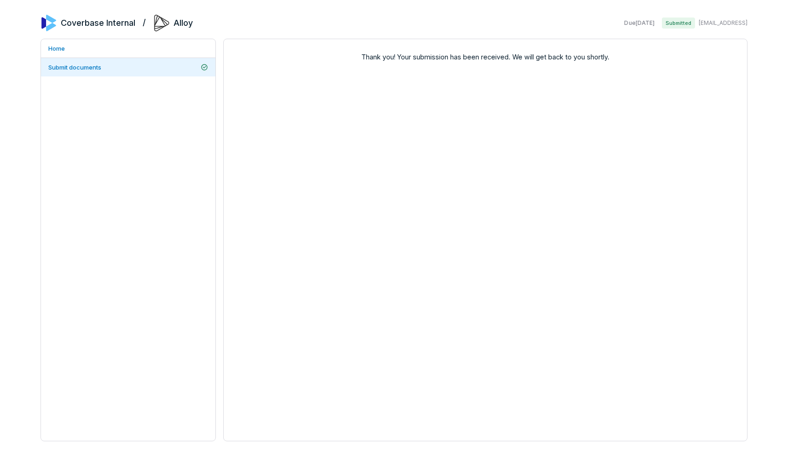
click at [311, 148] on div "Thank you! Your submission has been received. We will get back to you shortly." at bounding box center [485, 240] width 524 height 402
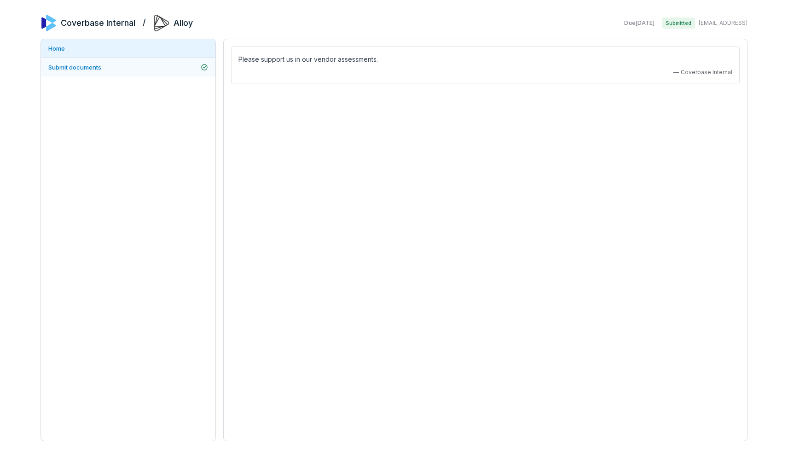
click at [162, 71] on link "Submit documents" at bounding box center [128, 67] width 174 height 18
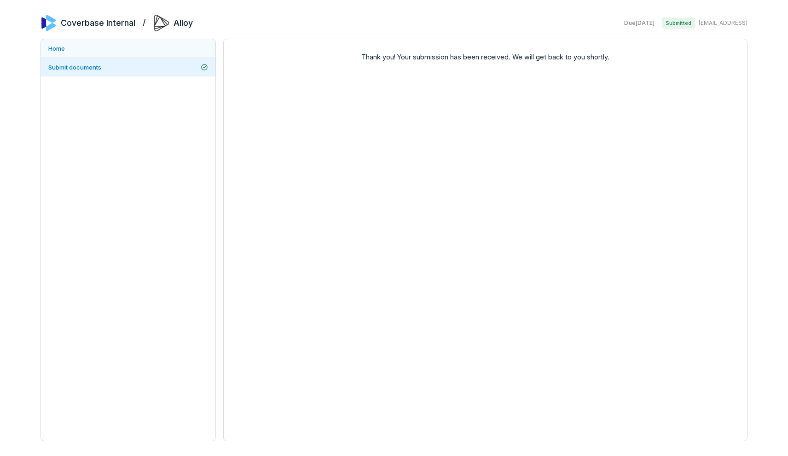
click at [170, 46] on link "Home" at bounding box center [128, 48] width 174 height 18
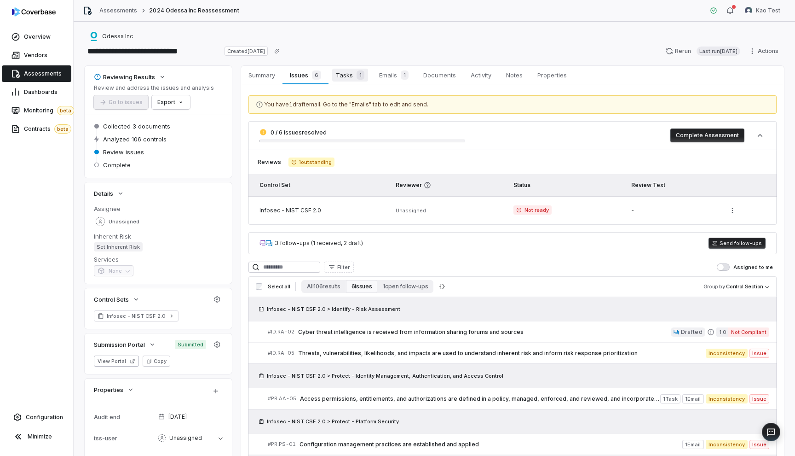
click at [339, 79] on span "Tasks 1" at bounding box center [350, 75] width 36 height 13
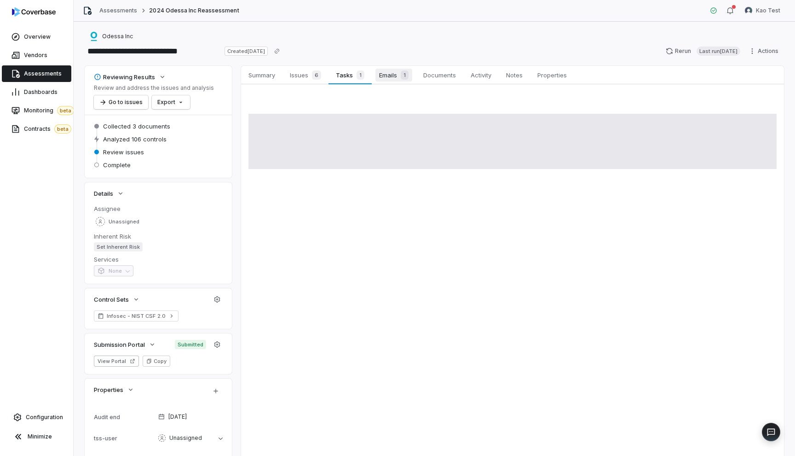
click at [385, 80] on span "Emails 1" at bounding box center [393, 75] width 37 height 13
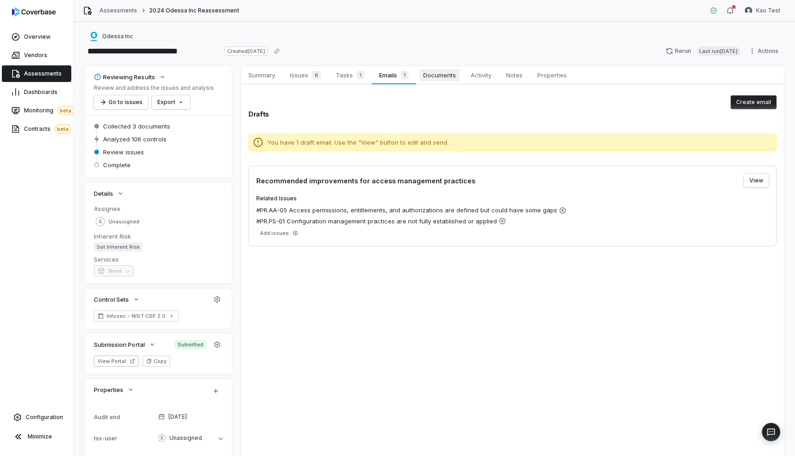
click at [434, 80] on span "Documents" at bounding box center [440, 75] width 40 height 12
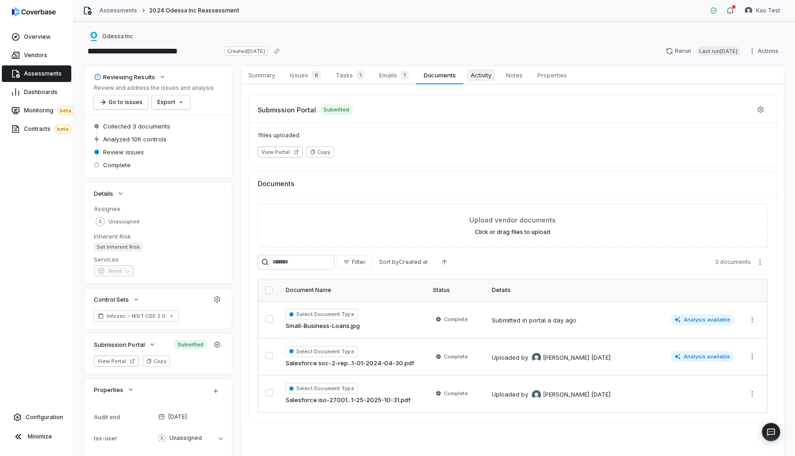
click at [489, 82] on link "Activity Activity" at bounding box center [480, 75] width 35 height 18
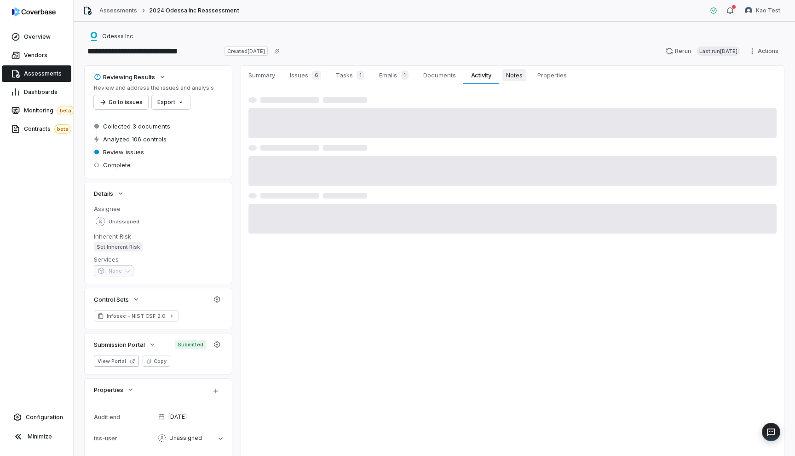
click at [525, 82] on link "Notes Notes" at bounding box center [514, 75] width 31 height 18
click at [556, 81] on link "Properties Properties" at bounding box center [552, 75] width 44 height 18
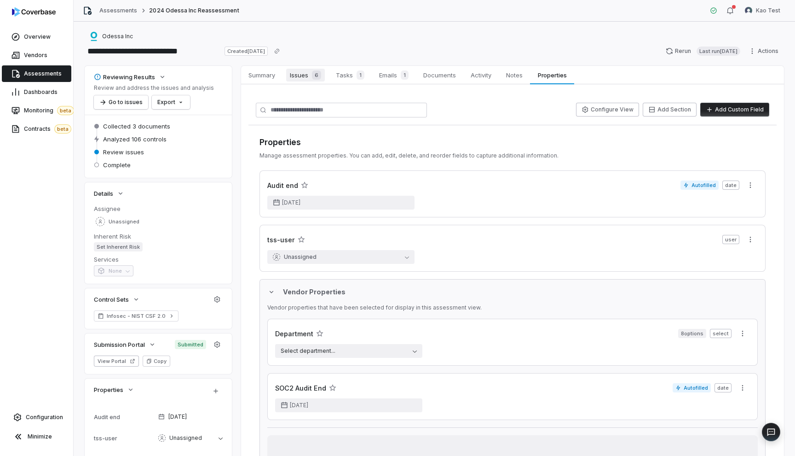
click at [313, 80] on span "Issues 6" at bounding box center [305, 75] width 39 height 13
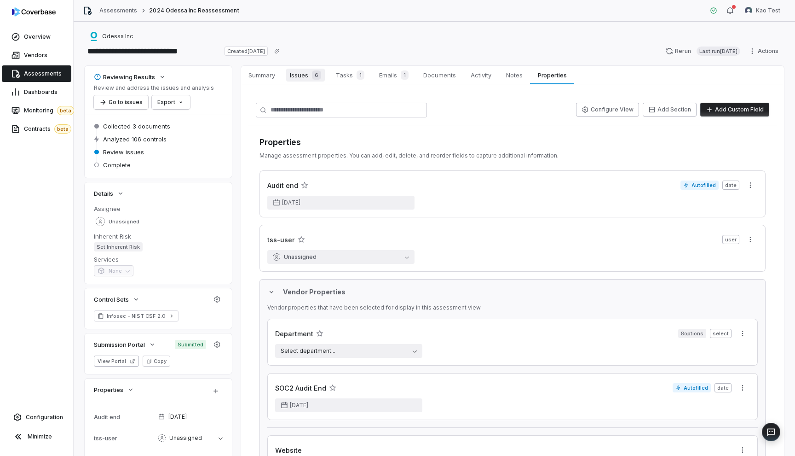
click at [303, 80] on span "Issues 6" at bounding box center [305, 75] width 39 height 13
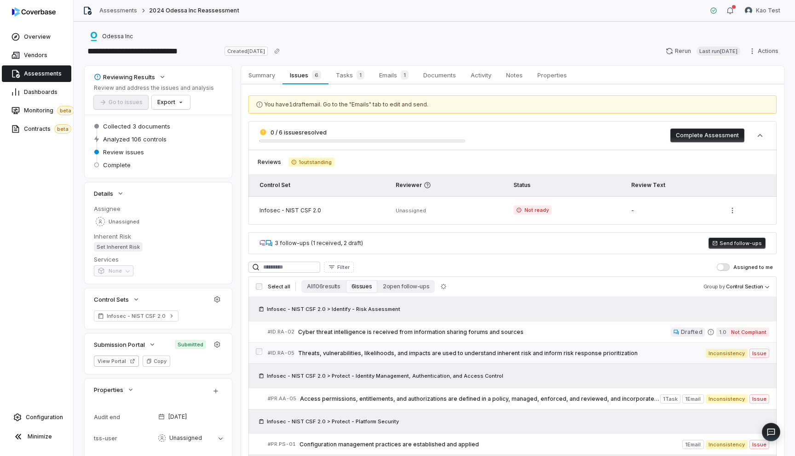
click at [345, 347] on link "# ID.RA-05 Threats, vulnerabilities, likelihoods, and impacts are used to under…" at bounding box center [519, 352] width 502 height 21
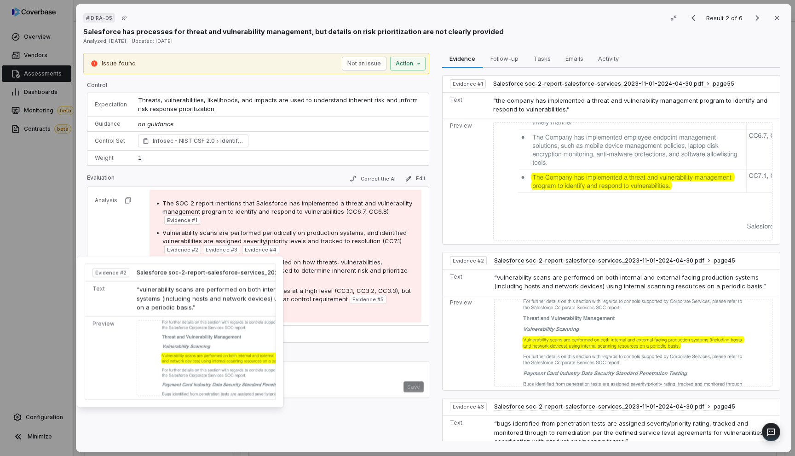
click at [183, 250] on span "Evidence # 2" at bounding box center [182, 249] width 31 height 7
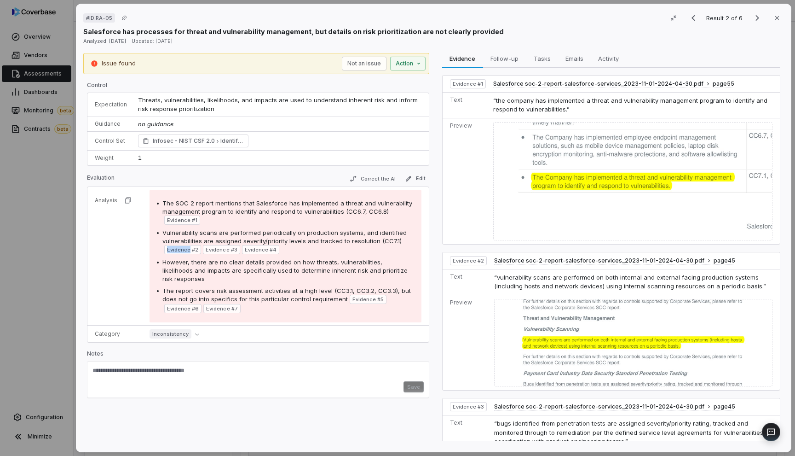
click at [183, 250] on span "Evidence # 2" at bounding box center [182, 249] width 31 height 7
click at [208, 277] on div "However, there are no clear details provided on how threats, vulnerabilities, l…" at bounding box center [288, 270] width 252 height 25
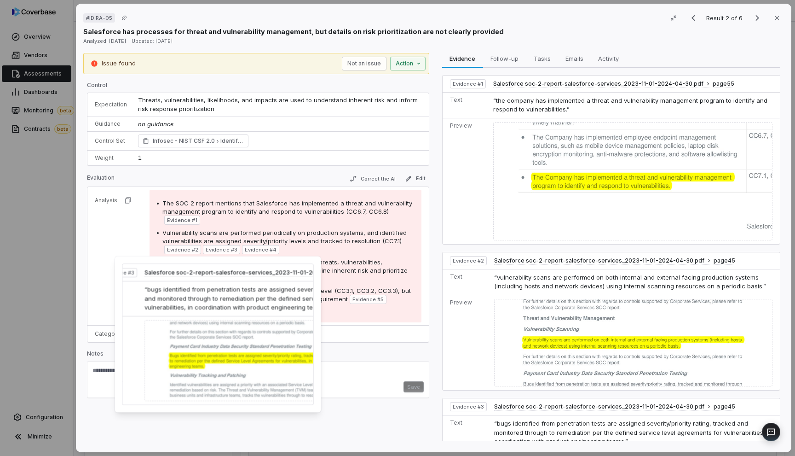
scroll to position [0, 43]
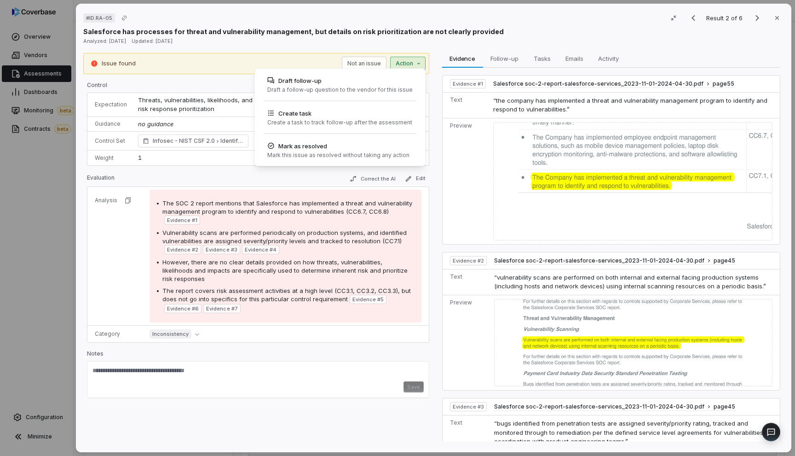
click at [410, 66] on div "# ID.RA-05 Result 2 of 6 Close Salesforce has processes for threat and vulnerab…" at bounding box center [397, 228] width 795 height 456
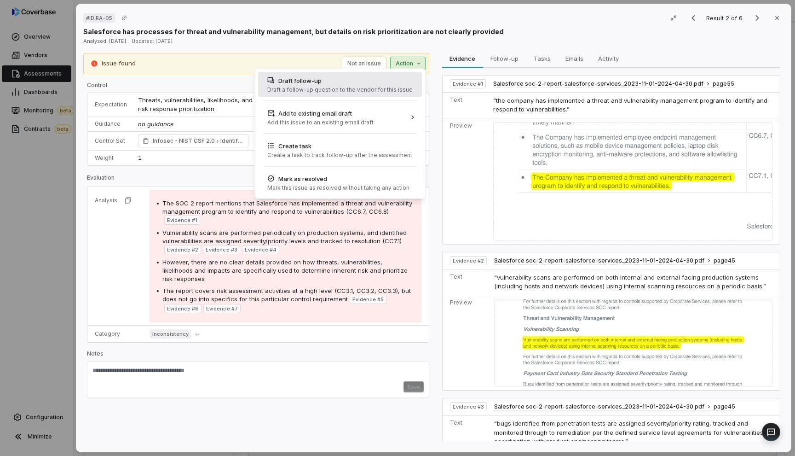
click at [398, 77] on div "Draft follow-up" at bounding box center [339, 80] width 145 height 9
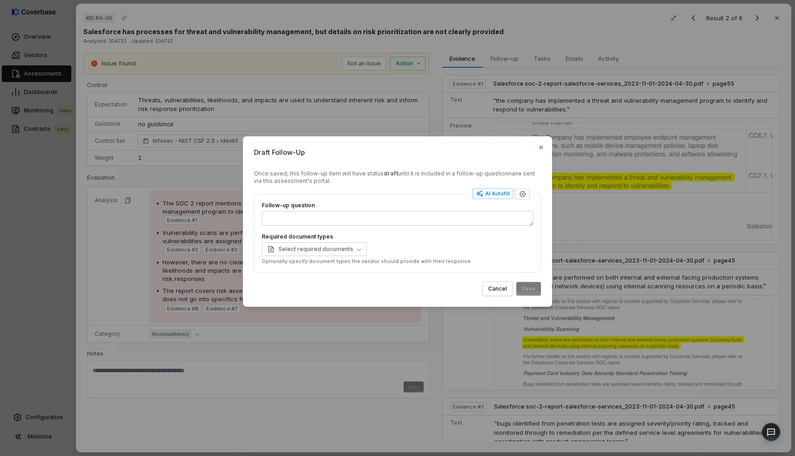
click at [395, 108] on div "Draft Follow-Up Once saved, this follow-up item will have status draft until it…" at bounding box center [397, 228] width 795 height 456
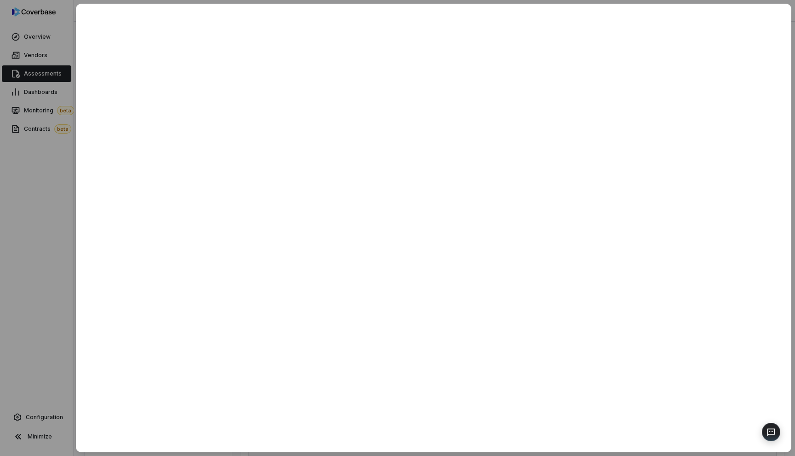
click at [29, 173] on div at bounding box center [397, 228] width 795 height 456
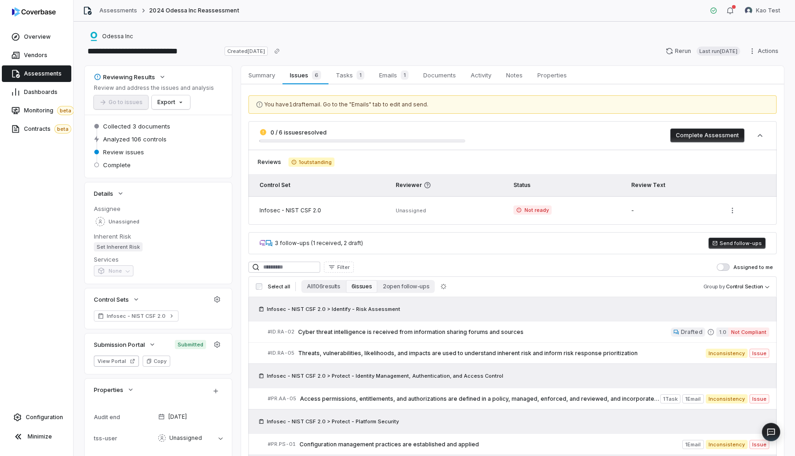
scroll to position [5, 0]
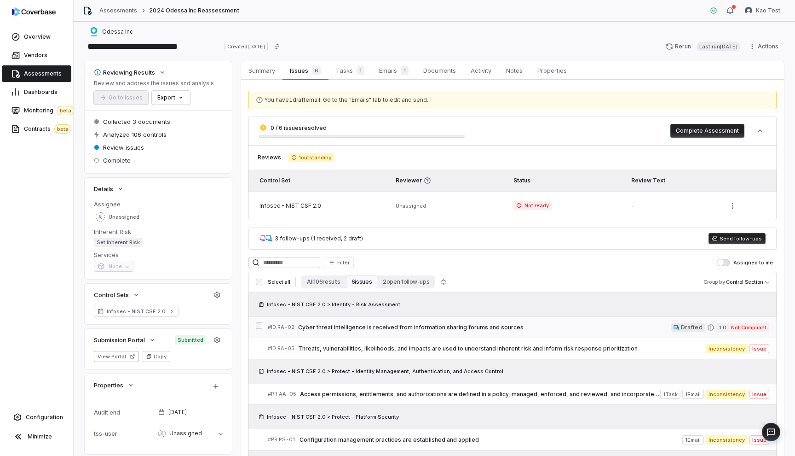
click at [466, 330] on div "# ID.RA-02 Cyber threat intelligence is received from information sharing forum…" at bounding box center [469, 327] width 403 height 10
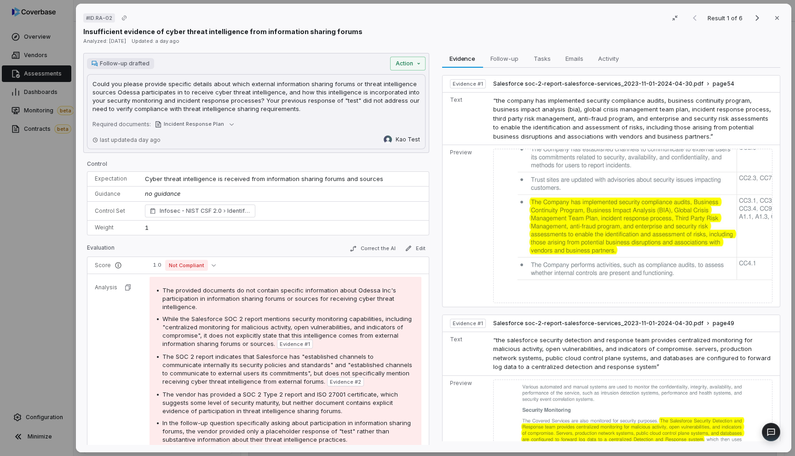
click at [411, 72] on div "Follow-up drafted Action Could you please provide specific details about which …" at bounding box center [256, 103] width 346 height 100
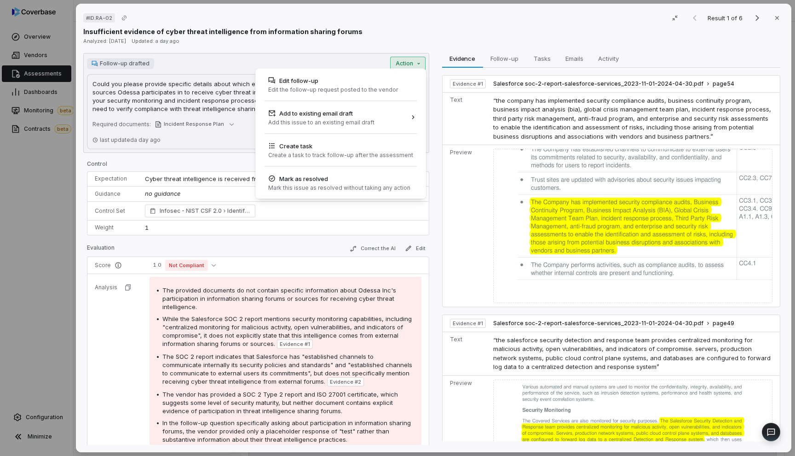
click at [411, 66] on div "# ID.RA-02 Result 1 of 6 Close Insufficient evidence of cyber threat intelligen…" at bounding box center [397, 228] width 795 height 456
click at [407, 86] on div "Edit follow-up Edit the follow-up request posted to the vendor" at bounding box center [340, 84] width 163 height 25
type textarea "*"
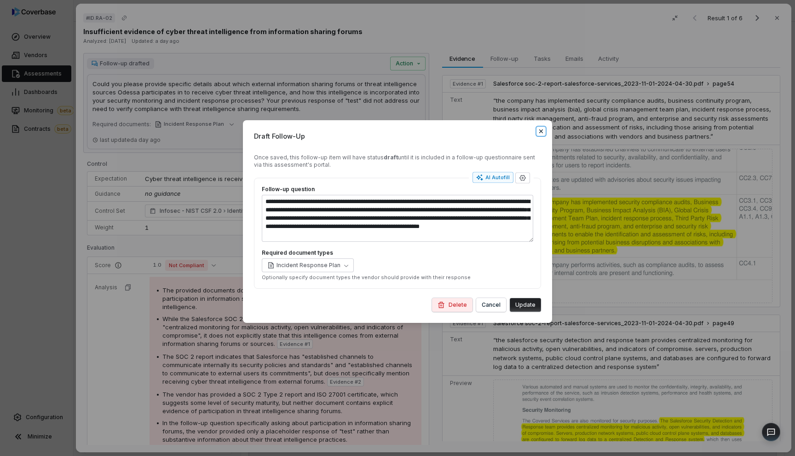
click at [542, 134] on icon "button" at bounding box center [540, 130] width 7 height 7
type textarea "*"
